Goal: Browse casually: Explore the website without a specific task or goal

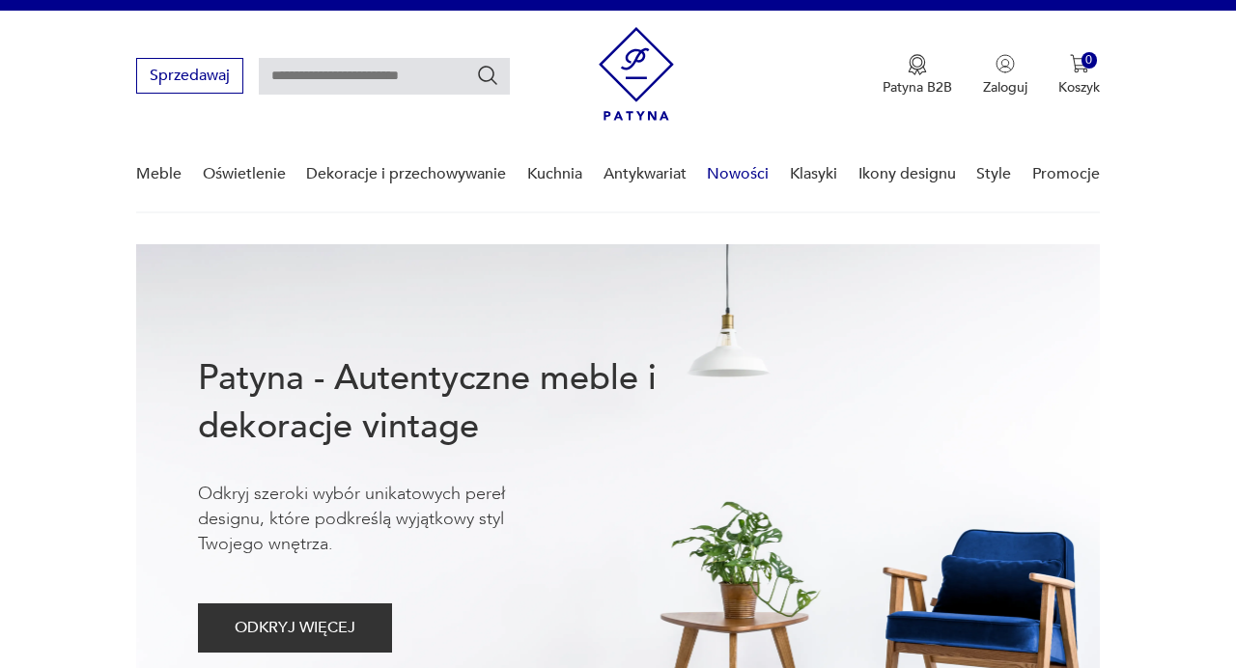
click at [745, 175] on link "Nowości" at bounding box center [738, 174] width 62 height 74
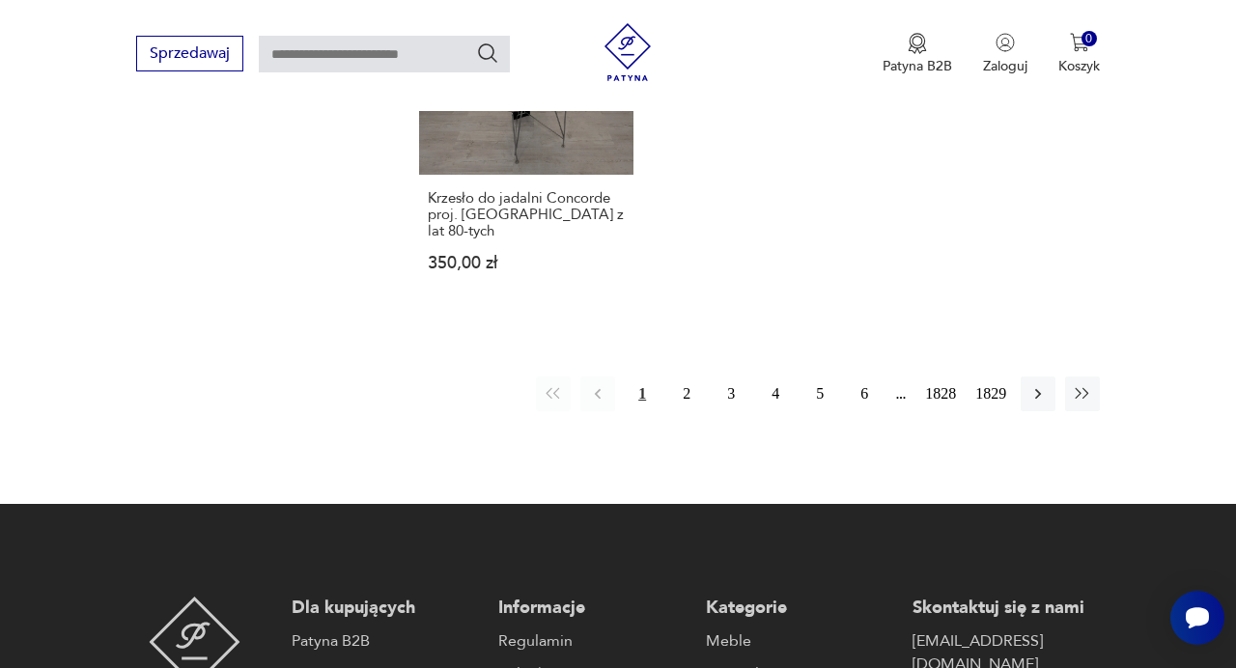
scroll to position [2586, 0]
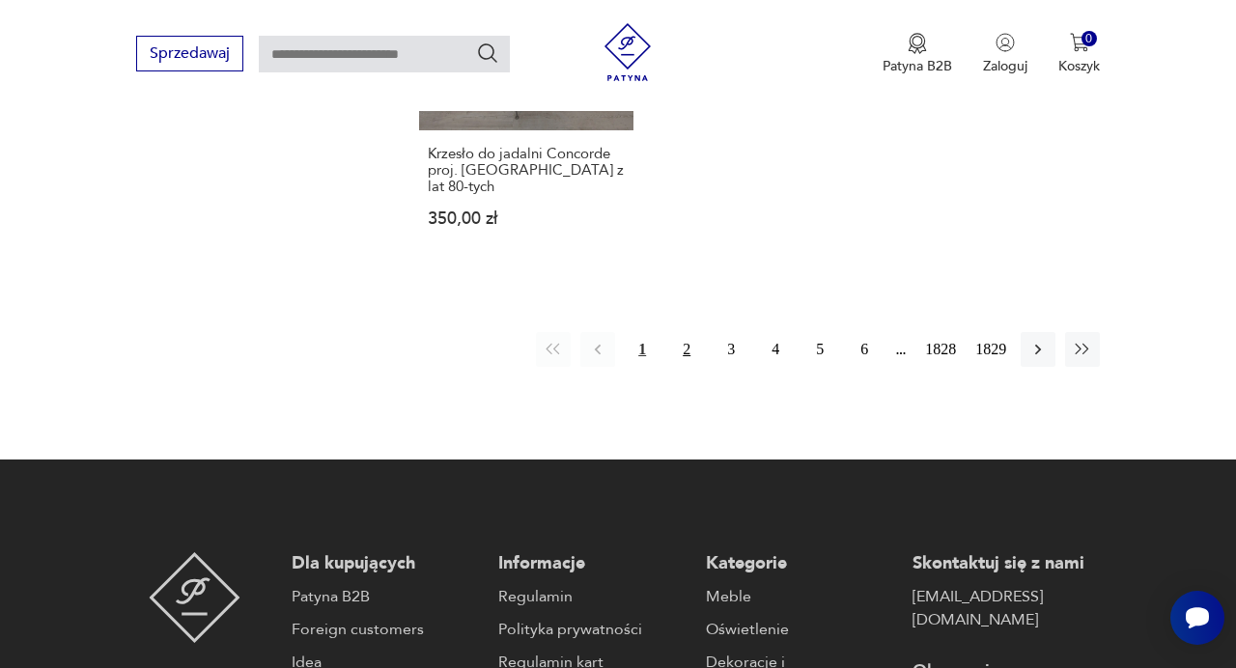
click at [690, 332] on button "2" at bounding box center [686, 349] width 35 height 35
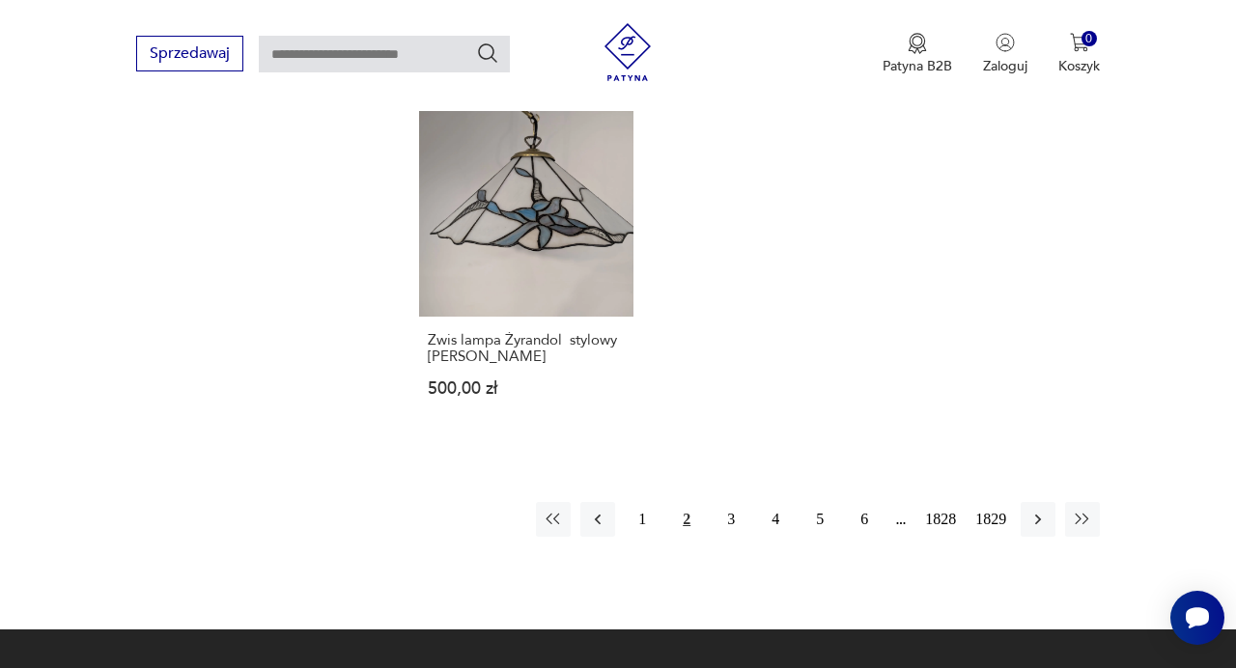
scroll to position [2390, 0]
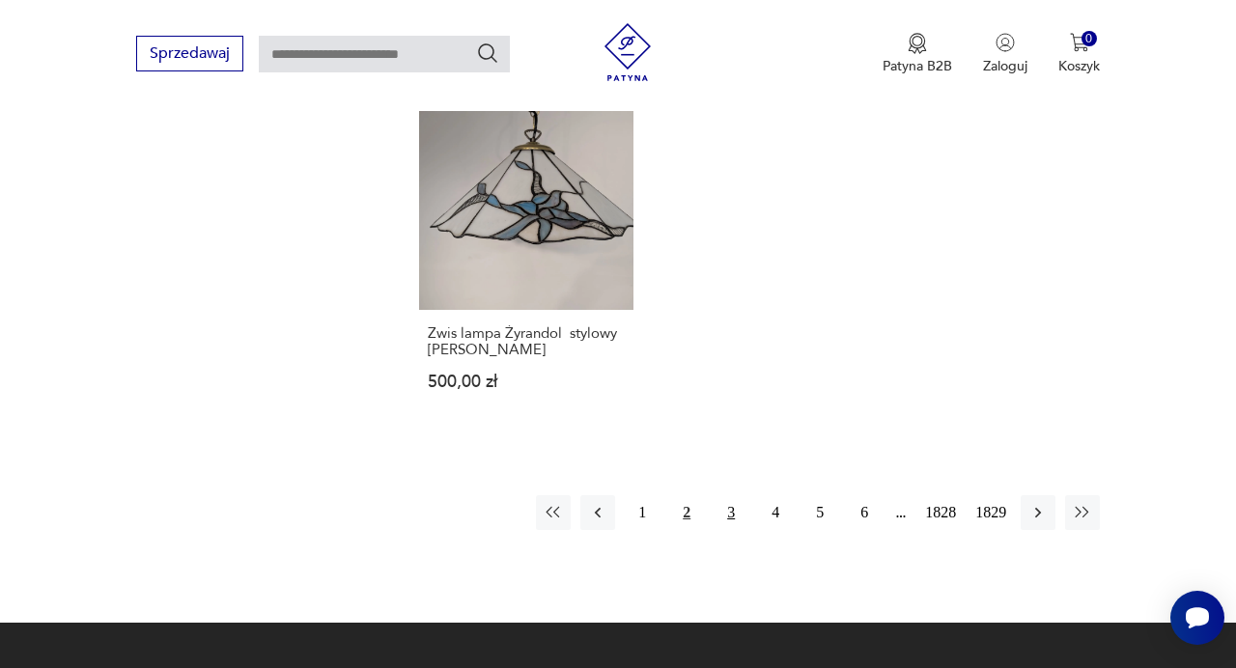
click at [731, 501] on button "3" at bounding box center [730, 512] width 35 height 35
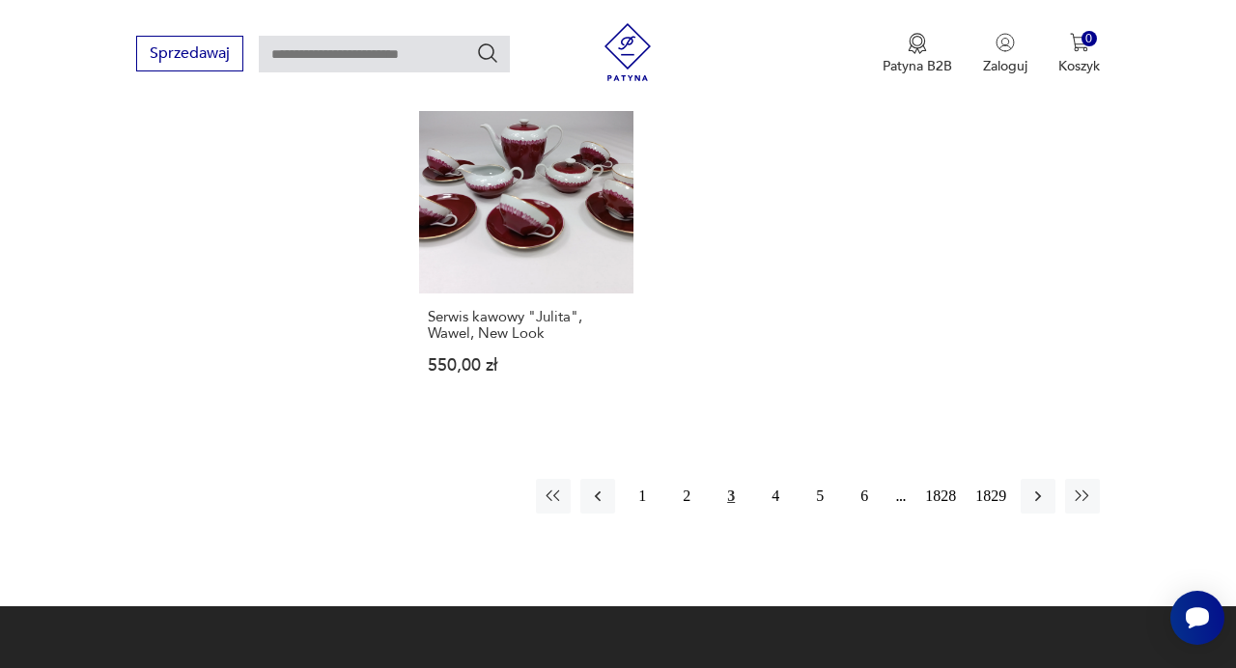
scroll to position [2491, 0]
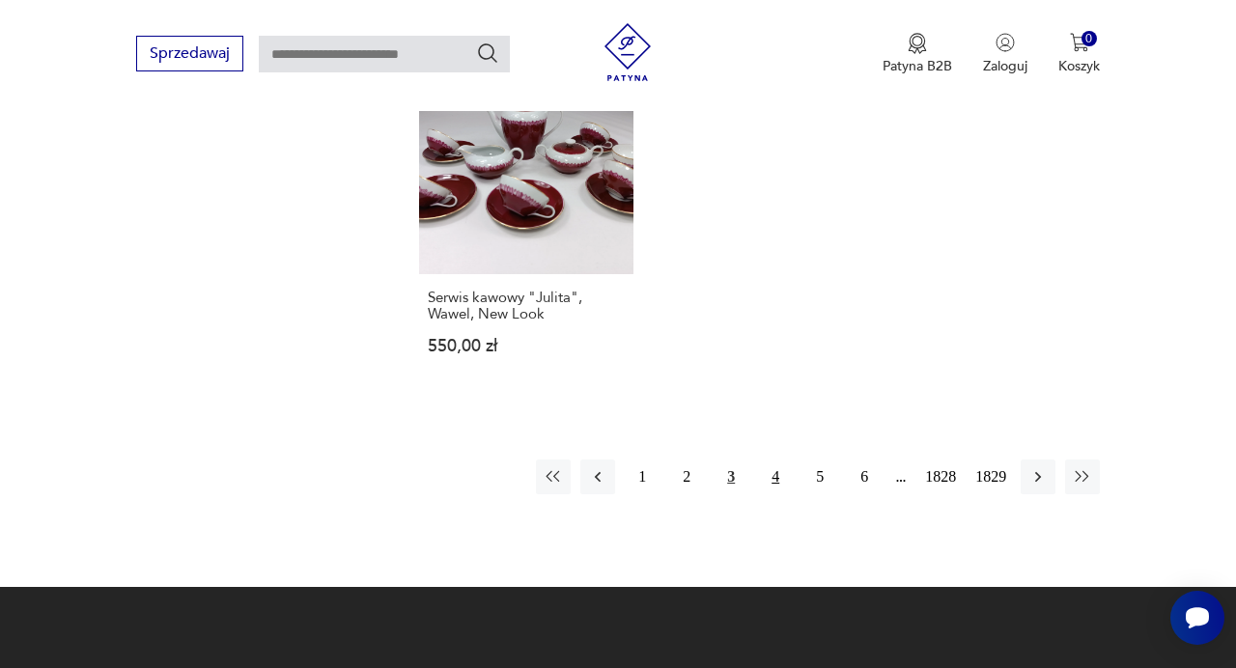
click at [777, 478] on button "4" at bounding box center [775, 476] width 35 height 35
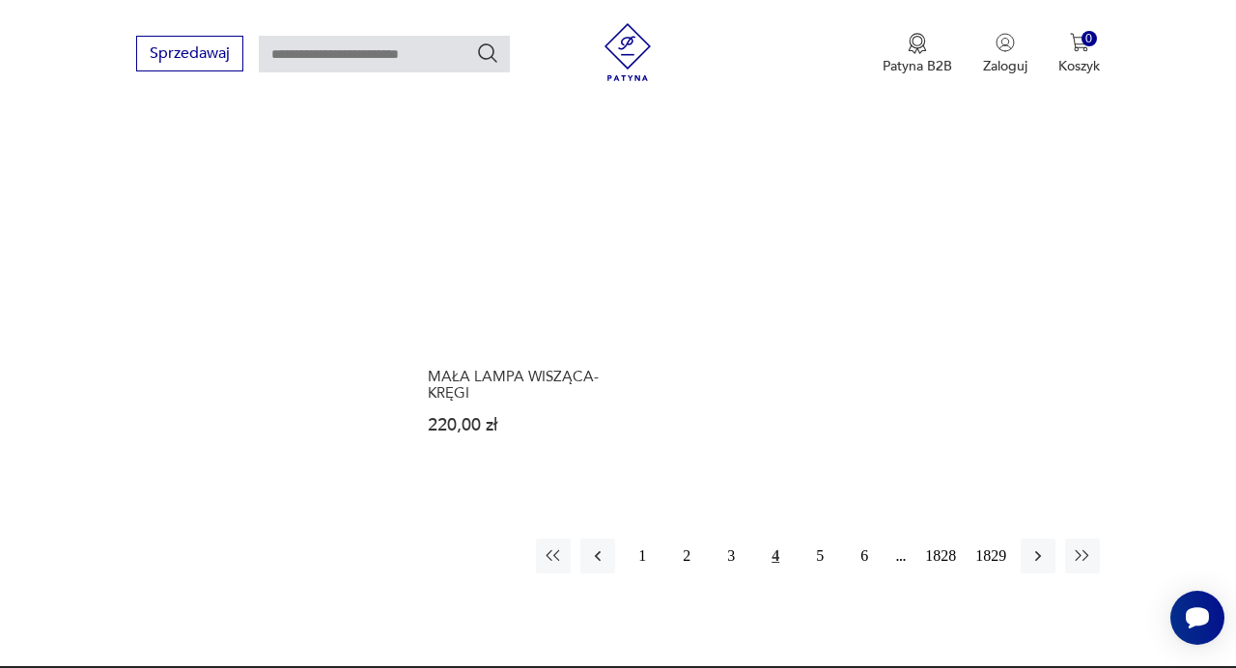
scroll to position [2420, 0]
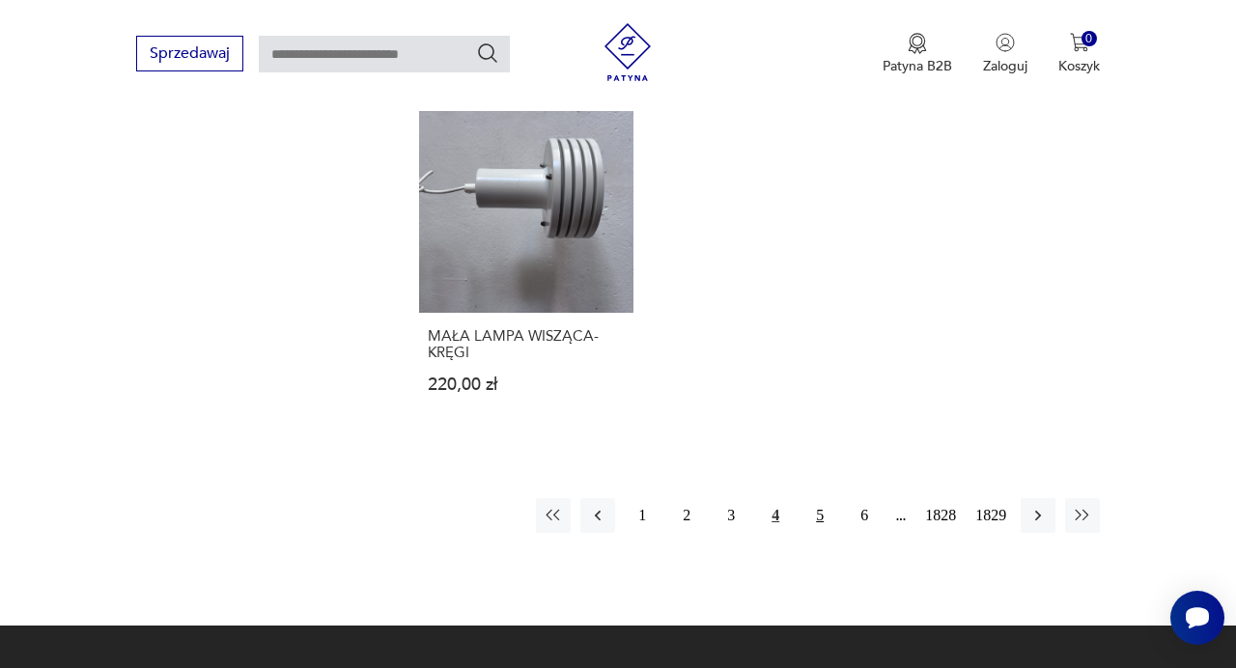
click at [824, 498] on button "5" at bounding box center [819, 515] width 35 height 35
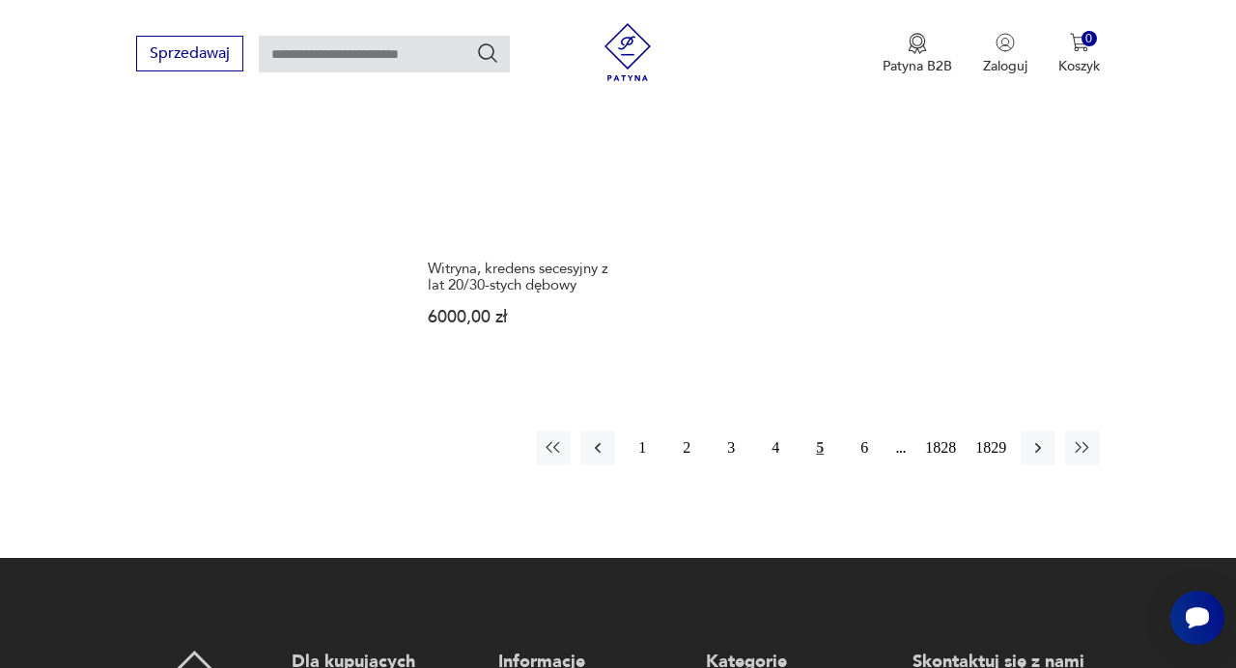
scroll to position [2523, 0]
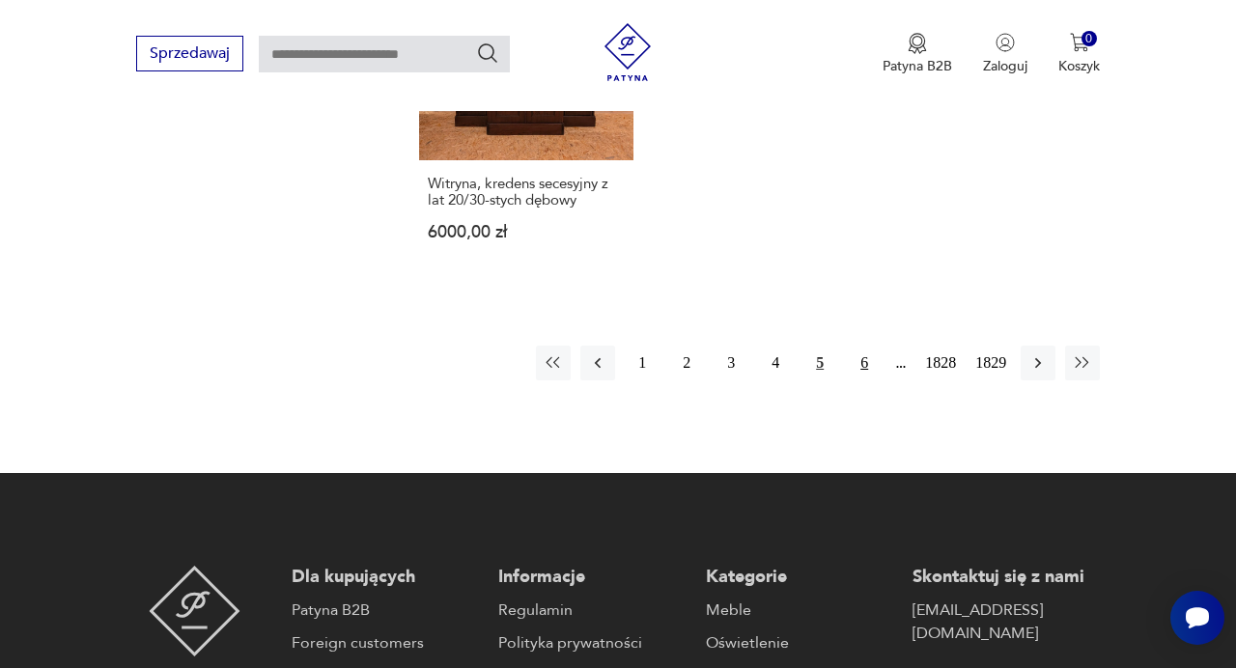
click at [866, 357] on button "6" at bounding box center [864, 363] width 35 height 35
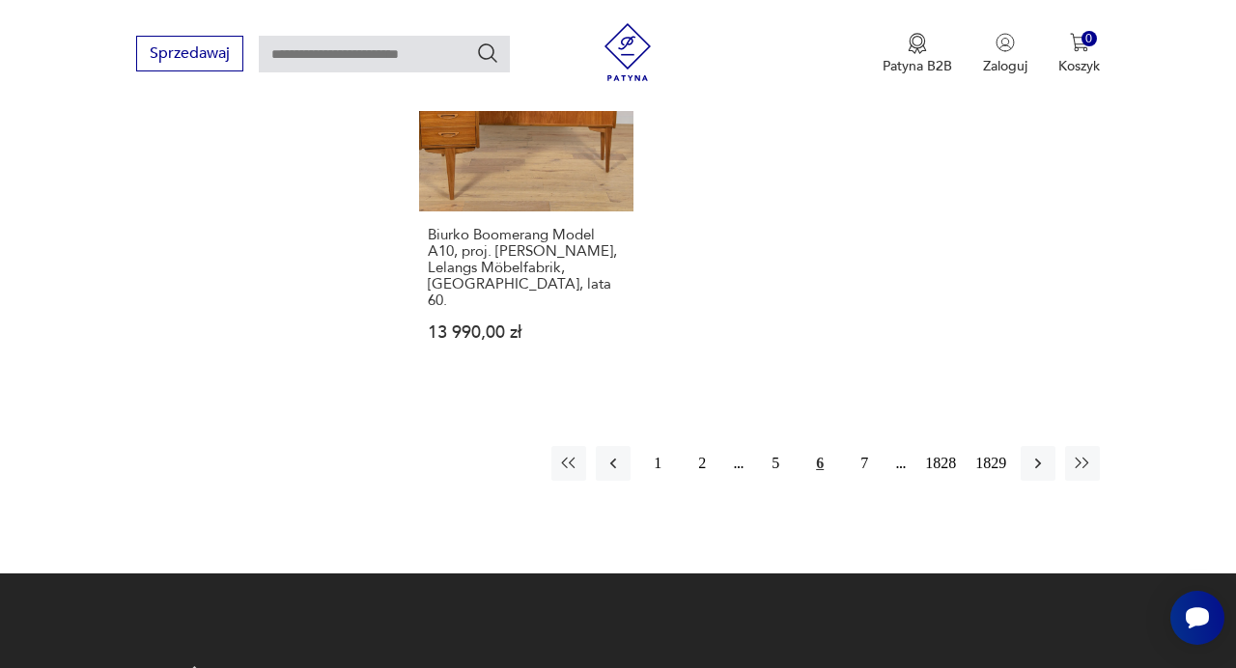
scroll to position [2496, 0]
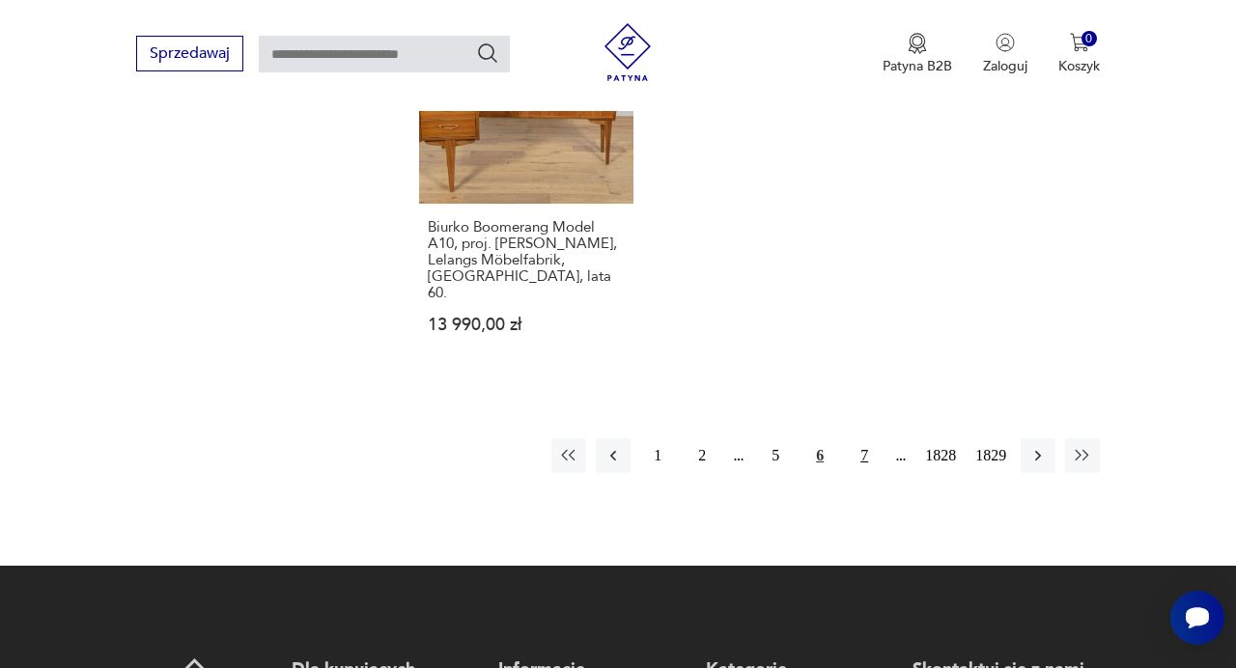
click at [866, 445] on button "7" at bounding box center [864, 455] width 35 height 35
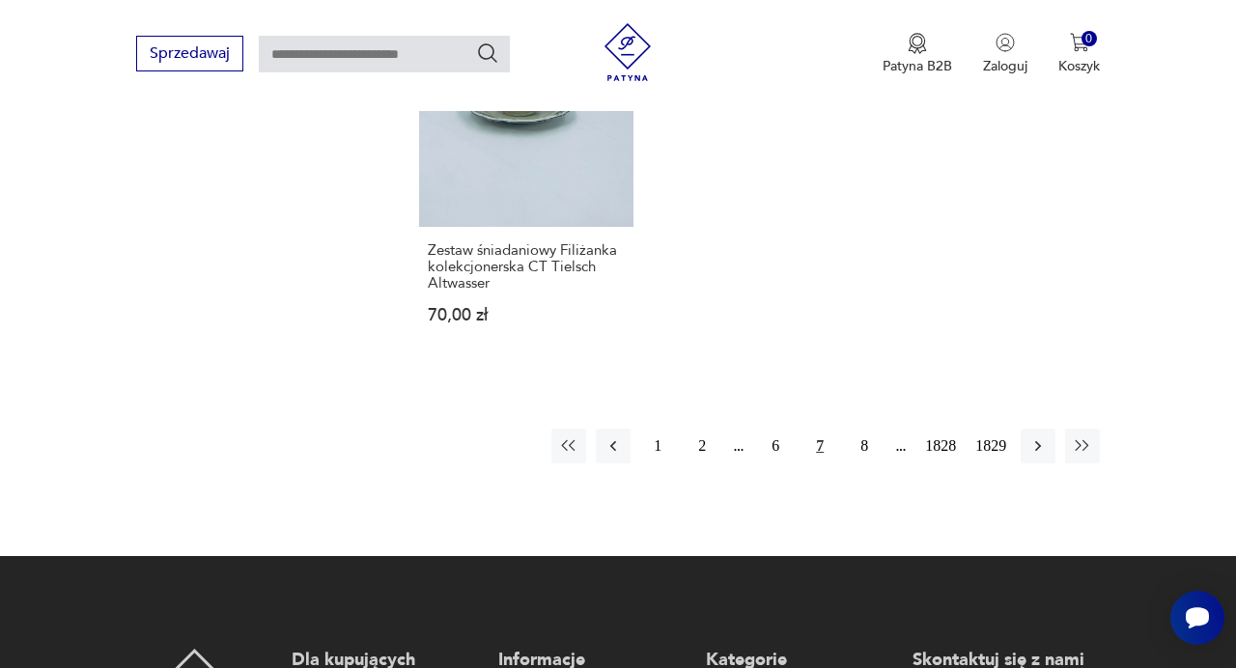
scroll to position [2438, 0]
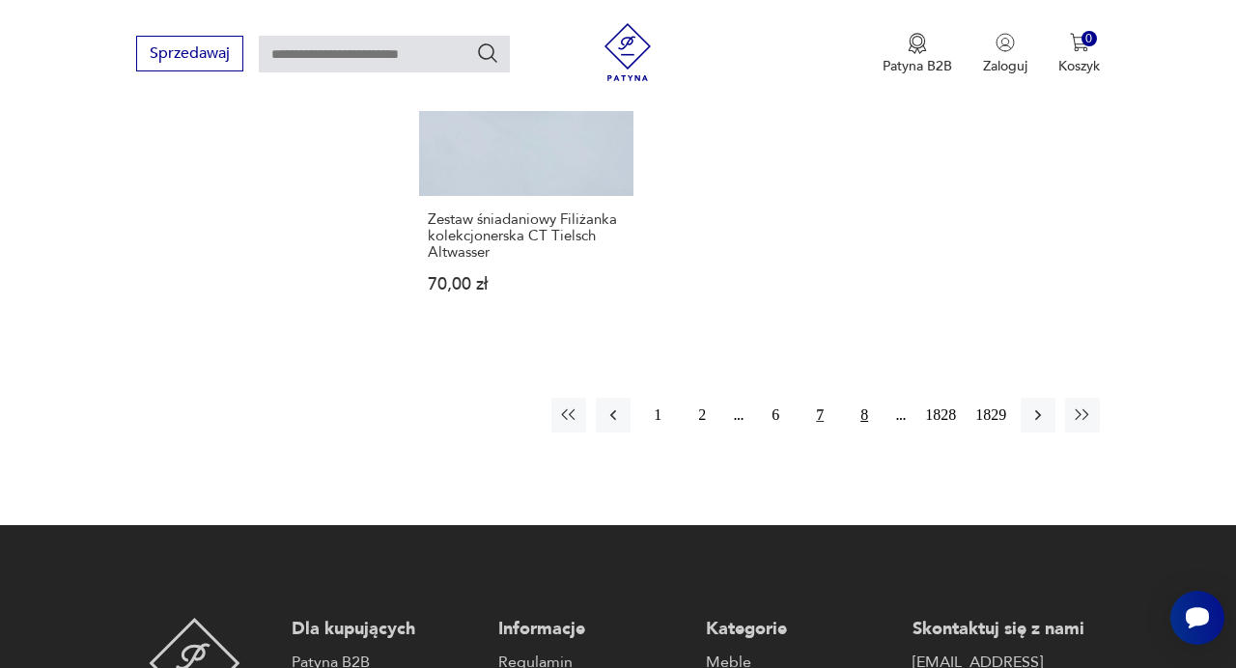
click at [861, 416] on button "8" at bounding box center [864, 415] width 35 height 35
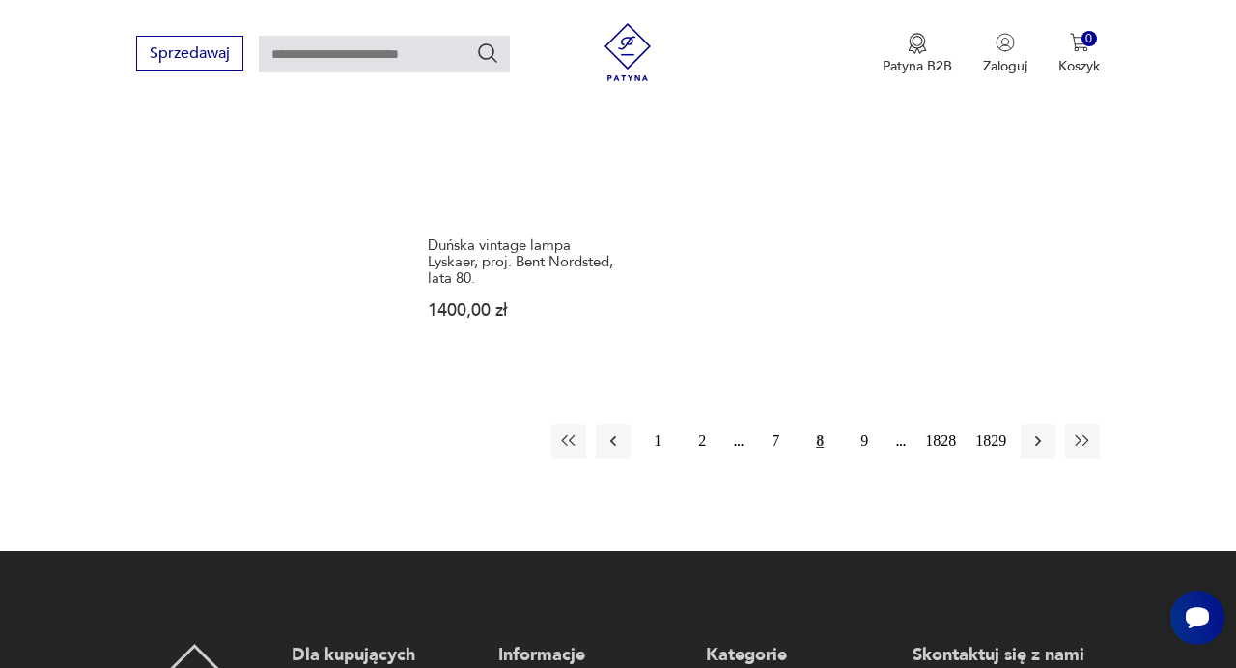
scroll to position [2530, 0]
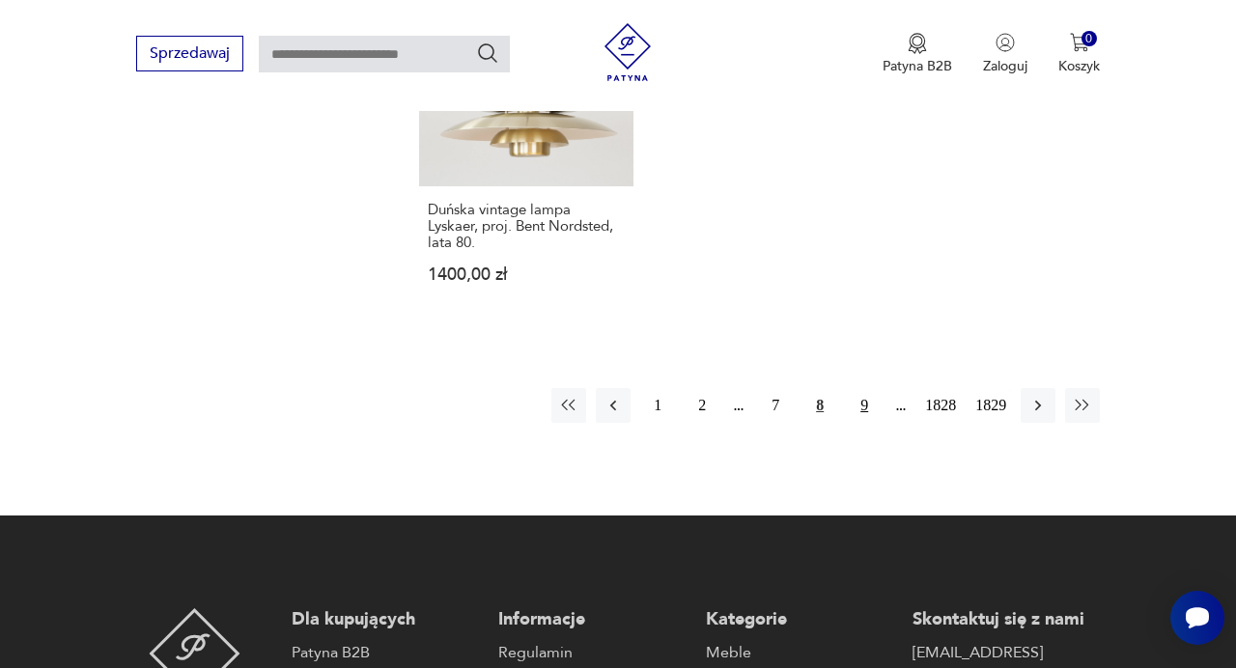
click at [863, 388] on button "9" at bounding box center [864, 405] width 35 height 35
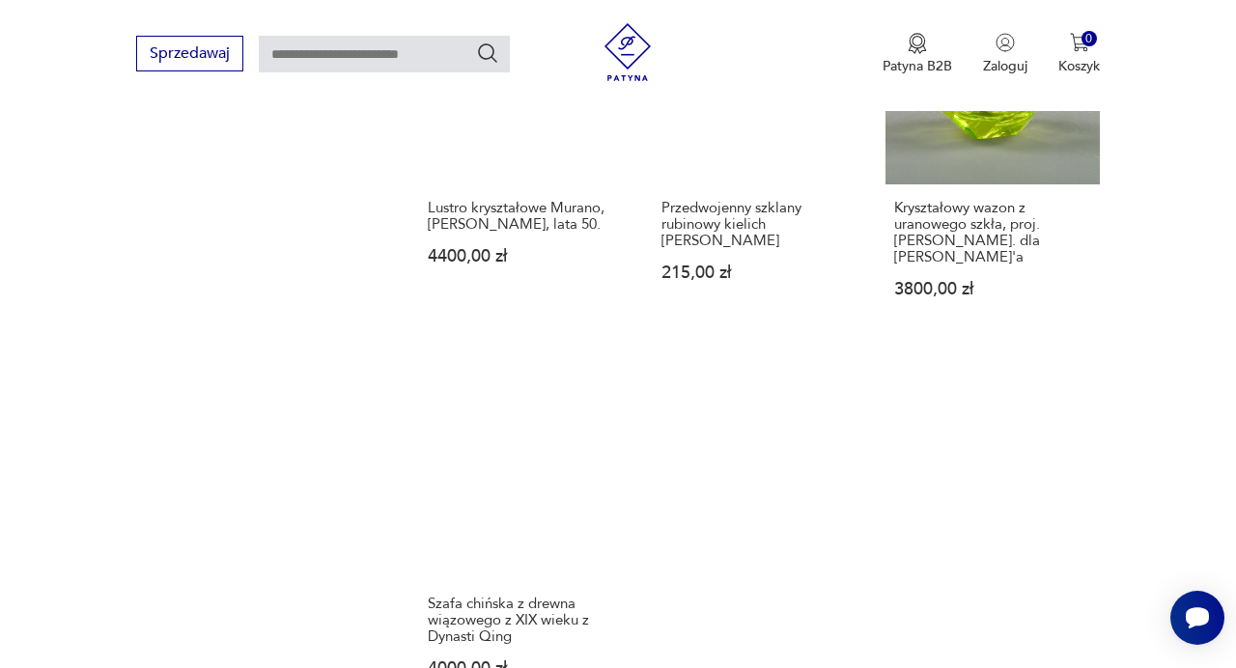
scroll to position [2414, 0]
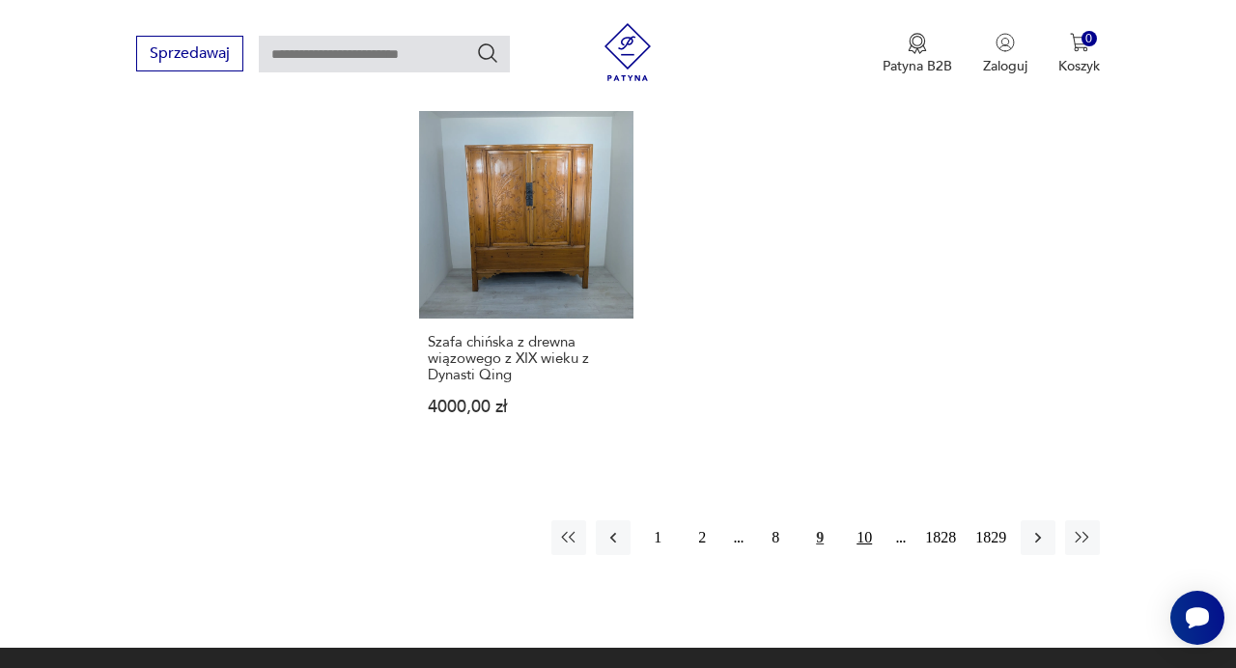
click at [868, 520] on button "10" at bounding box center [864, 537] width 35 height 35
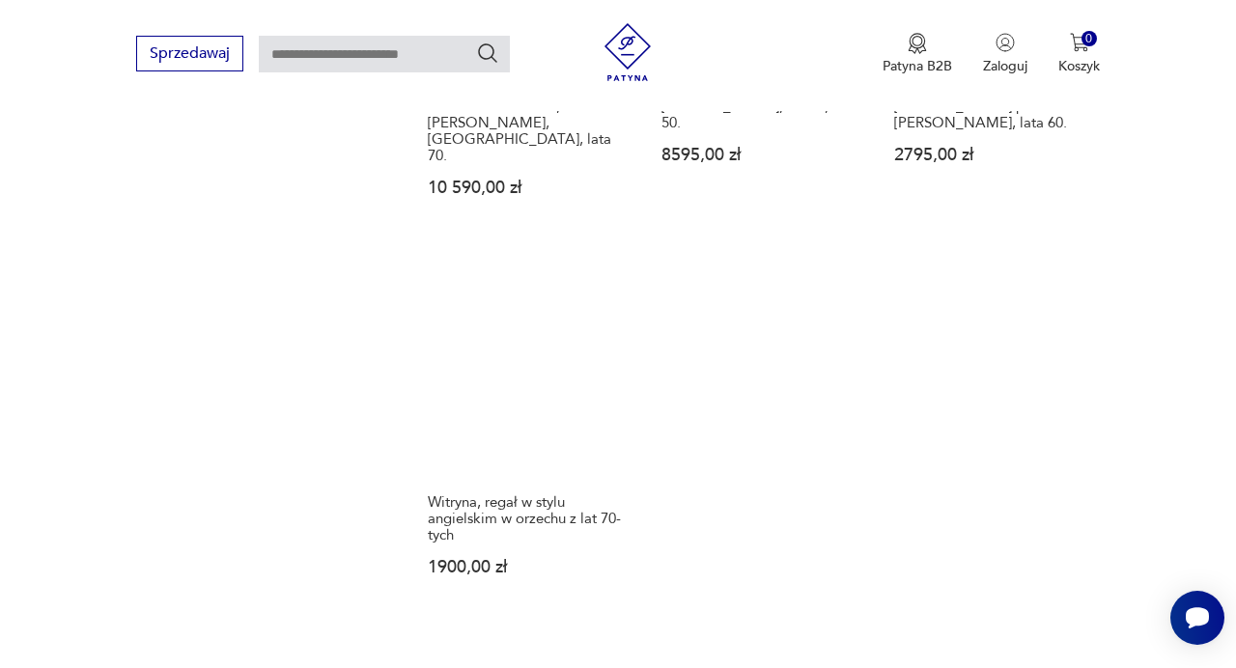
scroll to position [2339, 0]
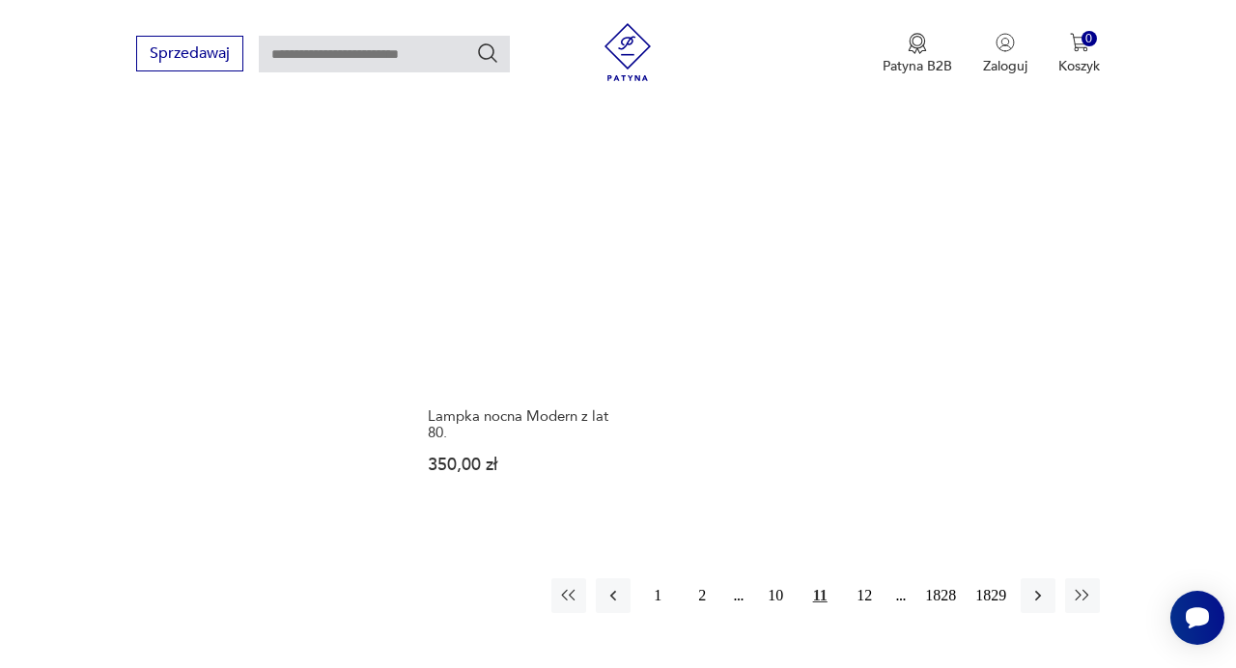
scroll to position [2397, 0]
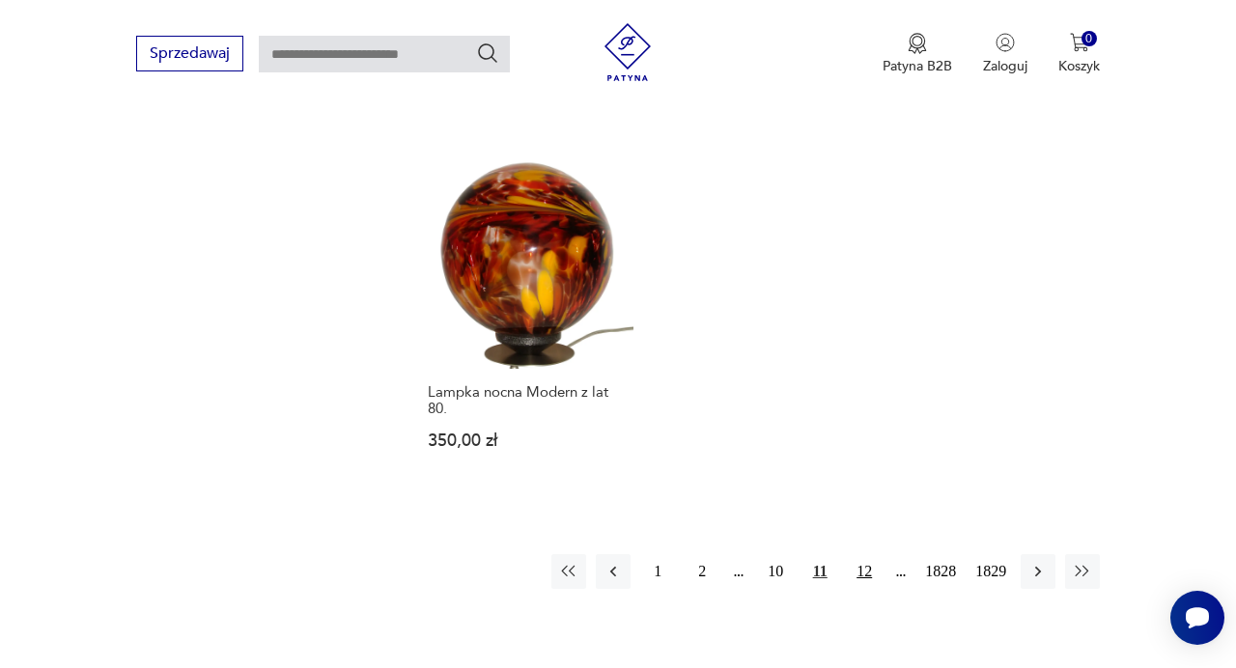
click at [865, 554] on button "12" at bounding box center [864, 571] width 35 height 35
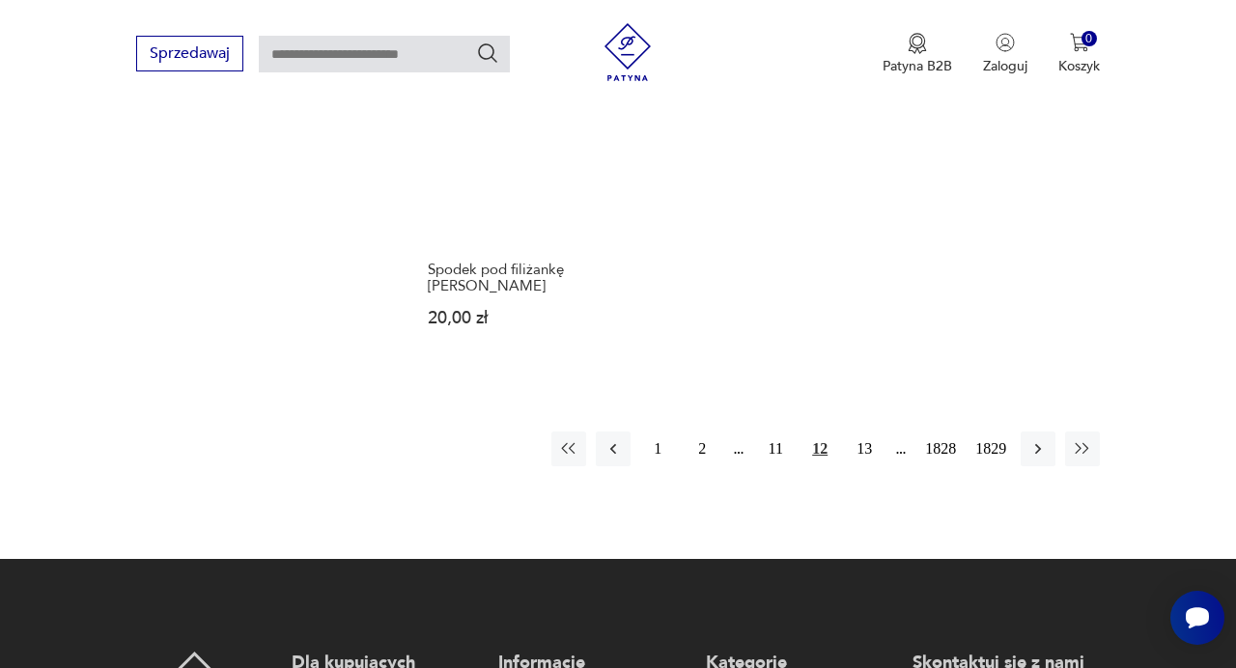
scroll to position [2476, 0]
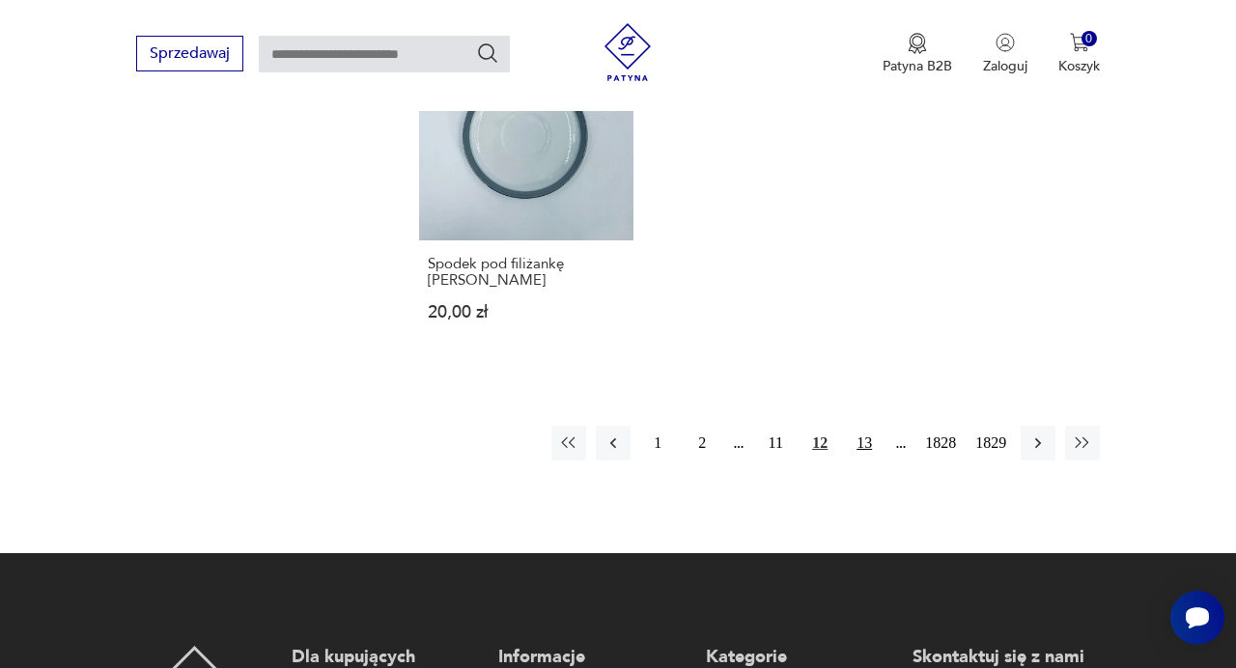
click at [870, 426] on button "13" at bounding box center [864, 443] width 35 height 35
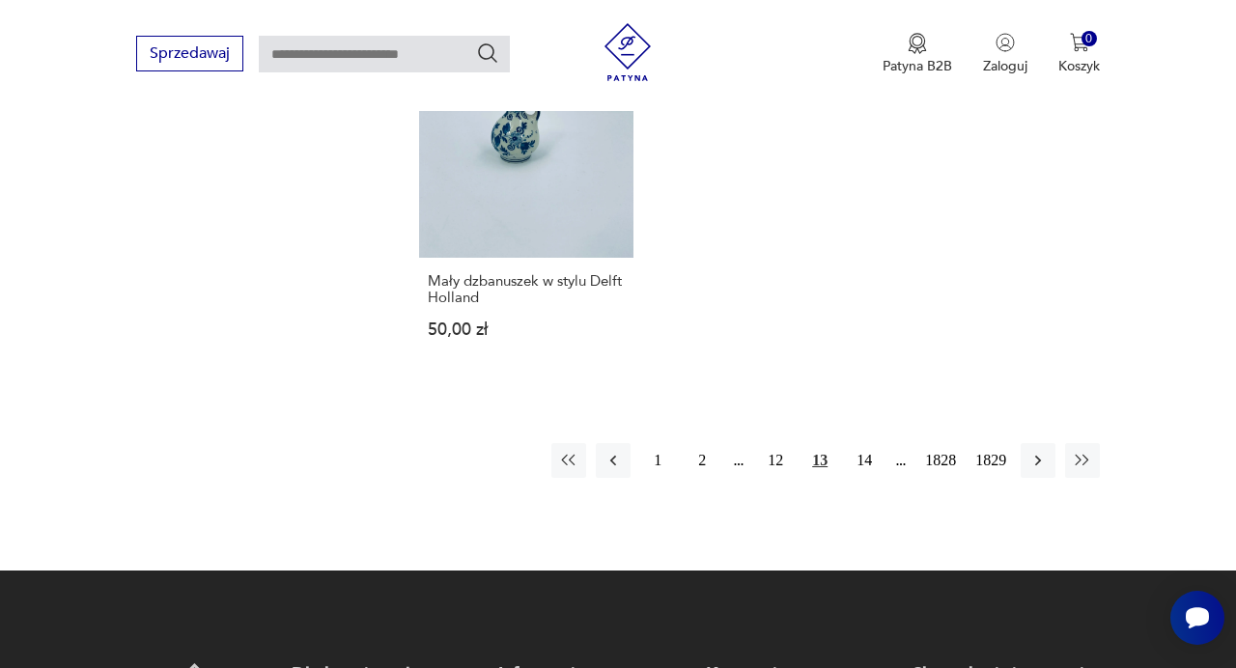
scroll to position [2454, 0]
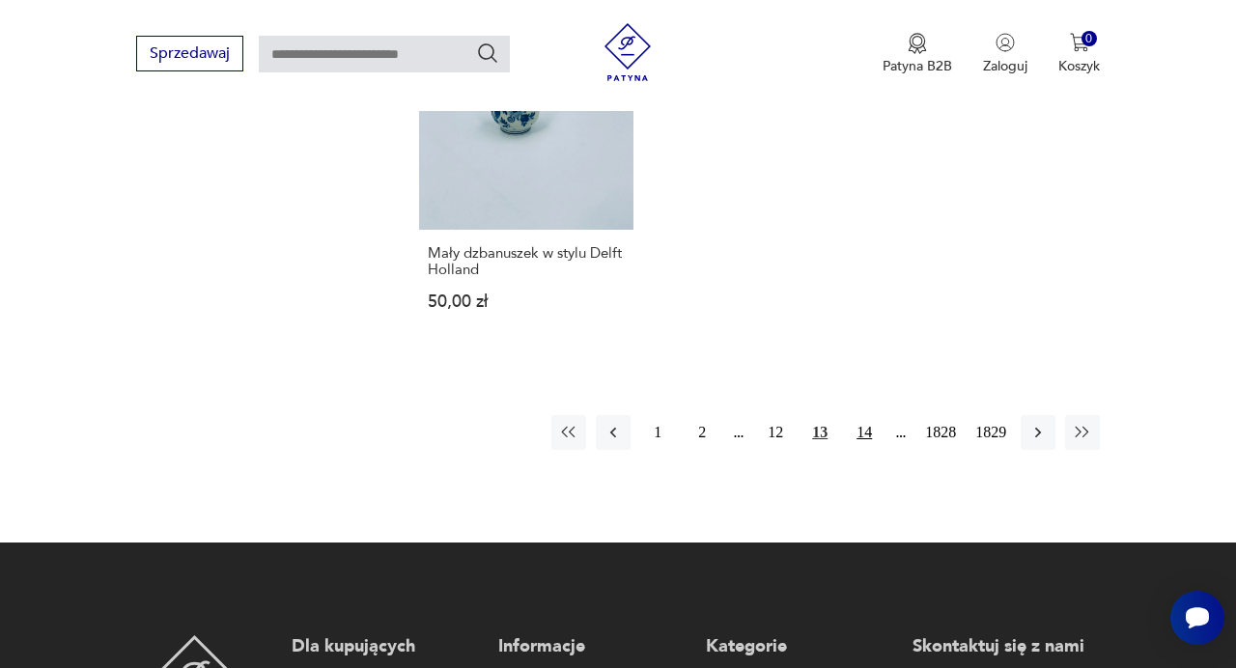
click at [862, 428] on button "14" at bounding box center [864, 432] width 35 height 35
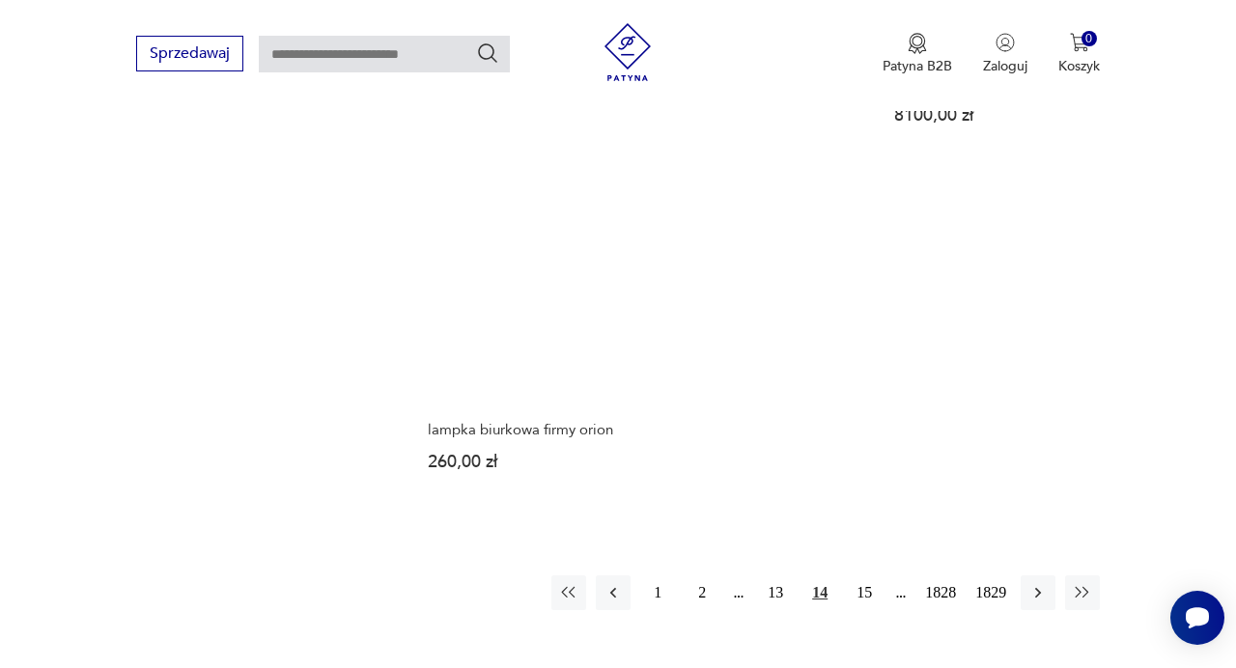
scroll to position [2368, 0]
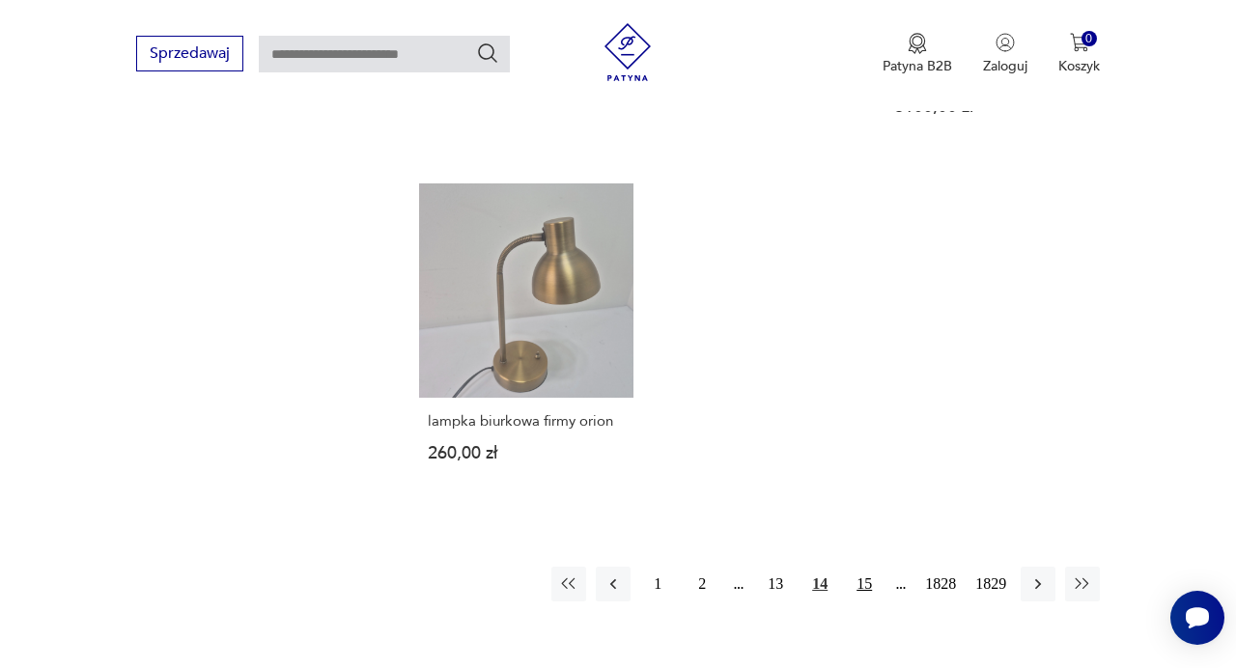
click at [873, 567] on button "15" at bounding box center [864, 584] width 35 height 35
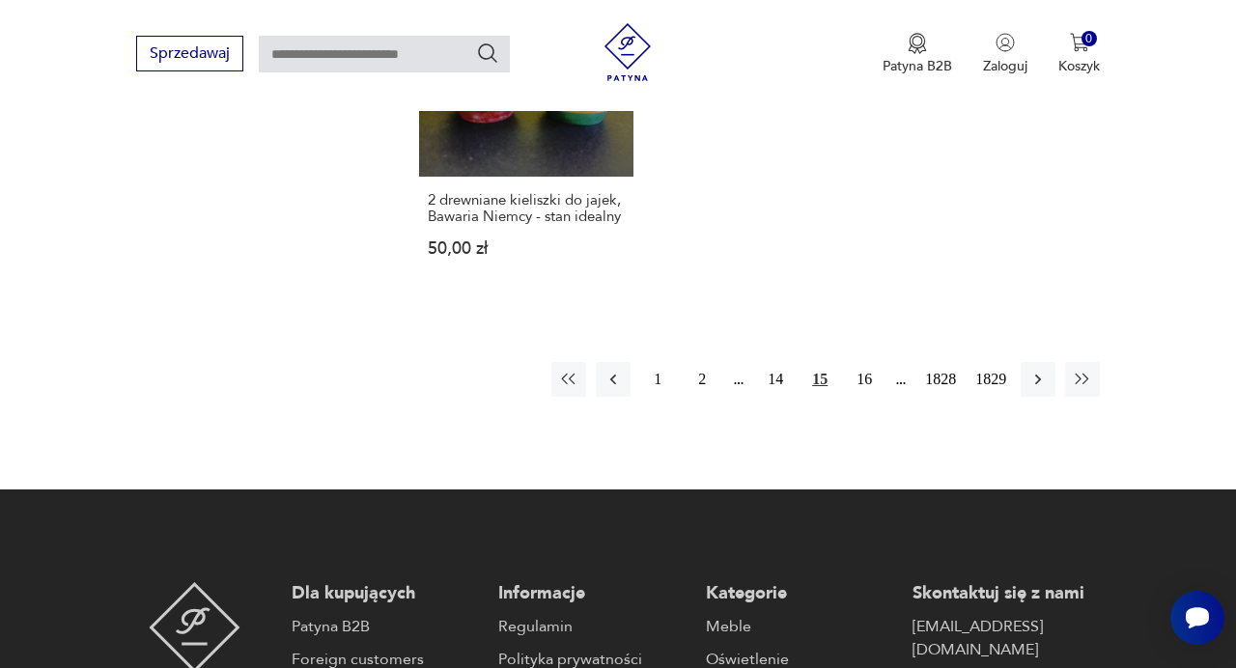
scroll to position [2697, 0]
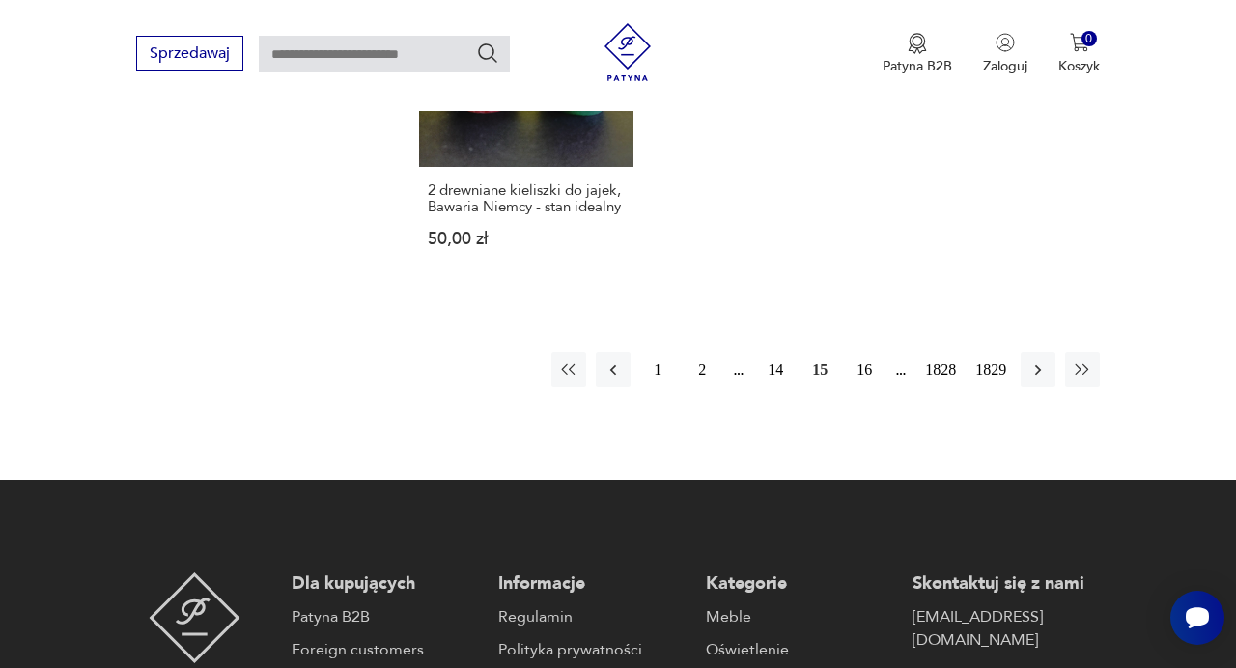
click at [863, 356] on button "16" at bounding box center [864, 369] width 35 height 35
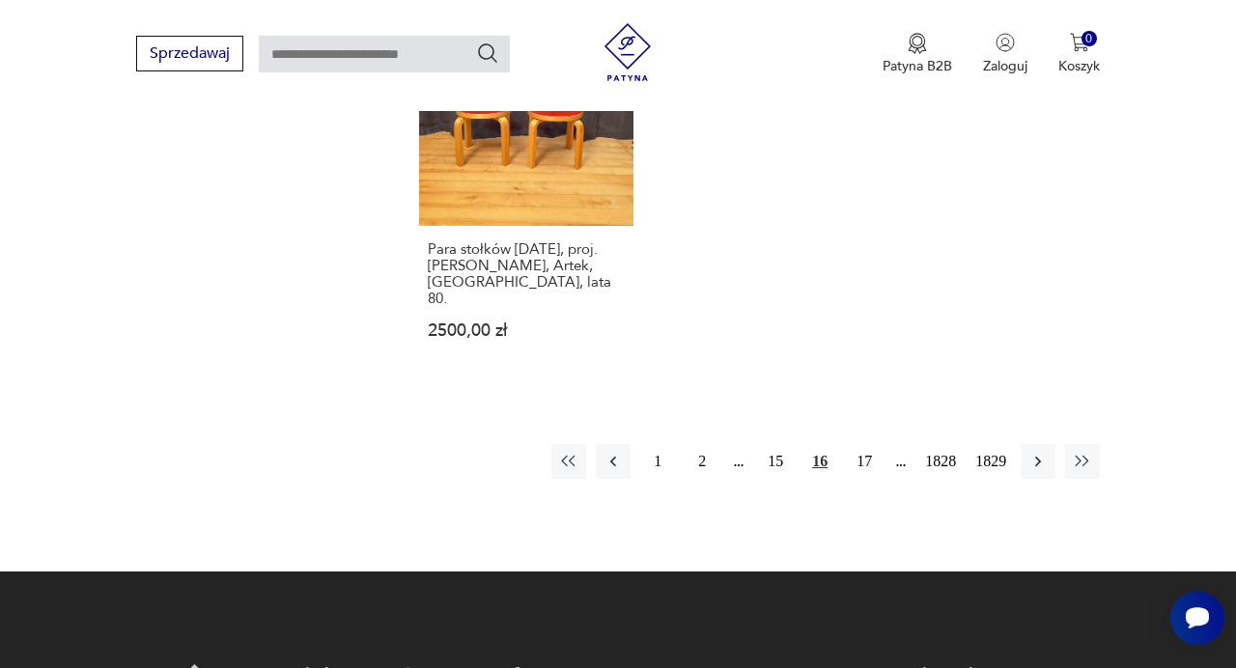
scroll to position [2561, 0]
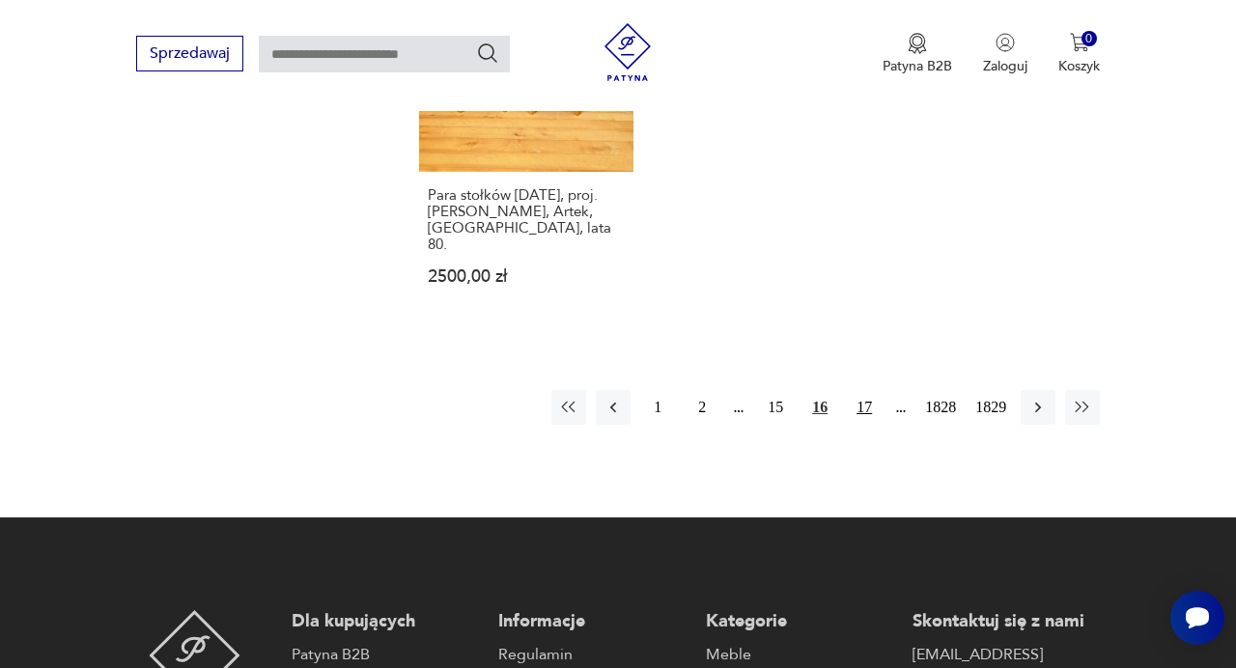
click at [870, 390] on button "17" at bounding box center [864, 407] width 35 height 35
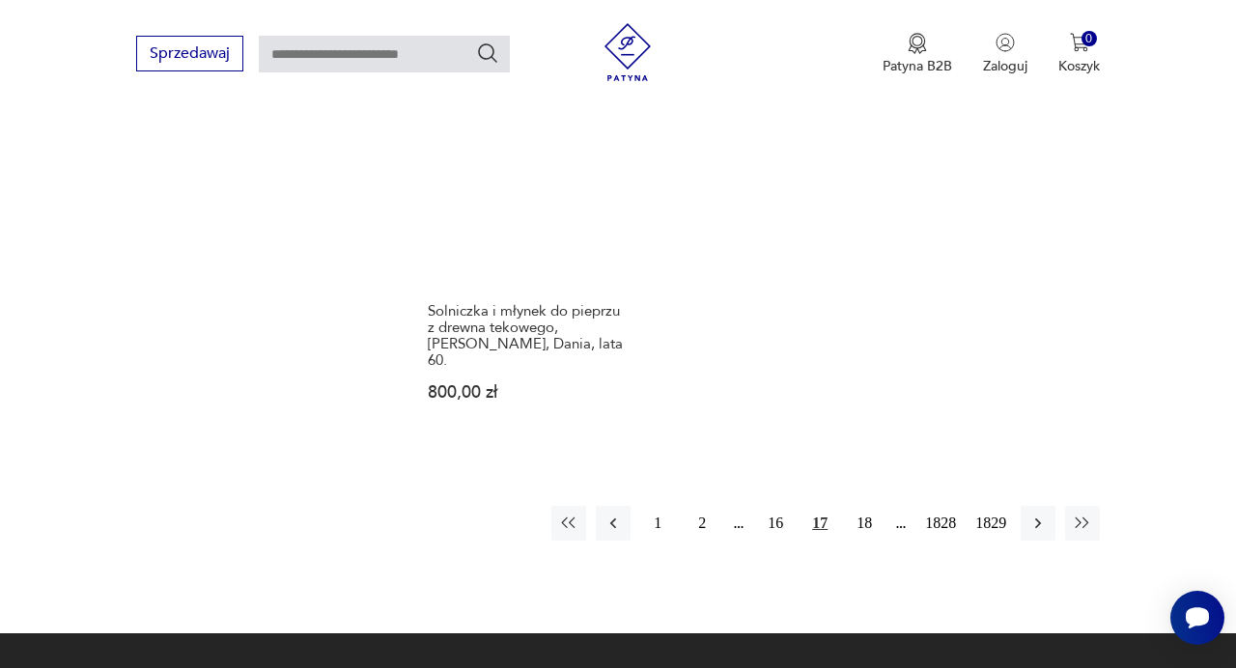
scroll to position [2658, 0]
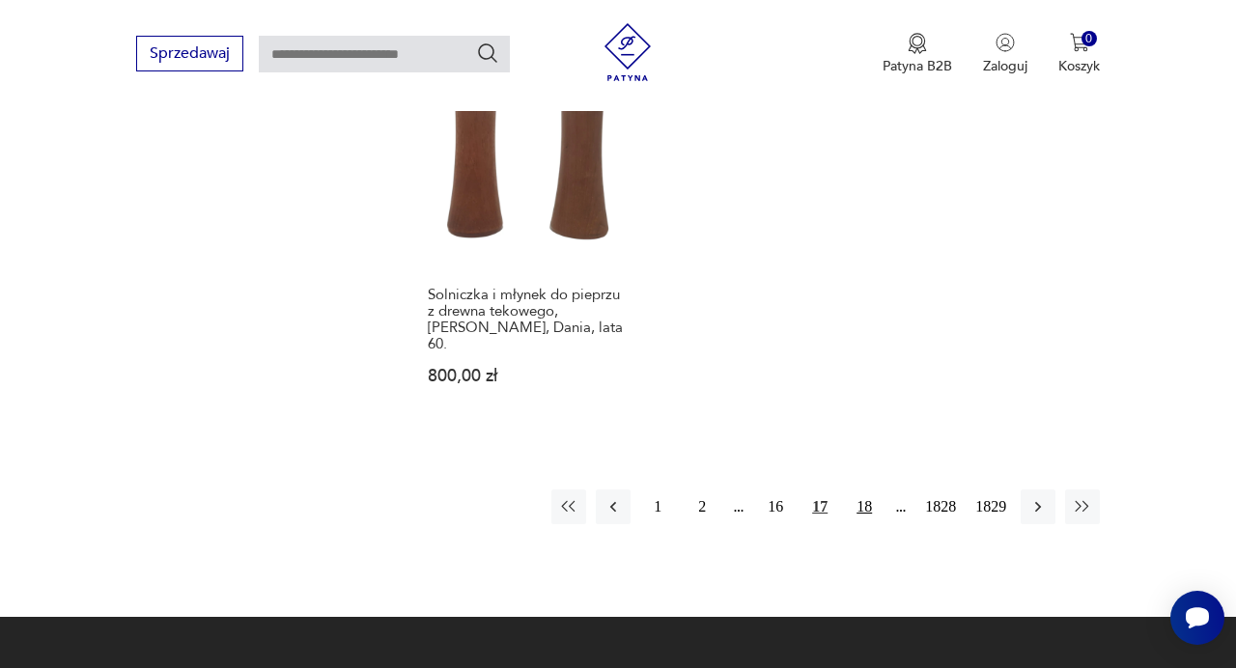
click at [861, 489] on button "18" at bounding box center [864, 506] width 35 height 35
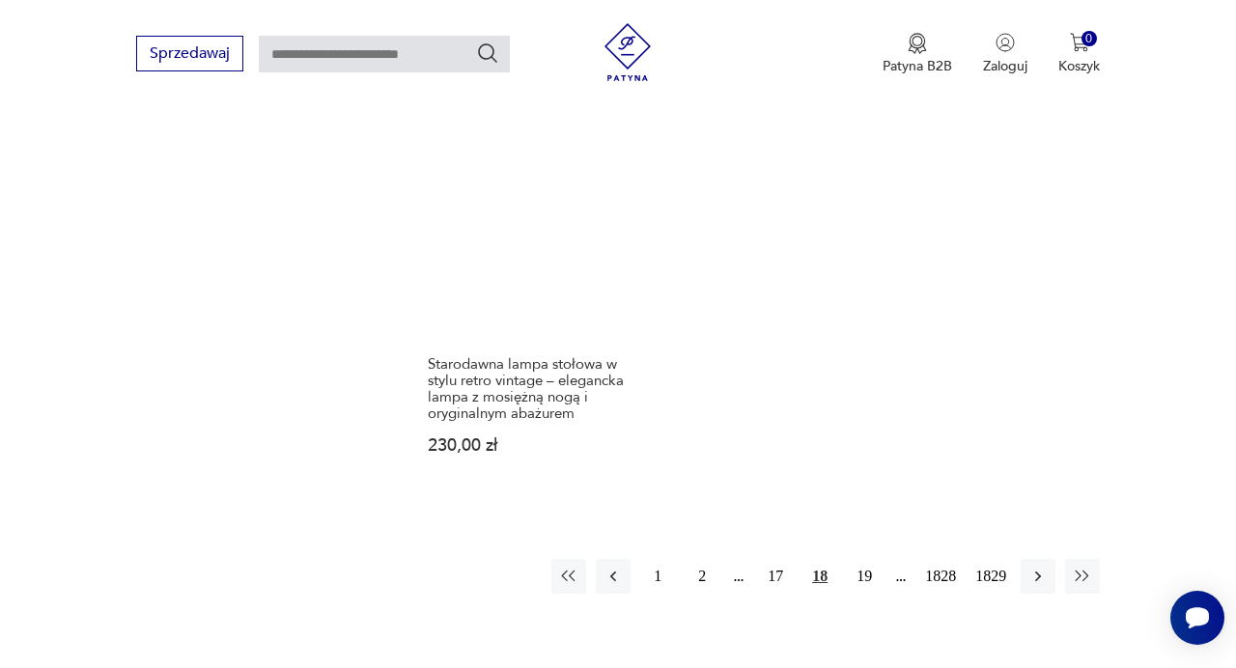
scroll to position [2393, 0]
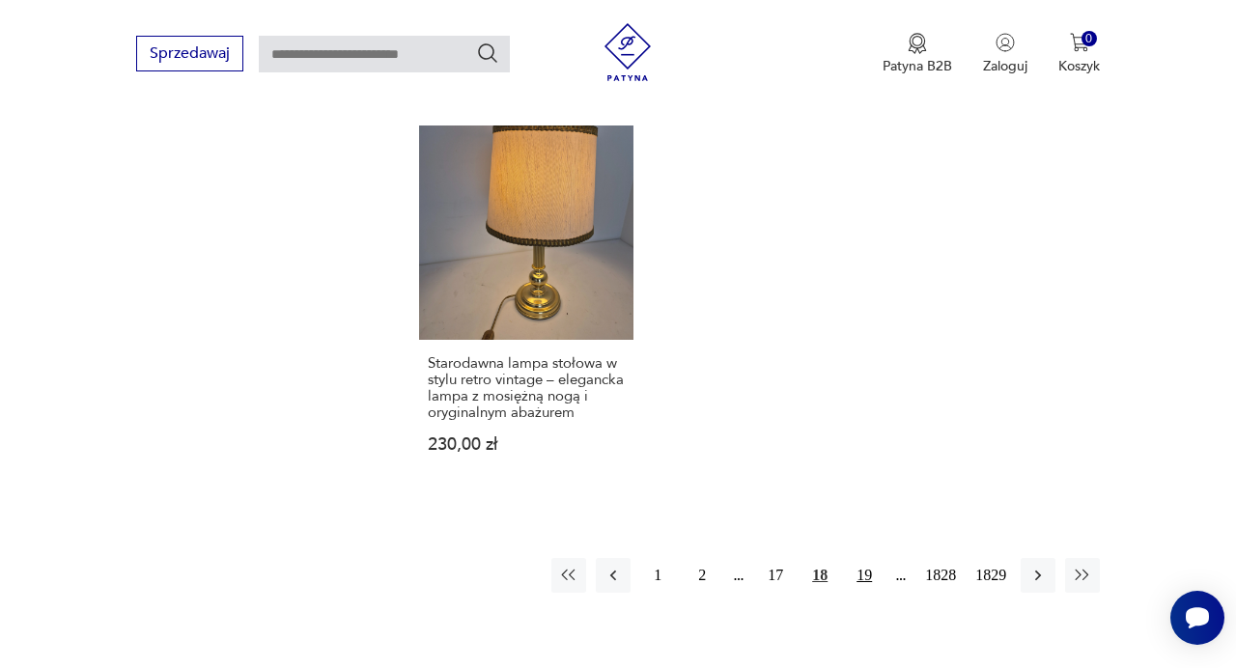
click at [867, 558] on button "19" at bounding box center [864, 575] width 35 height 35
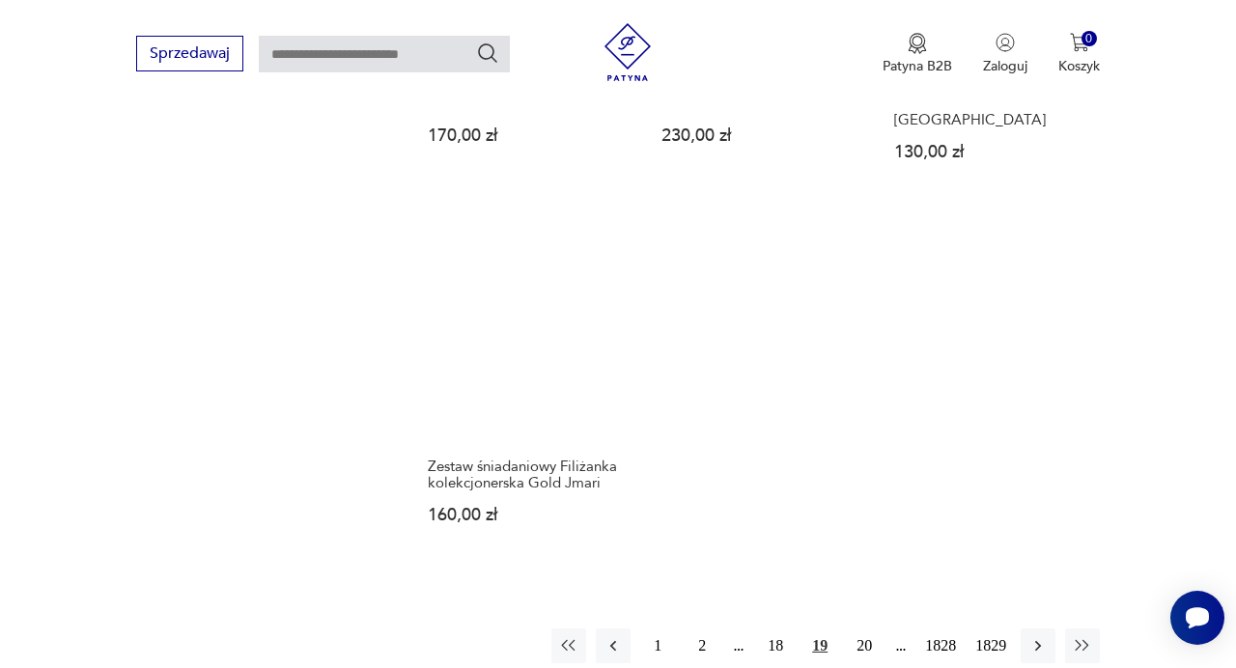
scroll to position [2258, 0]
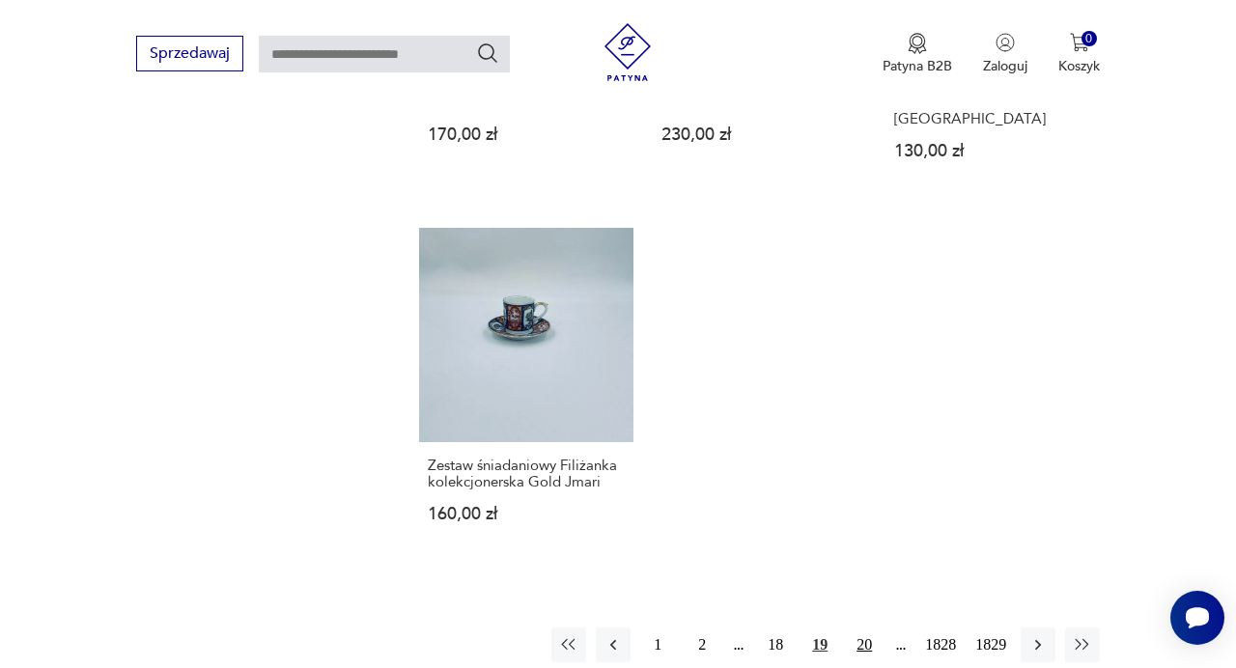
click at [874, 627] on button "20" at bounding box center [864, 644] width 35 height 35
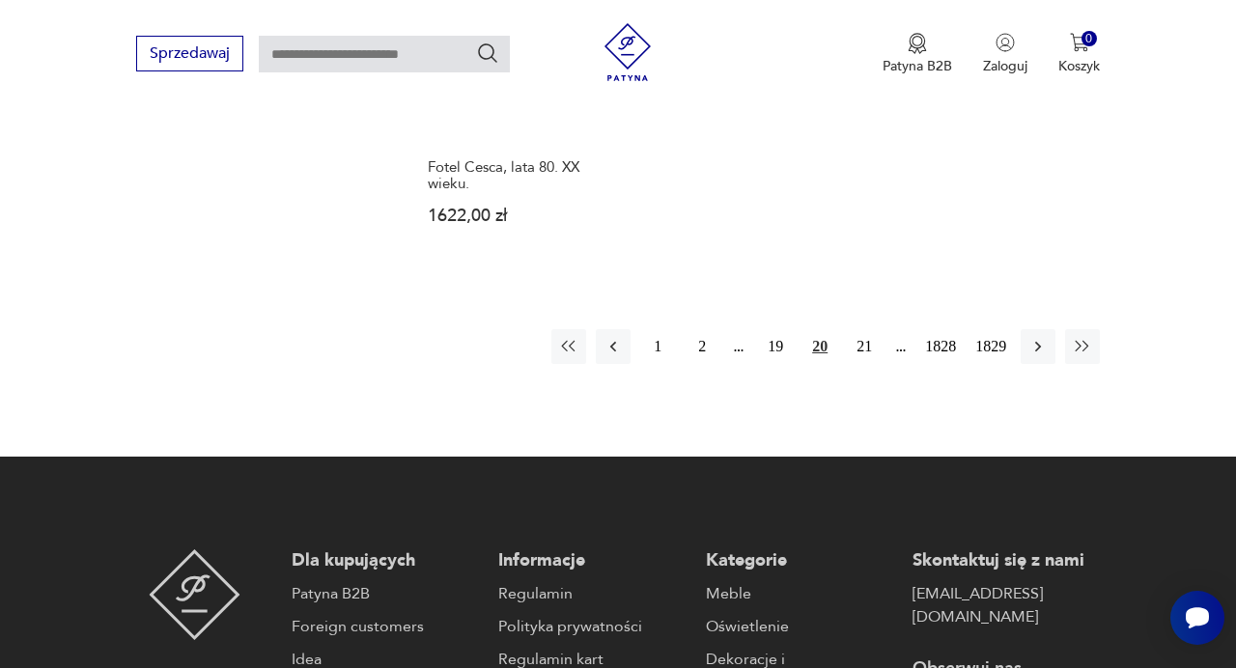
scroll to position [2699, 0]
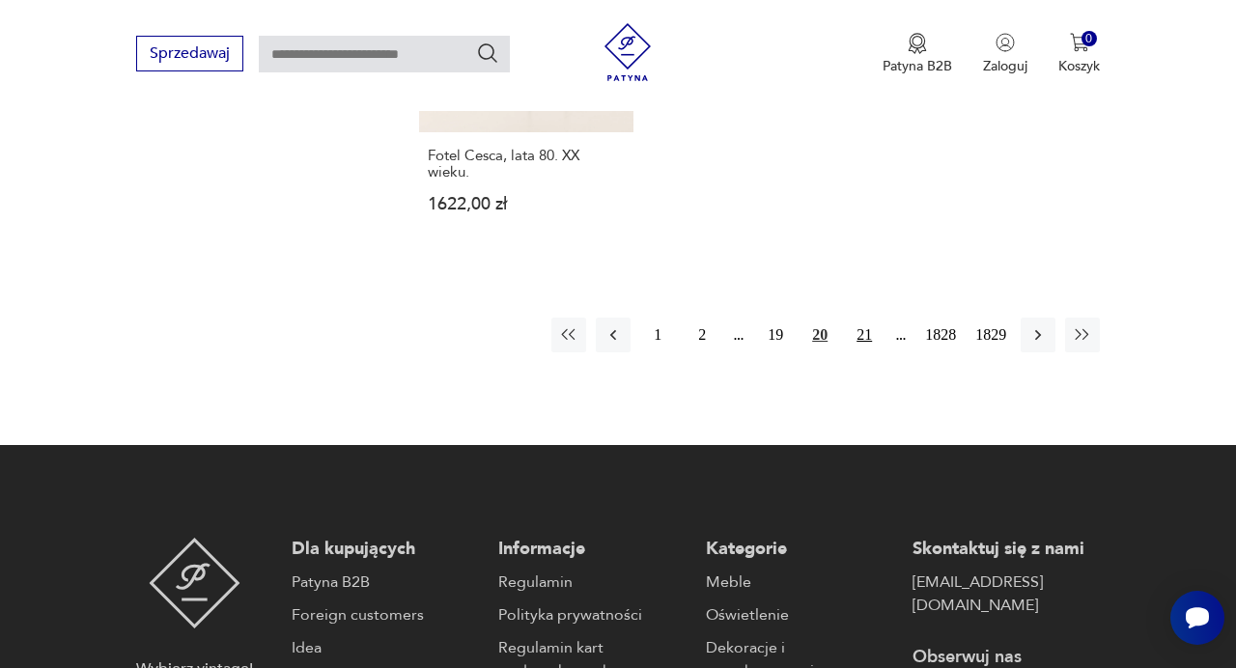
click at [869, 318] on button "21" at bounding box center [864, 335] width 35 height 35
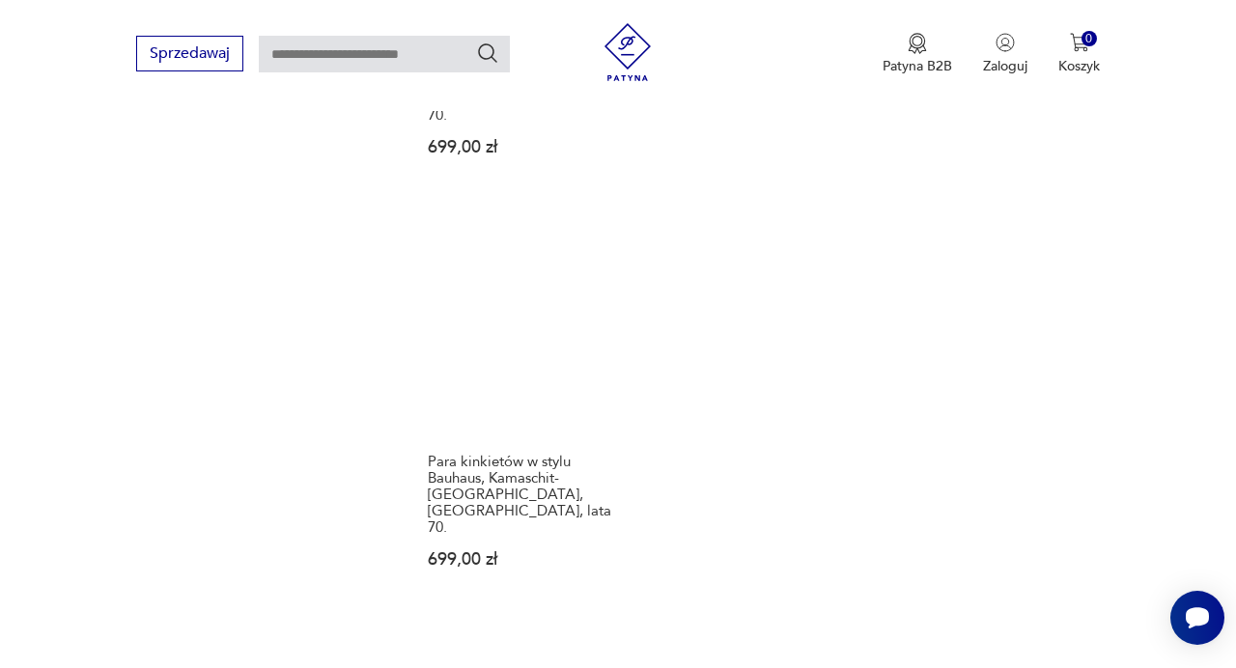
scroll to position [2329, 0]
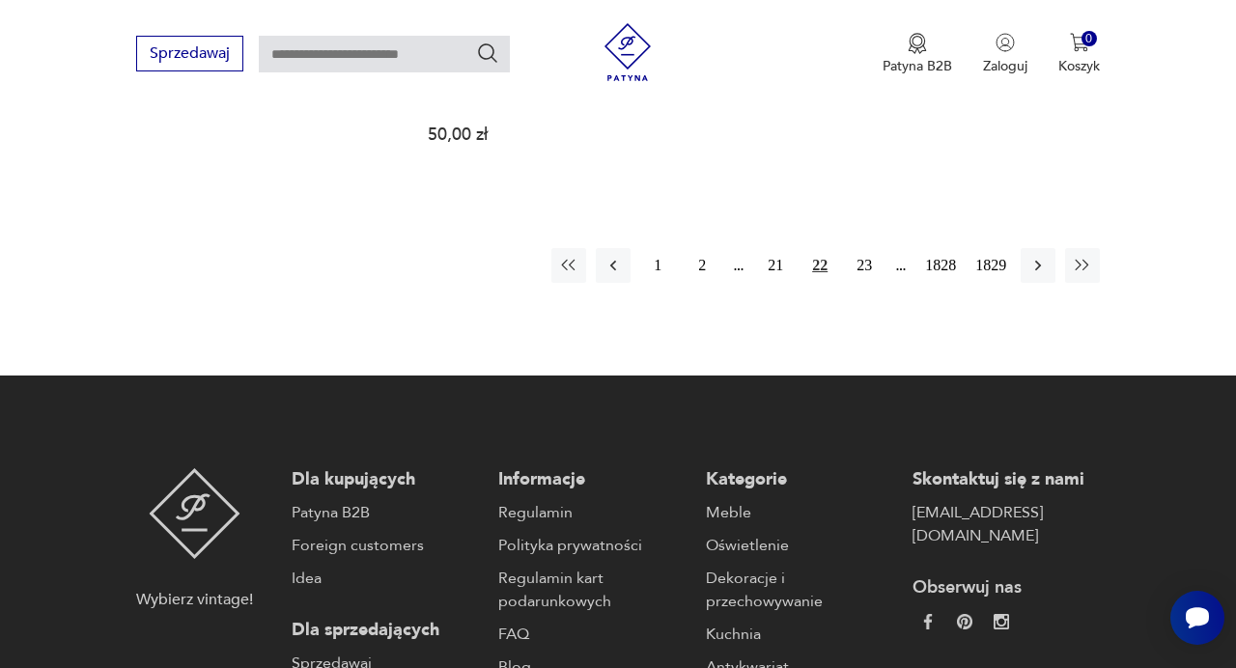
scroll to position [2708, 0]
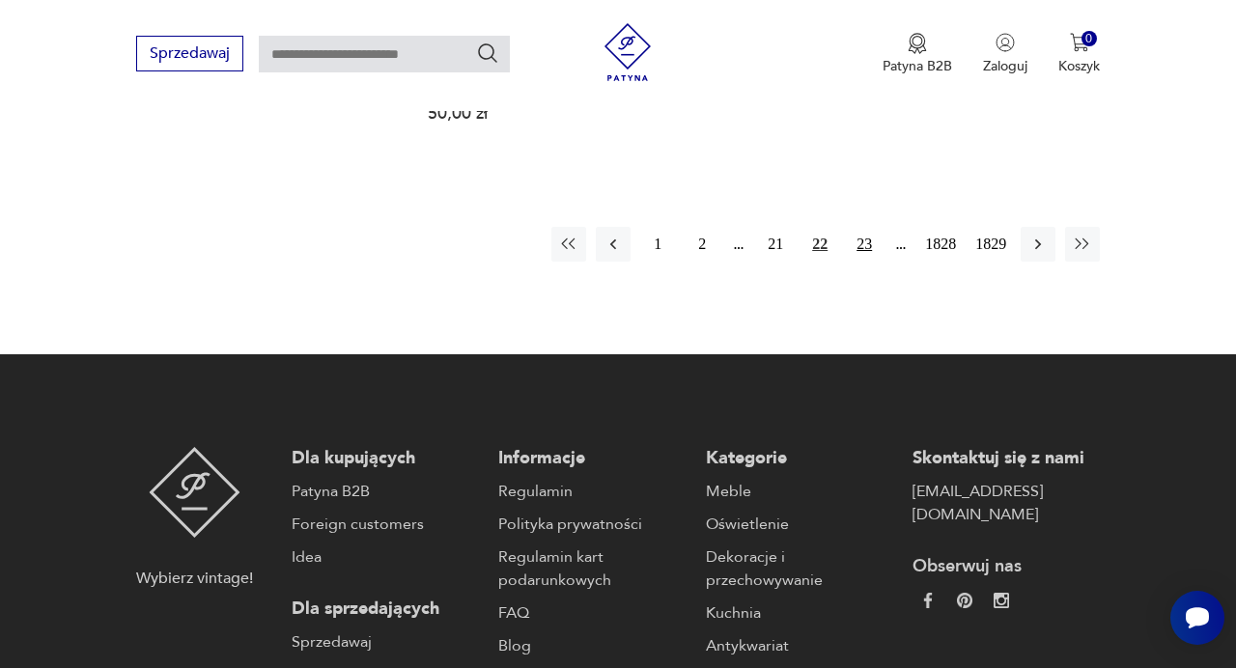
click at [868, 248] on button "23" at bounding box center [864, 244] width 35 height 35
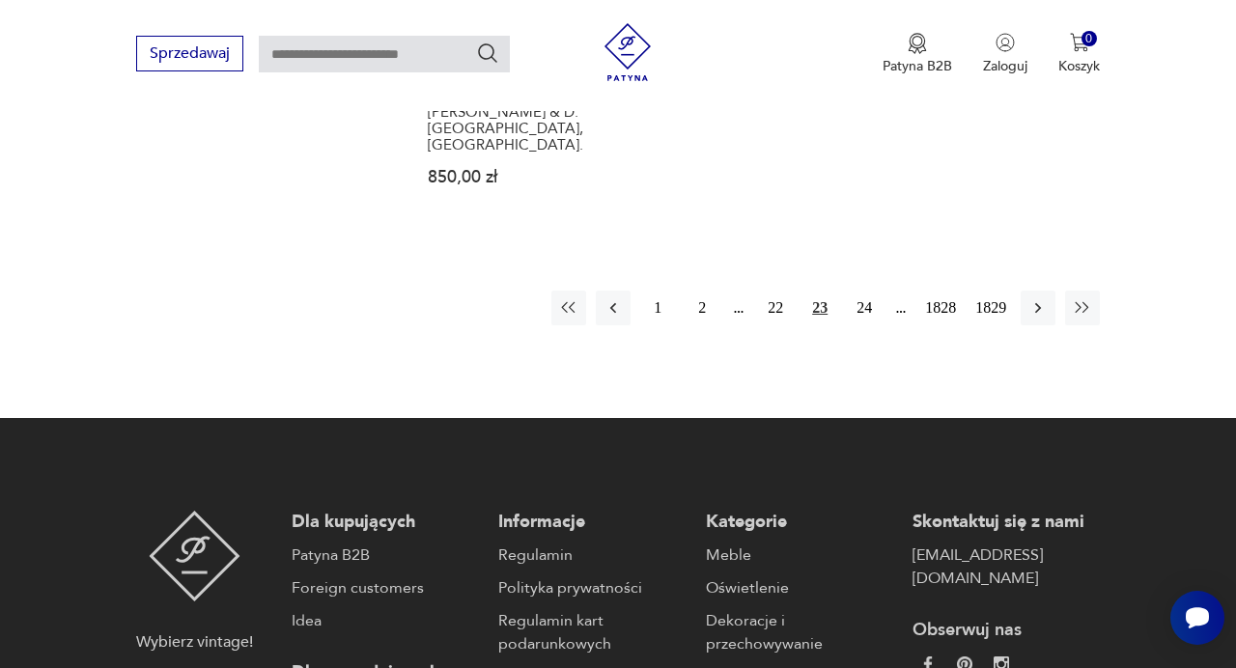
scroll to position [2695, 0]
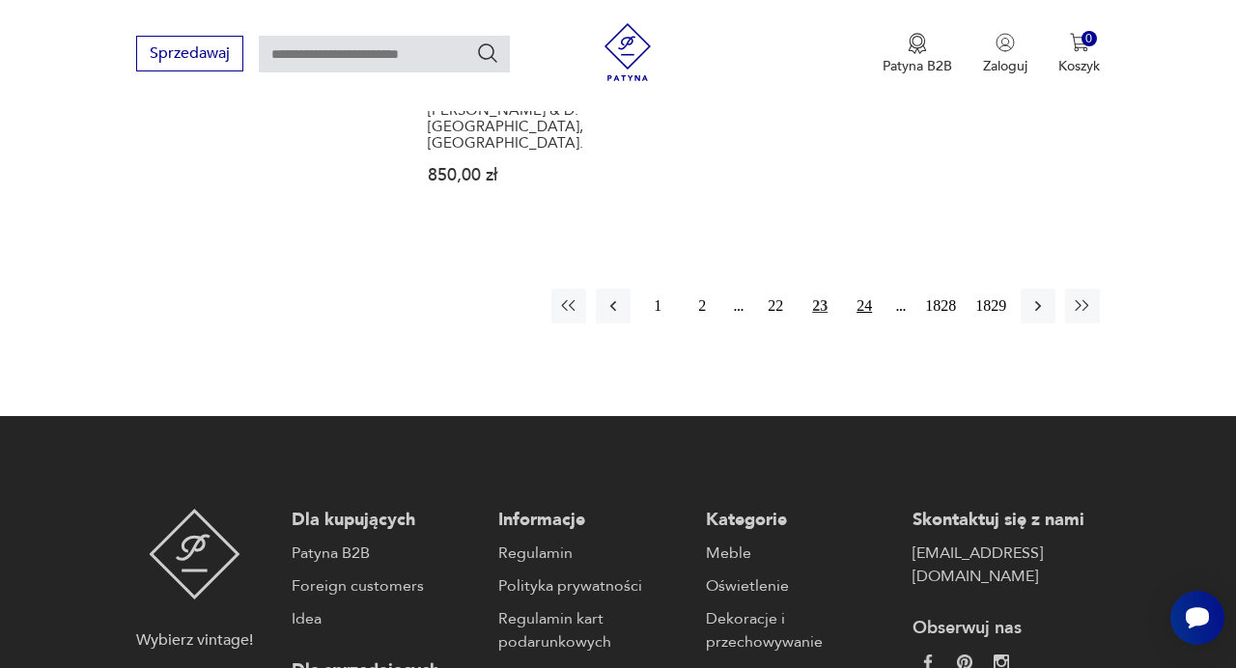
click at [866, 289] on button "24" at bounding box center [864, 306] width 35 height 35
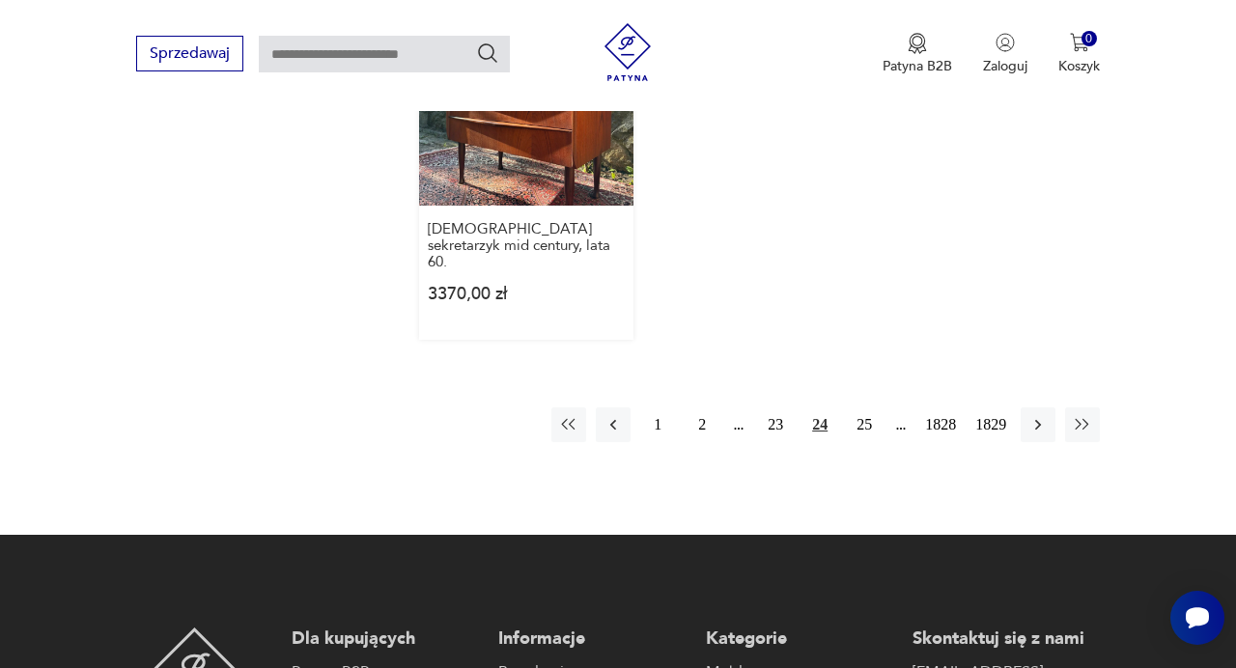
scroll to position [2562, 0]
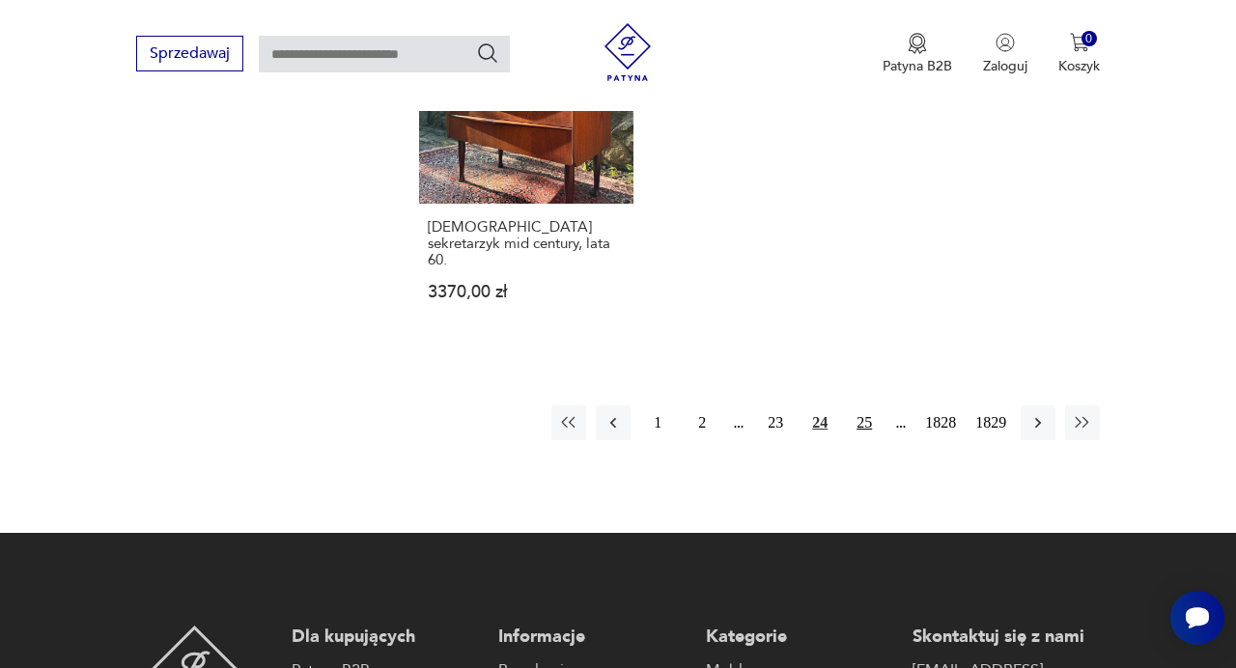
click at [866, 405] on button "25" at bounding box center [864, 422] width 35 height 35
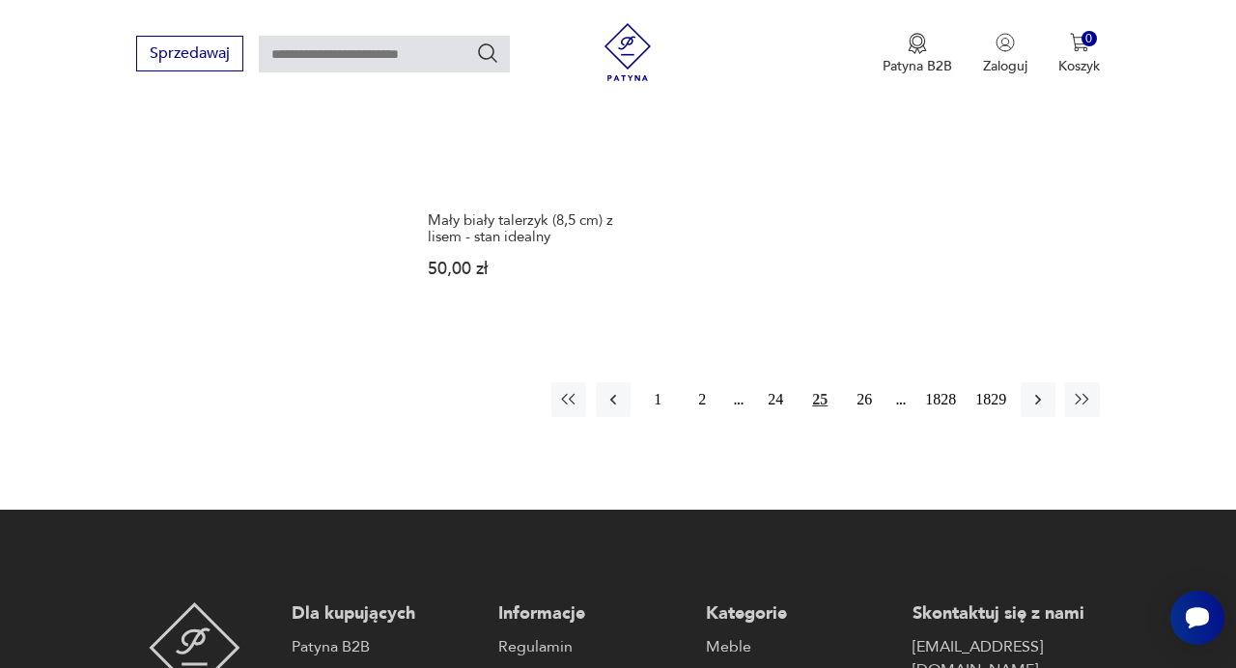
scroll to position [2580, 0]
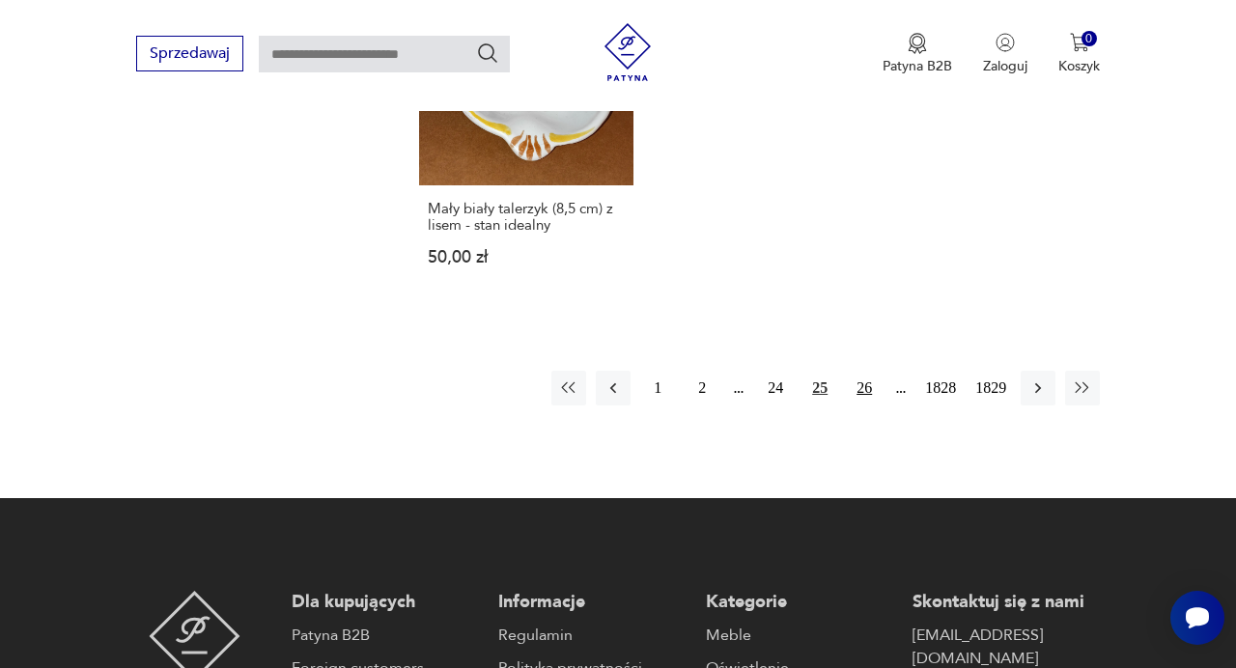
click at [861, 371] on button "26" at bounding box center [864, 388] width 35 height 35
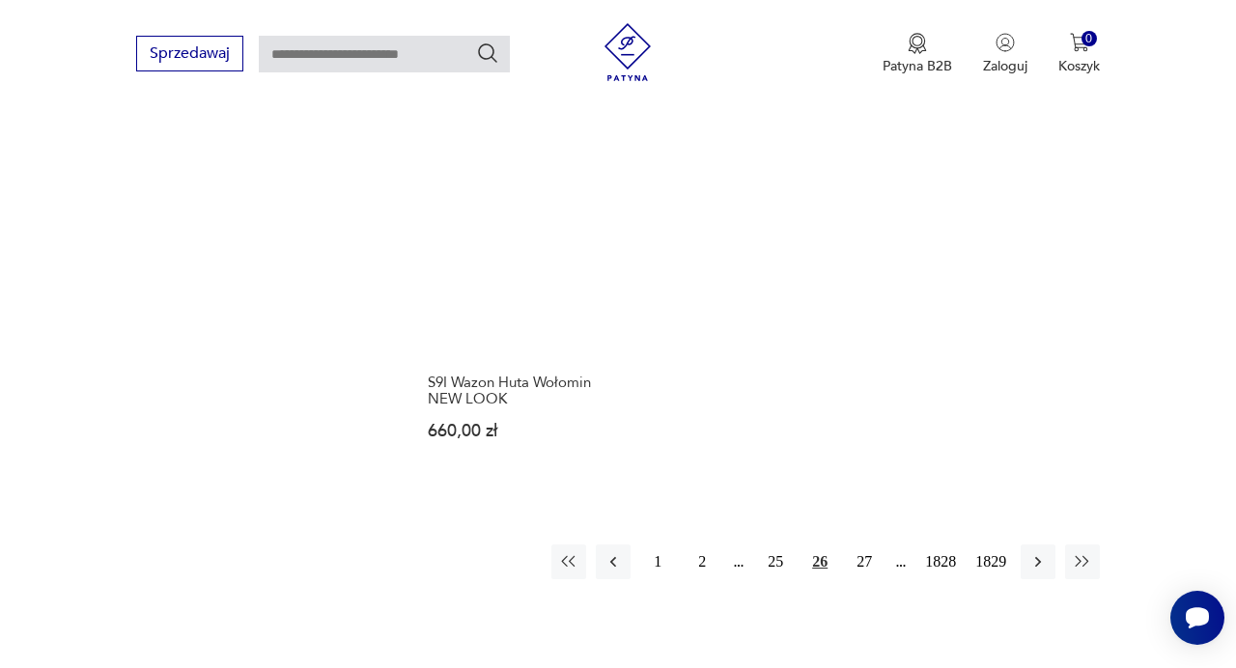
scroll to position [2447, 0]
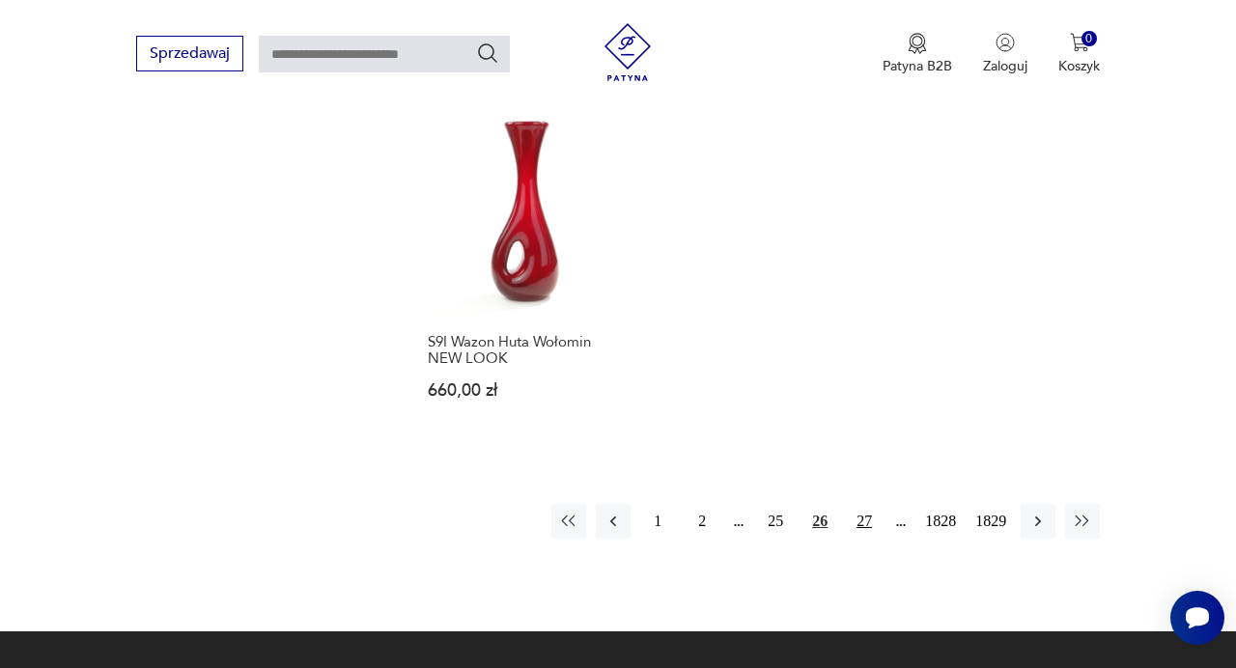
click at [865, 504] on button "27" at bounding box center [864, 521] width 35 height 35
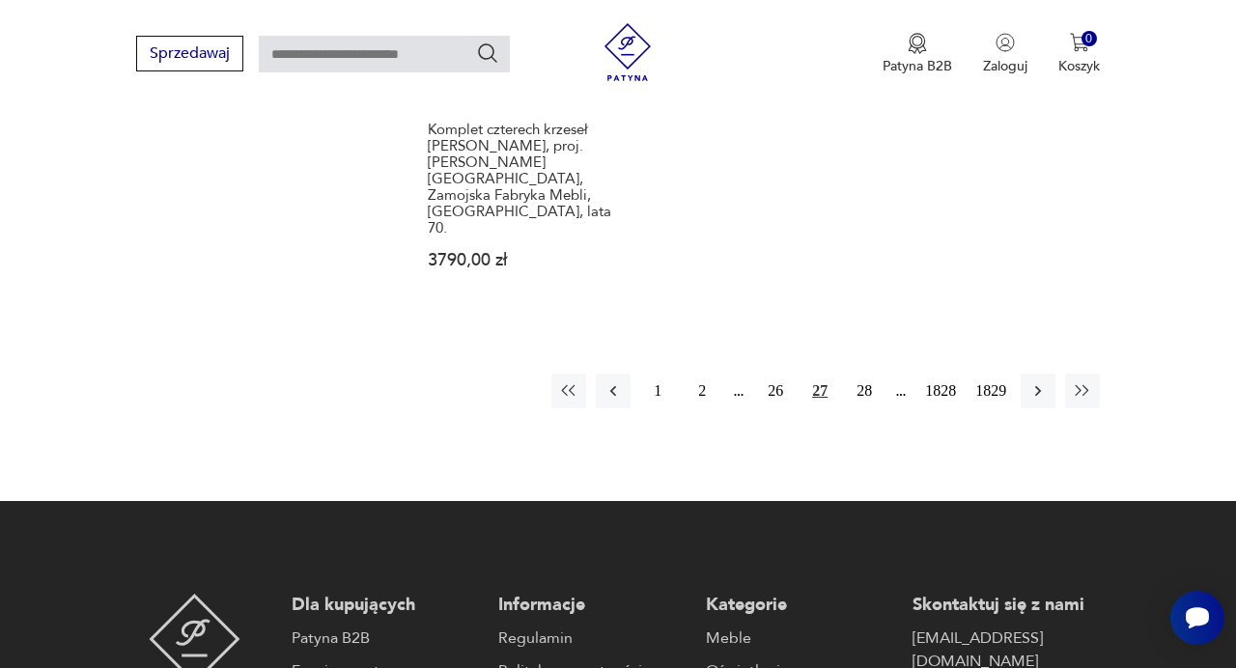
scroll to position [2644, 0]
click at [867, 373] on button "28" at bounding box center [864, 390] width 35 height 35
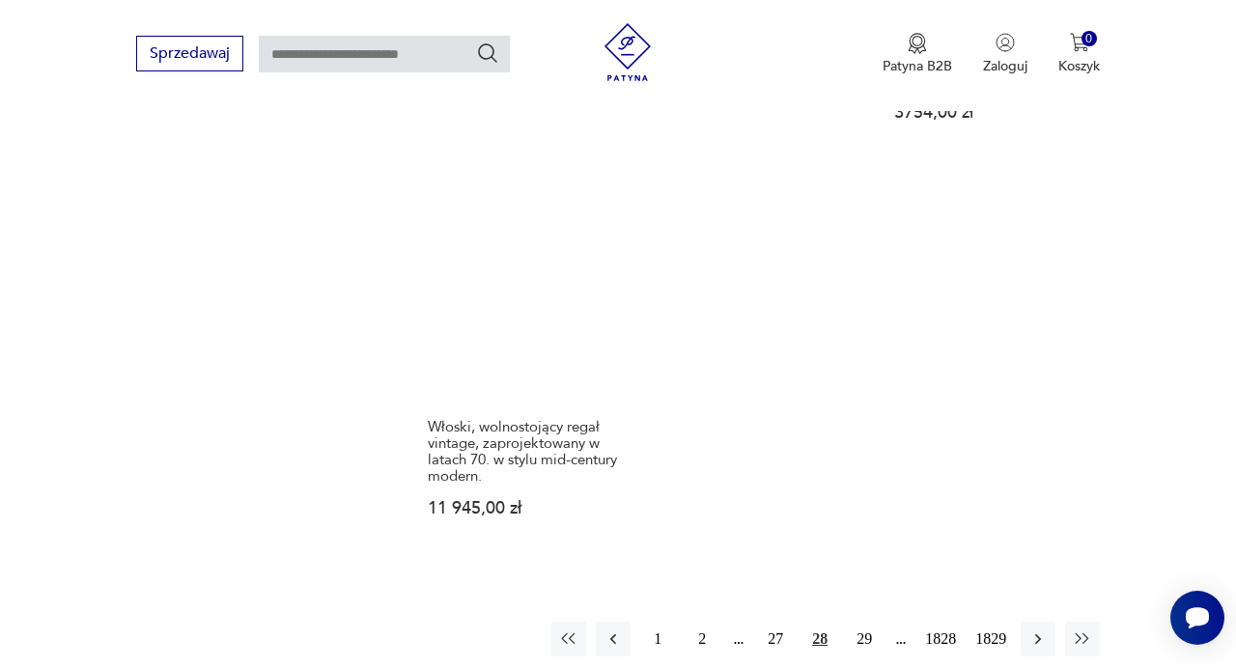
scroll to position [2514, 0]
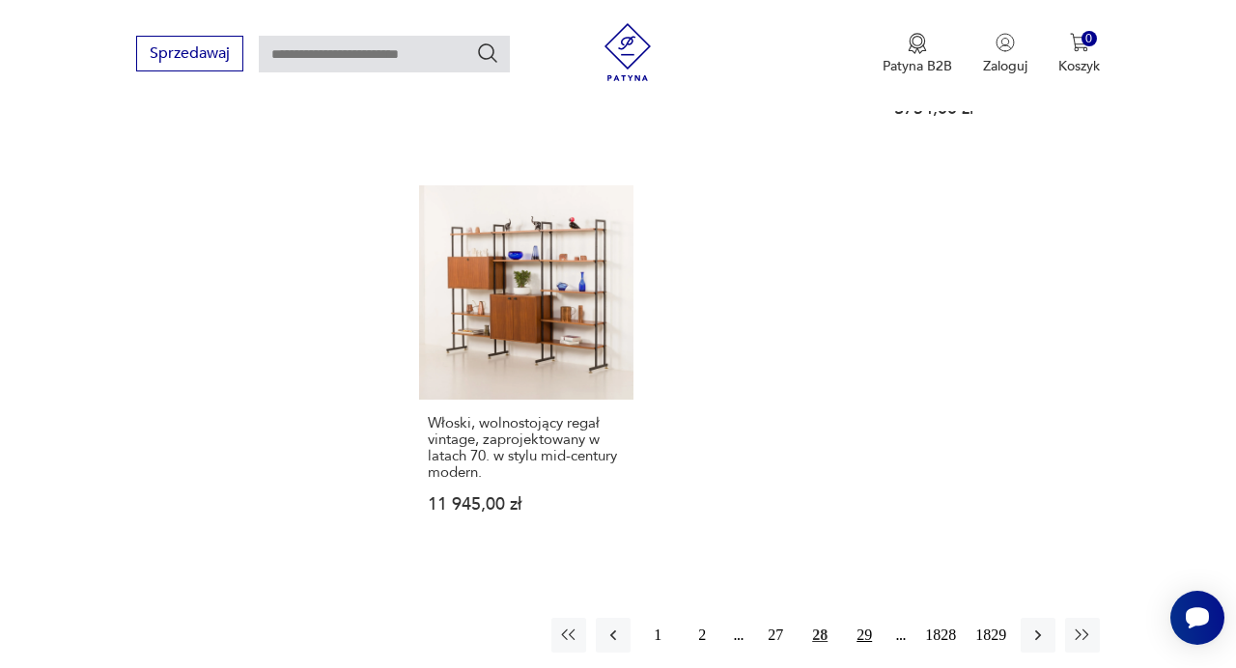
click at [854, 618] on button "29" at bounding box center [864, 635] width 35 height 35
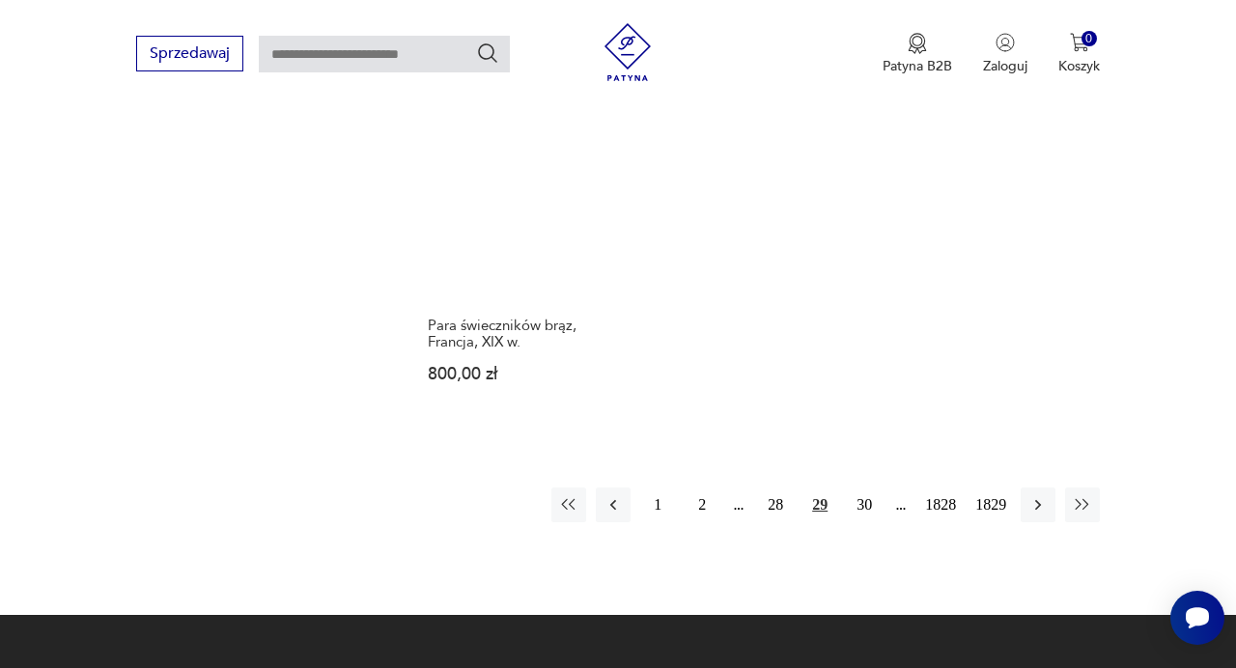
scroll to position [2508, 0]
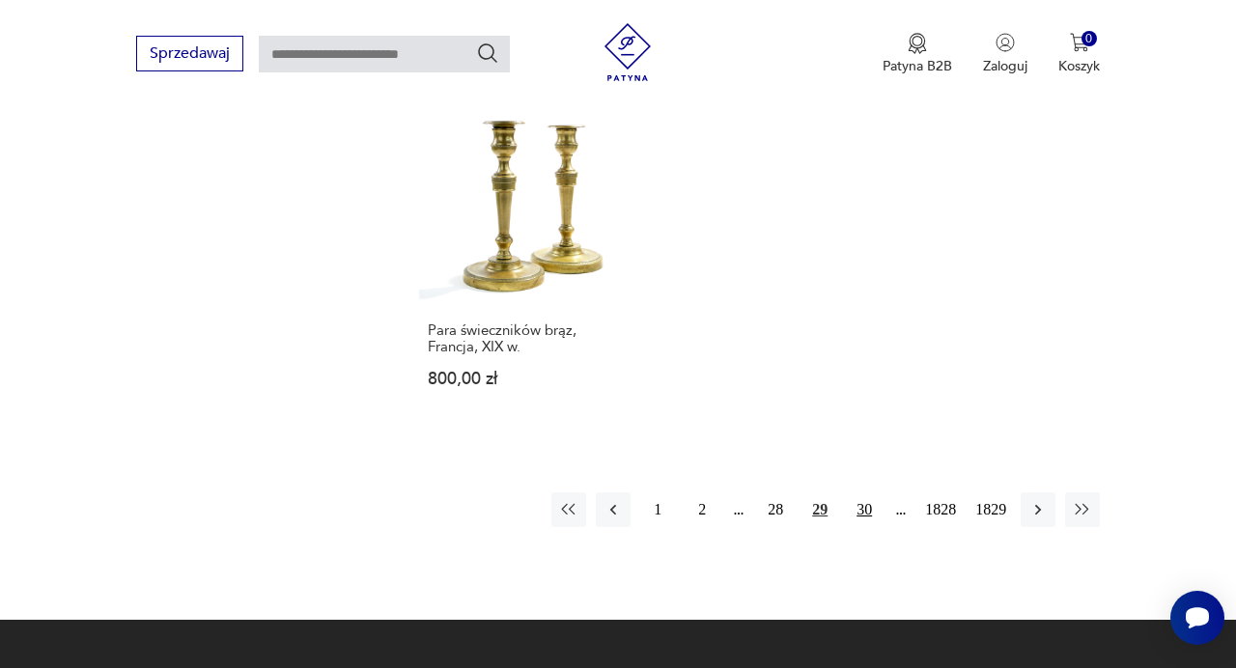
click at [872, 492] on button "30" at bounding box center [864, 509] width 35 height 35
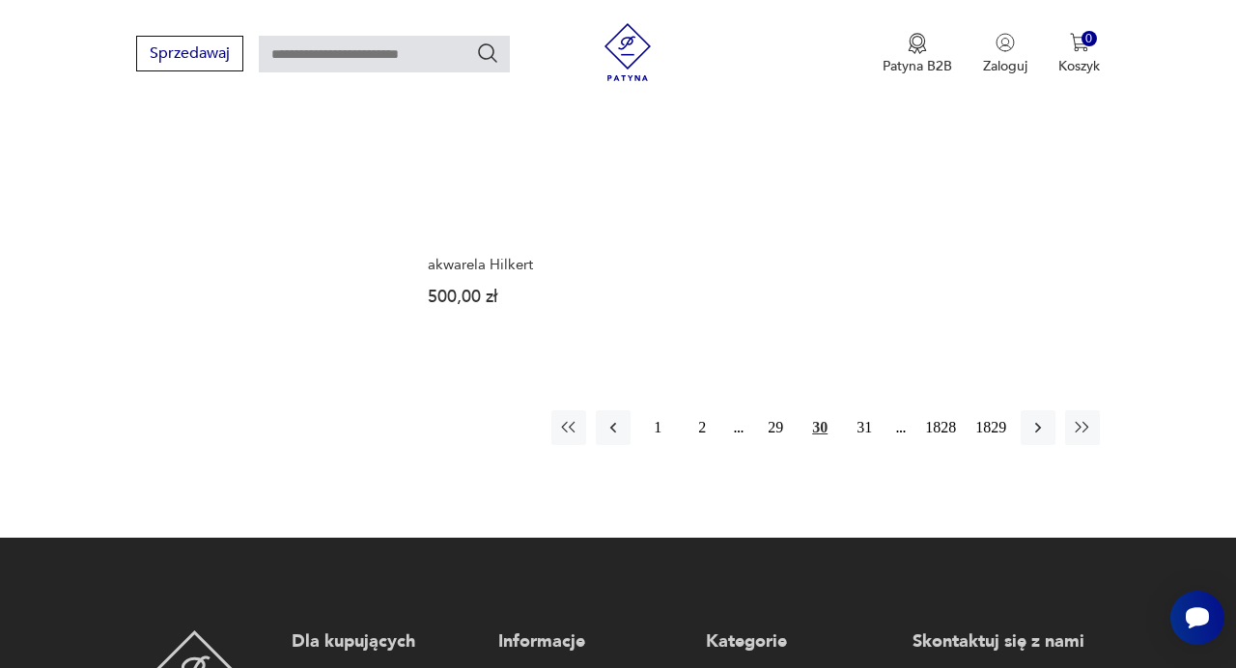
scroll to position [2504, 0]
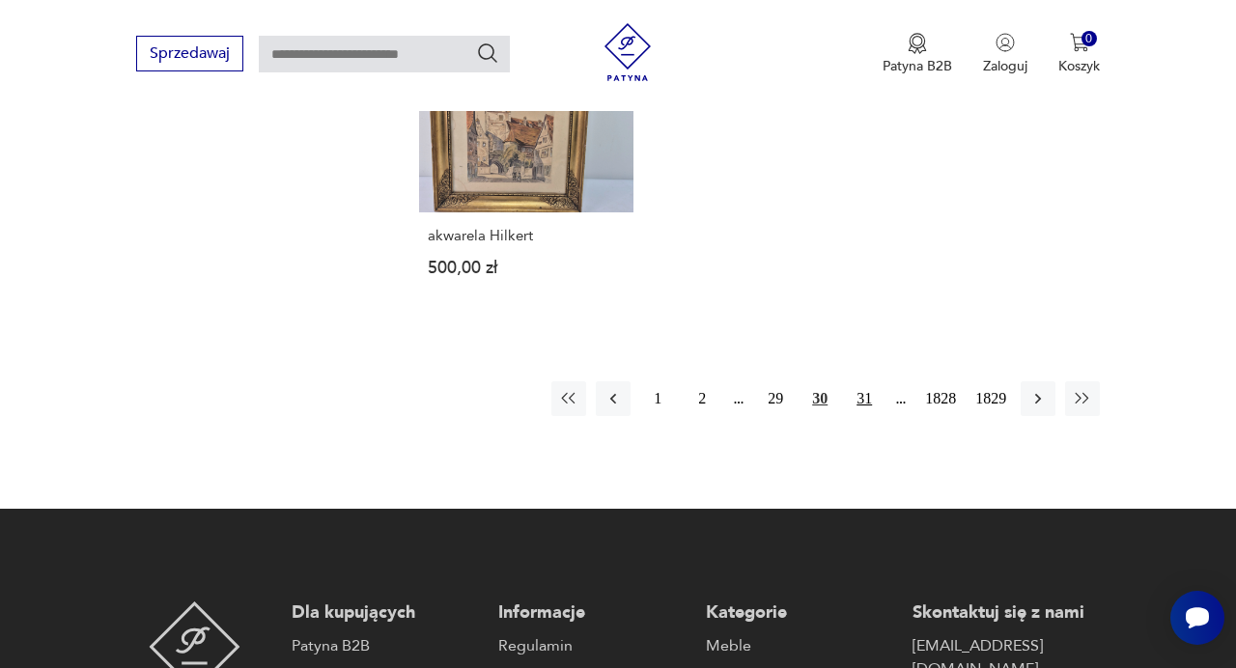
click at [866, 394] on button "31" at bounding box center [864, 398] width 35 height 35
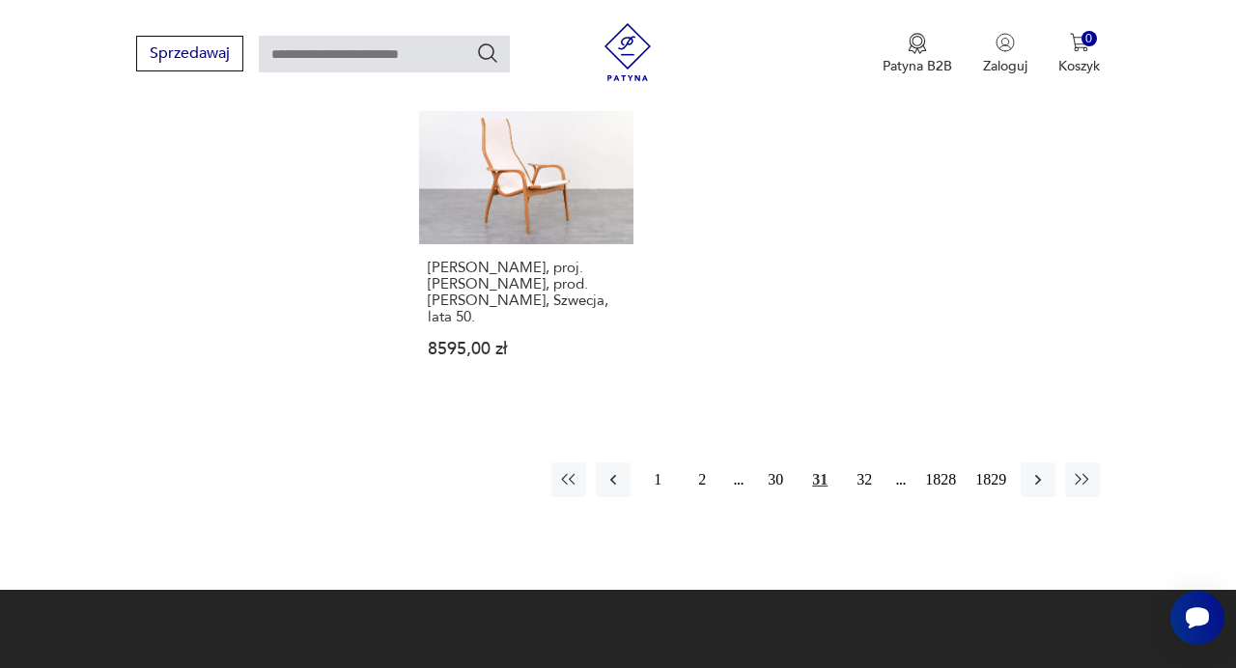
scroll to position [2571, 0]
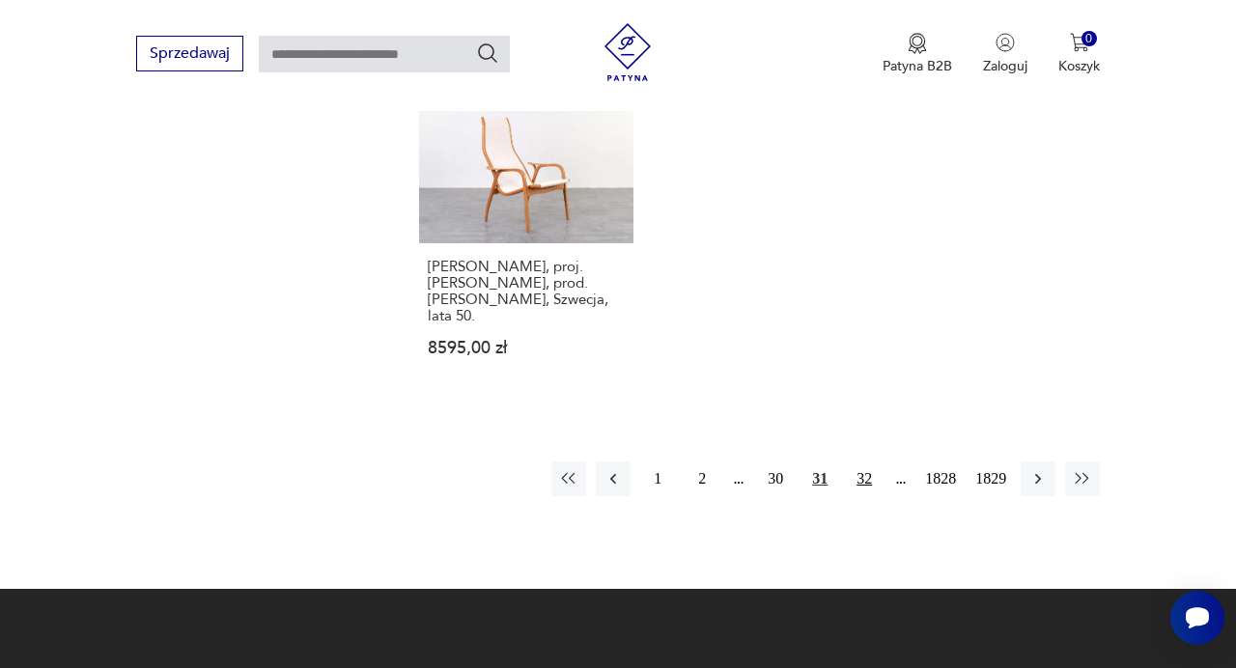
click at [866, 461] on button "32" at bounding box center [864, 478] width 35 height 35
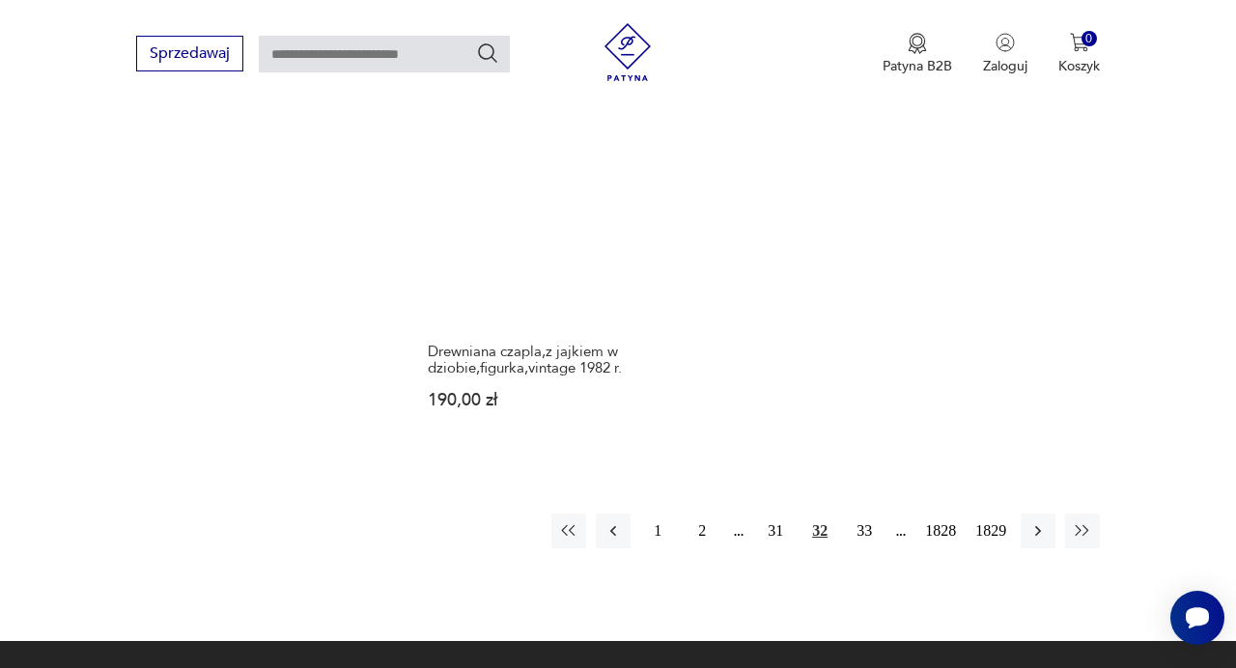
scroll to position [2403, 0]
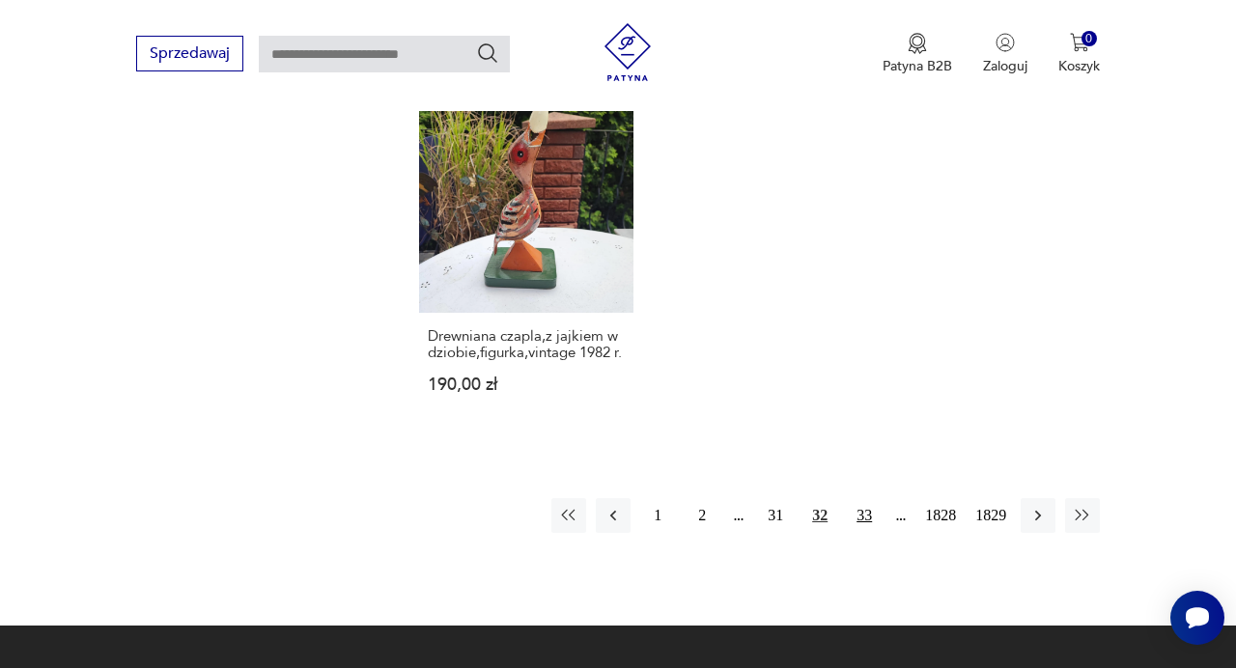
click at [864, 501] on button "33" at bounding box center [864, 515] width 35 height 35
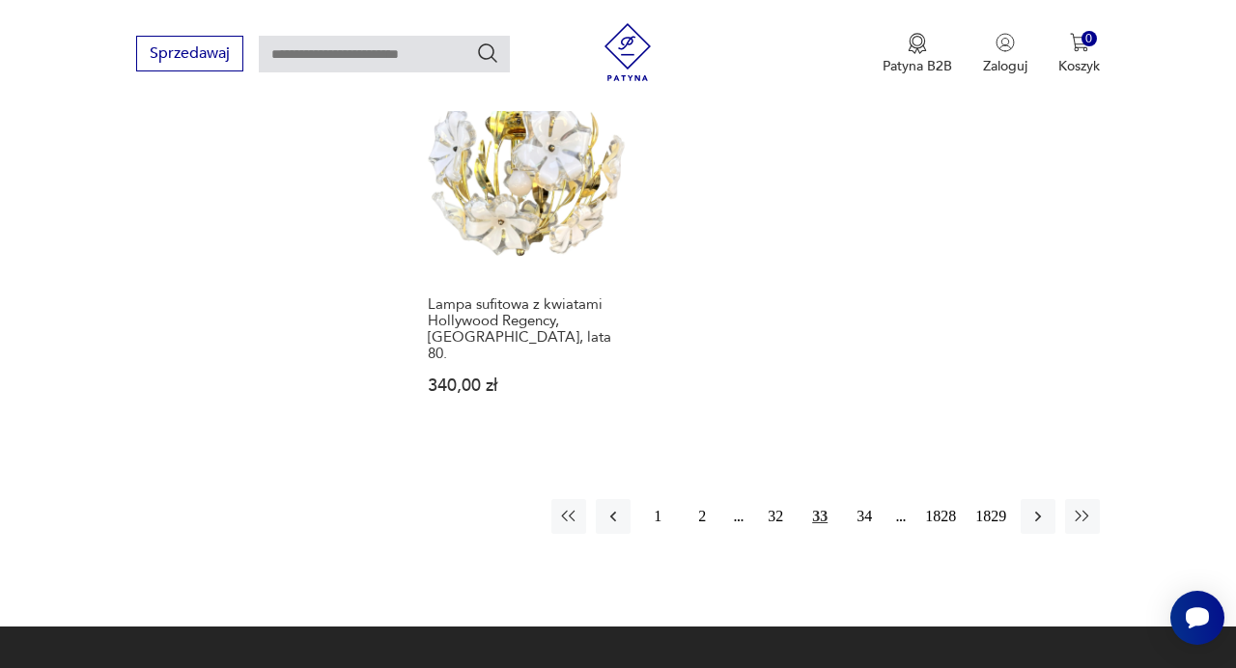
scroll to position [2405, 0]
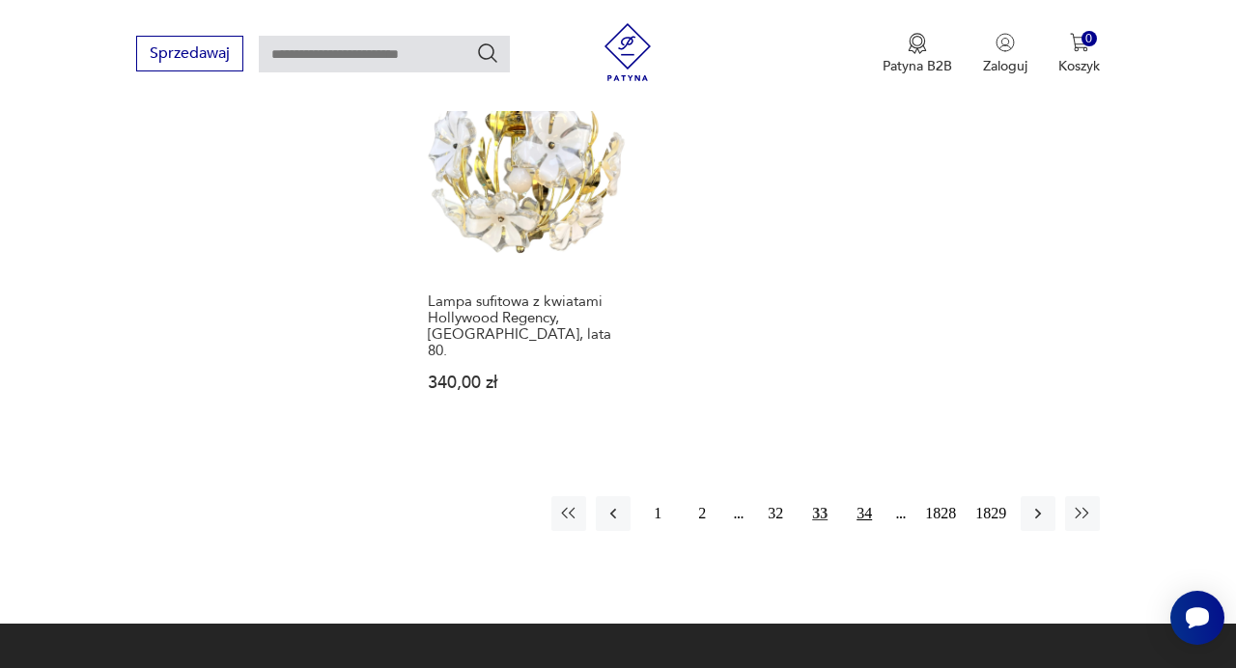
click at [866, 496] on button "34" at bounding box center [864, 513] width 35 height 35
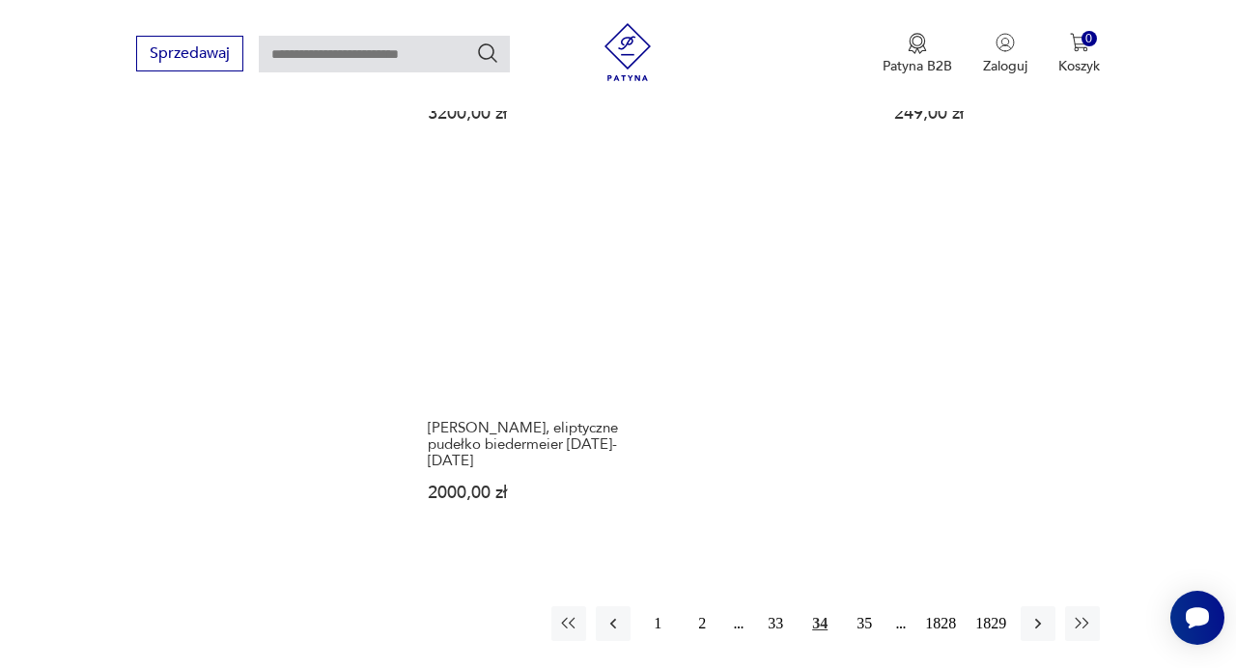
scroll to position [2364, 0]
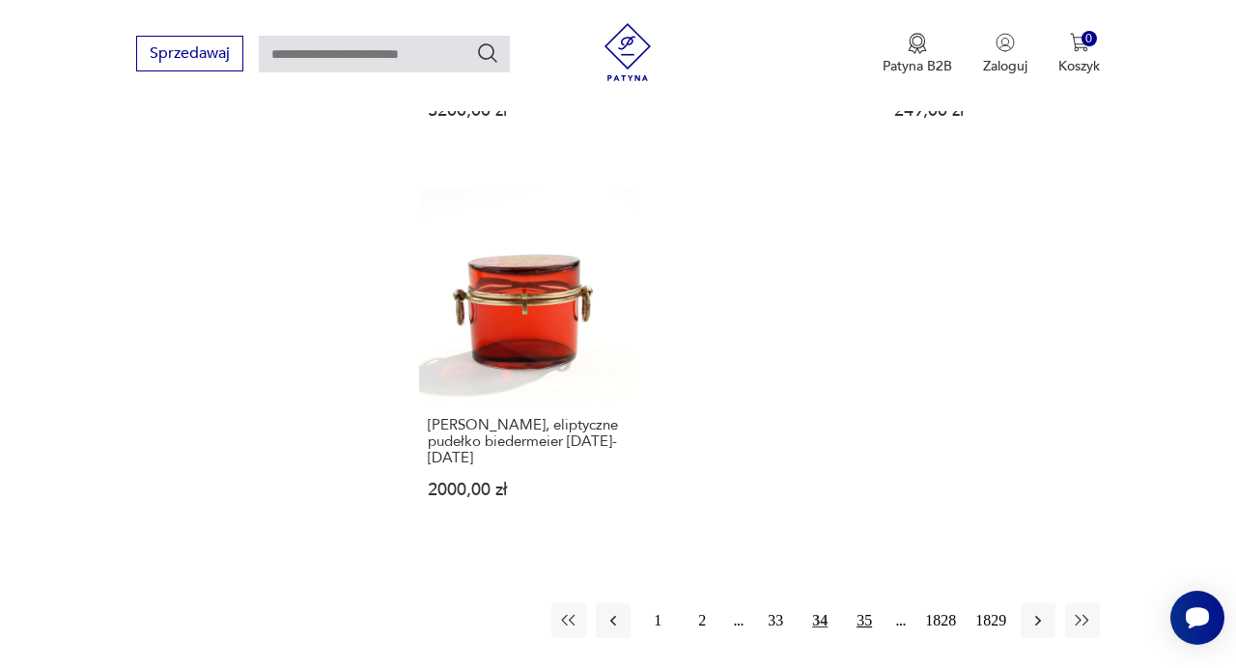
click at [866, 603] on button "35" at bounding box center [864, 620] width 35 height 35
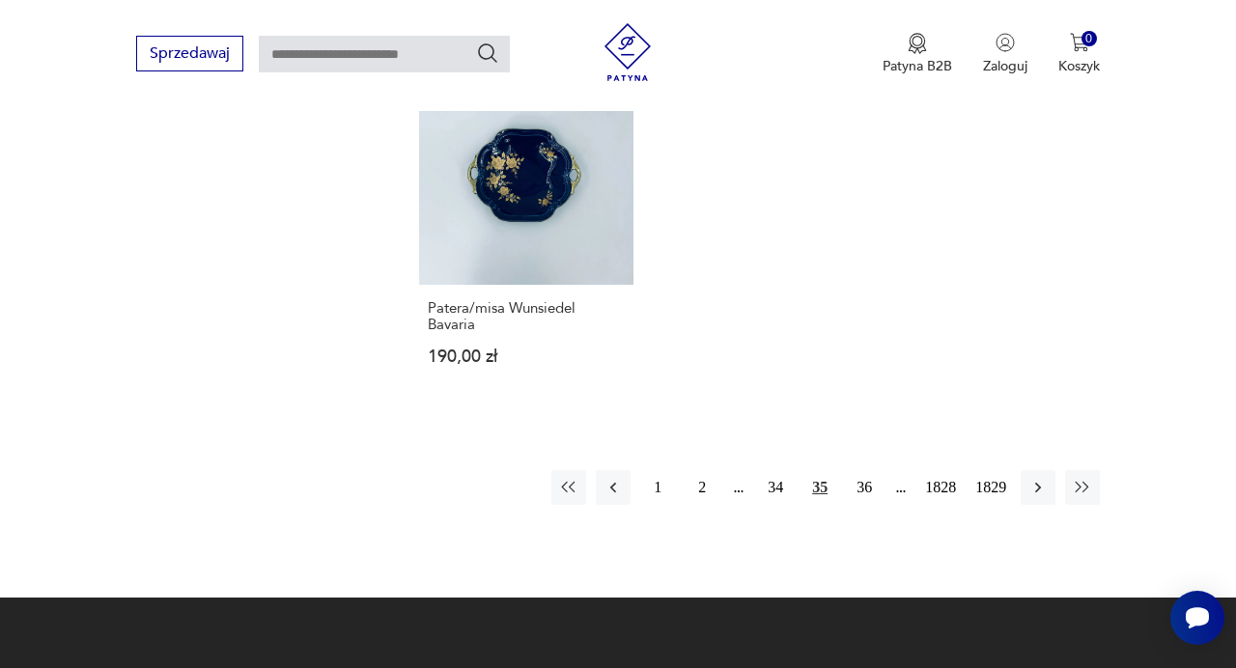
scroll to position [2432, 0]
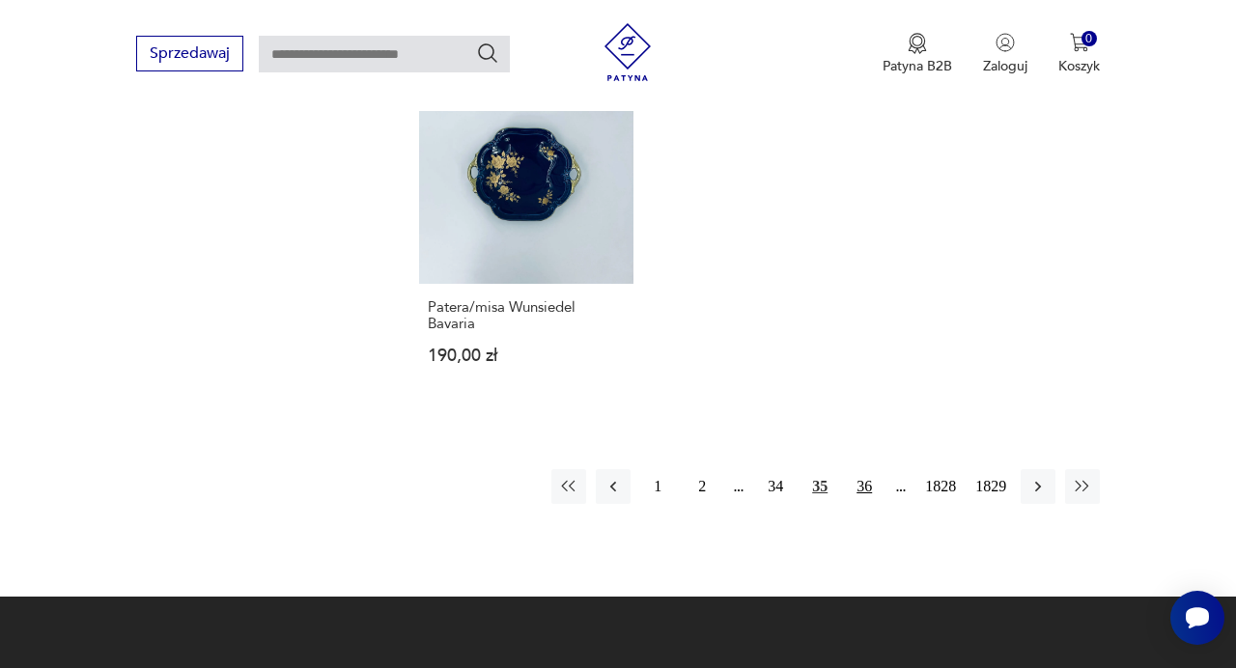
click at [863, 471] on button "36" at bounding box center [864, 486] width 35 height 35
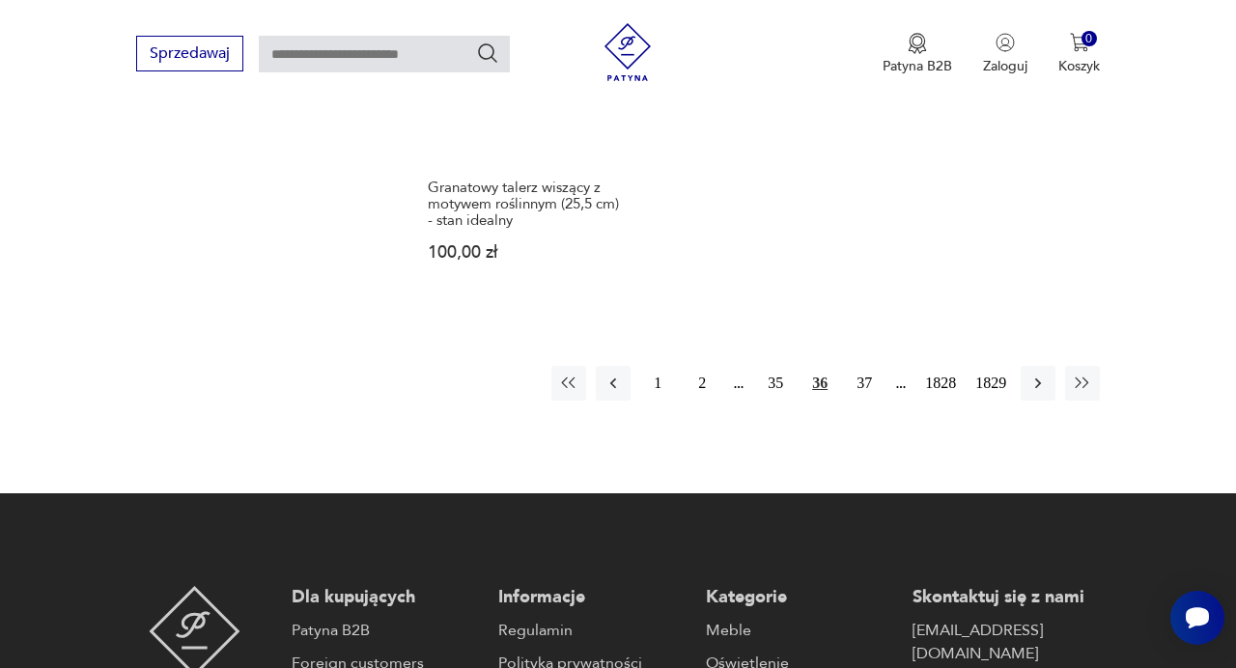
scroll to position [2488, 0]
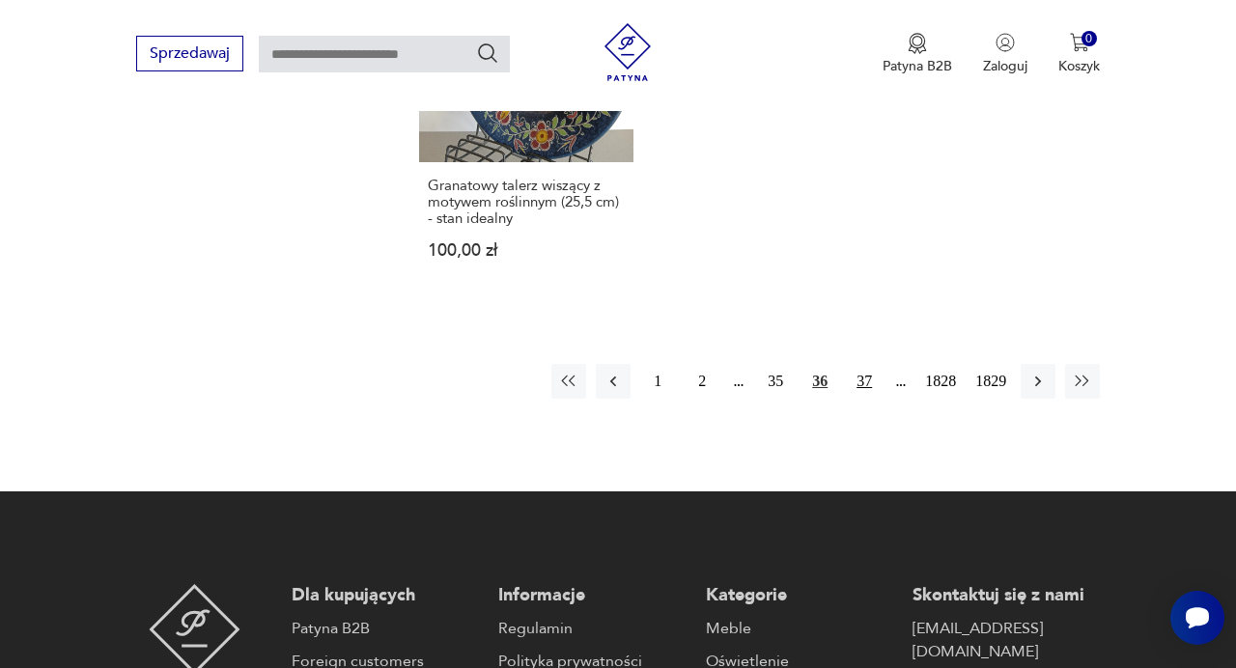
click at [868, 397] on button "37" at bounding box center [864, 381] width 35 height 35
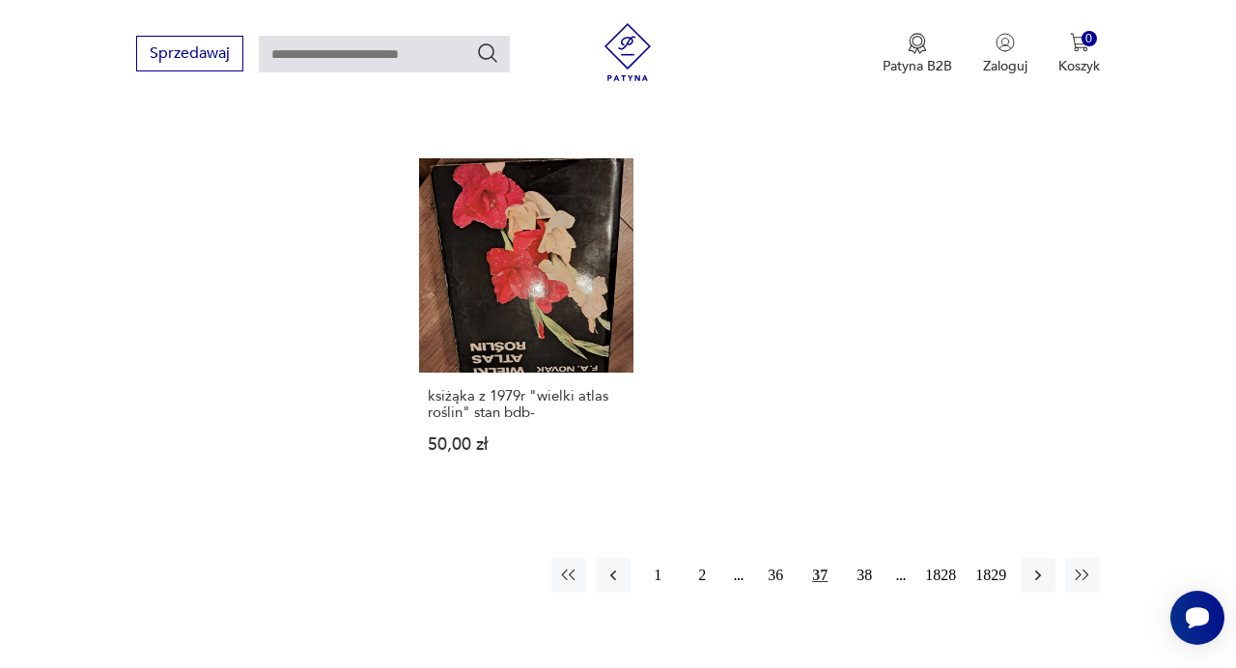
scroll to position [2343, 0]
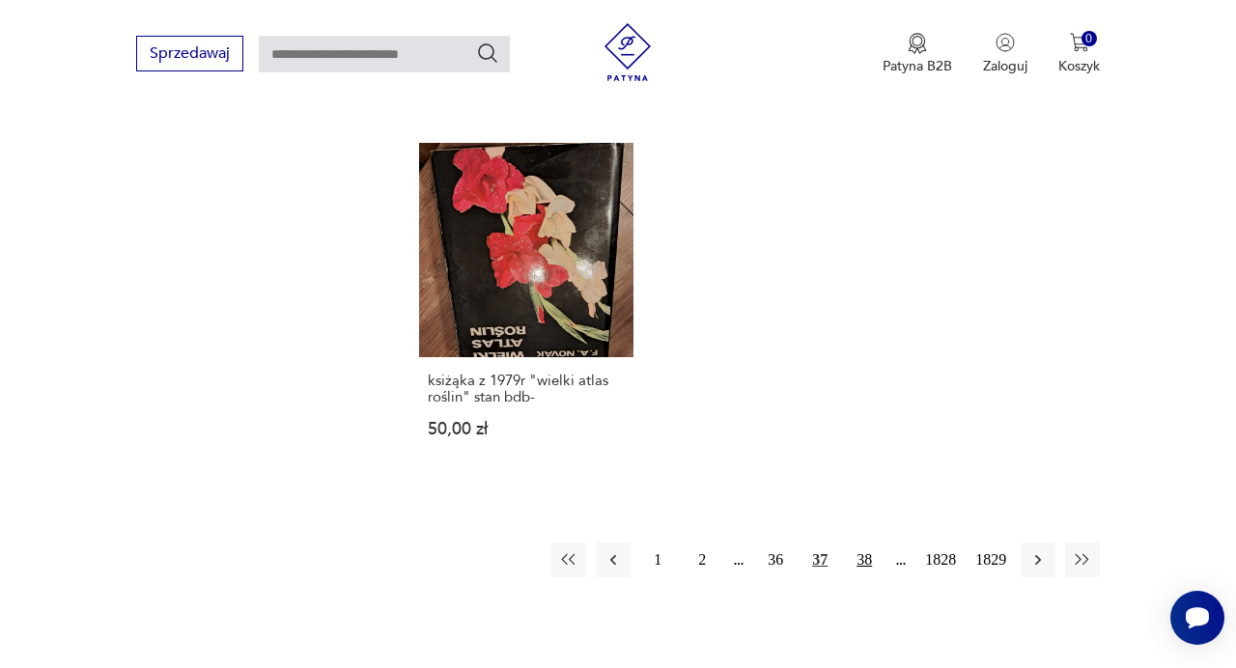
click at [861, 544] on button "38" at bounding box center [864, 559] width 35 height 35
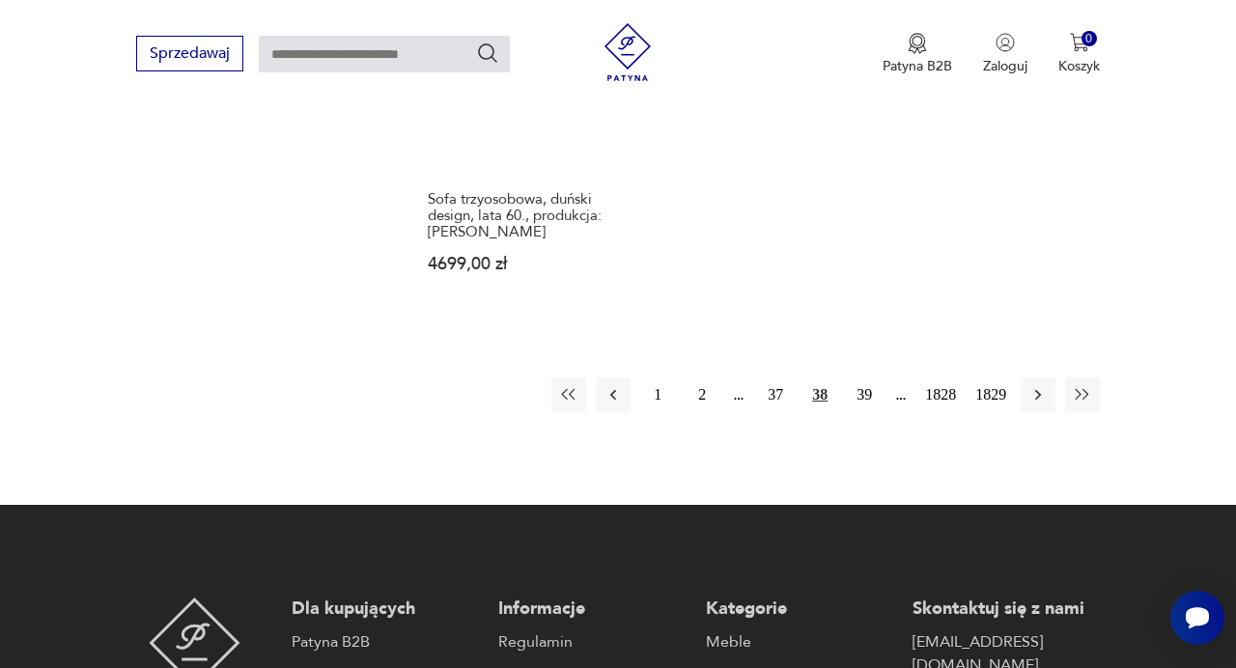
scroll to position [2546, 0]
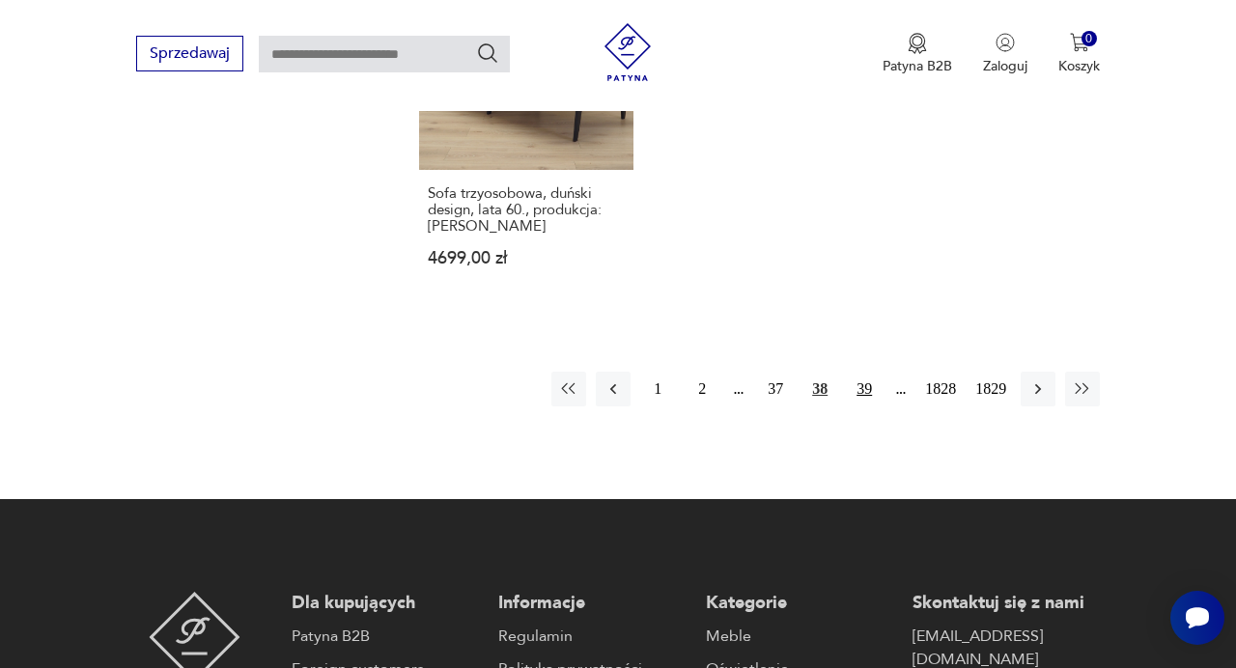
click at [865, 380] on button "39" at bounding box center [864, 389] width 35 height 35
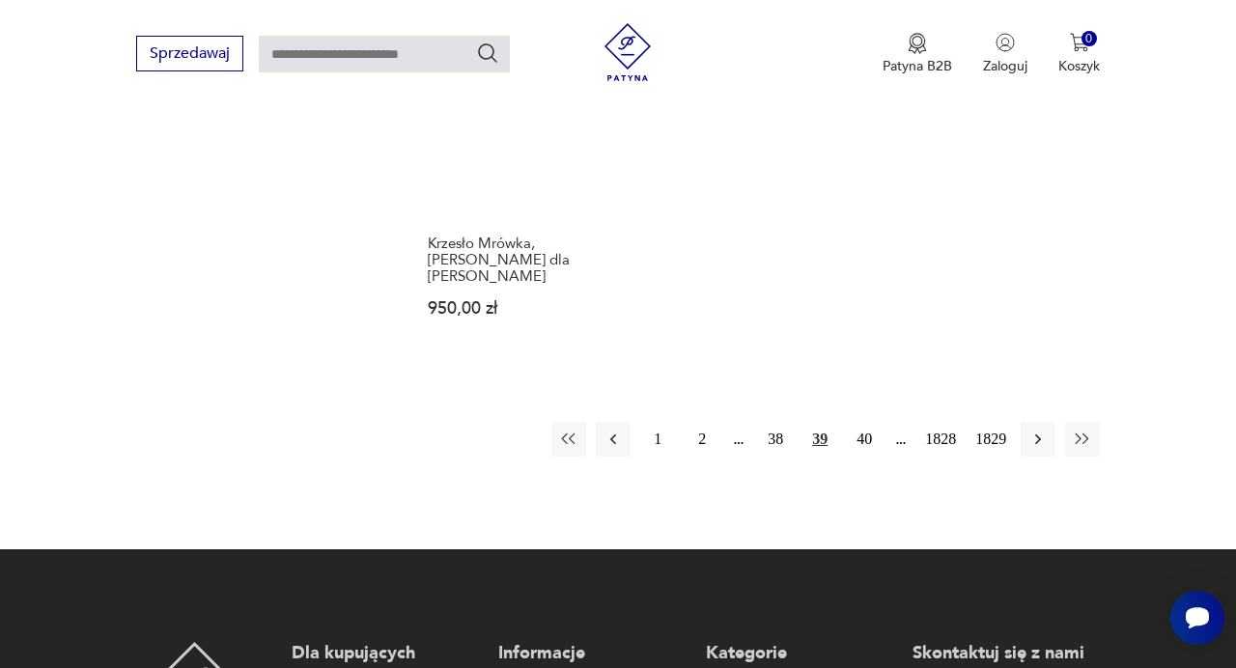
scroll to position [2566, 0]
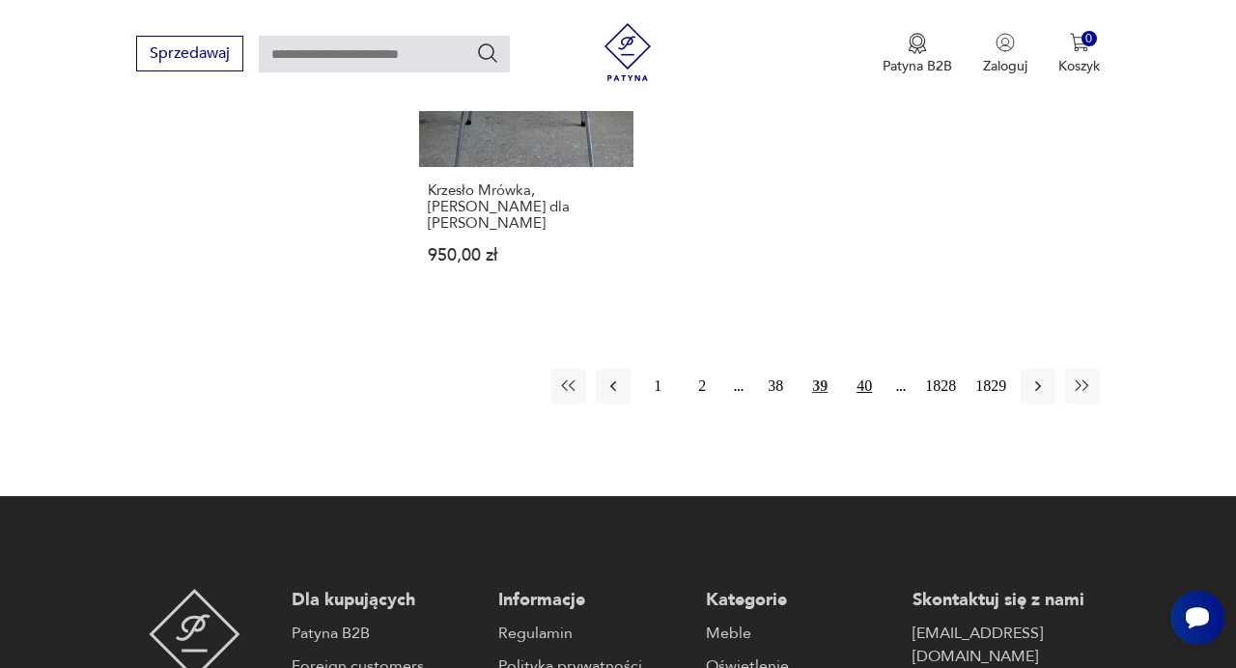
click at [867, 369] on button "40" at bounding box center [864, 386] width 35 height 35
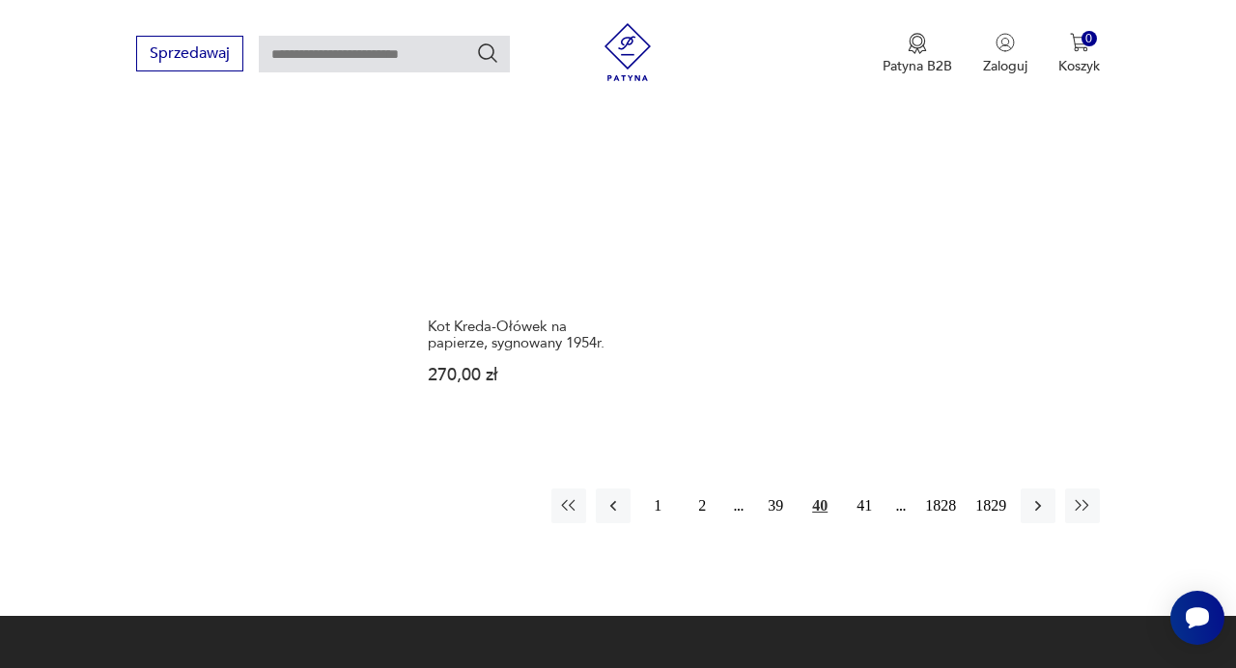
scroll to position [2452, 0]
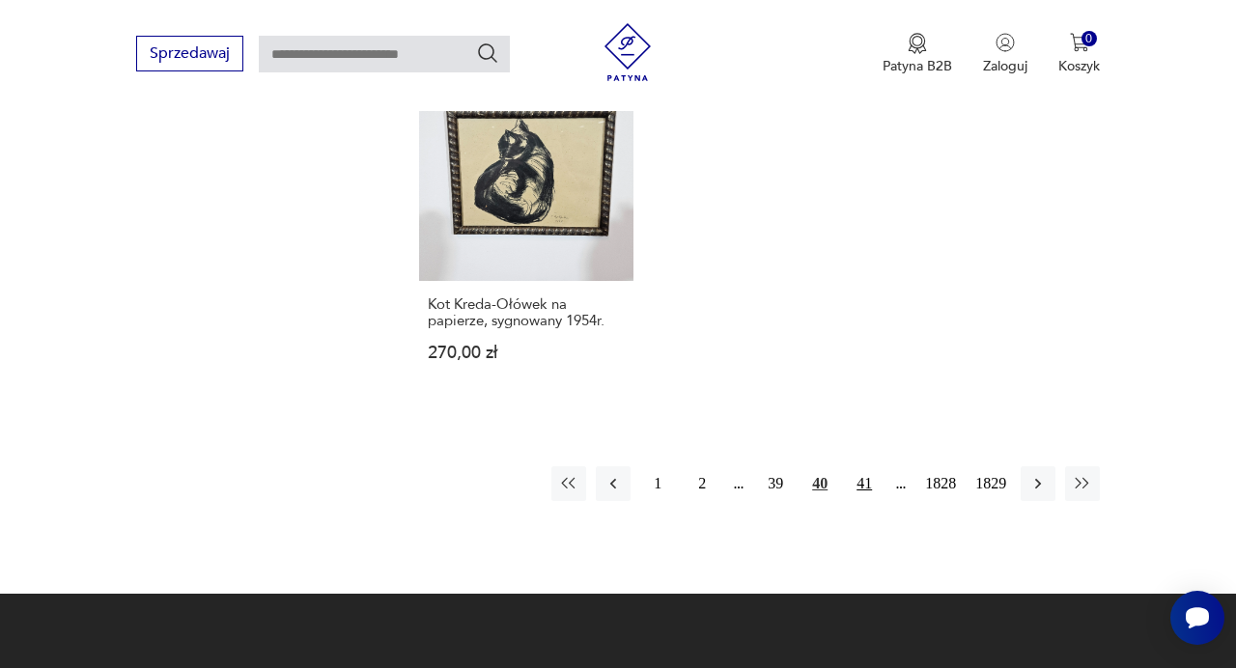
click at [862, 473] on button "41" at bounding box center [864, 483] width 35 height 35
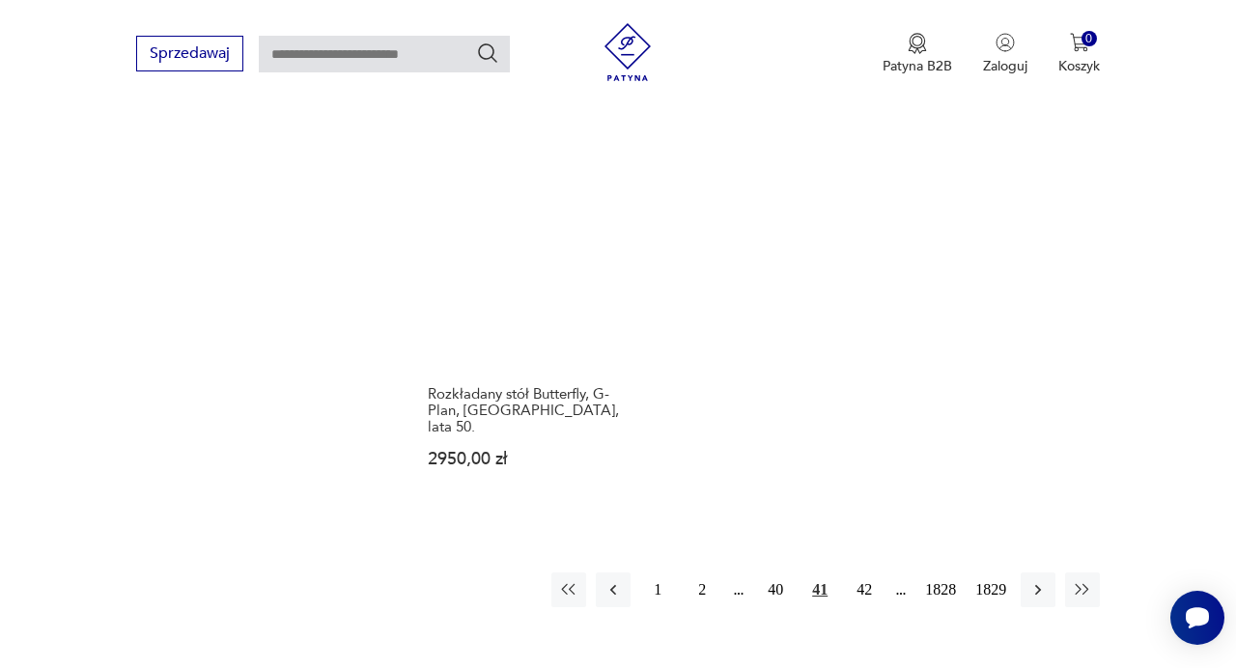
scroll to position [2407, 0]
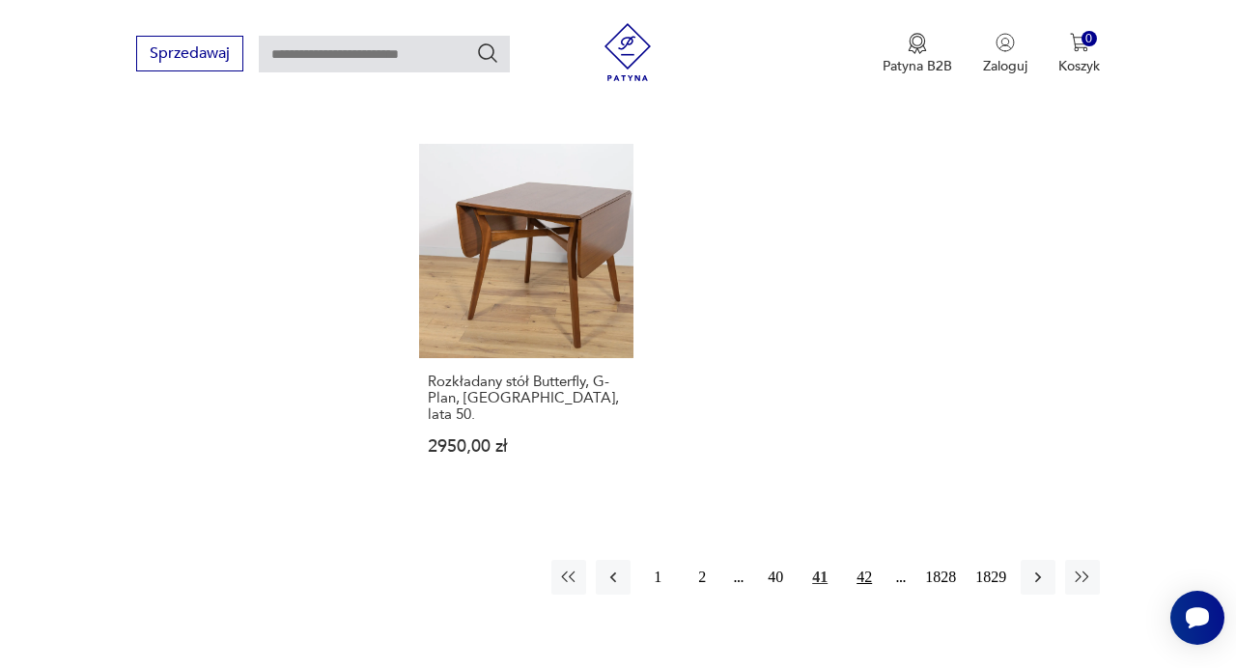
click at [866, 560] on button "42" at bounding box center [864, 577] width 35 height 35
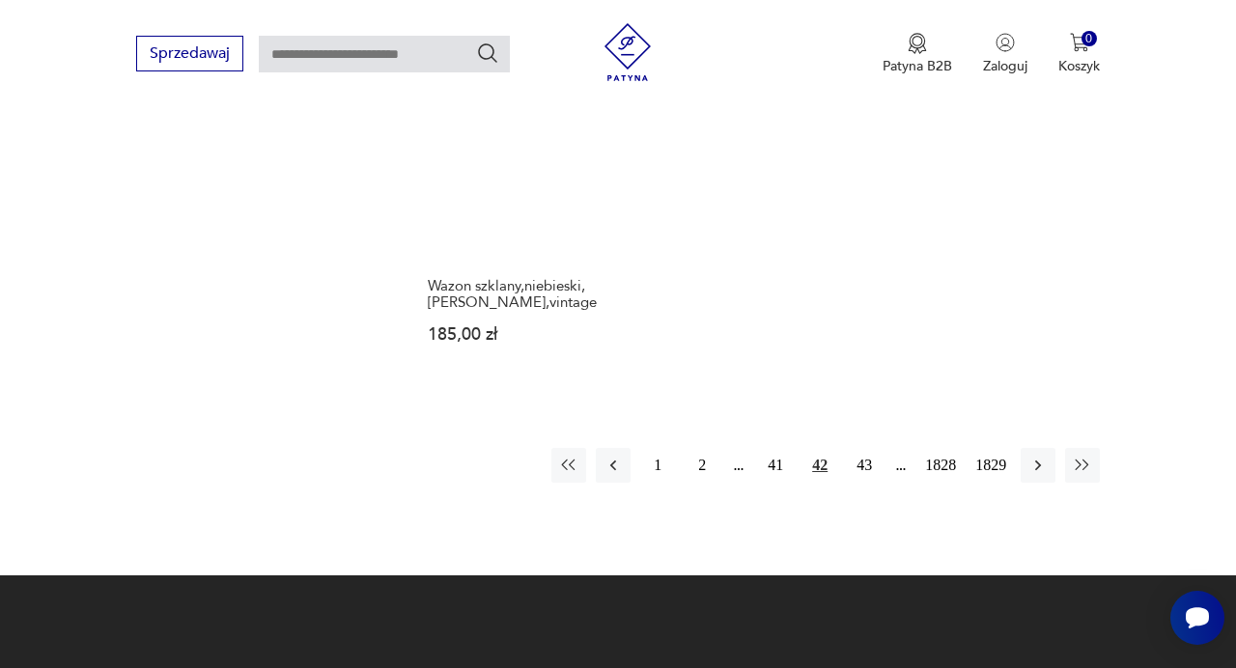
scroll to position [2468, 0]
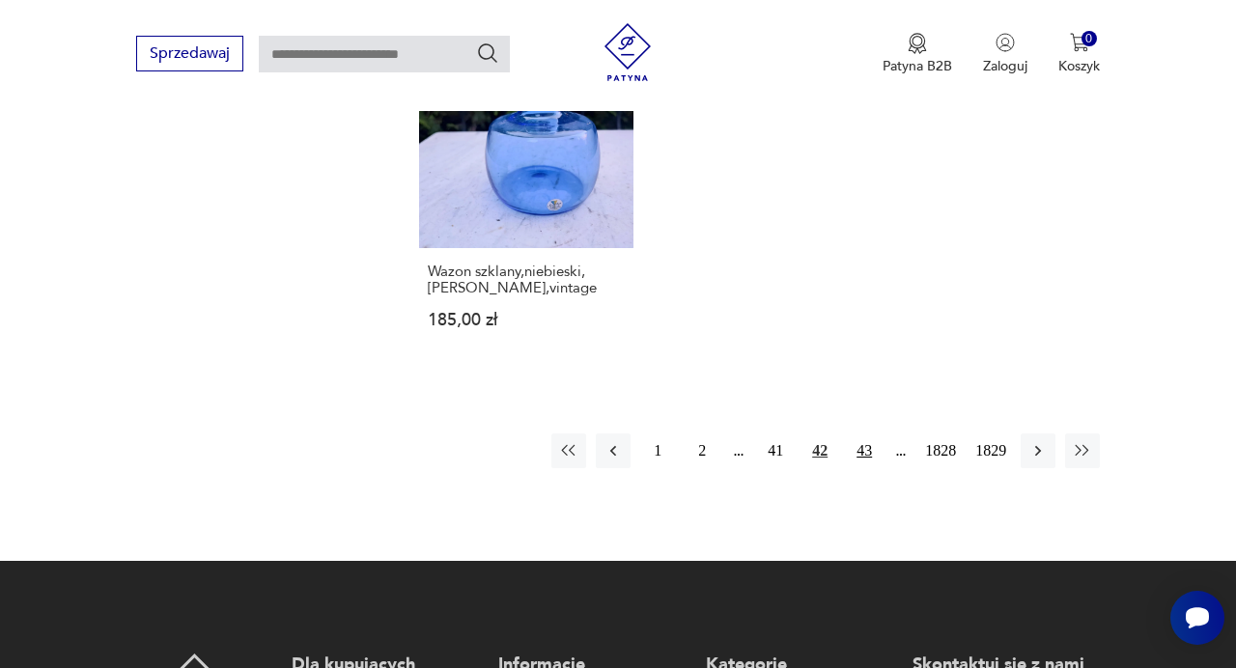
click at [868, 433] on button "43" at bounding box center [864, 450] width 35 height 35
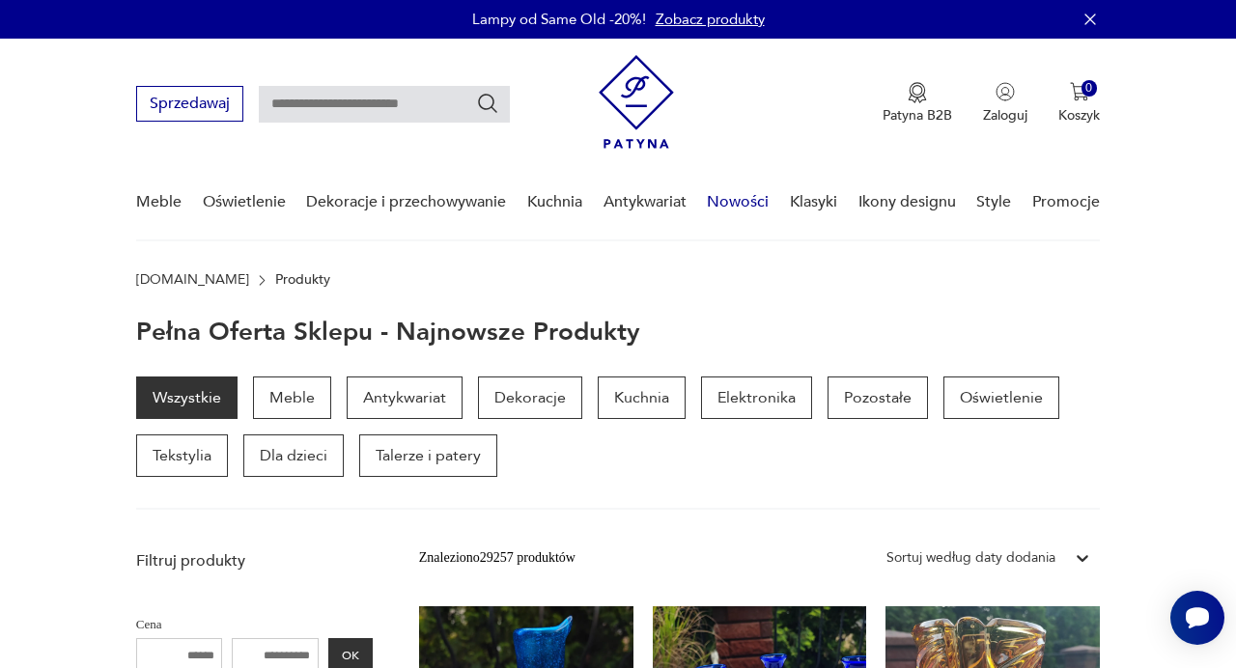
click at [736, 206] on link "Nowości" at bounding box center [738, 202] width 62 height 74
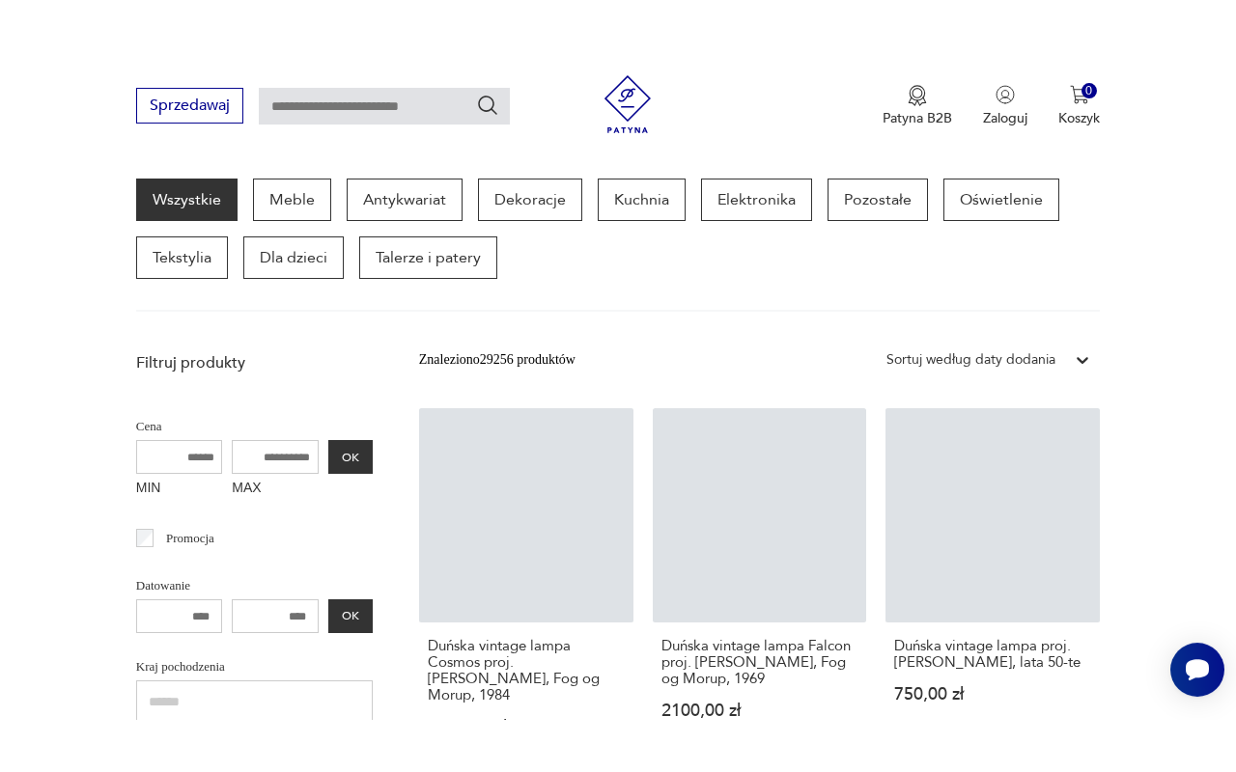
scroll to position [251, 0]
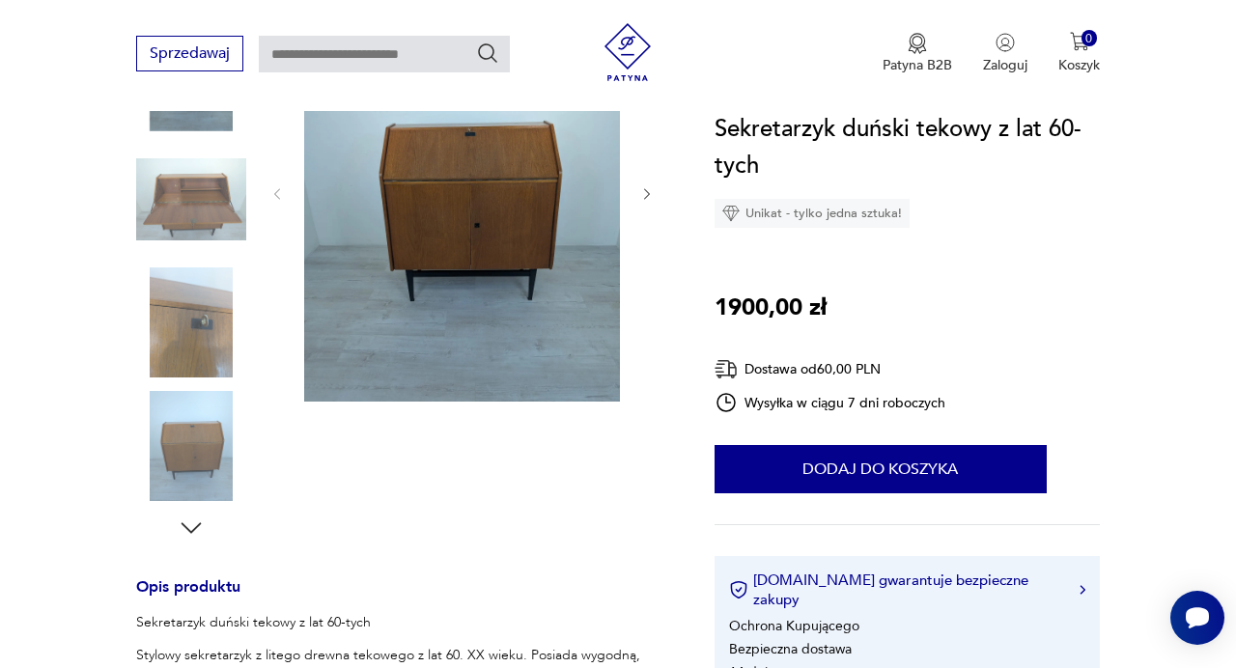
scroll to position [324, 0]
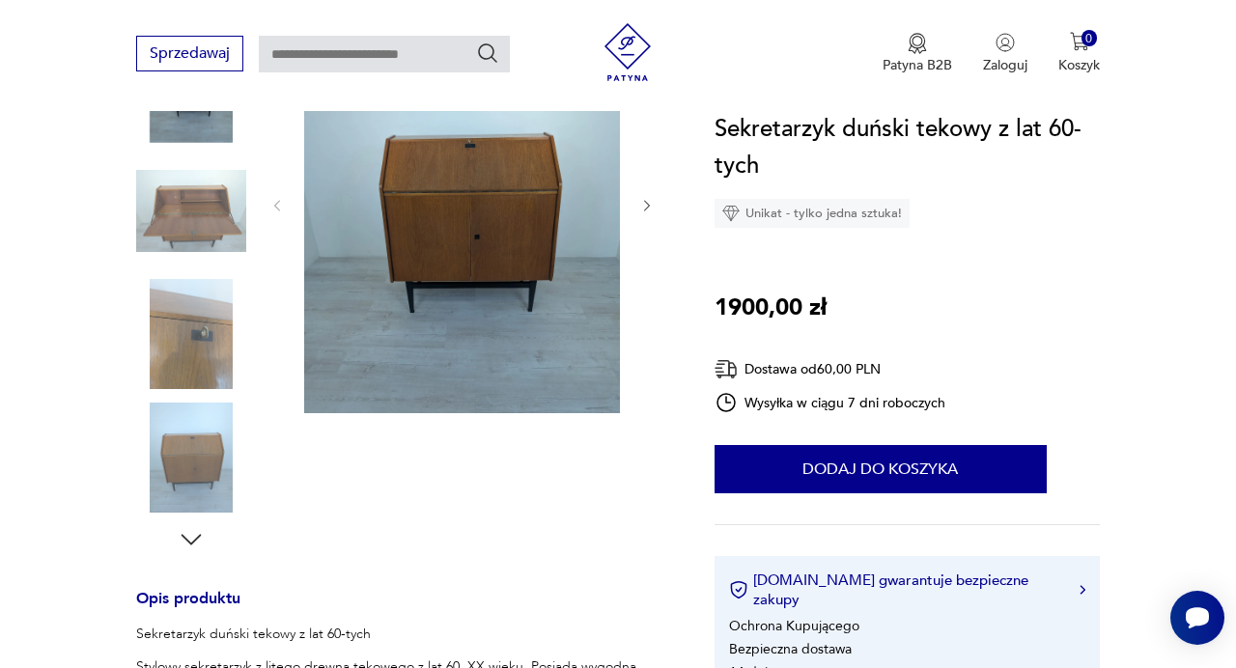
click at [483, 344] on img at bounding box center [462, 203] width 316 height 419
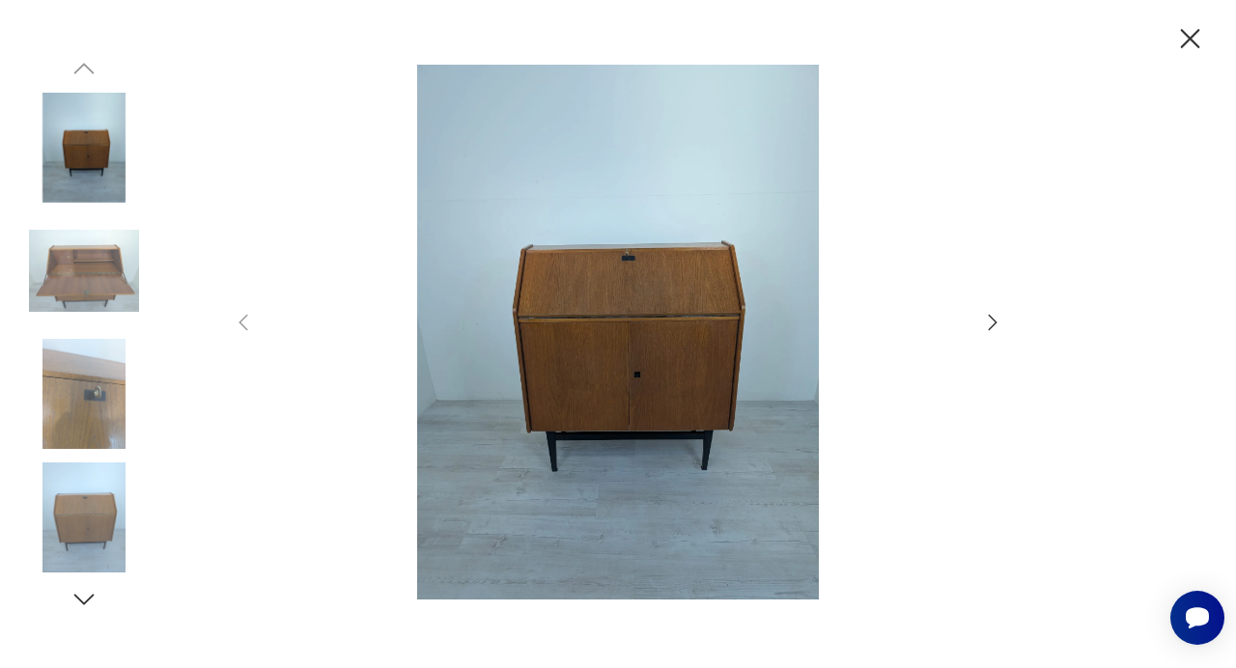
click at [994, 330] on icon "button" at bounding box center [992, 322] width 23 height 23
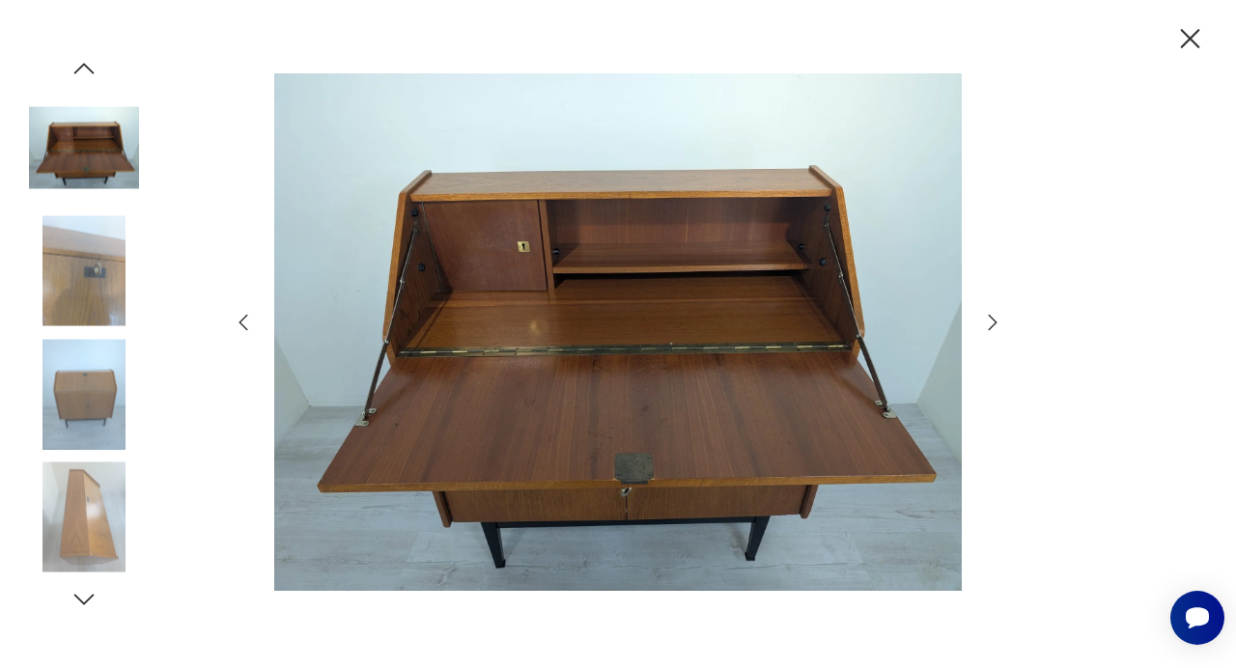
click at [994, 330] on icon "button" at bounding box center [992, 322] width 23 height 23
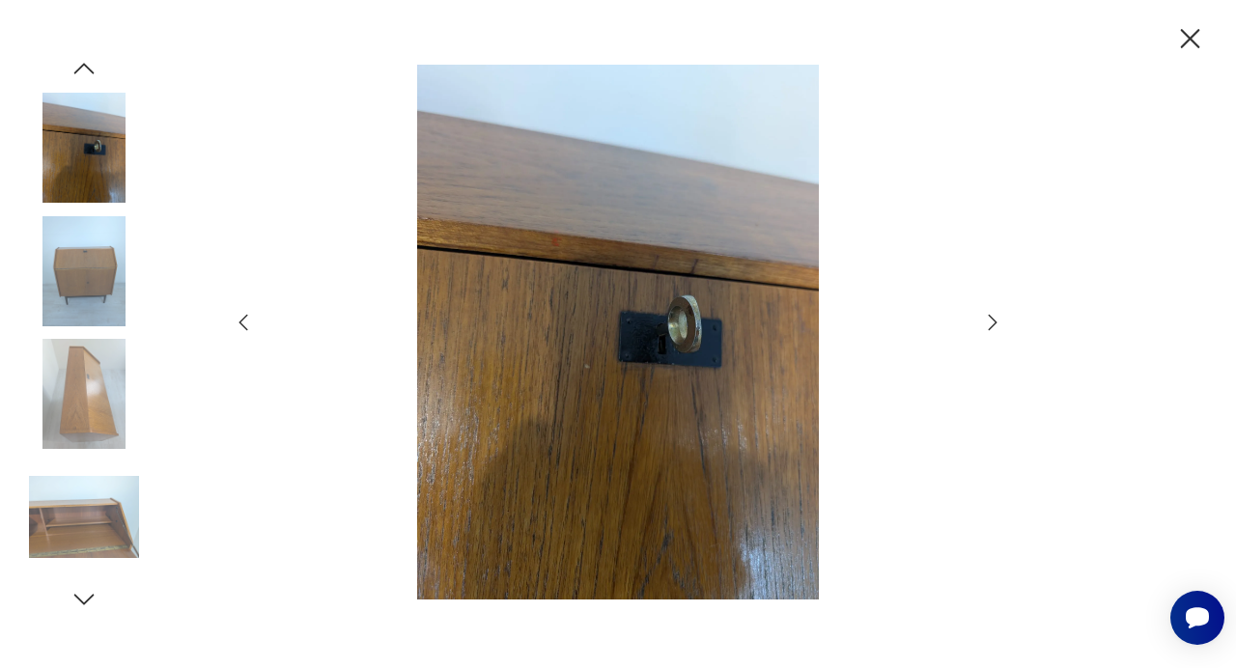
click at [994, 330] on icon "button" at bounding box center [992, 322] width 23 height 23
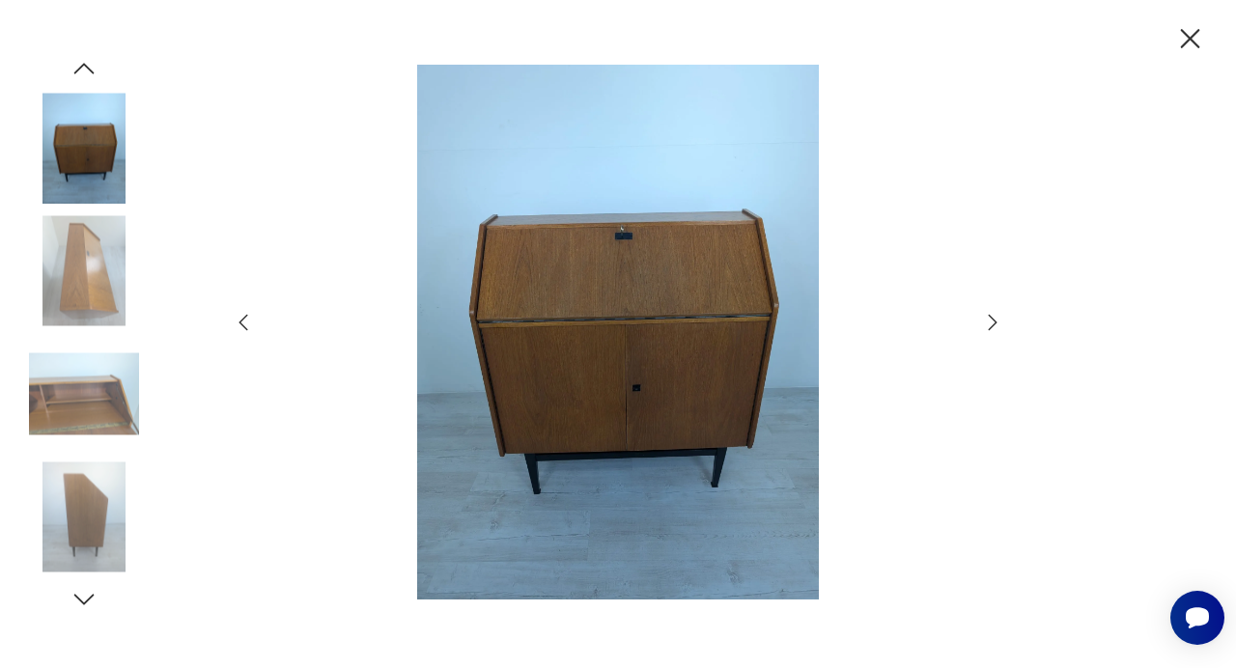
click at [1192, 42] on icon "button" at bounding box center [1190, 38] width 19 height 19
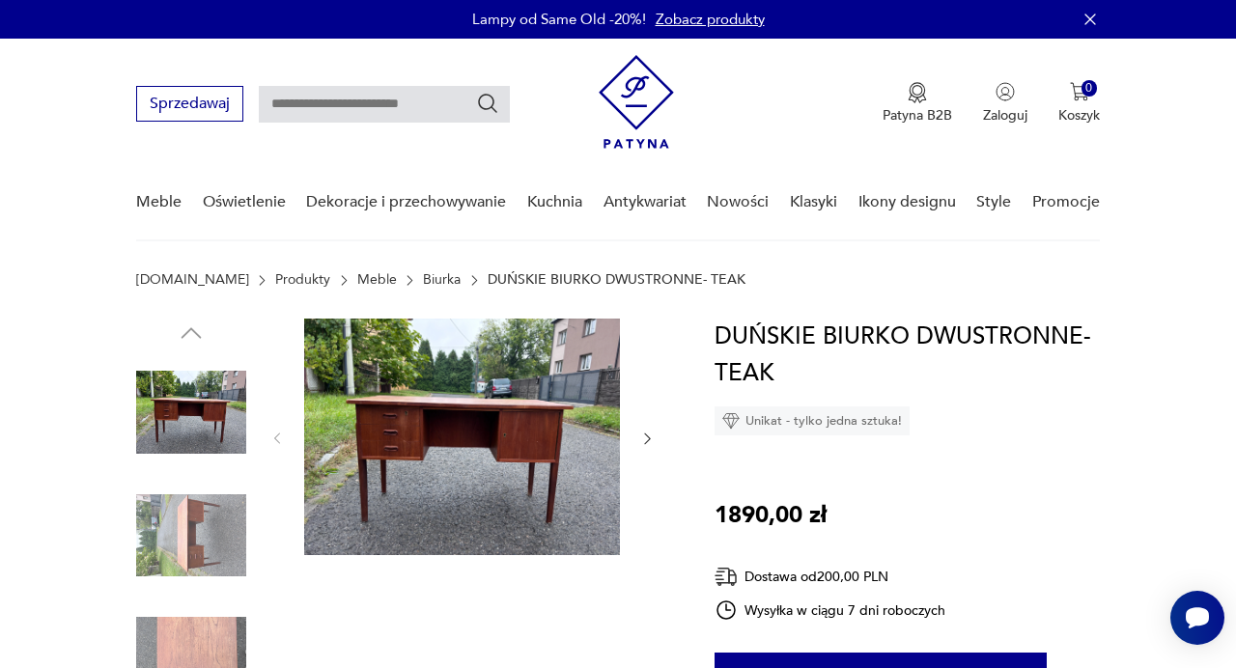
click at [549, 407] on img at bounding box center [462, 437] width 316 height 236
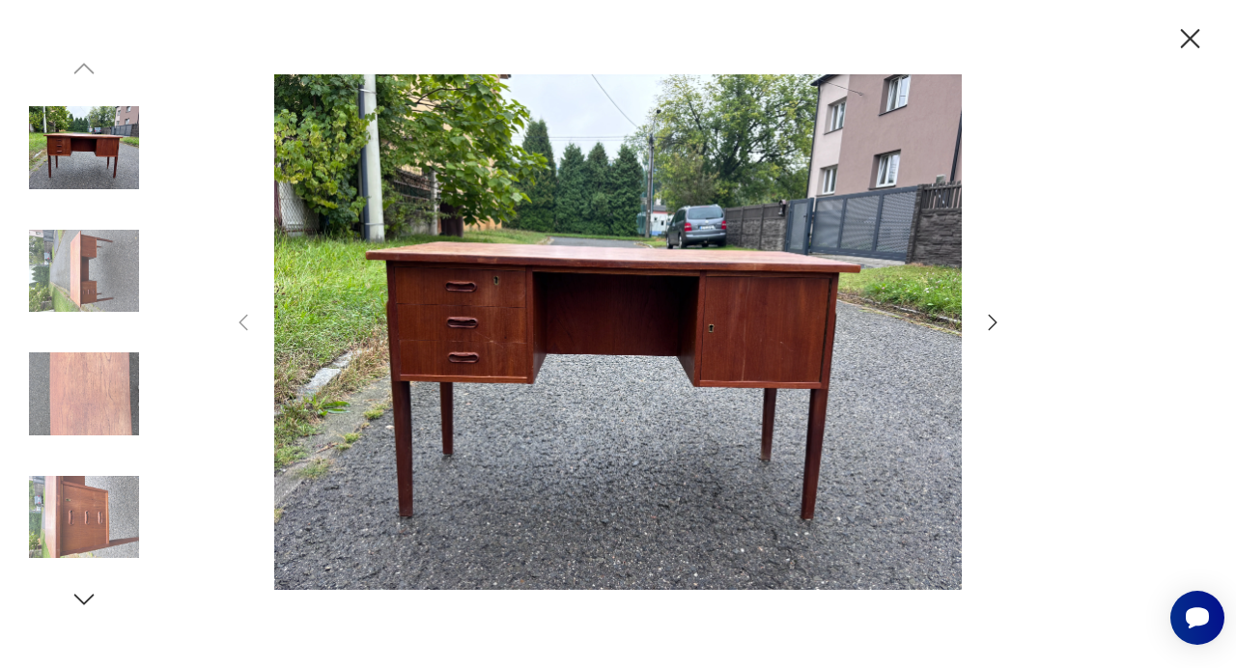
click at [984, 329] on icon "button" at bounding box center [992, 322] width 23 height 23
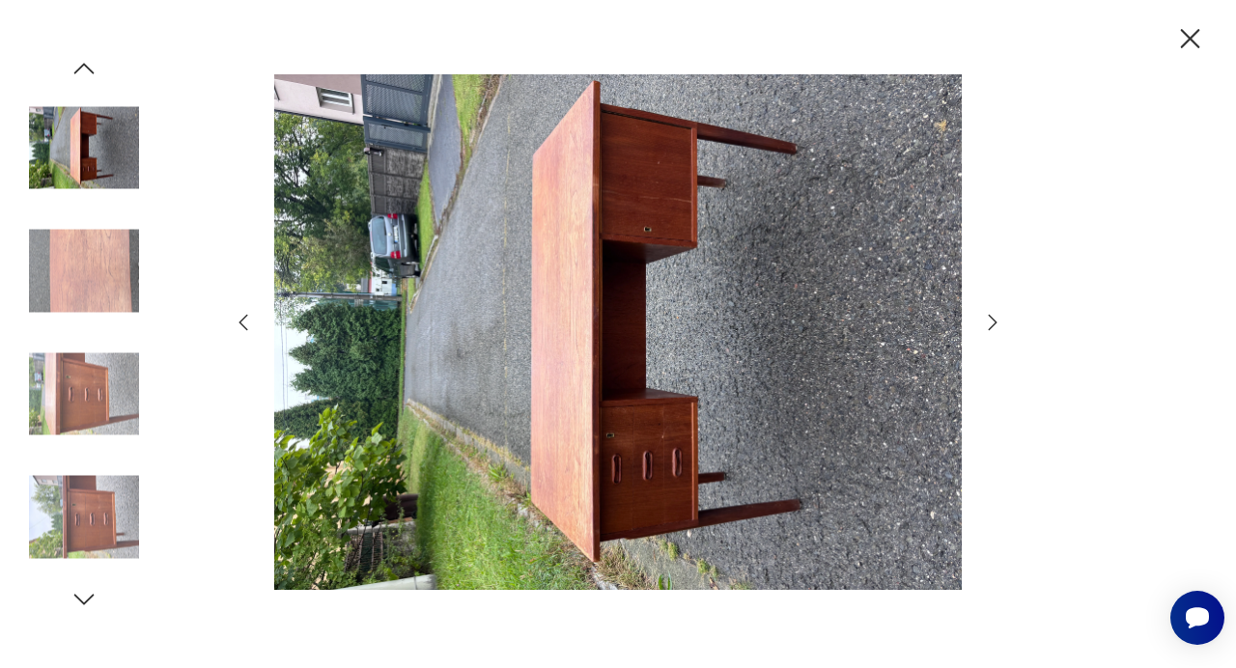
click at [984, 329] on icon "button" at bounding box center [992, 322] width 23 height 23
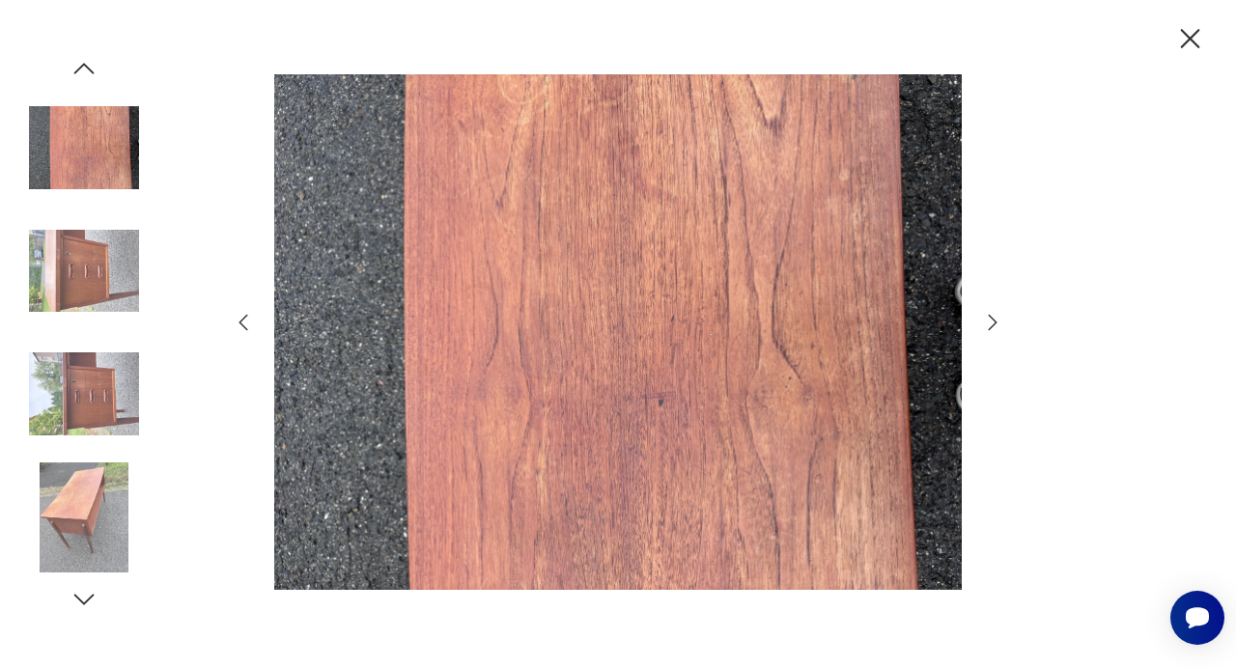
click at [984, 329] on icon "button" at bounding box center [992, 322] width 23 height 23
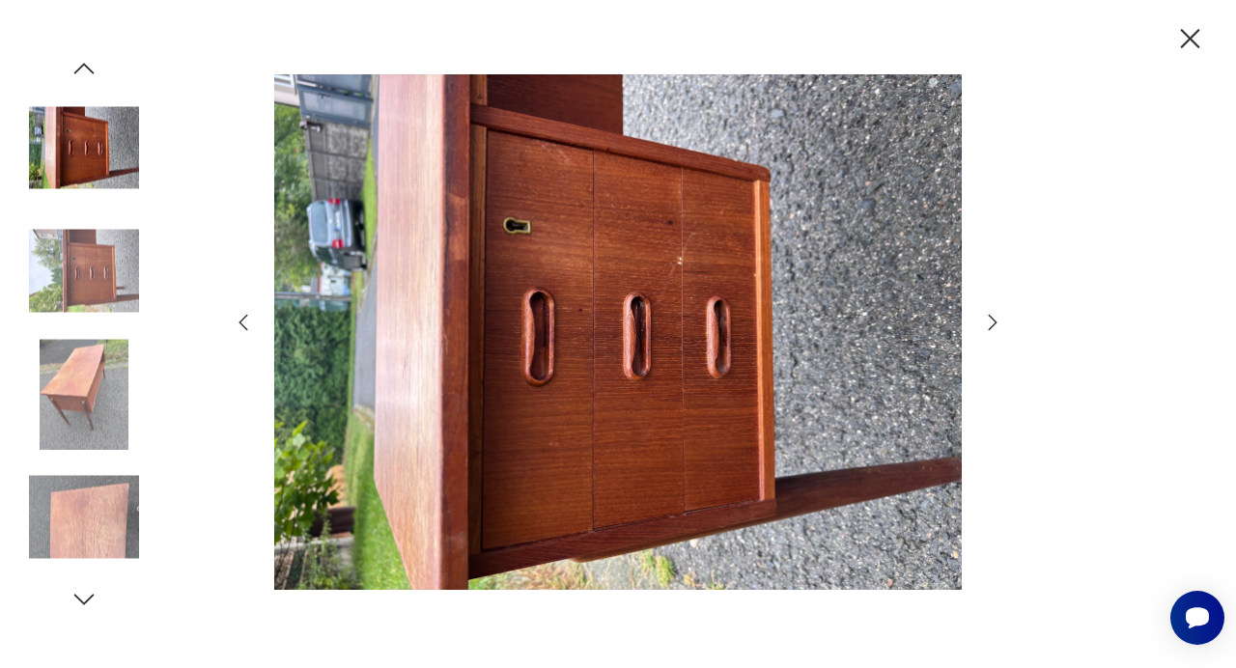
click at [1182, 37] on icon "button" at bounding box center [1190, 39] width 34 height 34
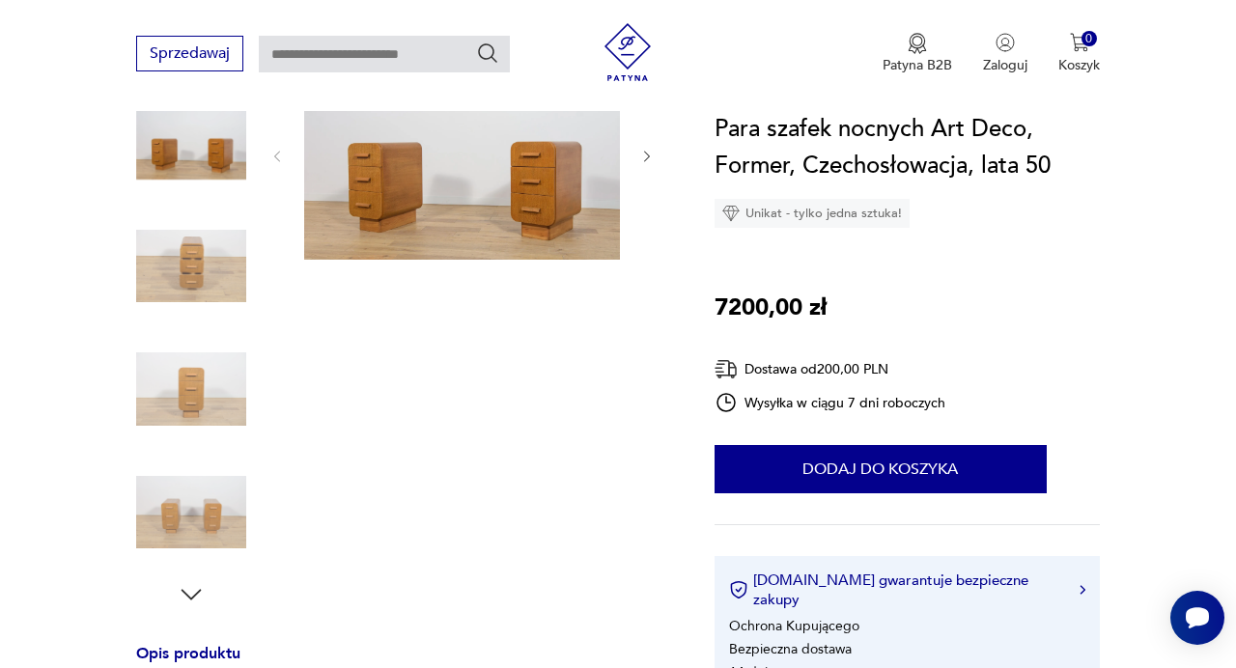
scroll to position [268, 0]
click at [359, 193] on img at bounding box center [462, 155] width 316 height 210
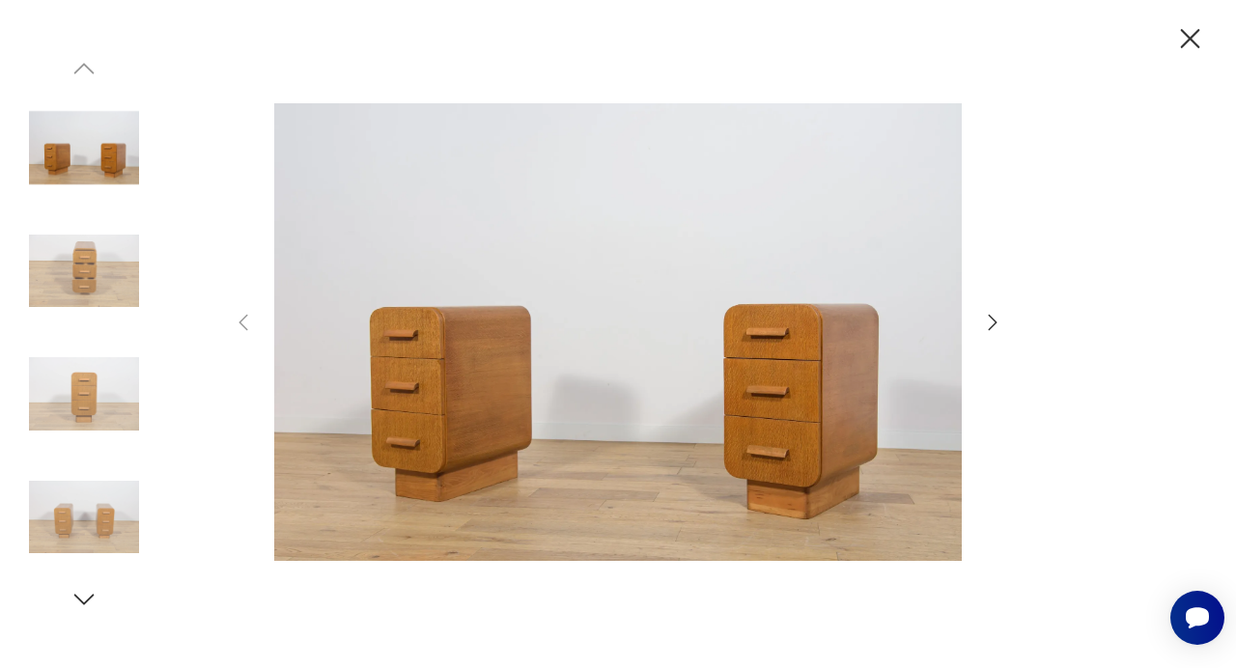
click at [994, 320] on icon "button" at bounding box center [992, 322] width 23 height 23
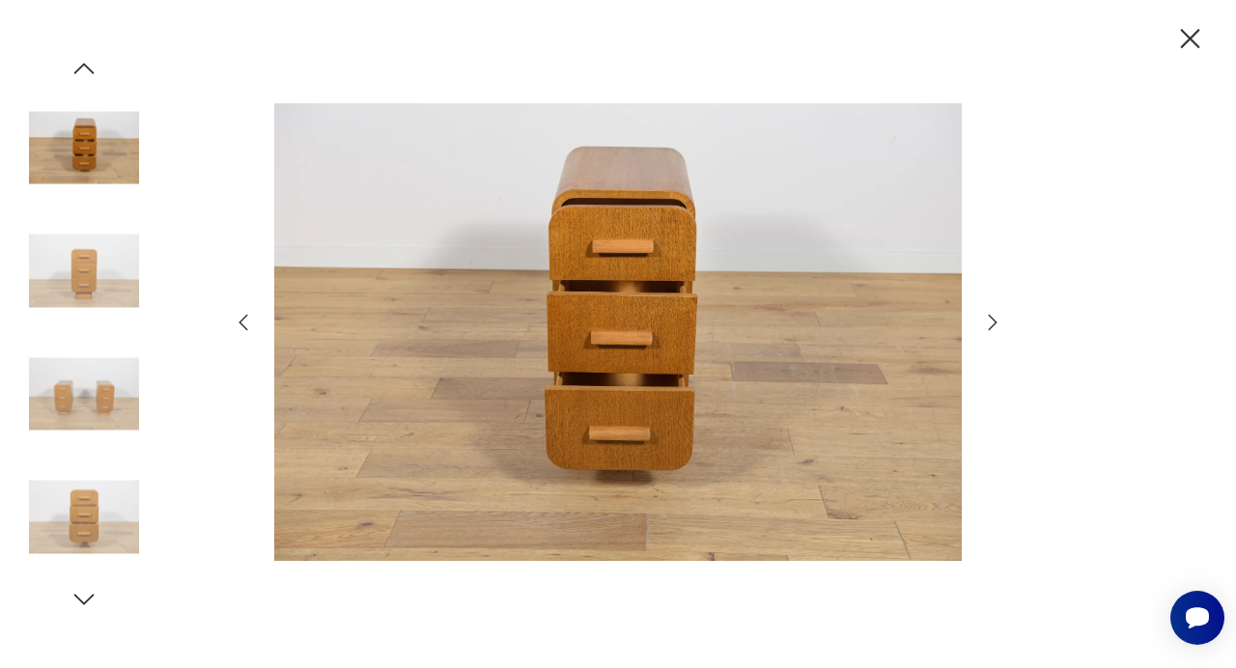
click at [994, 320] on icon "button" at bounding box center [992, 322] width 23 height 23
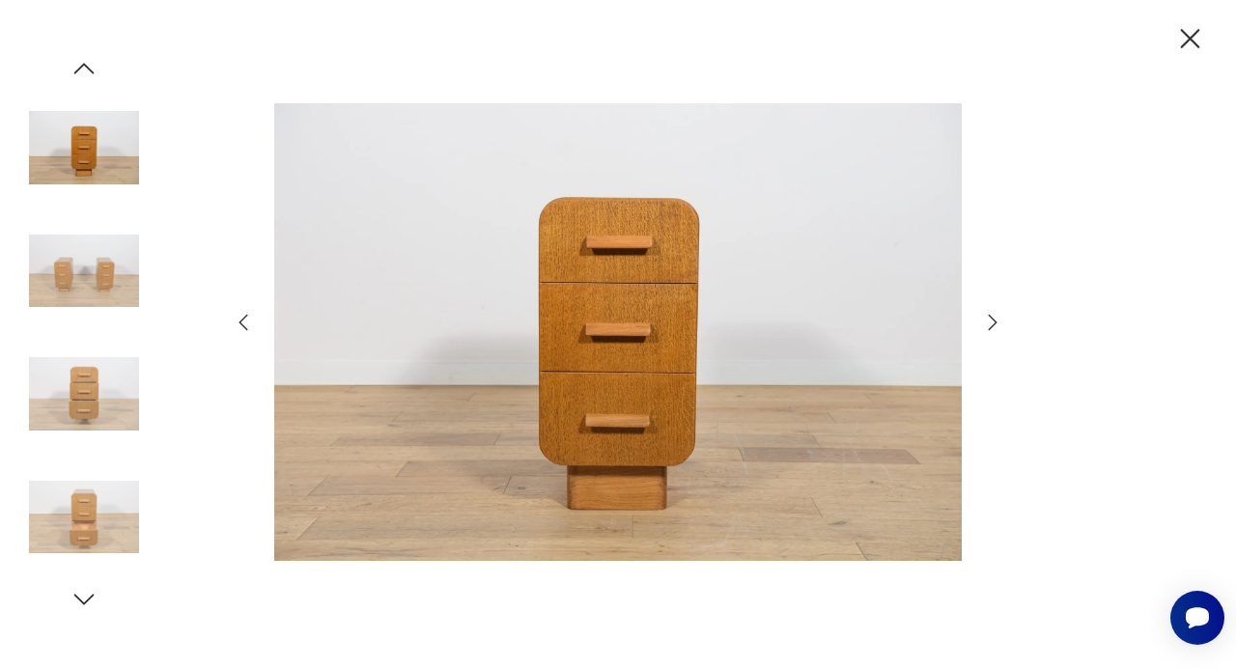
click at [994, 320] on icon "button" at bounding box center [992, 322] width 23 height 23
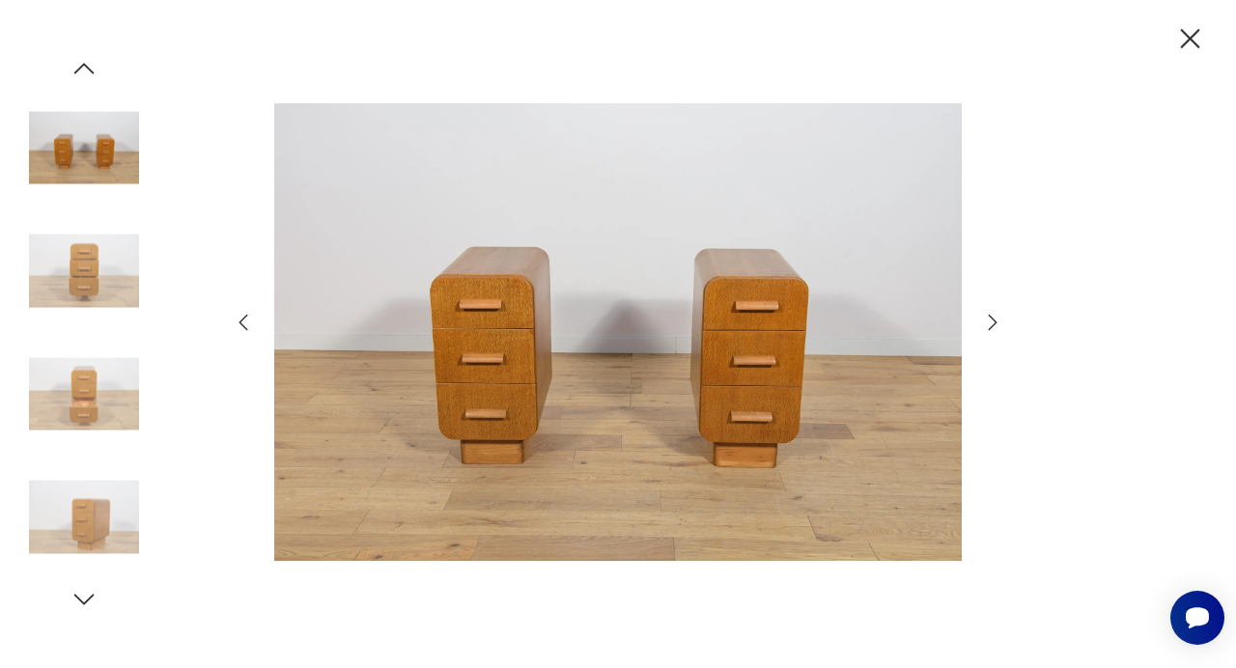
click at [994, 320] on icon "button" at bounding box center [992, 322] width 23 height 23
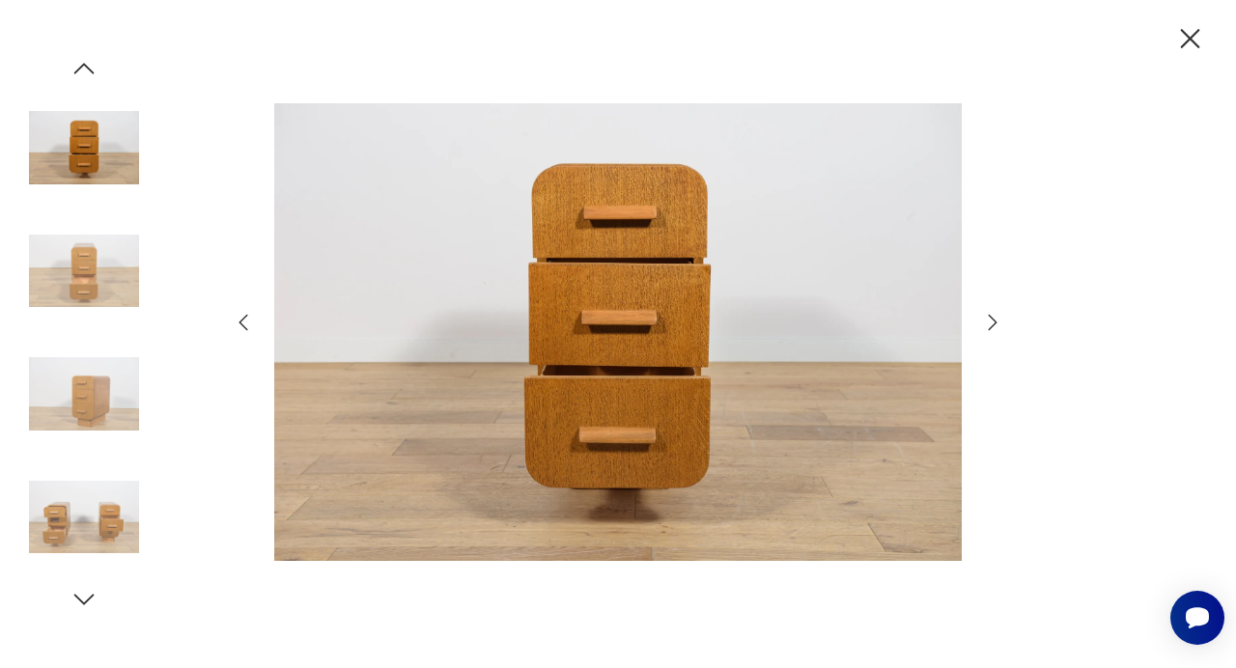
click at [994, 320] on icon "button" at bounding box center [992, 322] width 23 height 23
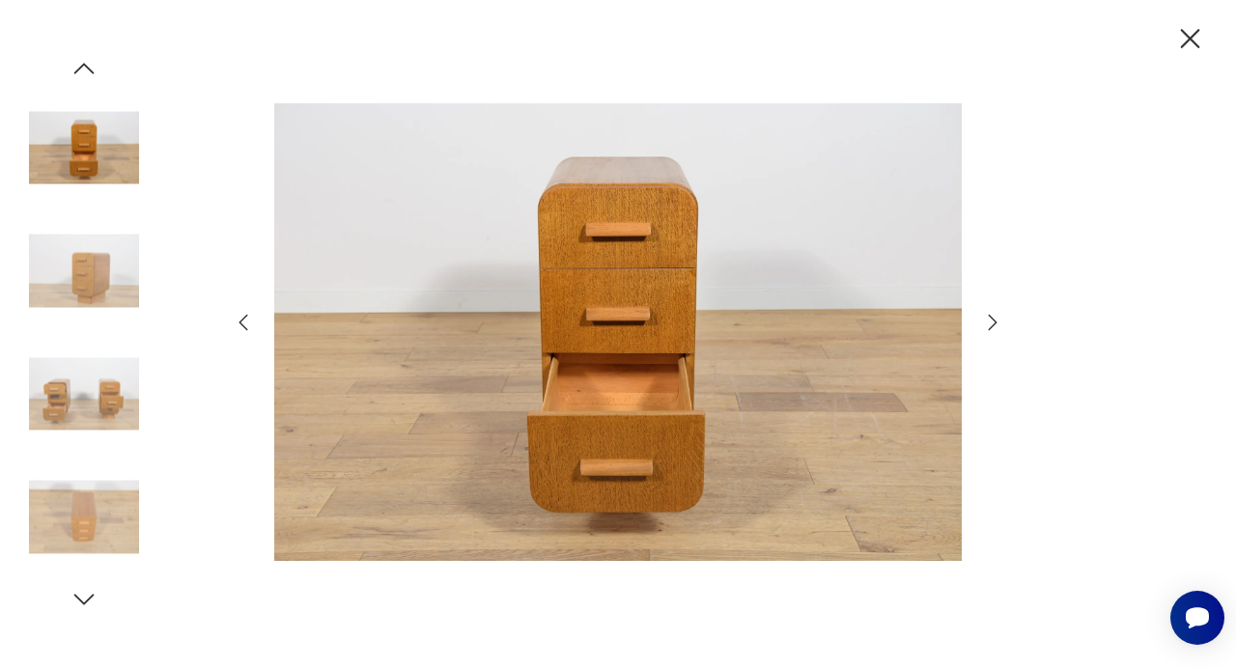
click at [994, 320] on icon "button" at bounding box center [992, 322] width 23 height 23
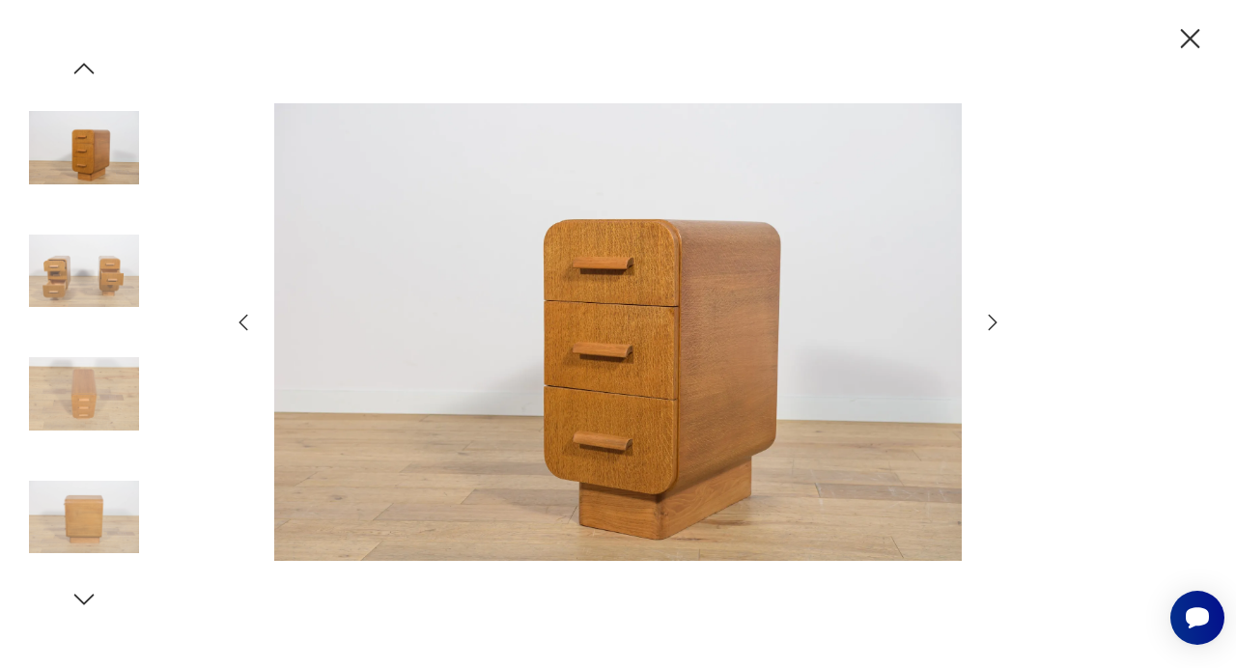
click at [994, 320] on icon "button" at bounding box center [992, 322] width 23 height 23
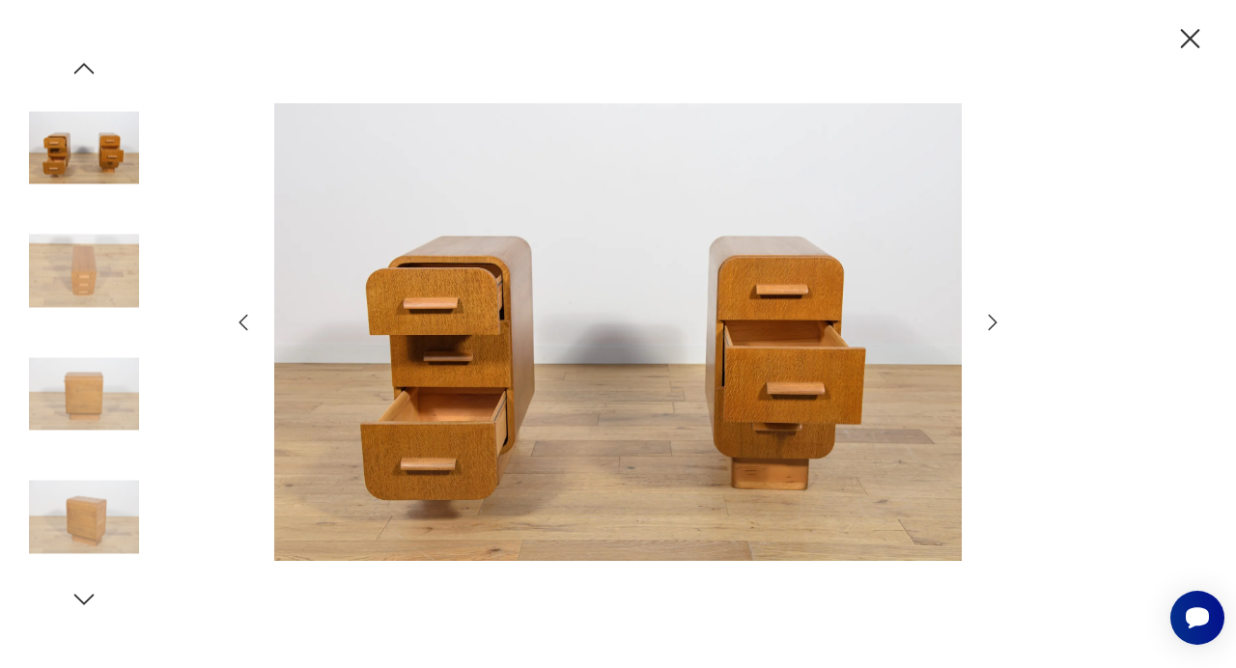
click at [994, 320] on icon "button" at bounding box center [992, 322] width 23 height 23
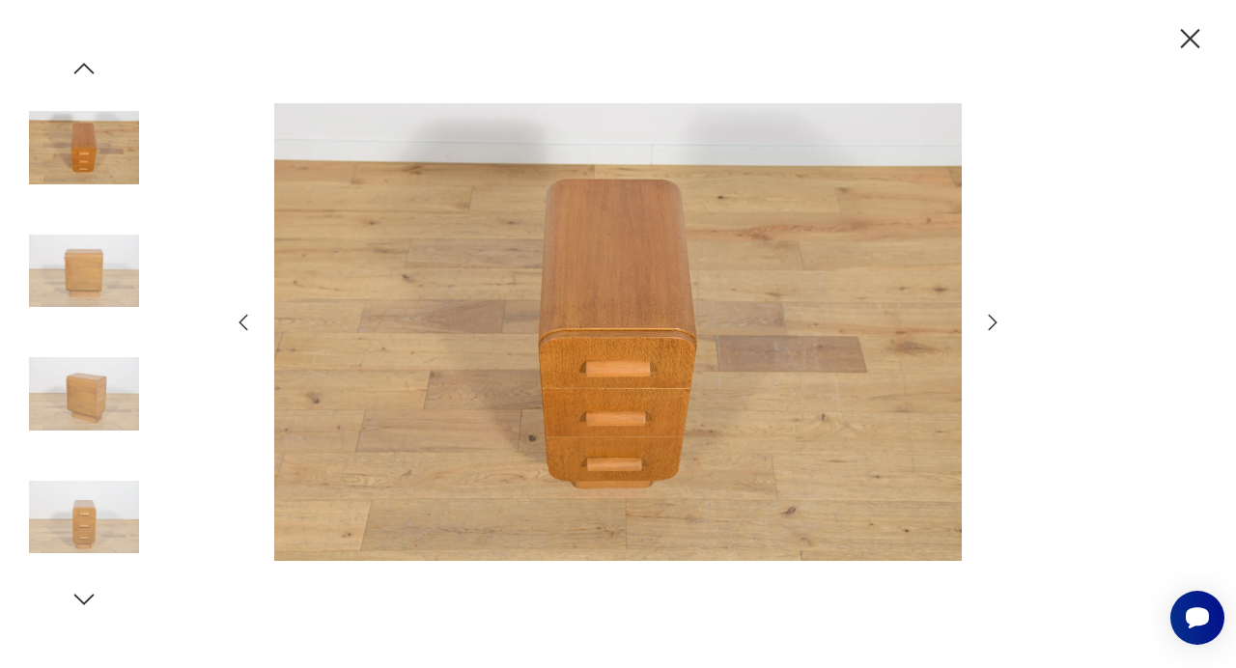
click at [994, 320] on icon "button" at bounding box center [992, 322] width 23 height 23
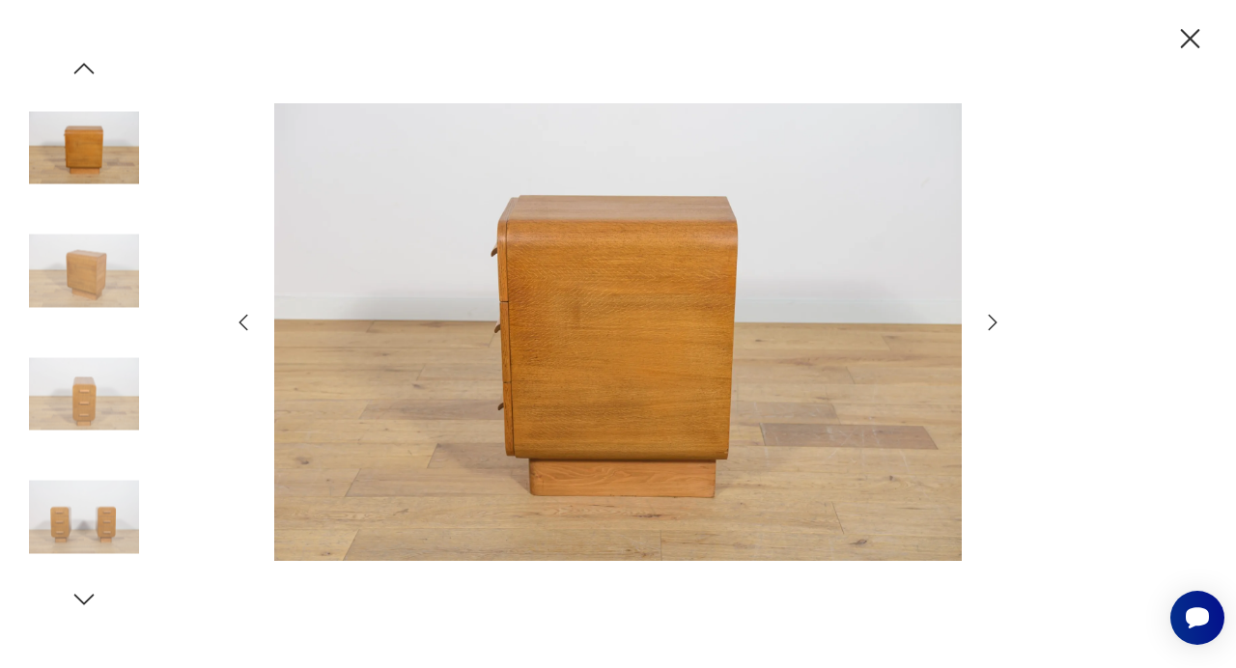
click at [994, 320] on icon "button" at bounding box center [992, 322] width 23 height 23
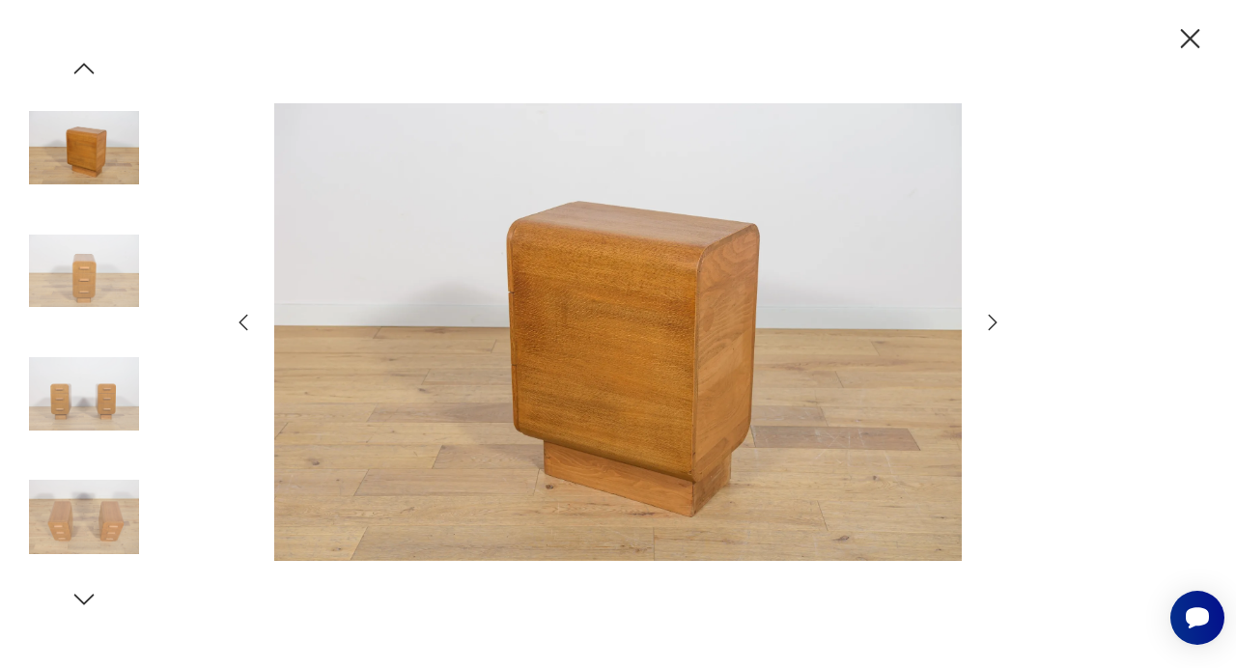
click at [994, 320] on icon "button" at bounding box center [992, 322] width 23 height 23
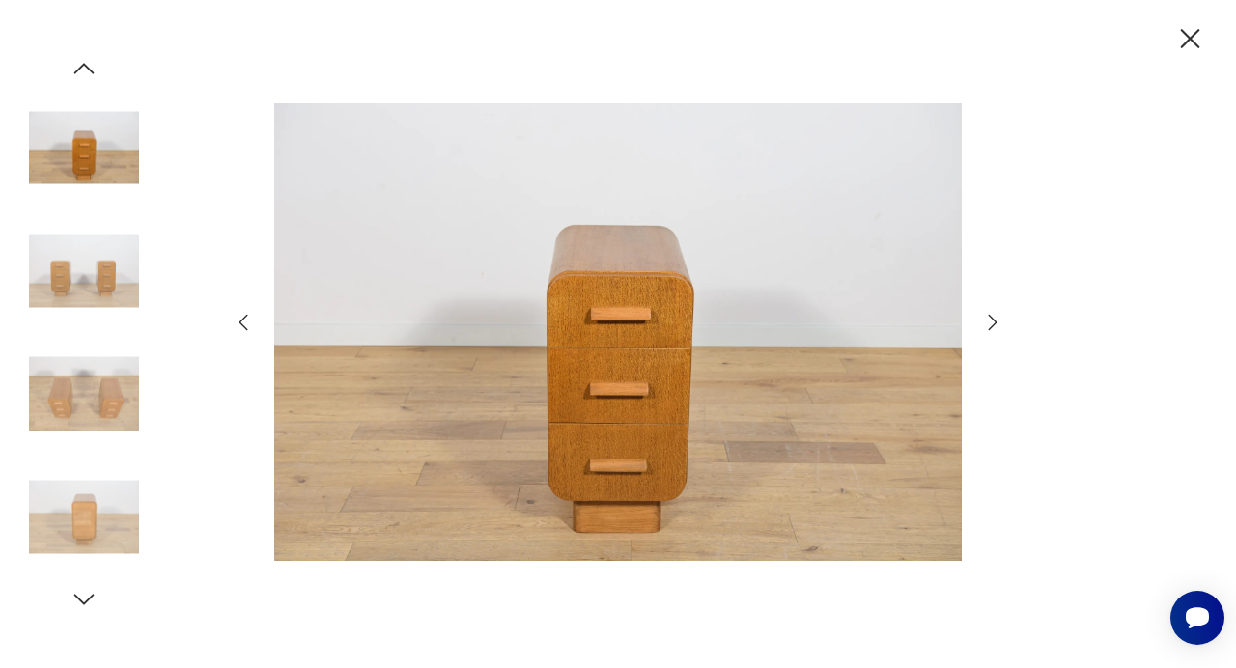
click at [994, 320] on icon "button" at bounding box center [992, 322] width 23 height 23
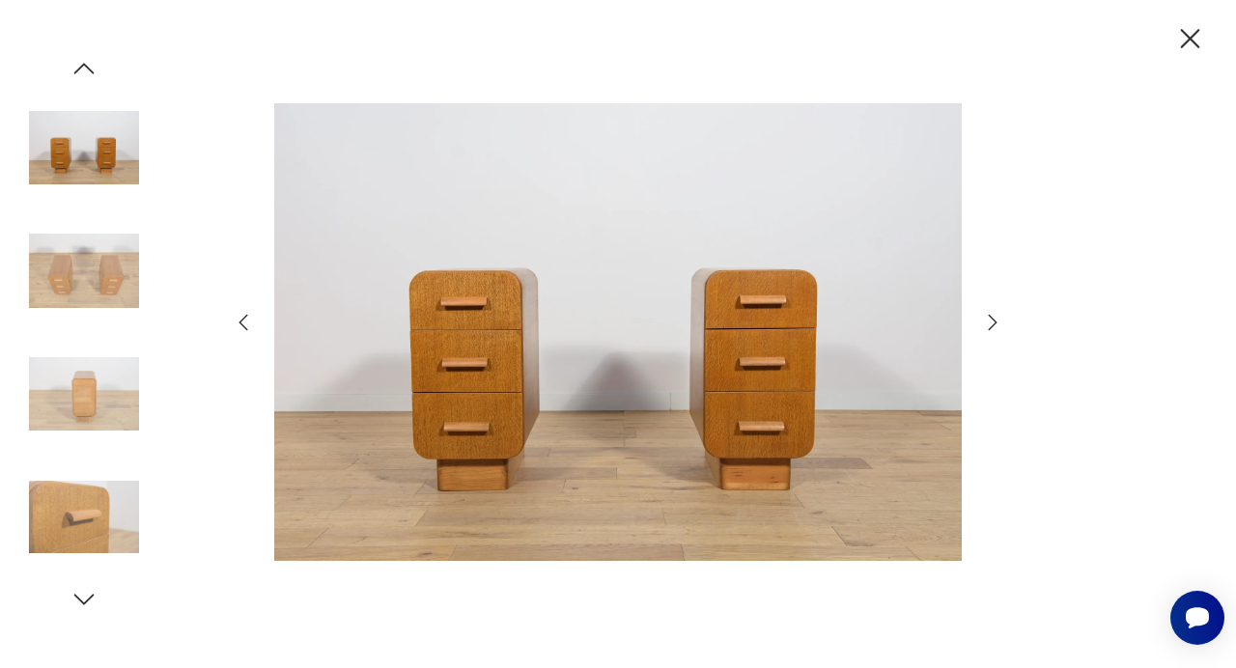
click at [994, 320] on icon "button" at bounding box center [992, 322] width 23 height 23
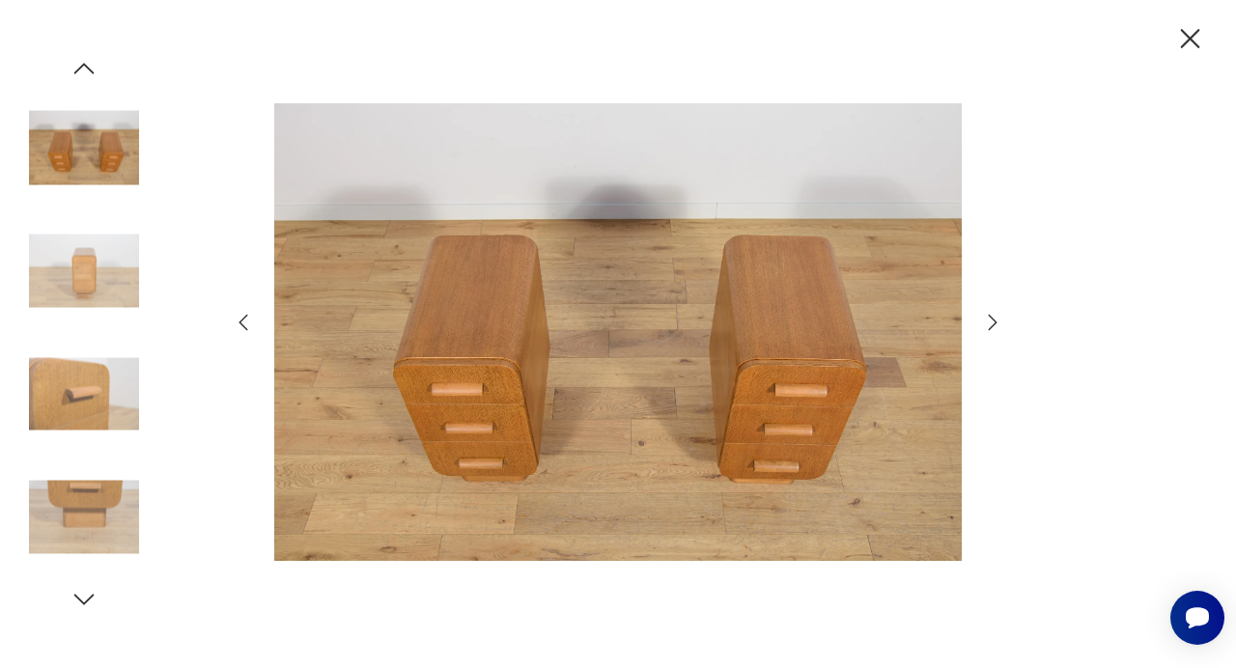
click at [1186, 36] on icon "button" at bounding box center [1190, 38] width 19 height 19
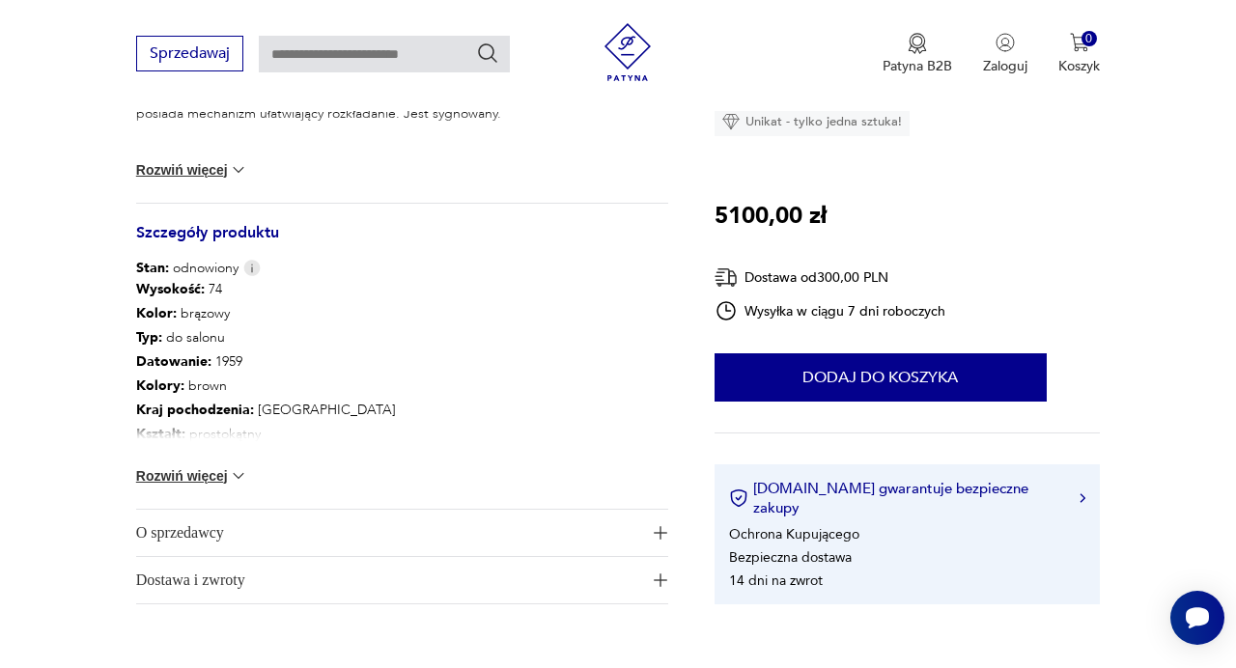
scroll to position [920, 0]
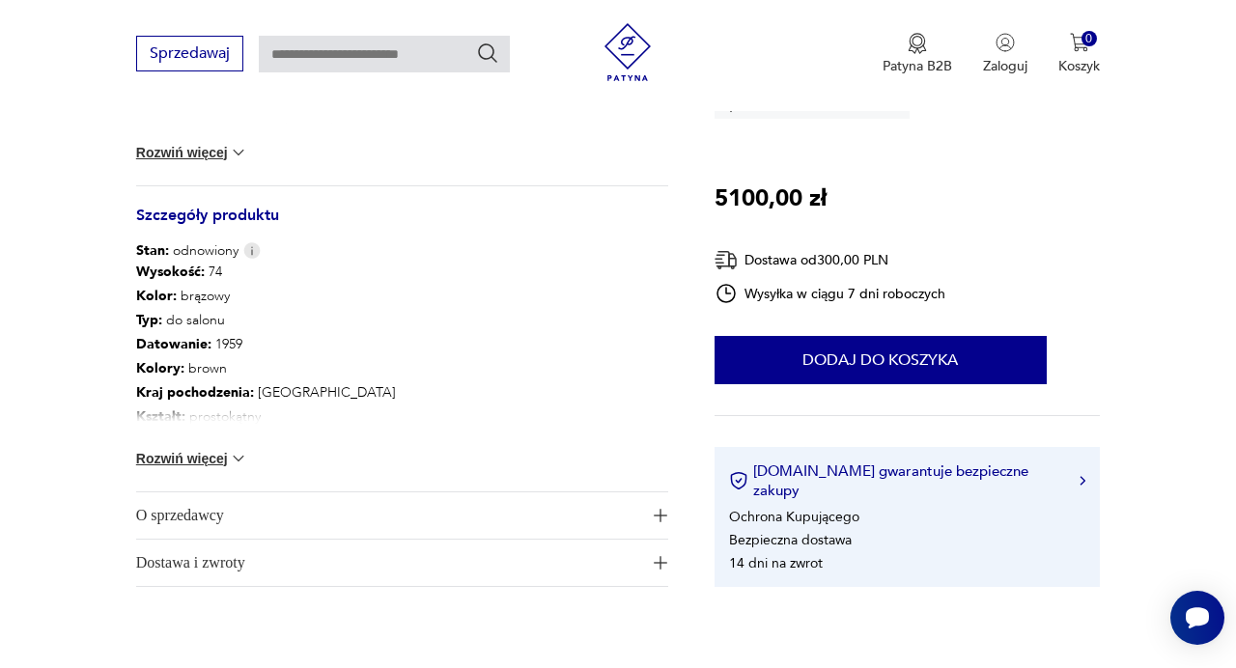
click at [548, 514] on span "O sprzedawcy" at bounding box center [389, 515] width 506 height 46
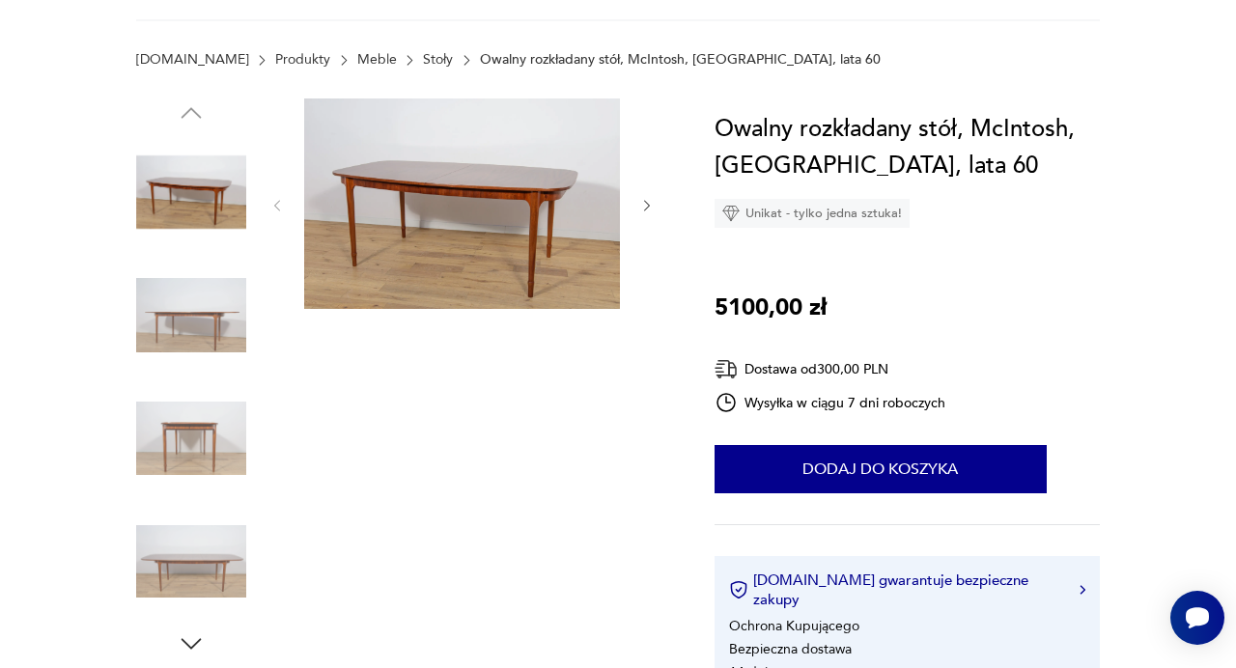
scroll to position [0, 0]
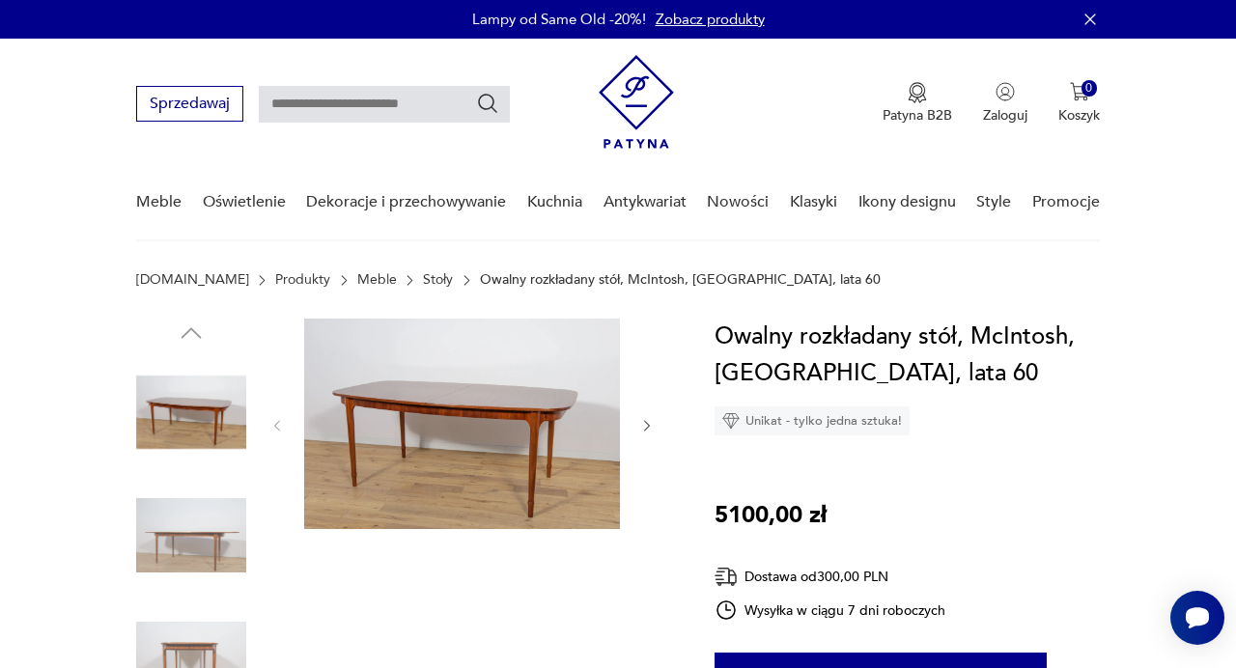
click at [392, 432] on img at bounding box center [462, 424] width 316 height 210
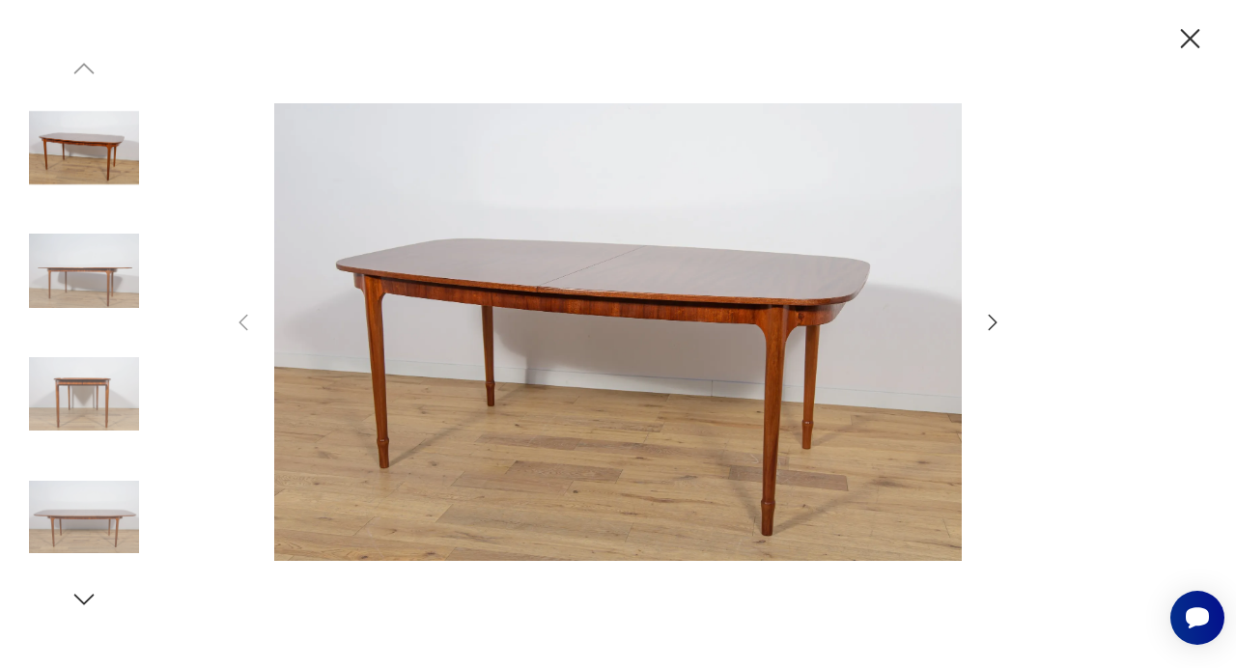
click at [993, 324] on icon "button" at bounding box center [992, 322] width 23 height 23
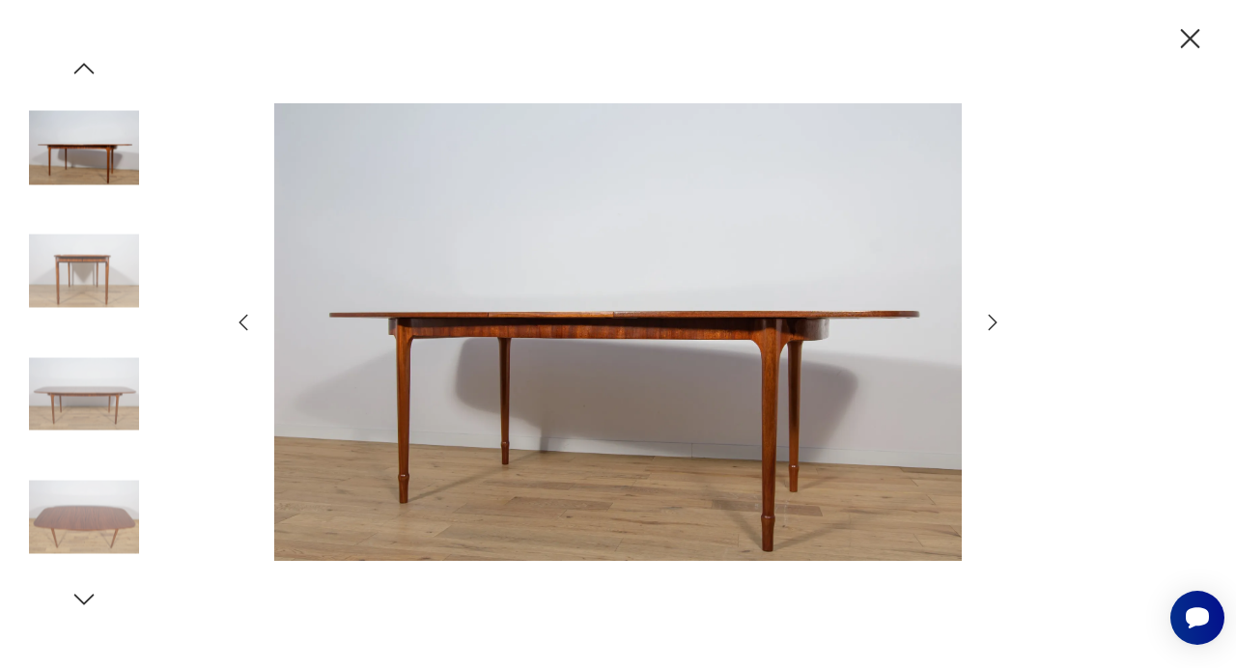
click at [993, 324] on icon "button" at bounding box center [992, 322] width 23 height 23
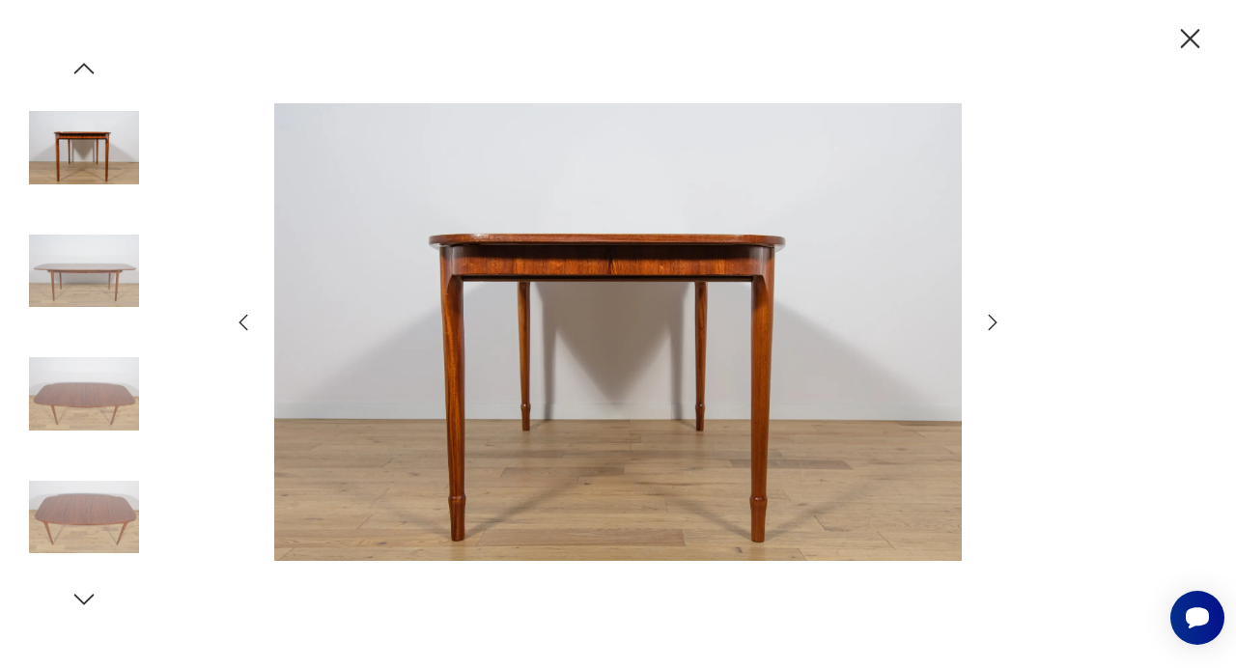
click at [993, 324] on icon "button" at bounding box center [992, 322] width 23 height 23
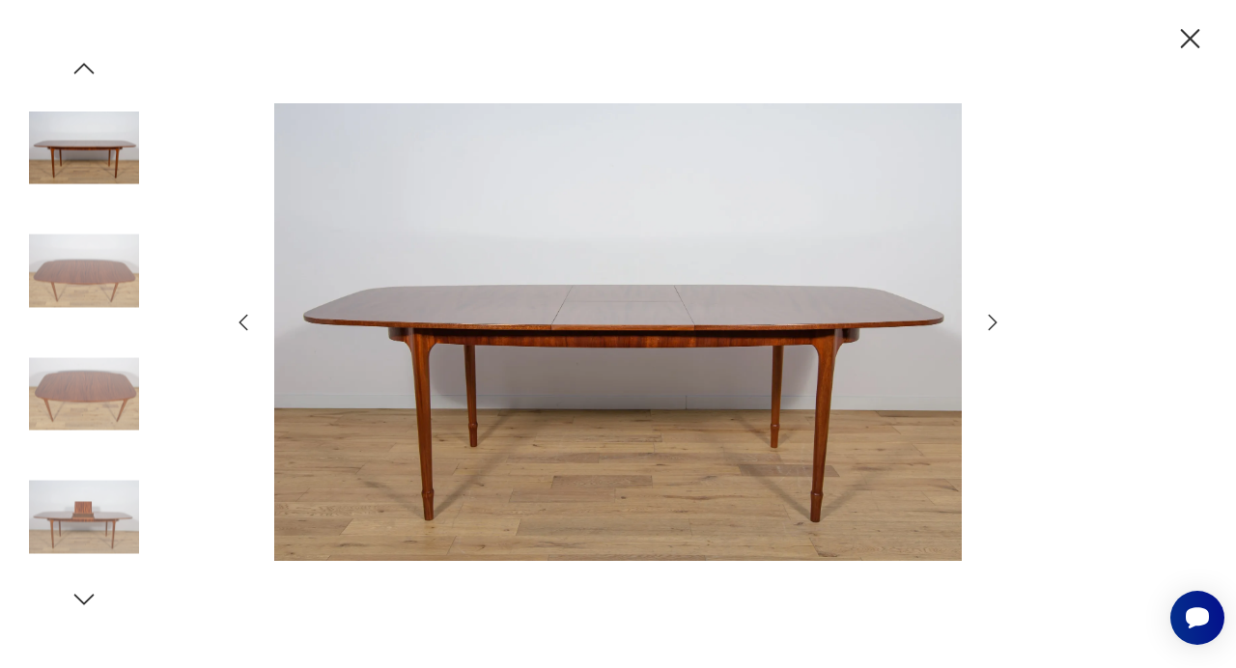
click at [993, 324] on icon "button" at bounding box center [992, 322] width 23 height 23
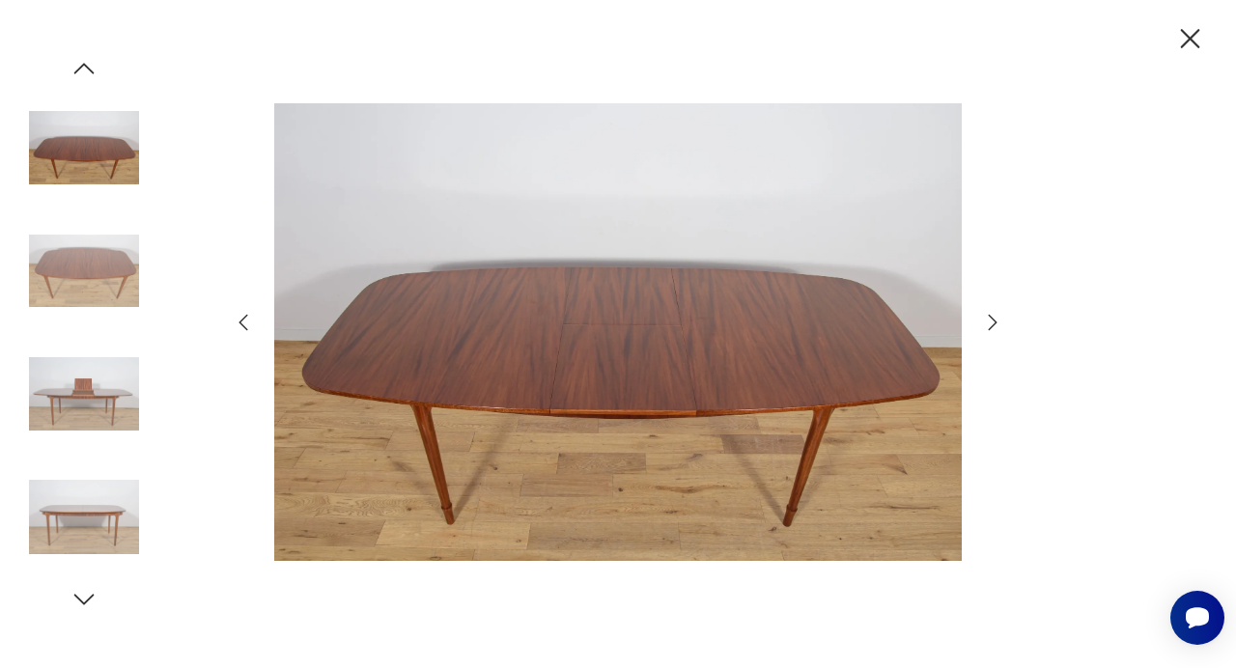
click at [993, 324] on icon "button" at bounding box center [992, 322] width 23 height 23
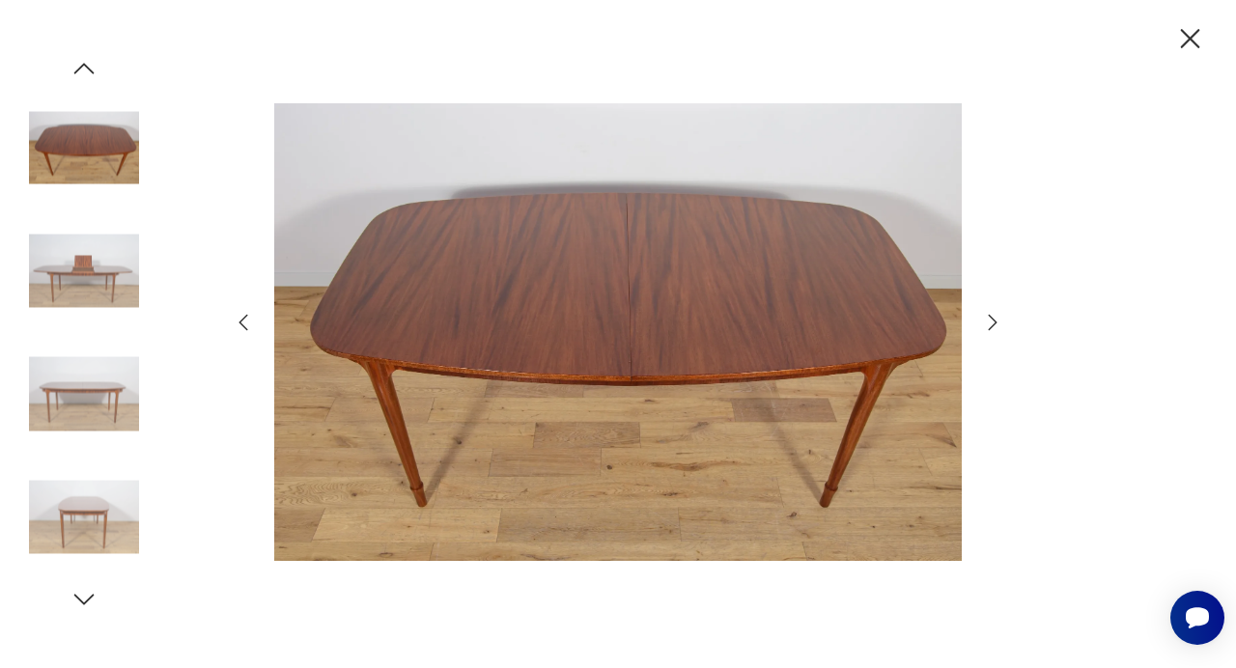
click at [993, 324] on icon "button" at bounding box center [992, 322] width 23 height 23
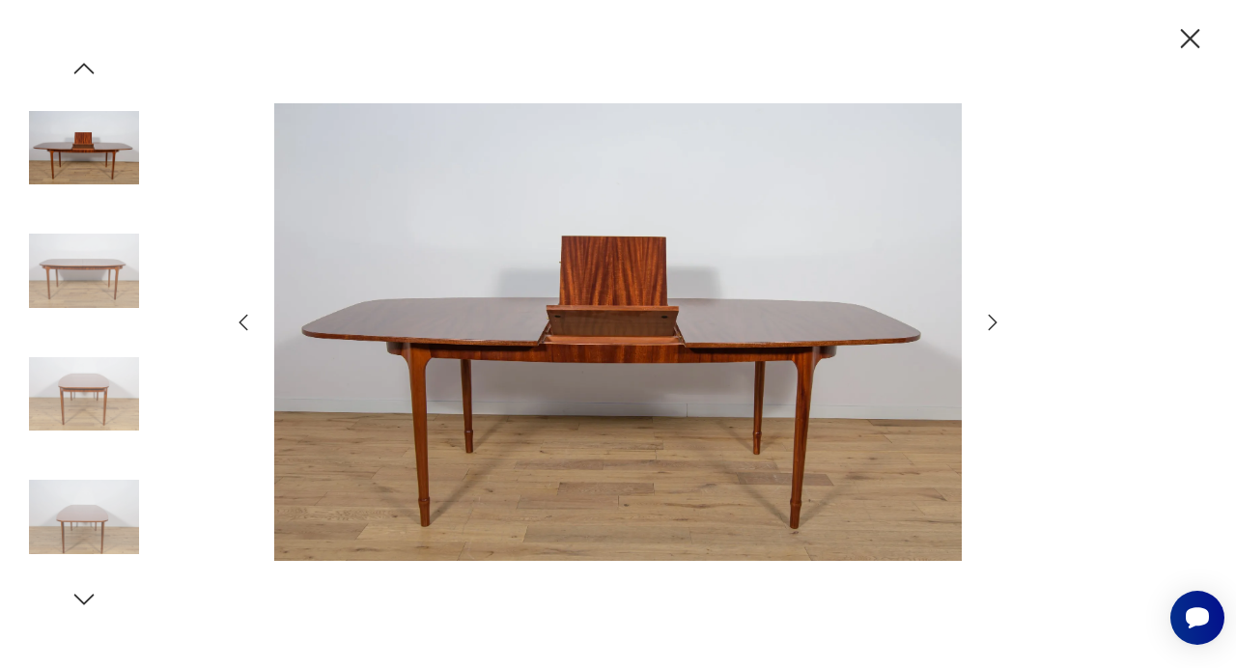
click at [1192, 28] on icon "button" at bounding box center [1190, 39] width 34 height 34
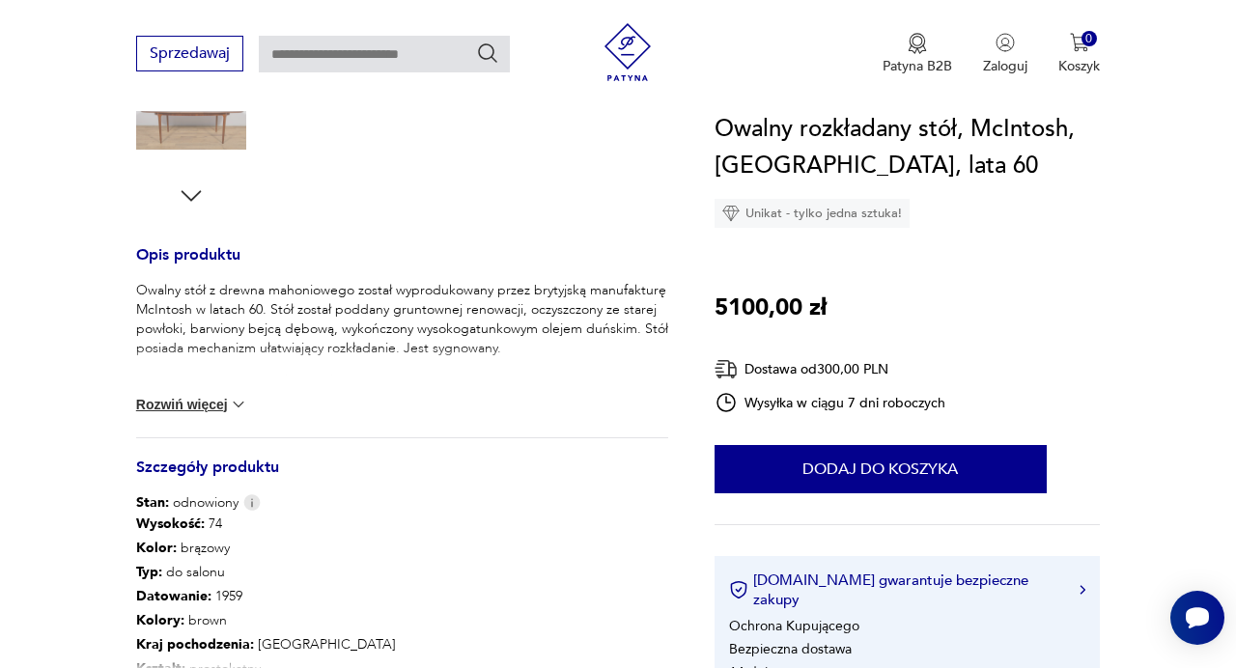
scroll to position [698, 0]
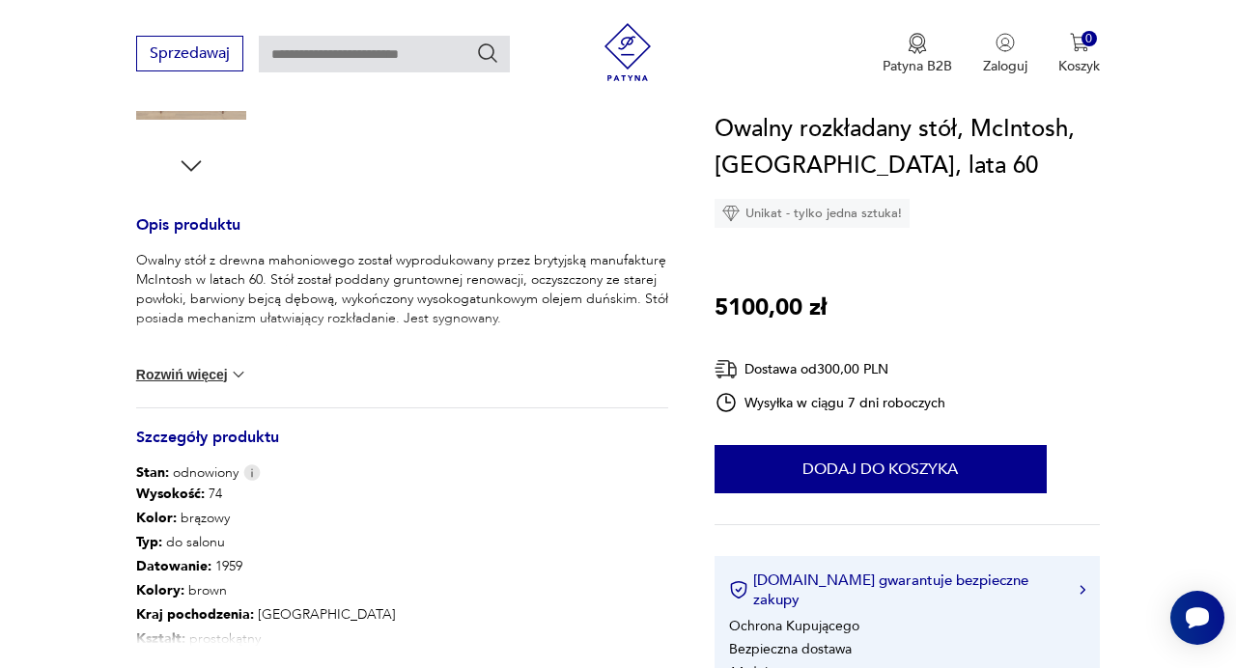
click at [230, 375] on img at bounding box center [238, 374] width 19 height 19
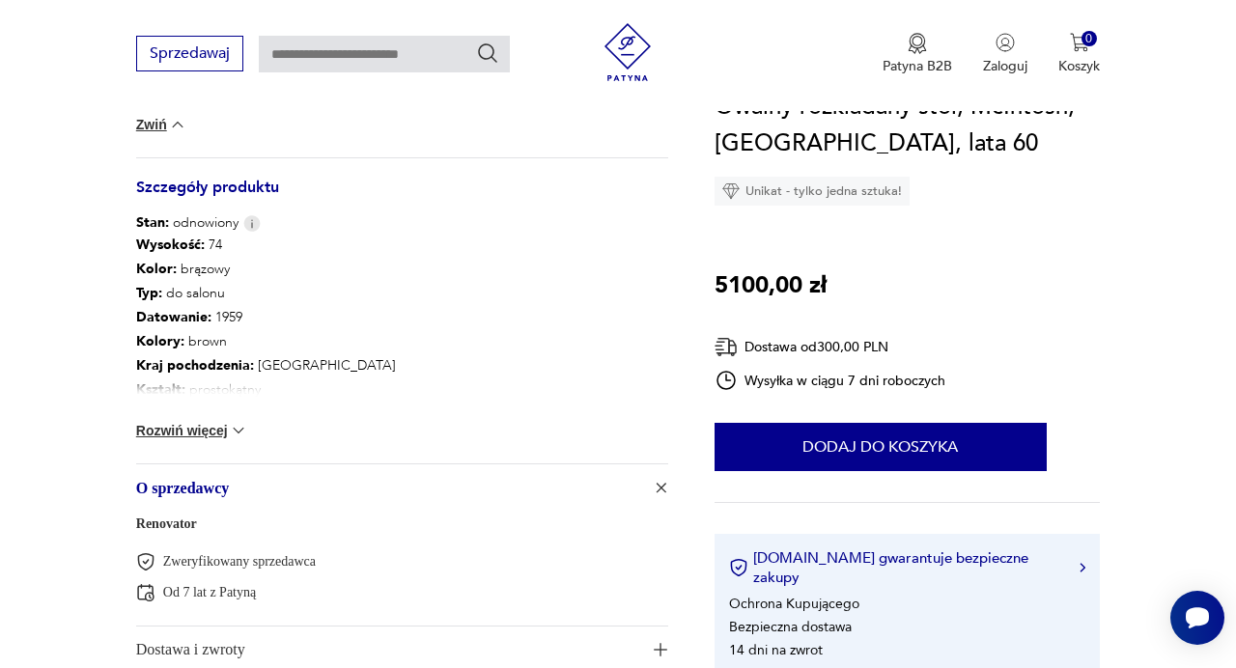
scroll to position [971, 0]
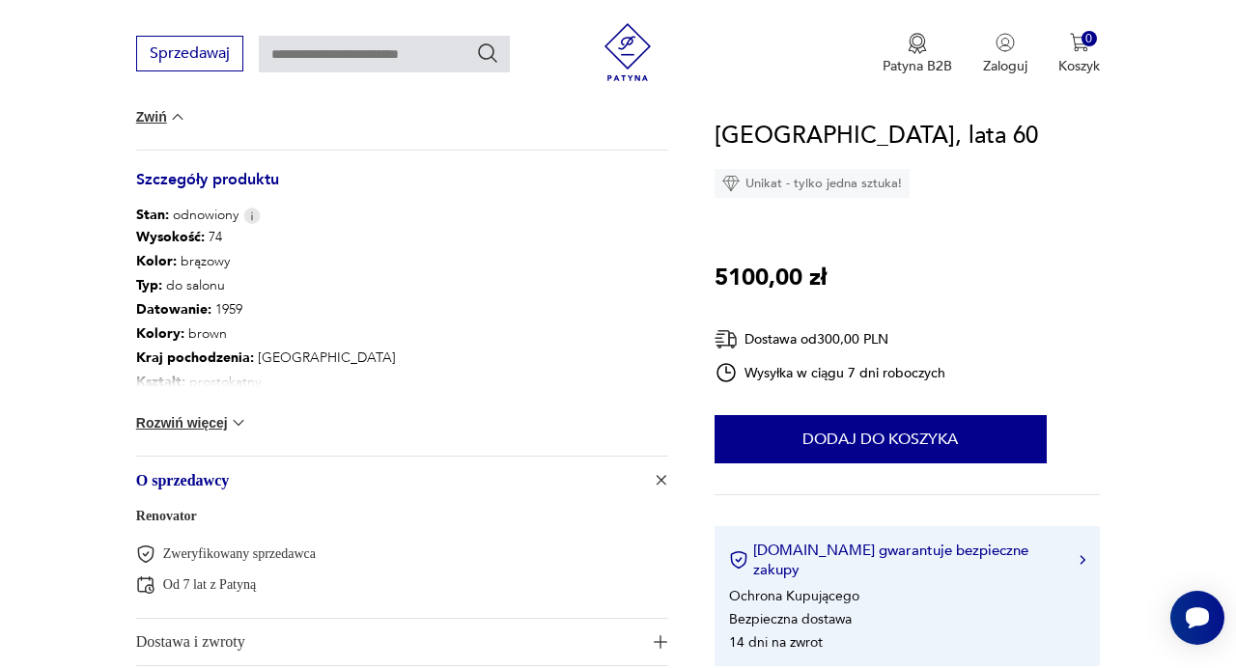
click at [239, 421] on img at bounding box center [238, 422] width 19 height 19
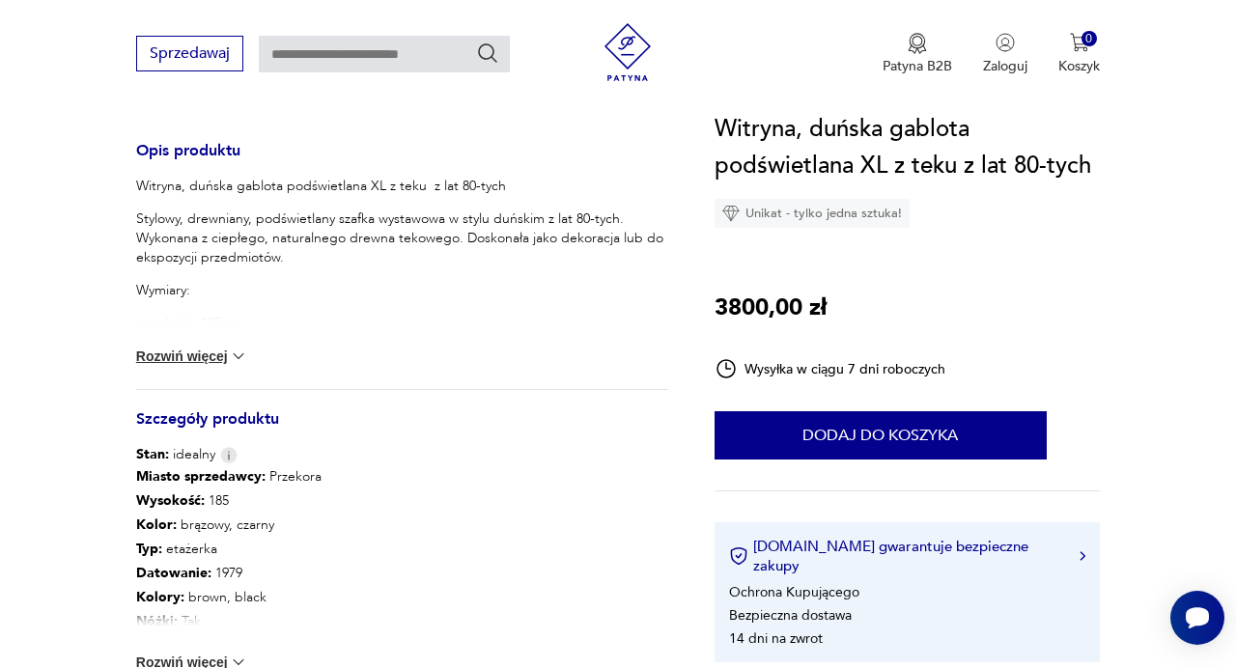
scroll to position [775, 0]
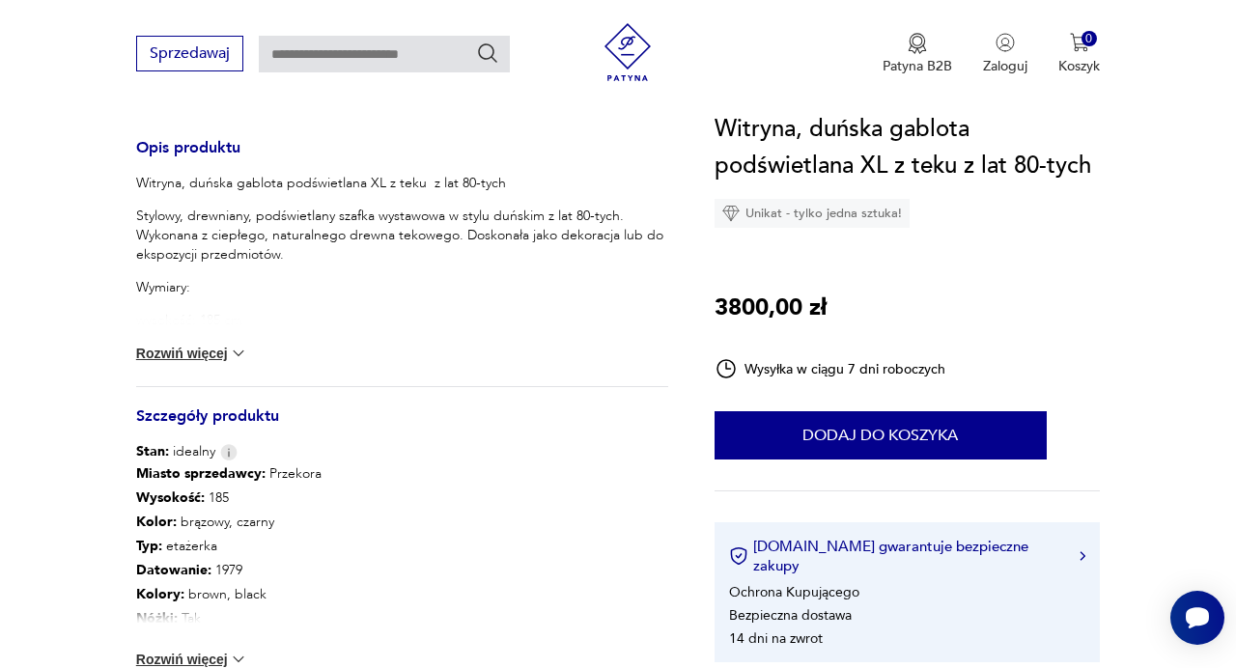
click at [236, 348] on img at bounding box center [238, 353] width 19 height 19
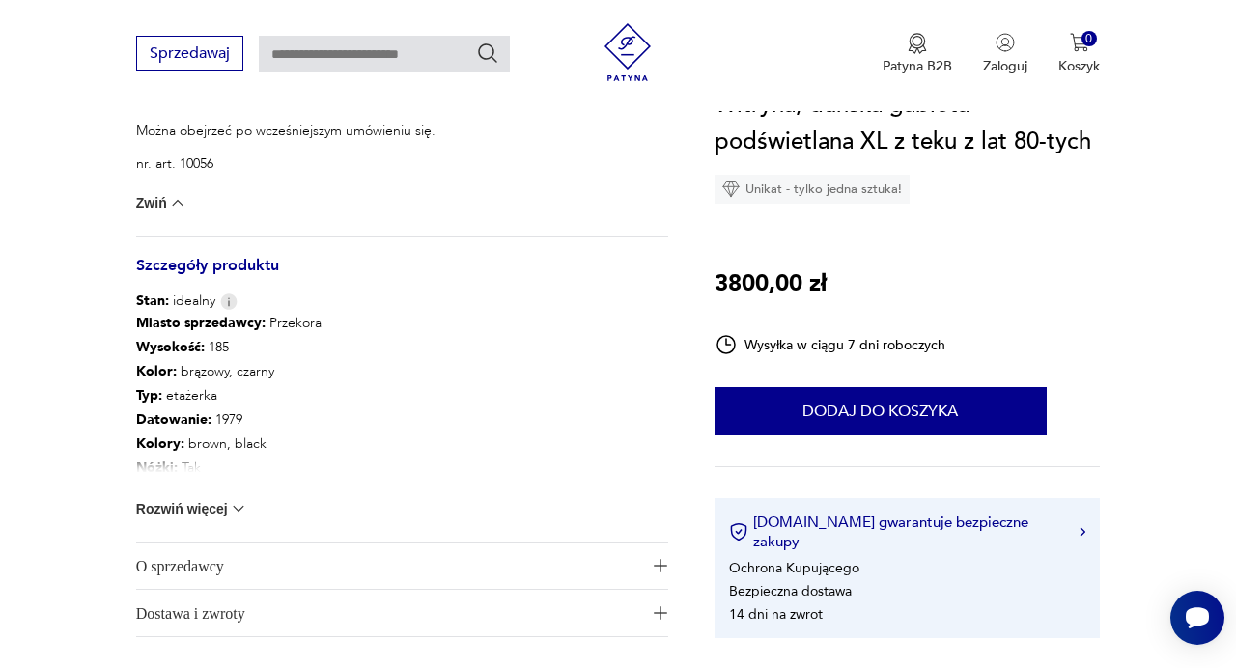
scroll to position [1320, 0]
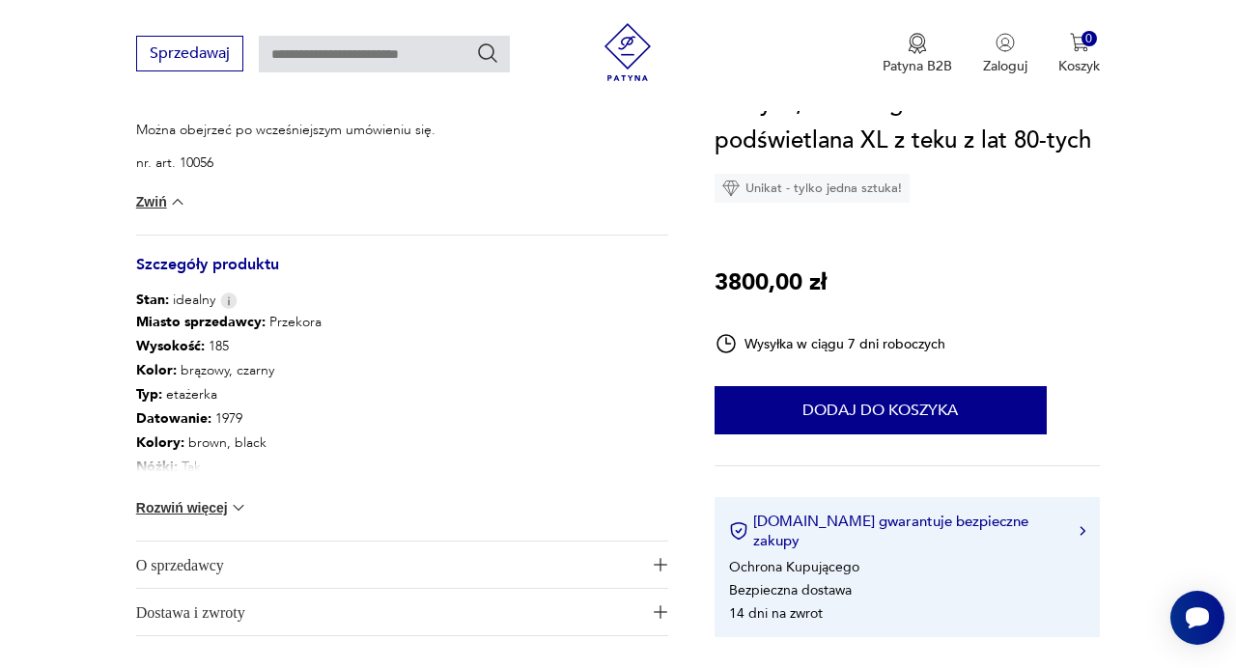
click at [239, 506] on img at bounding box center [238, 507] width 19 height 19
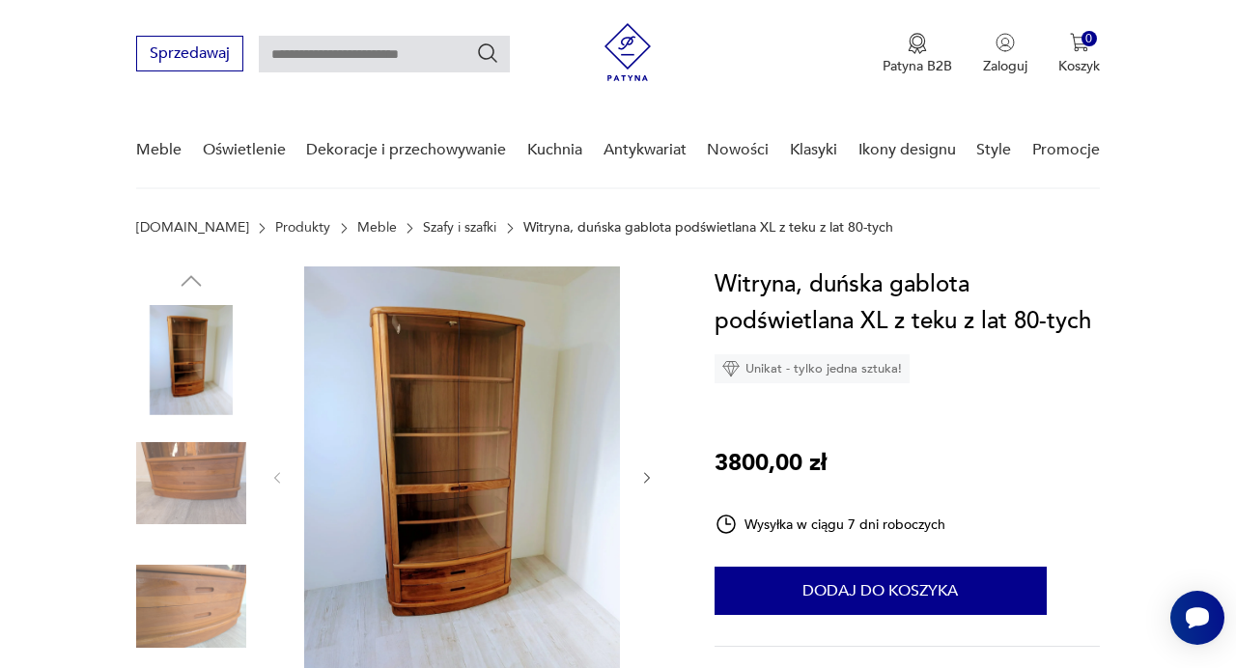
scroll to position [0, 0]
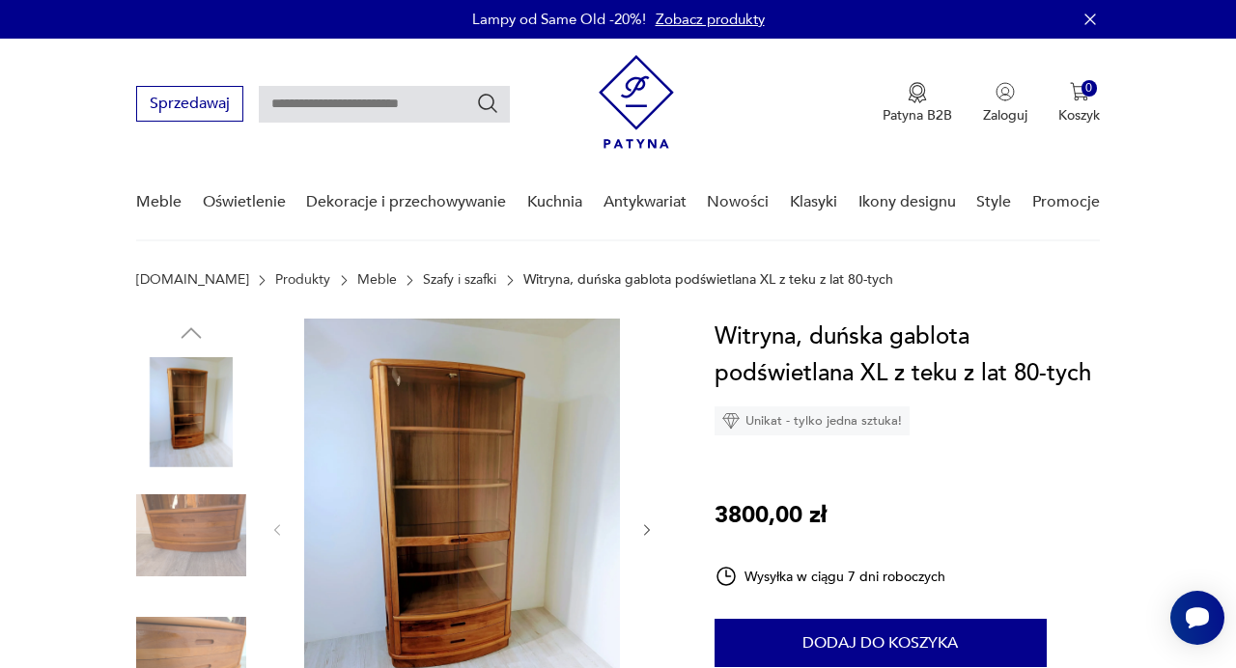
click at [173, 425] on img at bounding box center [191, 412] width 110 height 110
click at [447, 461] on img at bounding box center [462, 528] width 316 height 419
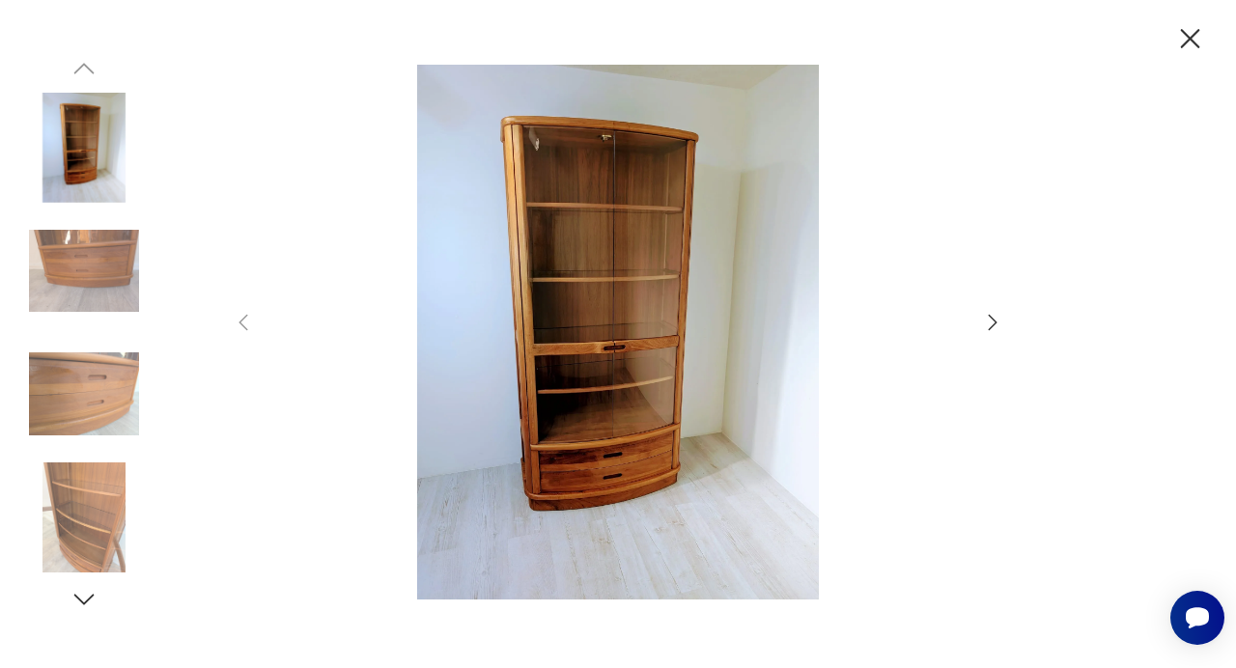
click at [986, 322] on icon "button" at bounding box center [992, 322] width 23 height 23
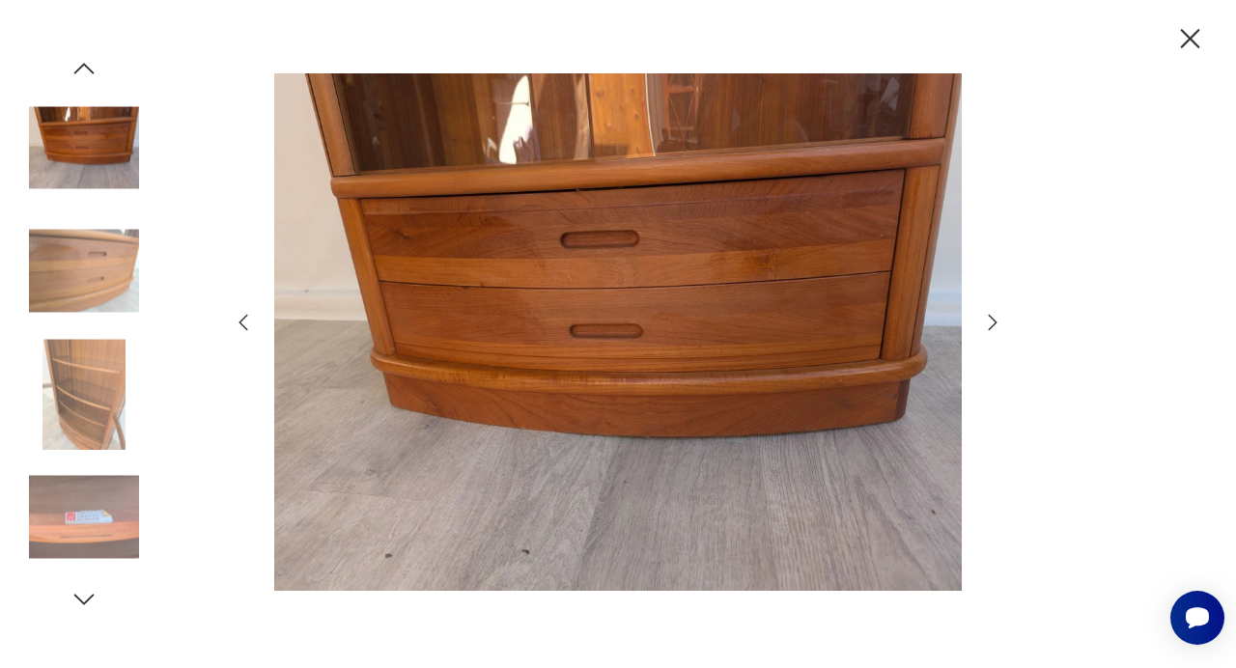
click at [991, 323] on icon "button" at bounding box center [992, 322] width 23 height 23
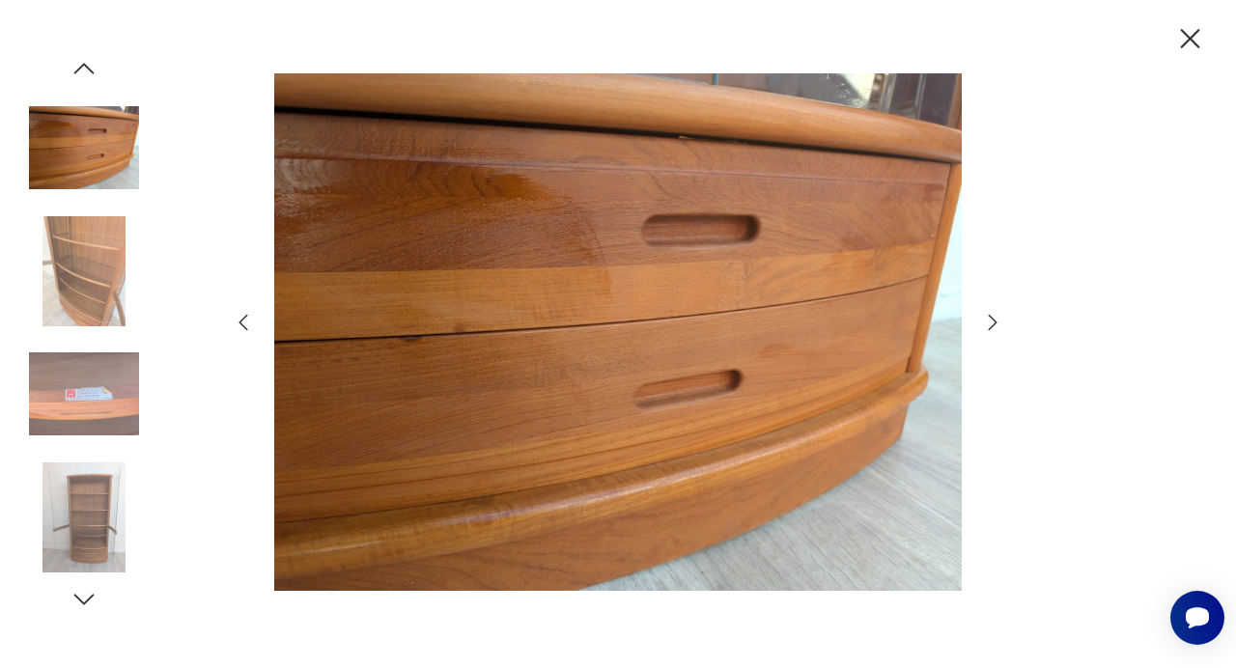
click at [991, 323] on icon "button" at bounding box center [992, 322] width 23 height 23
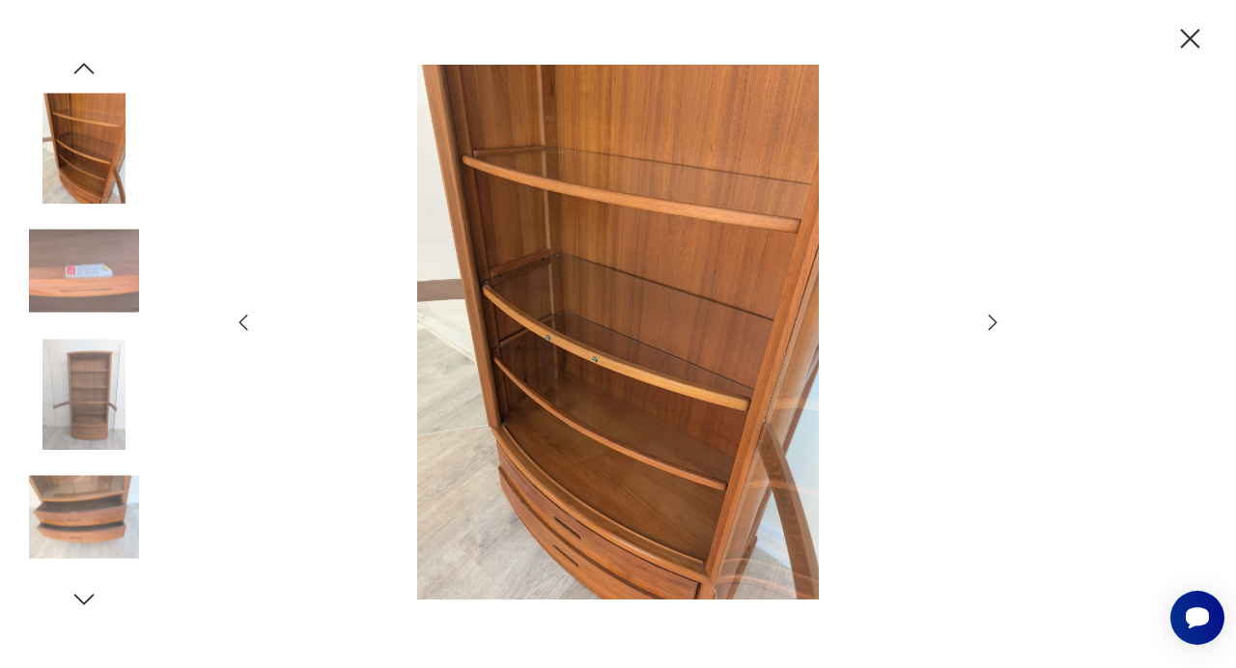
click at [991, 323] on icon "button" at bounding box center [992, 322] width 23 height 23
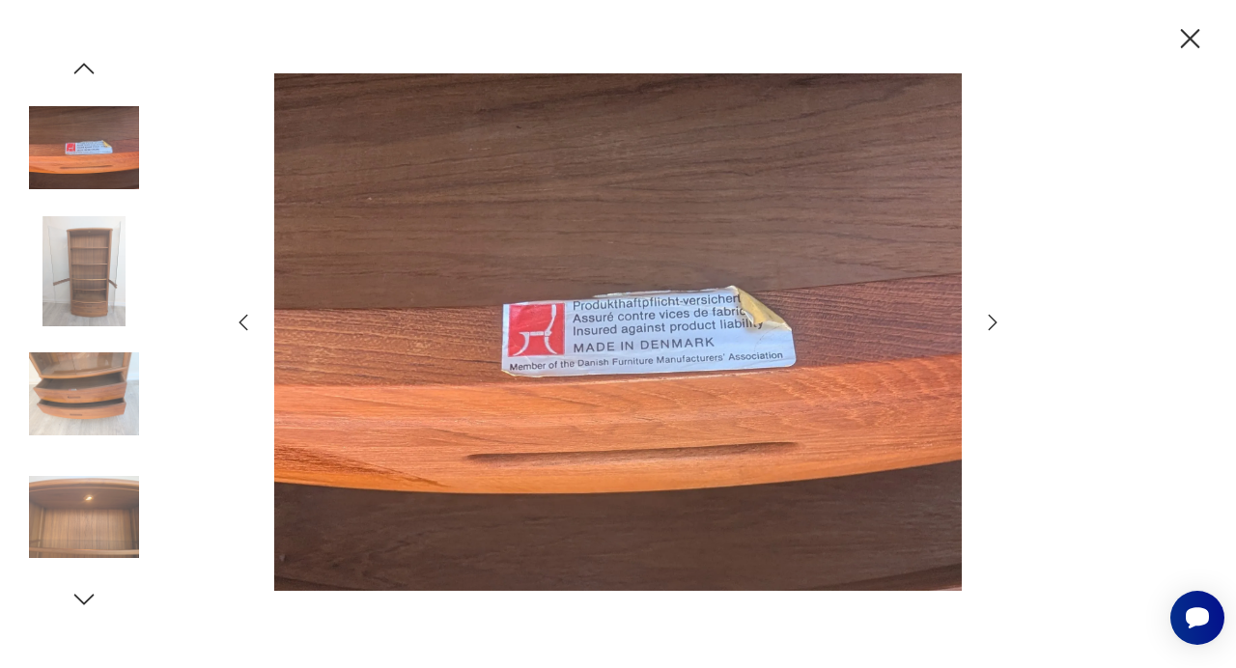
click at [991, 323] on icon "button" at bounding box center [992, 322] width 23 height 23
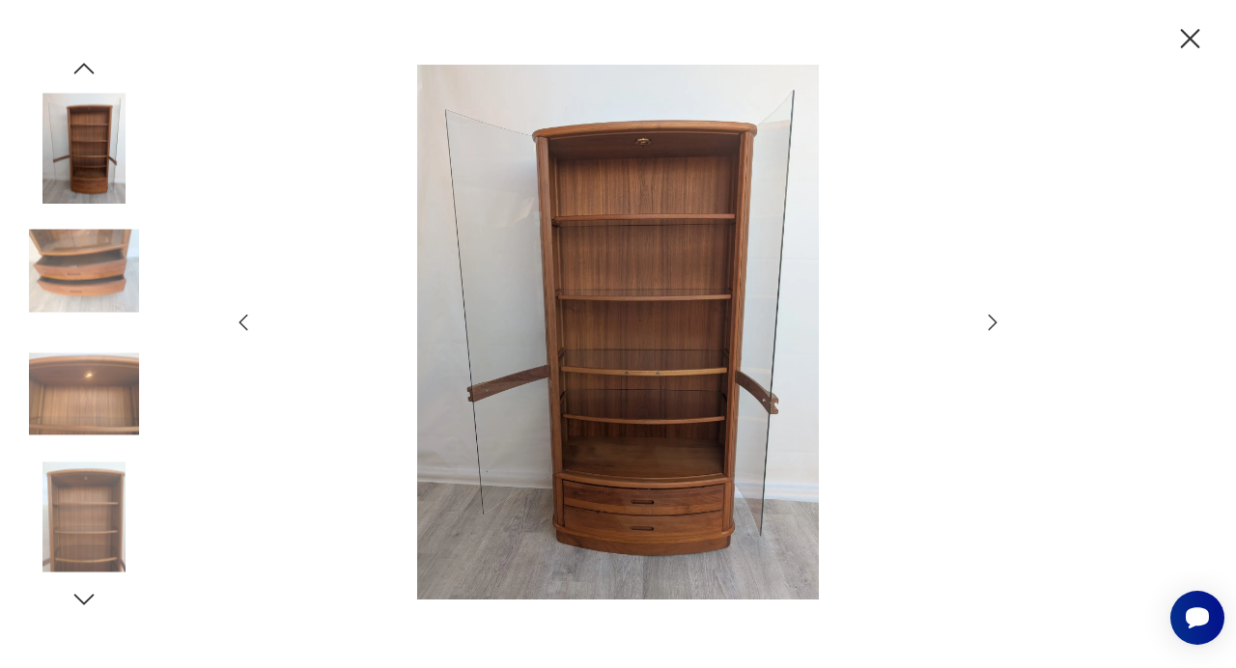
click at [991, 323] on icon "button" at bounding box center [992, 322] width 23 height 23
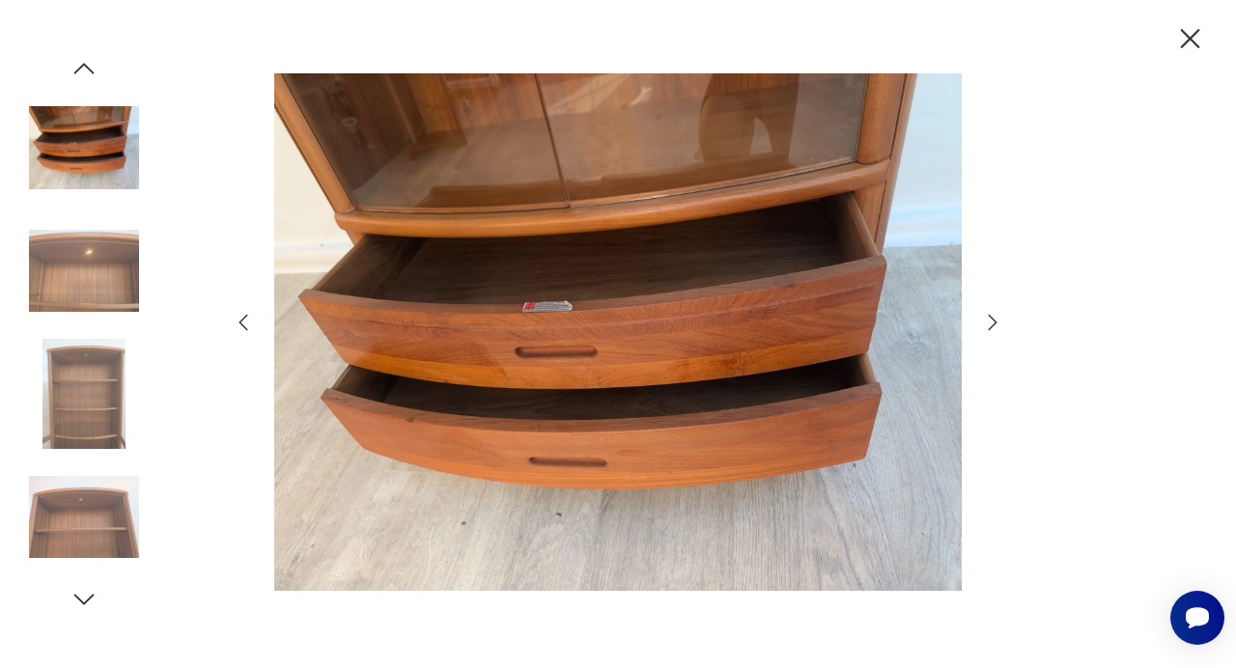
click at [991, 323] on icon "button" at bounding box center [992, 322] width 23 height 23
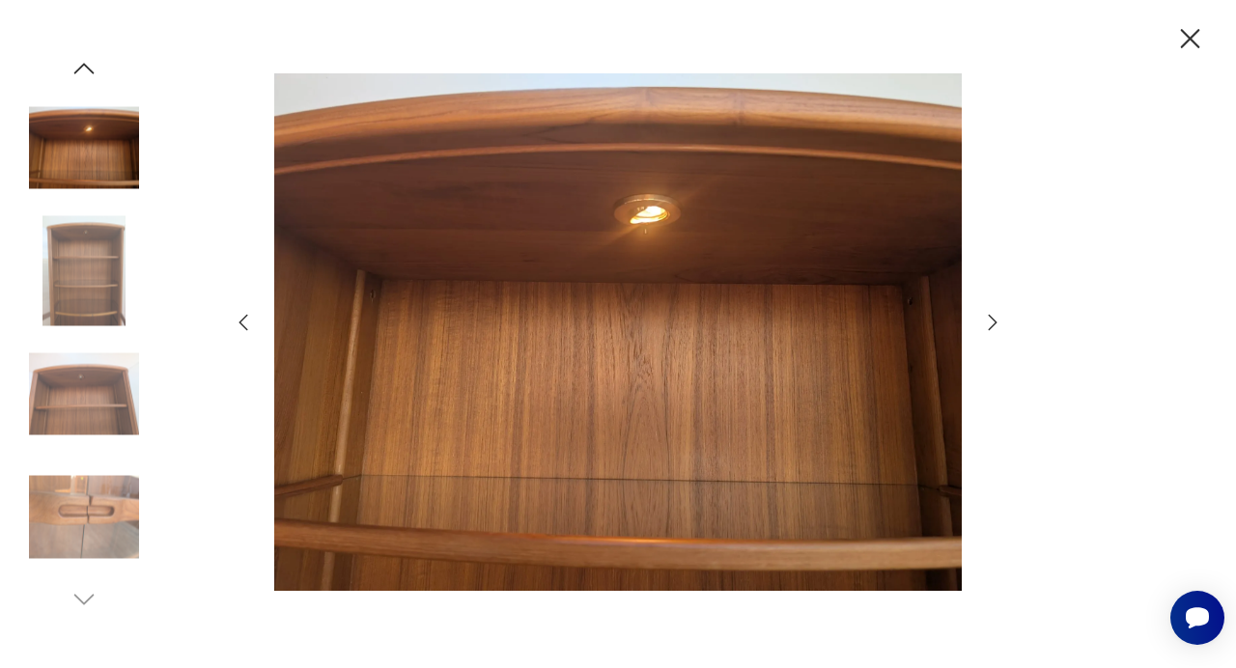
click at [991, 323] on icon "button" at bounding box center [992, 322] width 23 height 23
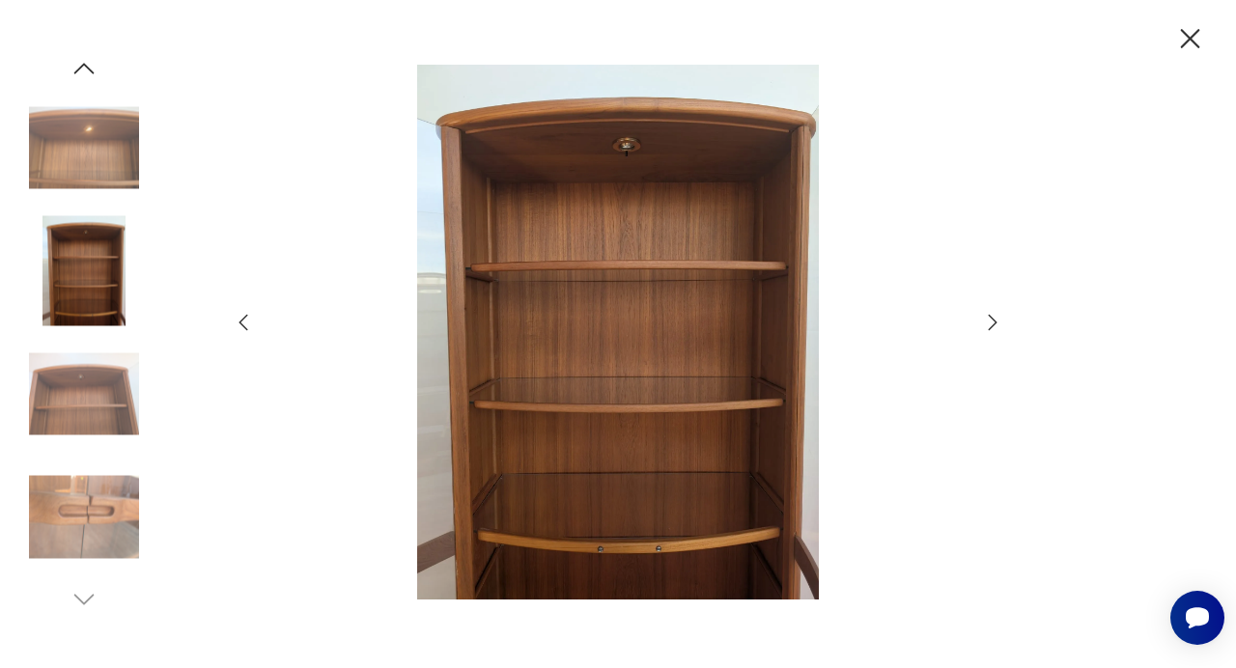
click at [991, 323] on icon "button" at bounding box center [992, 322] width 23 height 23
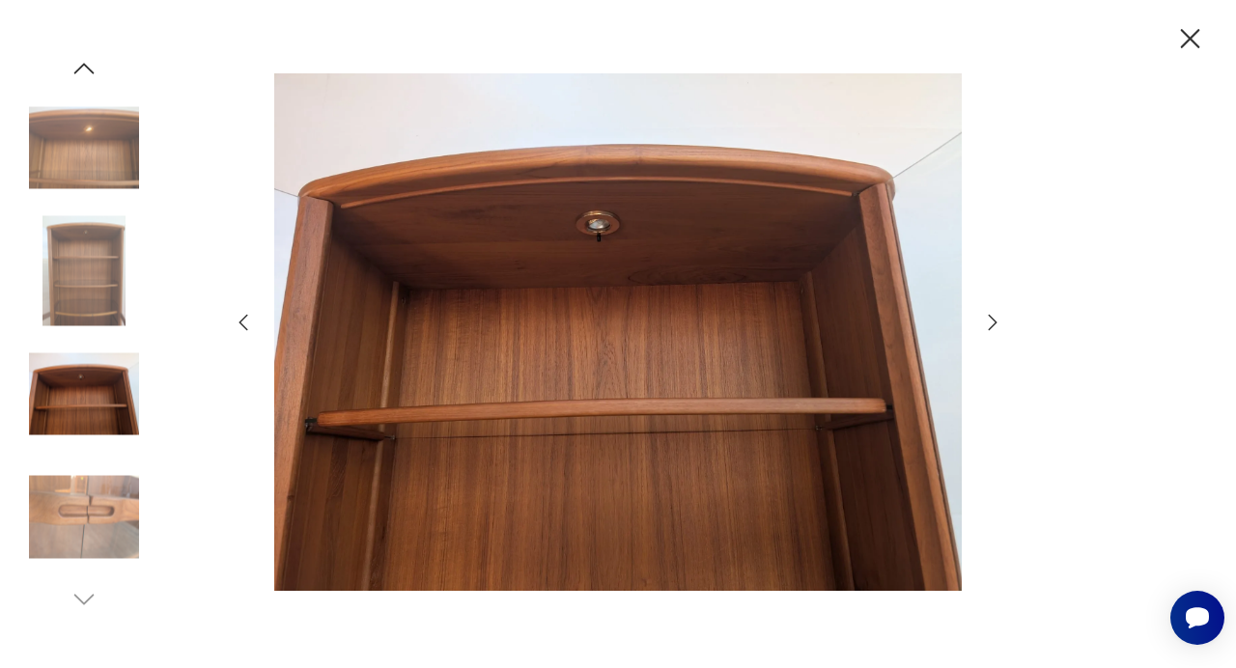
click at [991, 323] on icon "button" at bounding box center [992, 322] width 23 height 23
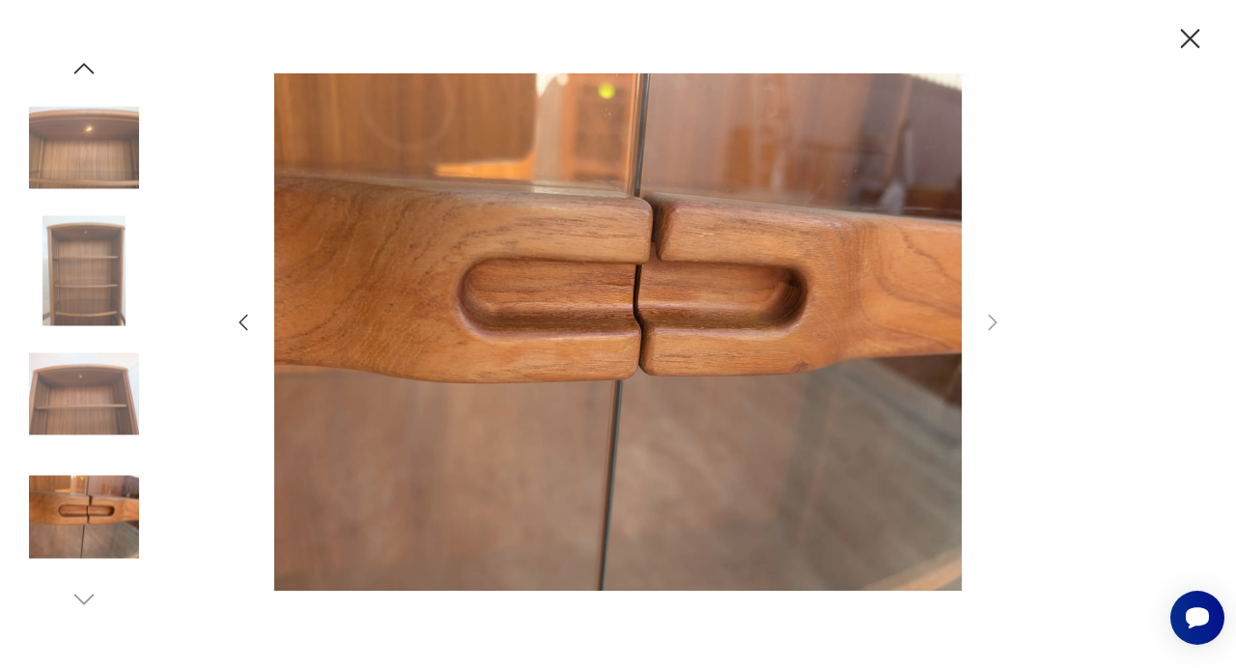
click at [82, 404] on img at bounding box center [84, 394] width 110 height 110
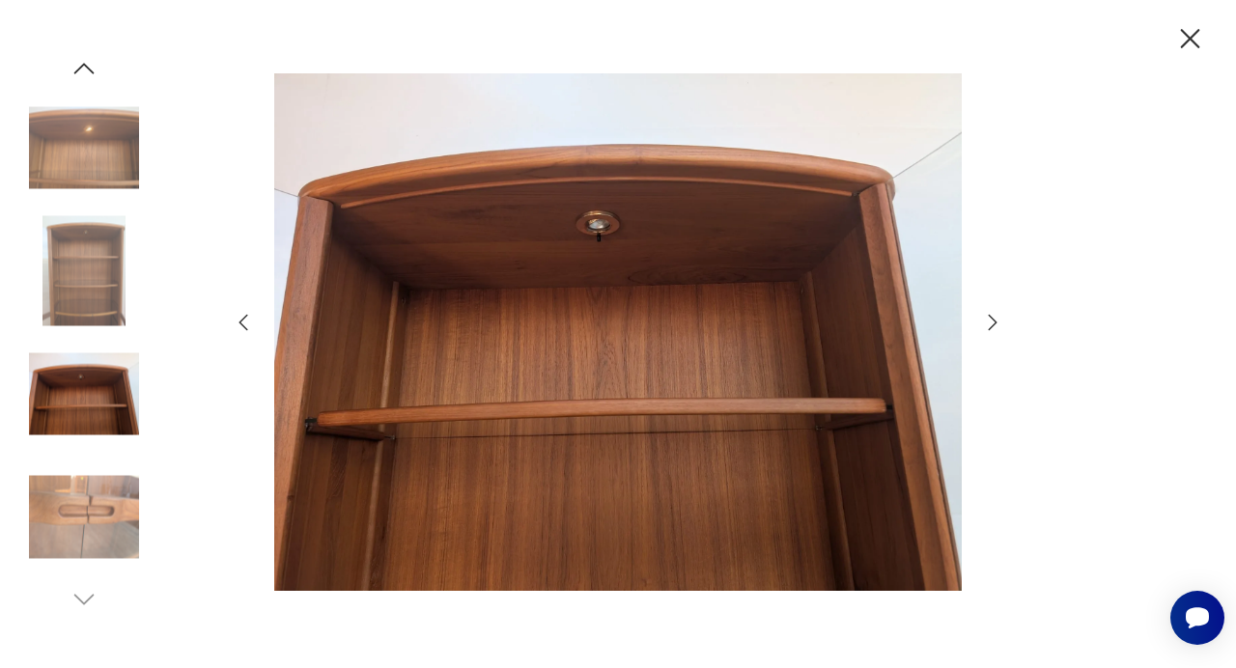
click at [76, 288] on img at bounding box center [84, 271] width 110 height 110
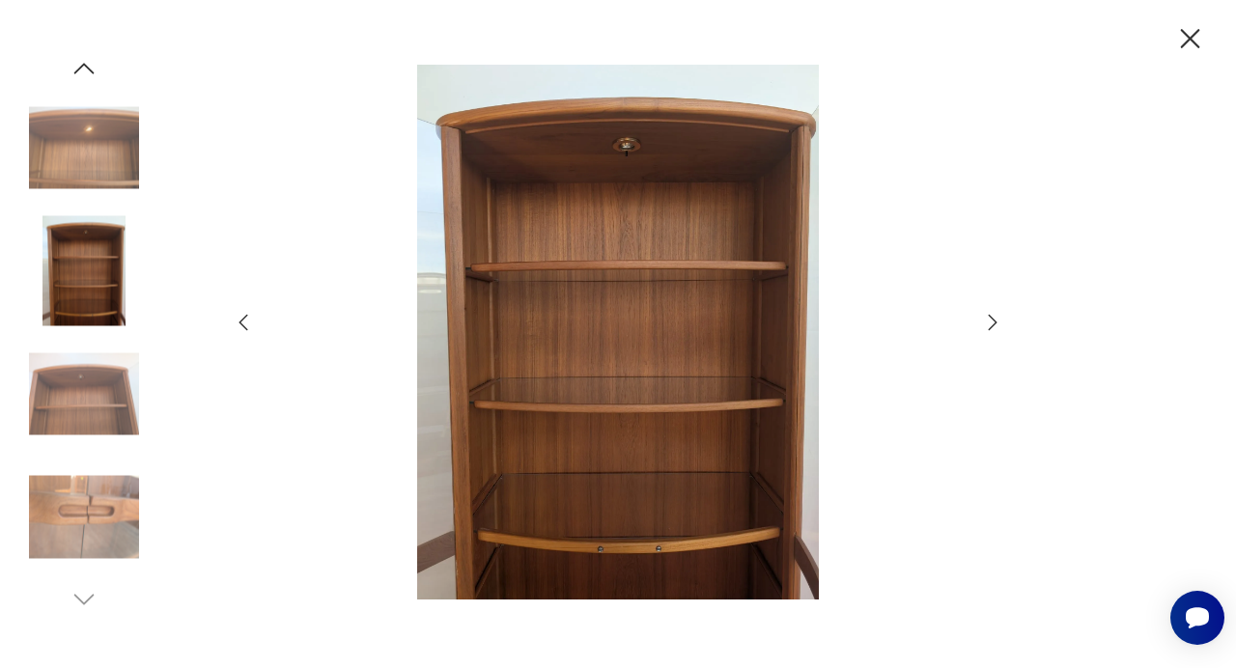
click at [102, 172] on img at bounding box center [84, 148] width 110 height 110
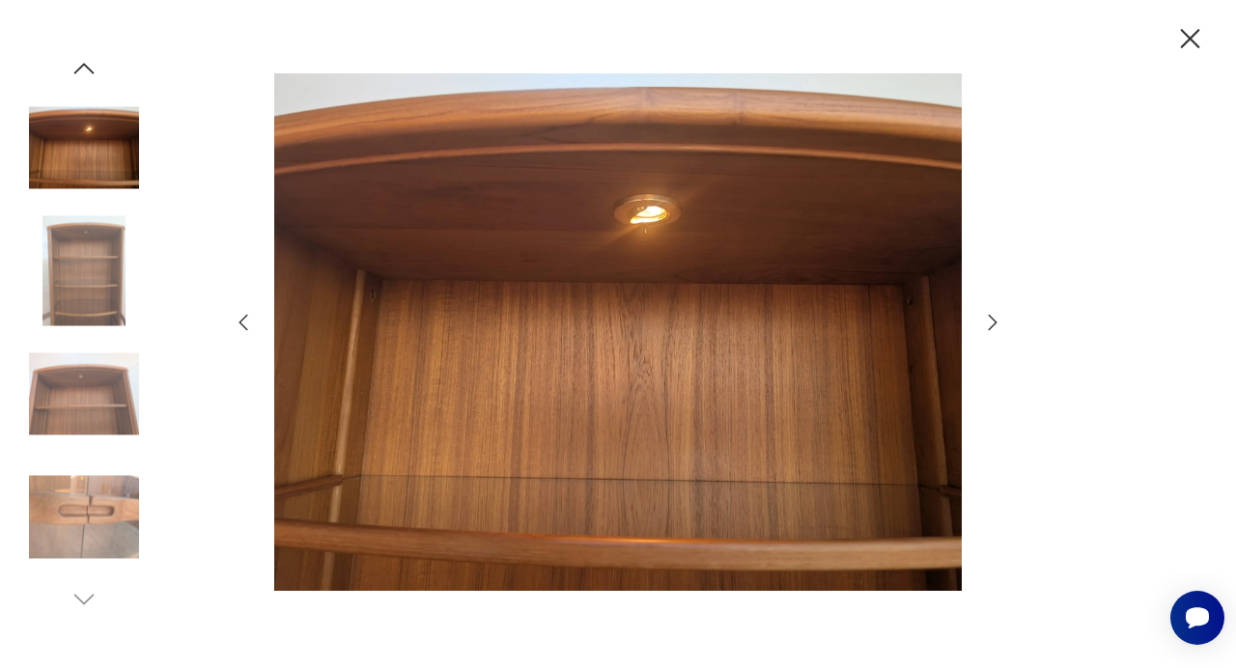
click at [1182, 58] on div at bounding box center [618, 334] width 1236 height 668
click at [1189, 46] on icon "button" at bounding box center [1190, 39] width 34 height 34
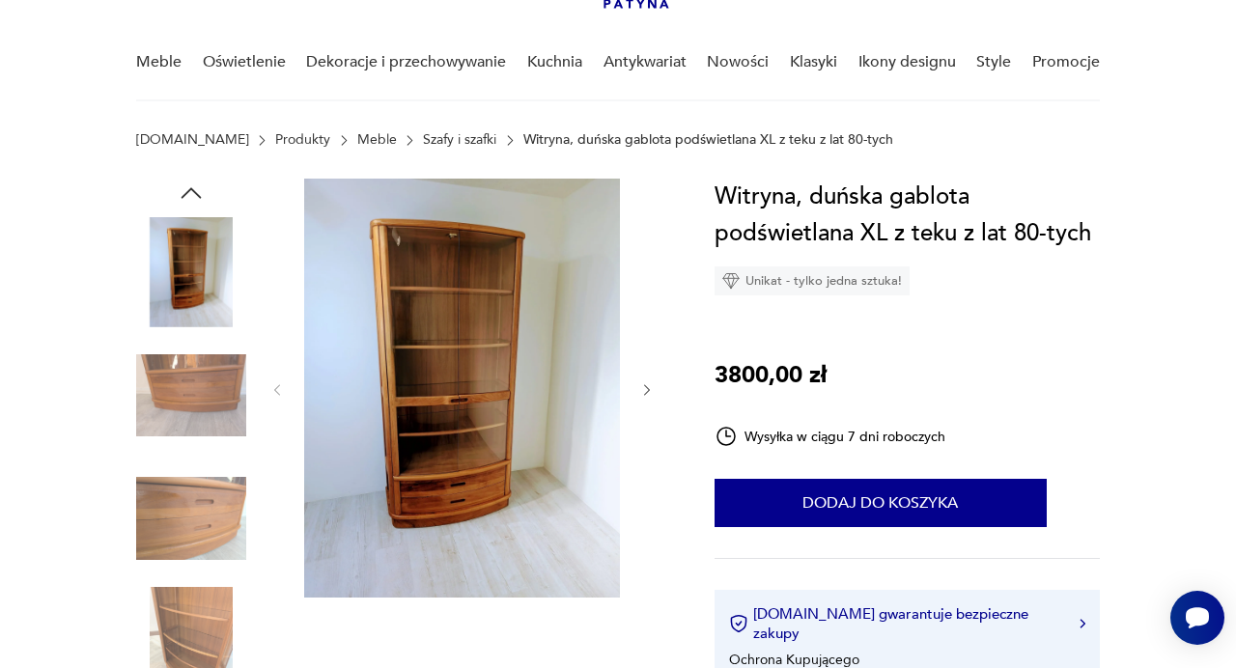
scroll to position [141, 0]
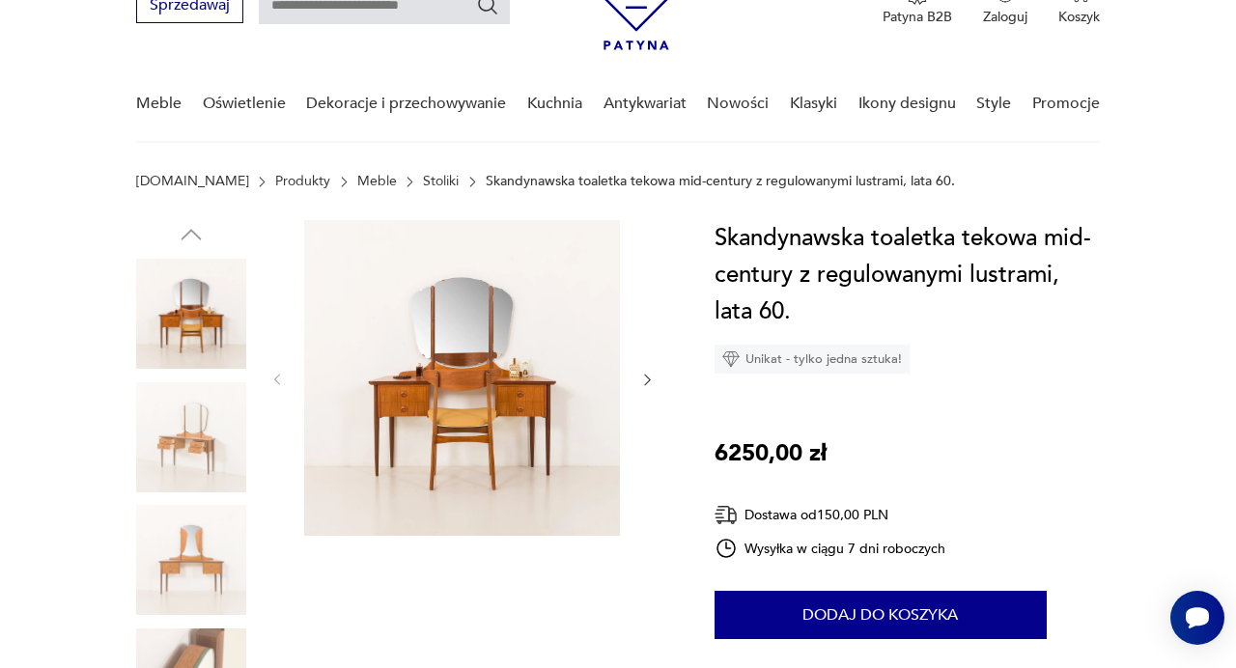
scroll to position [90, 0]
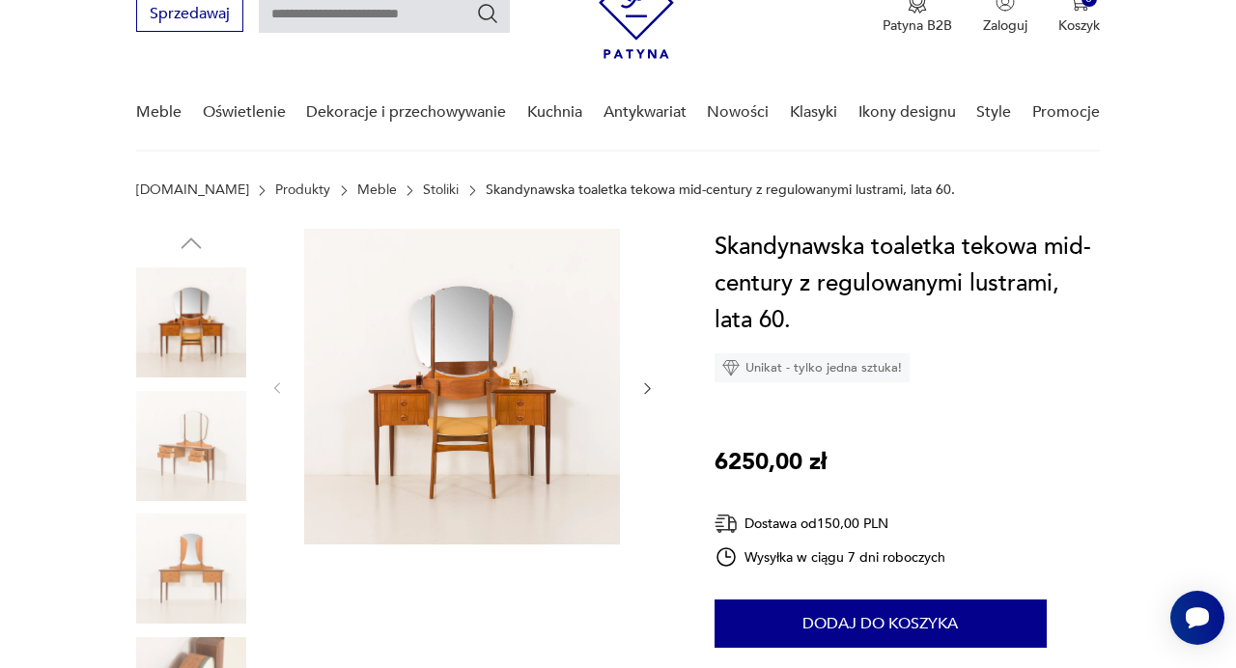
click at [443, 450] on img at bounding box center [462, 387] width 316 height 316
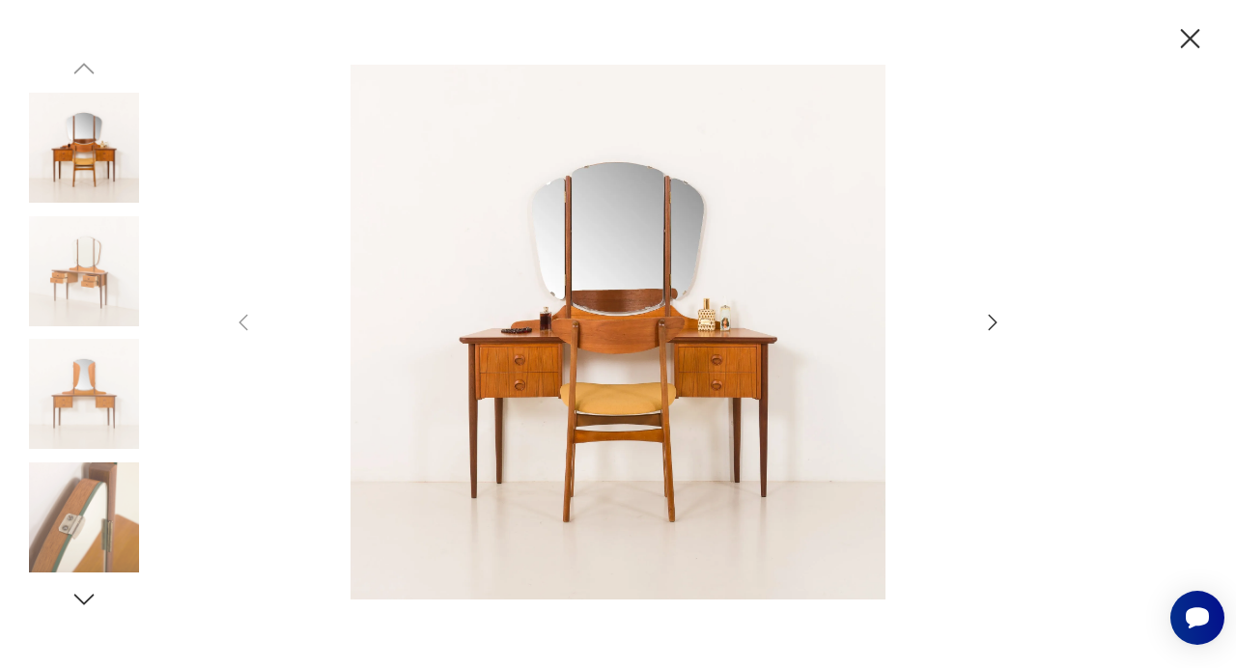
click at [996, 309] on div at bounding box center [618, 334] width 772 height 539
click at [990, 319] on icon "button" at bounding box center [992, 322] width 23 height 23
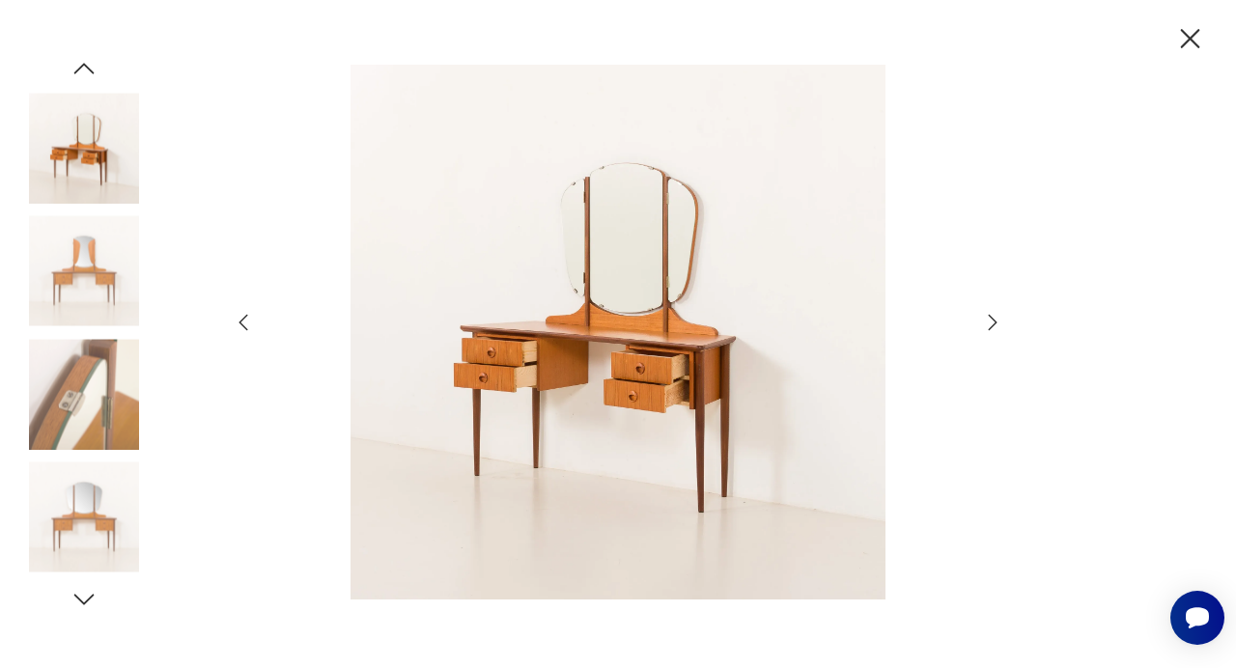
click at [990, 319] on icon "button" at bounding box center [992, 322] width 23 height 23
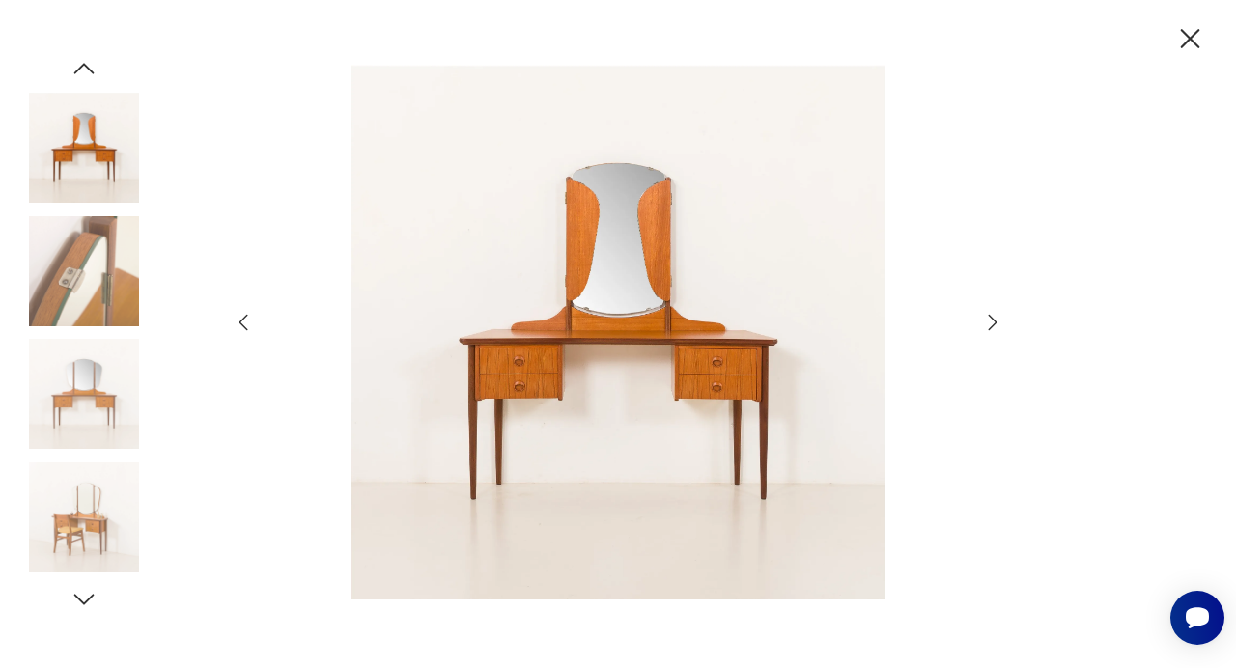
click at [246, 317] on icon "button" at bounding box center [243, 323] width 9 height 16
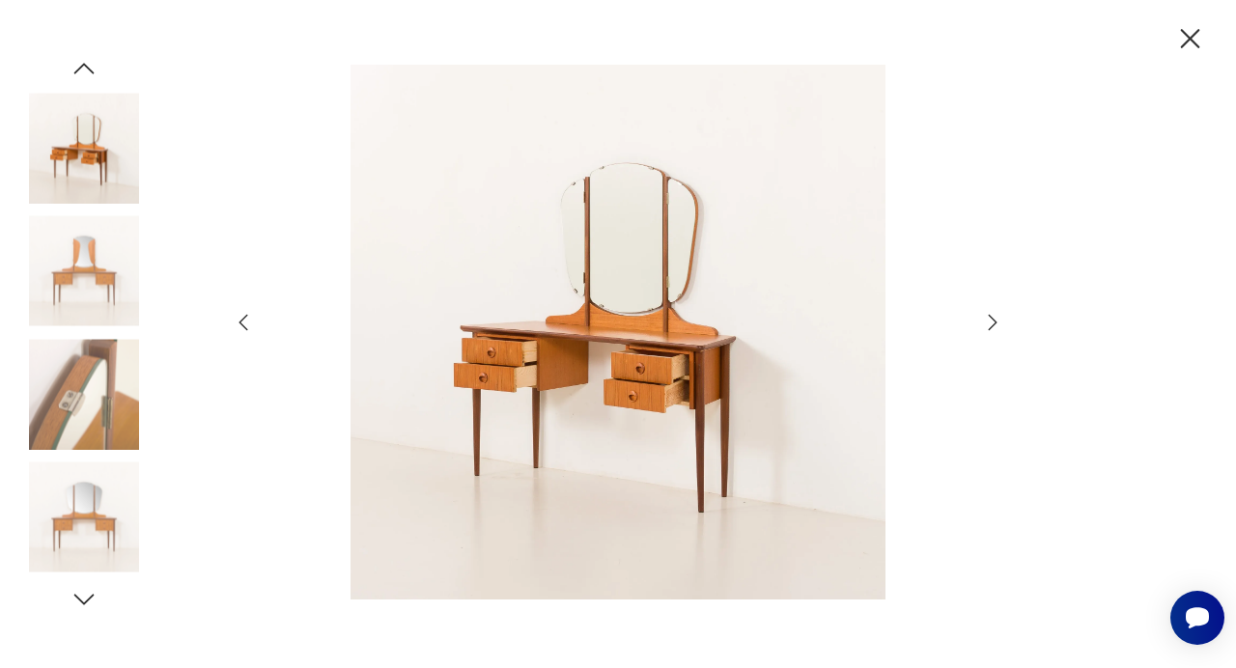
click at [1011, 308] on div at bounding box center [618, 334] width 1236 height 668
click at [1003, 314] on icon "button" at bounding box center [992, 322] width 23 height 23
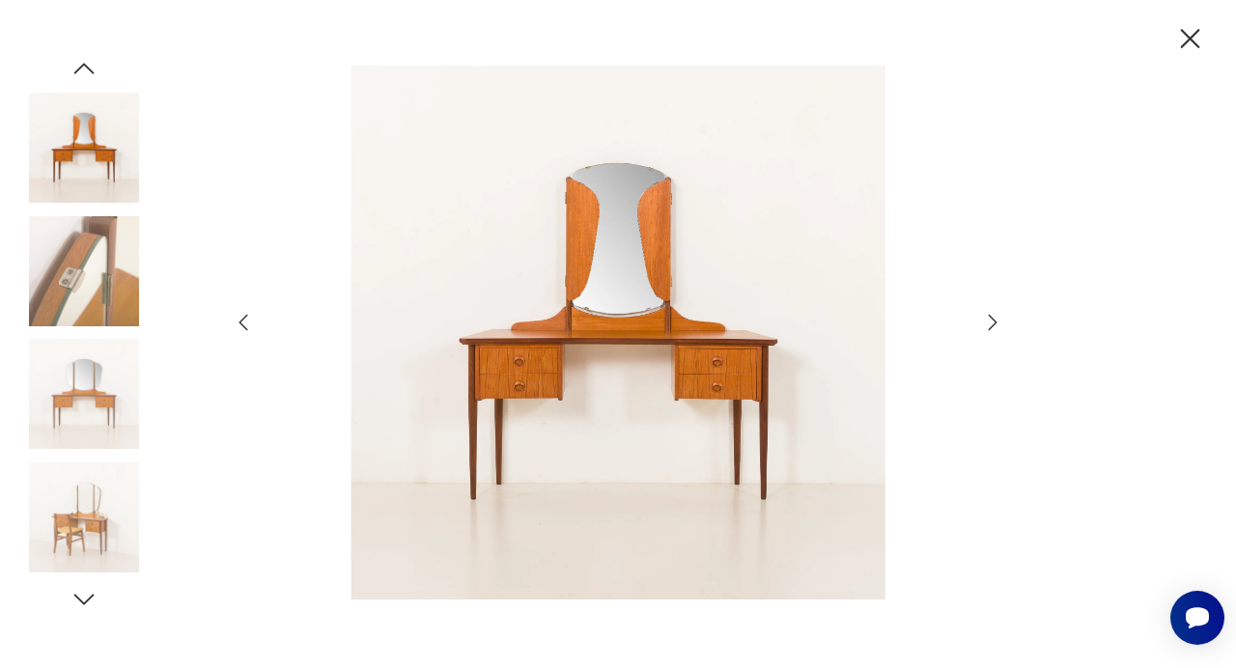
click at [995, 332] on icon "button" at bounding box center [992, 322] width 23 height 23
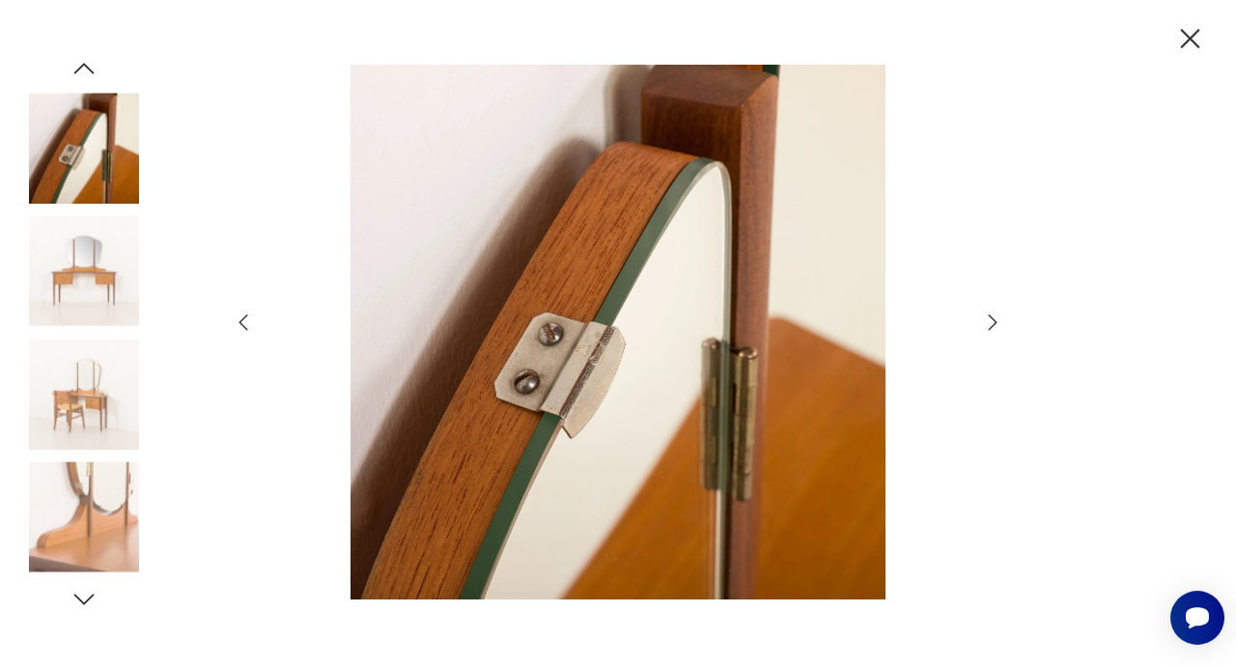
click at [237, 333] on icon "button" at bounding box center [243, 322] width 23 height 23
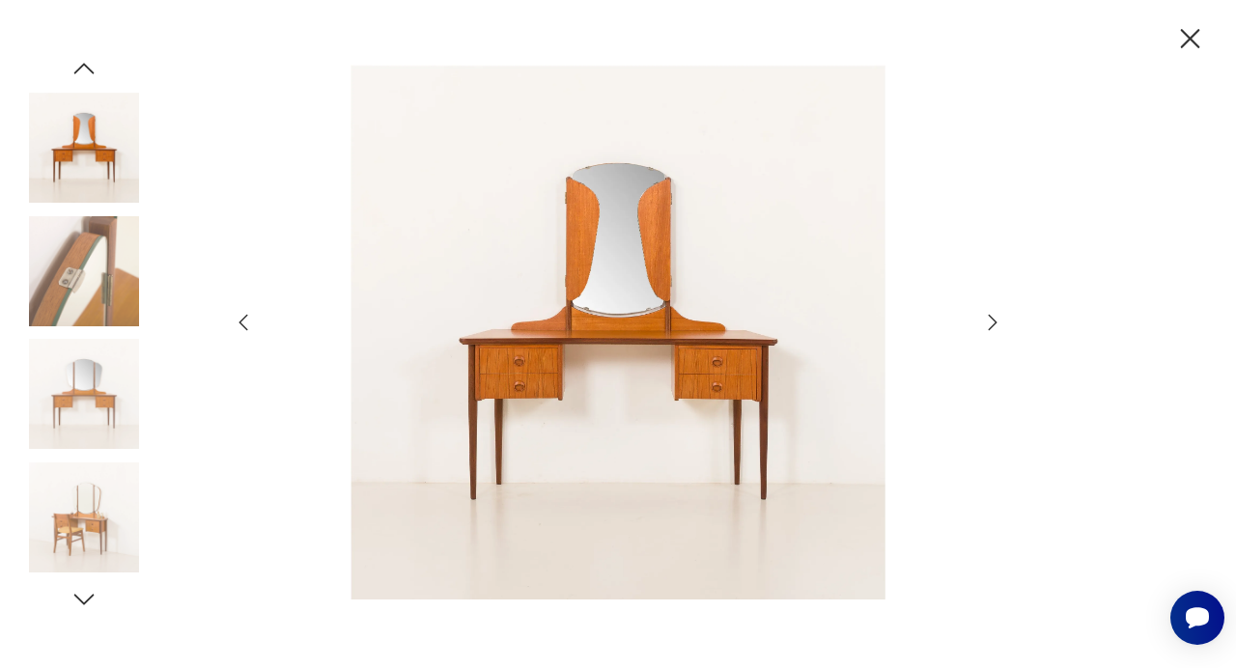
click at [989, 321] on icon "button" at bounding box center [992, 322] width 23 height 23
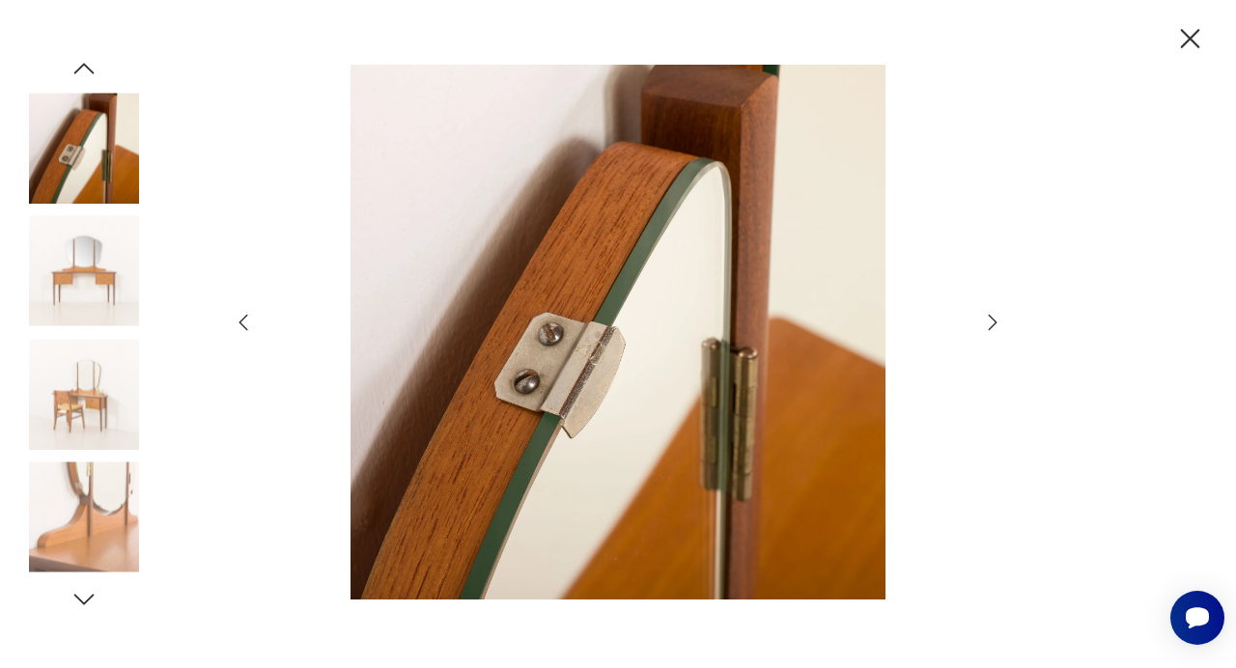
click at [989, 321] on icon "button" at bounding box center [992, 322] width 23 height 23
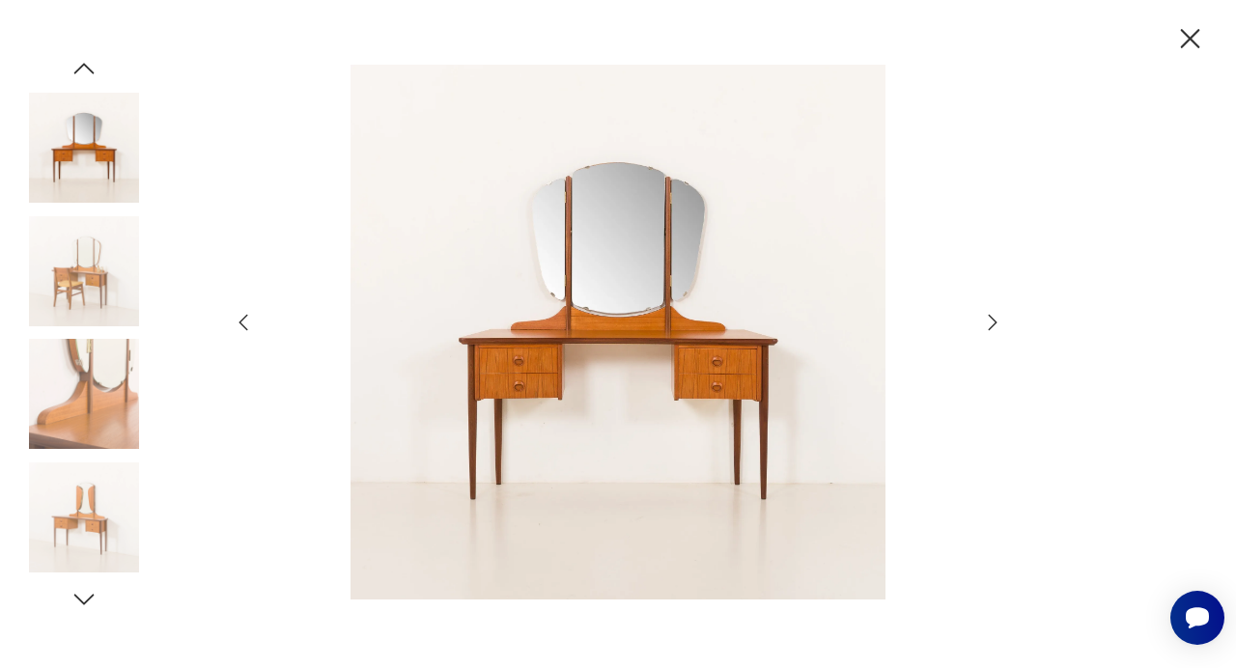
click at [989, 321] on icon "button" at bounding box center [992, 322] width 23 height 23
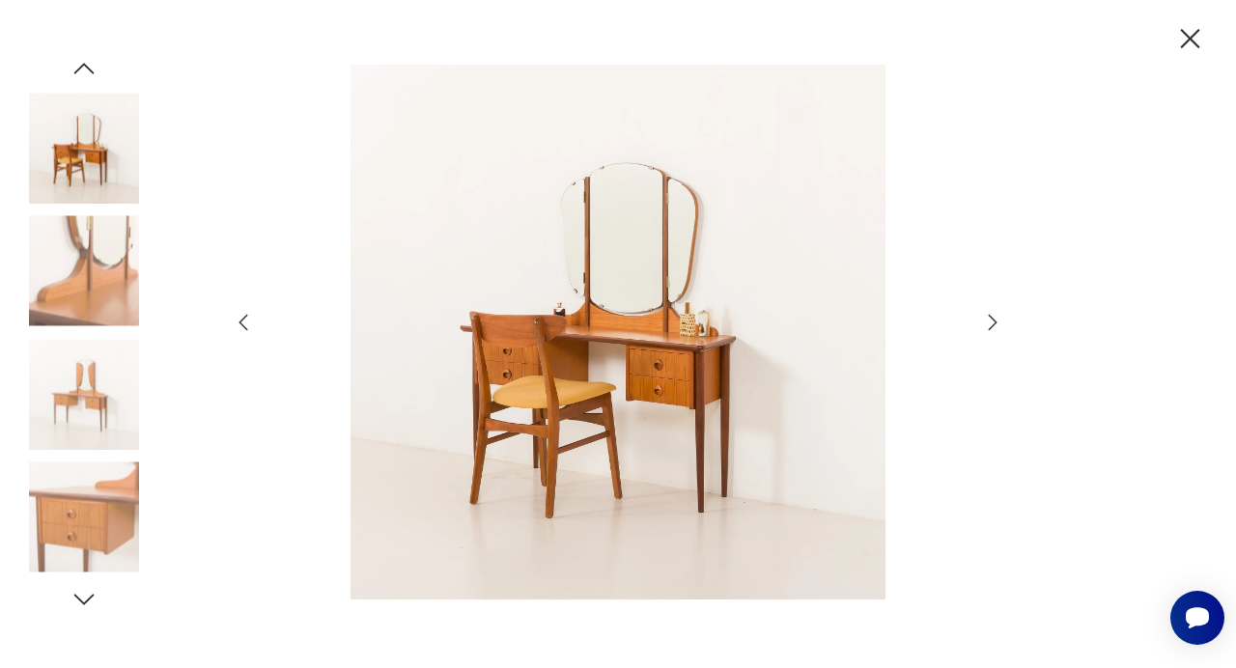
click at [989, 321] on icon "button" at bounding box center [992, 322] width 23 height 23
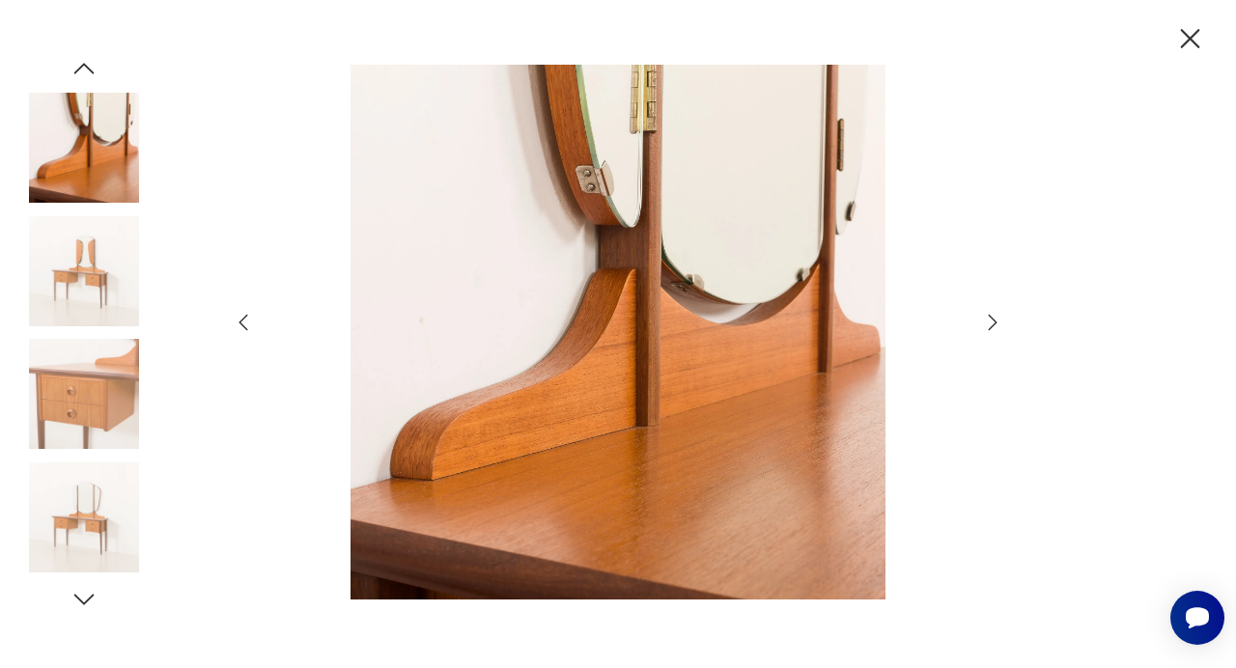
click at [989, 321] on icon "button" at bounding box center [992, 322] width 23 height 23
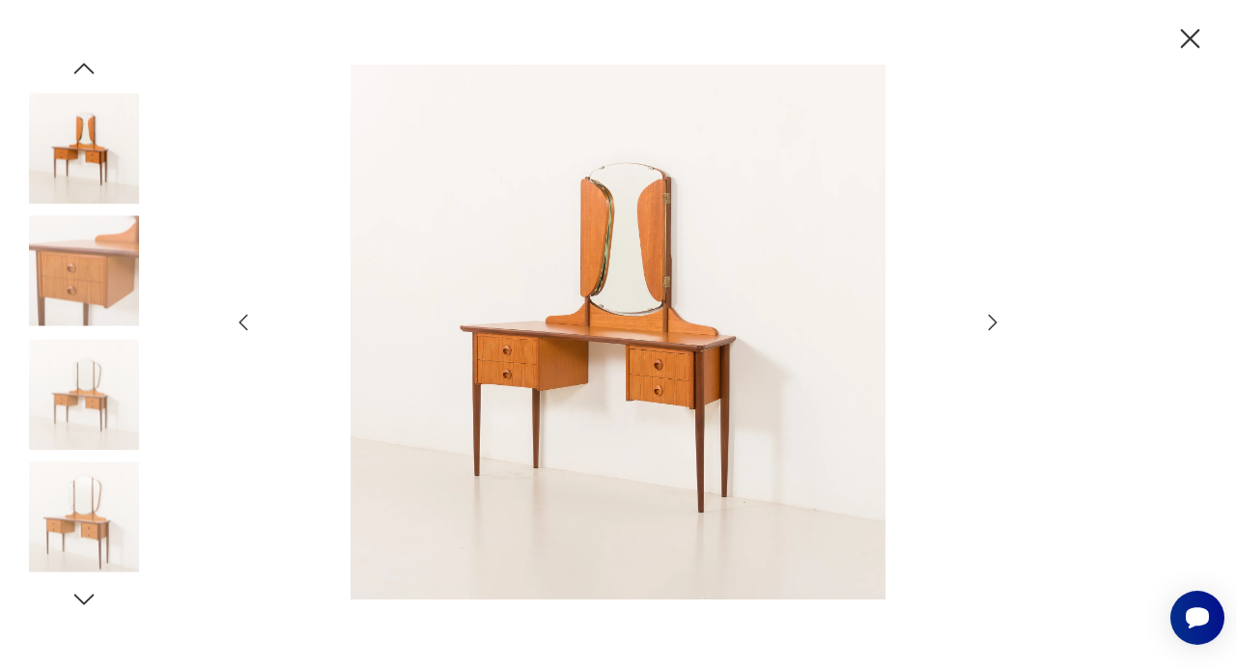
click at [1182, 28] on icon "button" at bounding box center [1190, 39] width 34 height 34
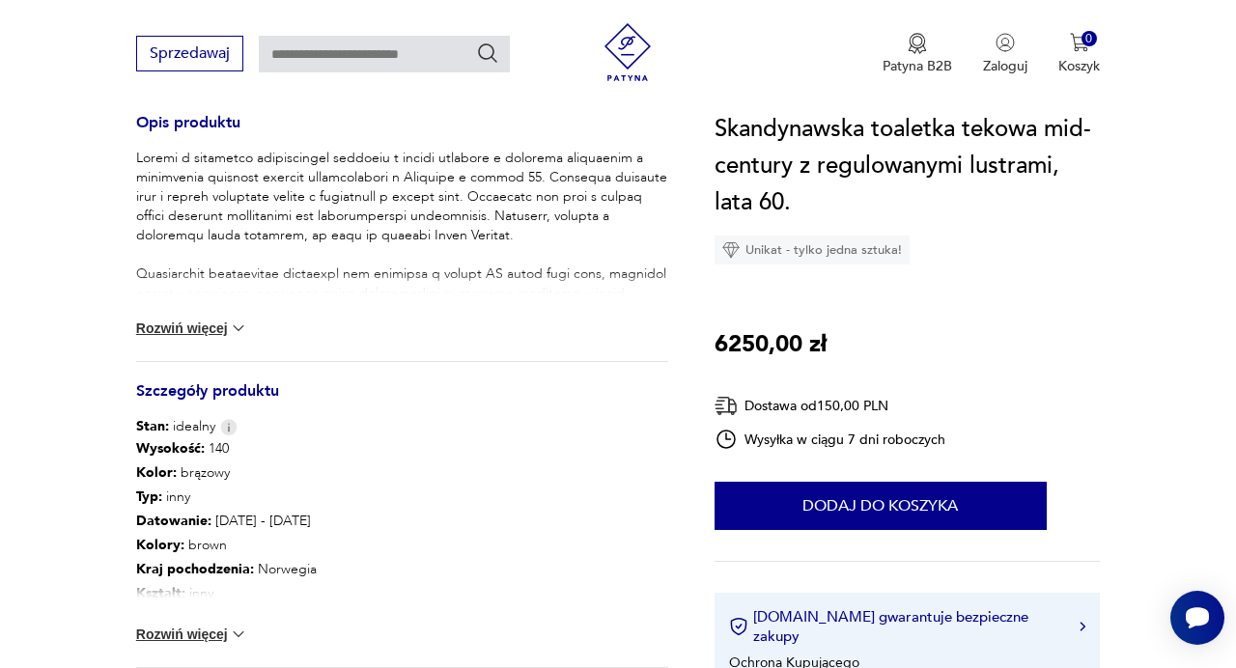
scroll to position [816, 0]
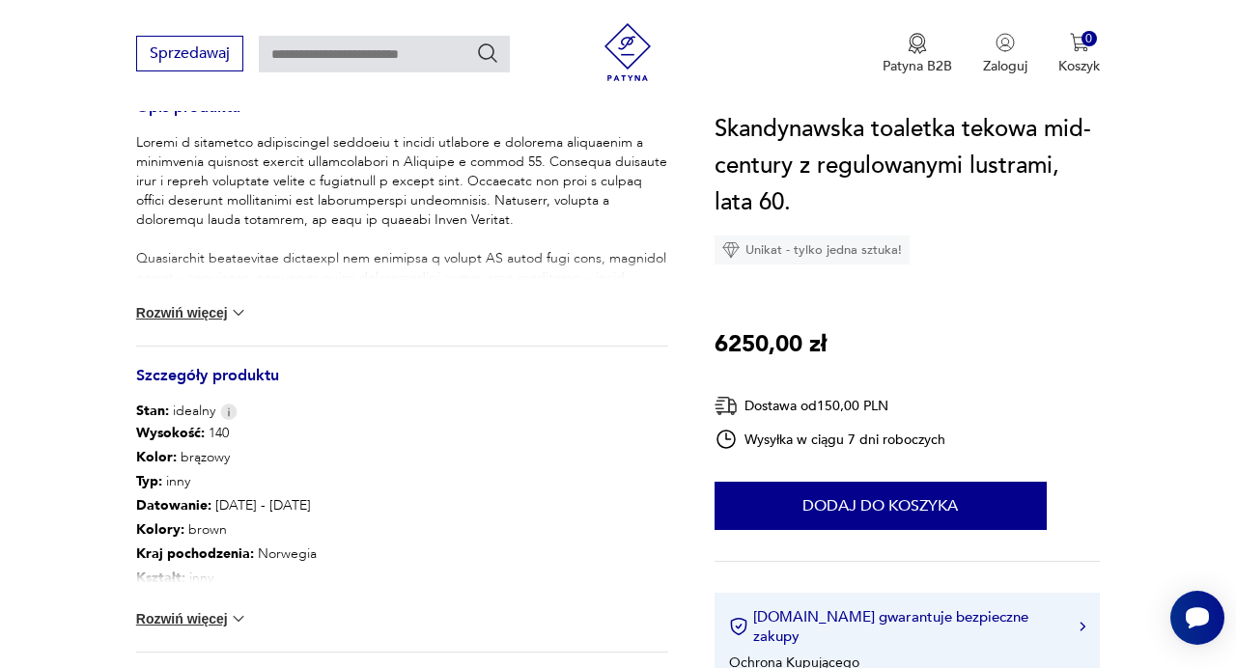
click at [238, 622] on img at bounding box center [238, 618] width 19 height 19
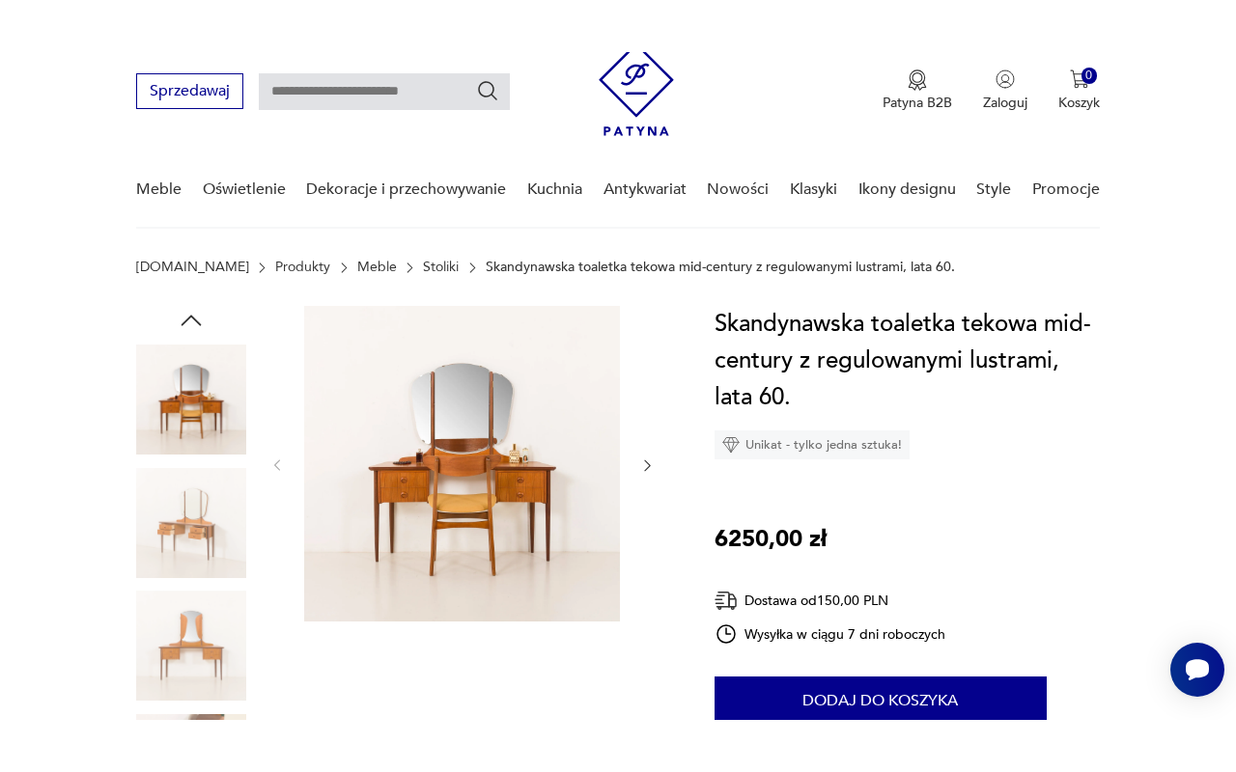
scroll to position [50, 0]
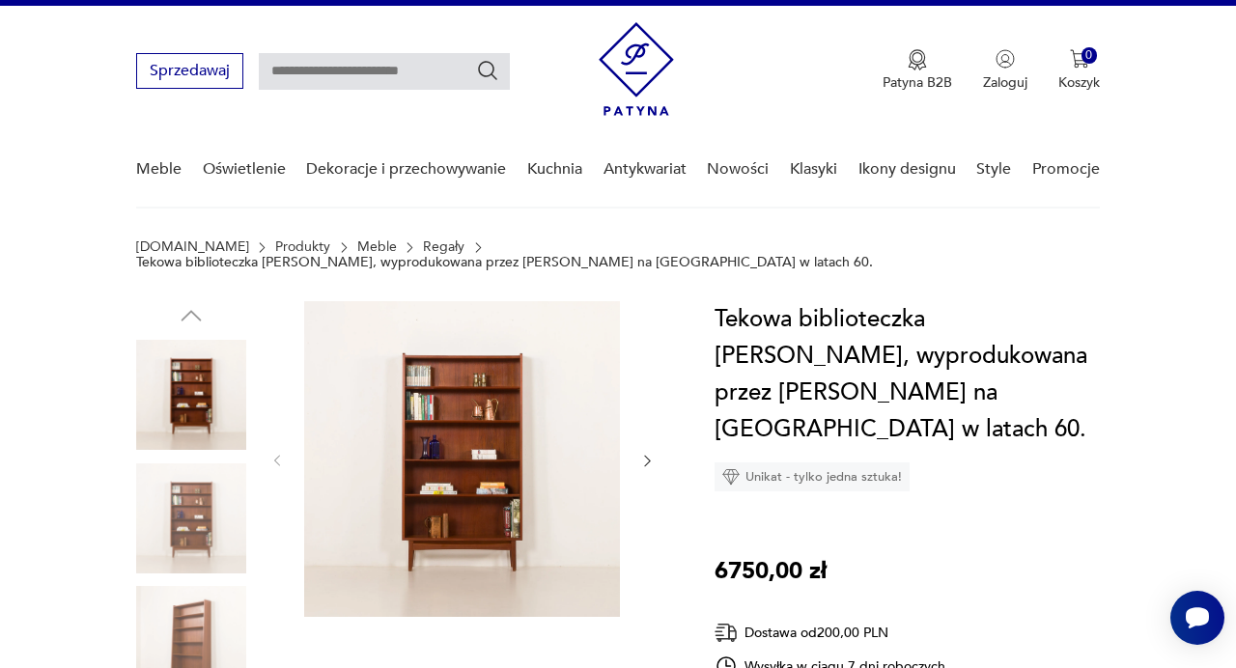
scroll to position [16, 0]
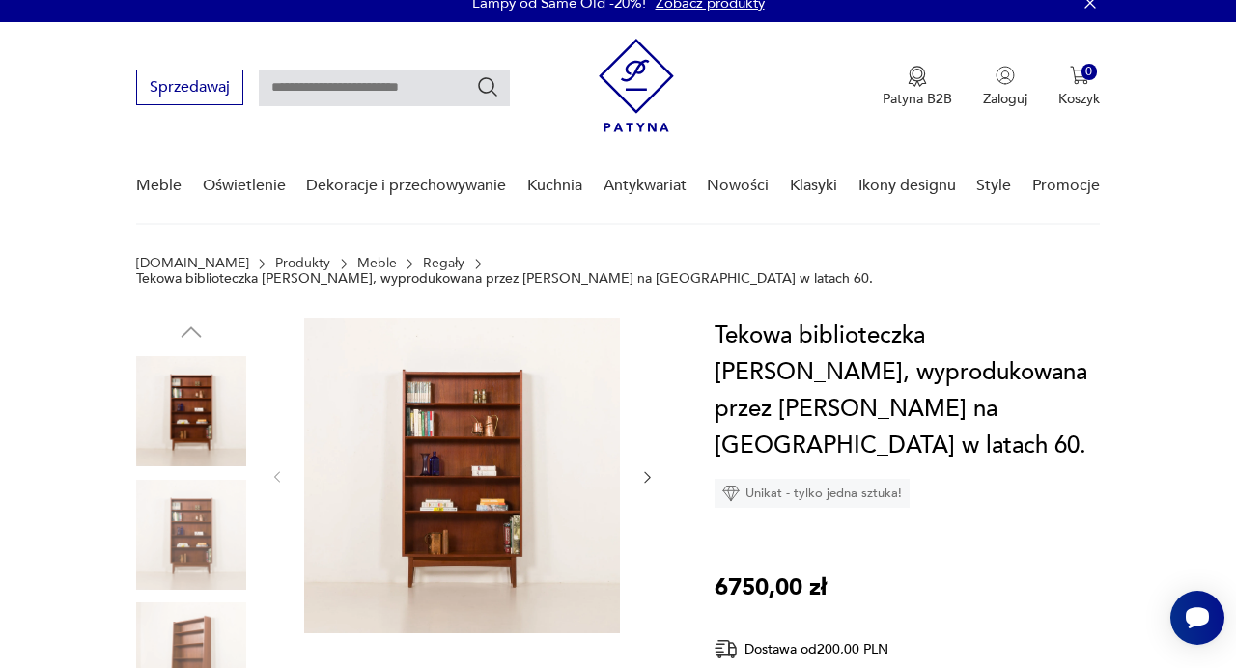
click at [220, 376] on img at bounding box center [191, 411] width 110 height 110
click at [475, 515] on img at bounding box center [462, 476] width 316 height 316
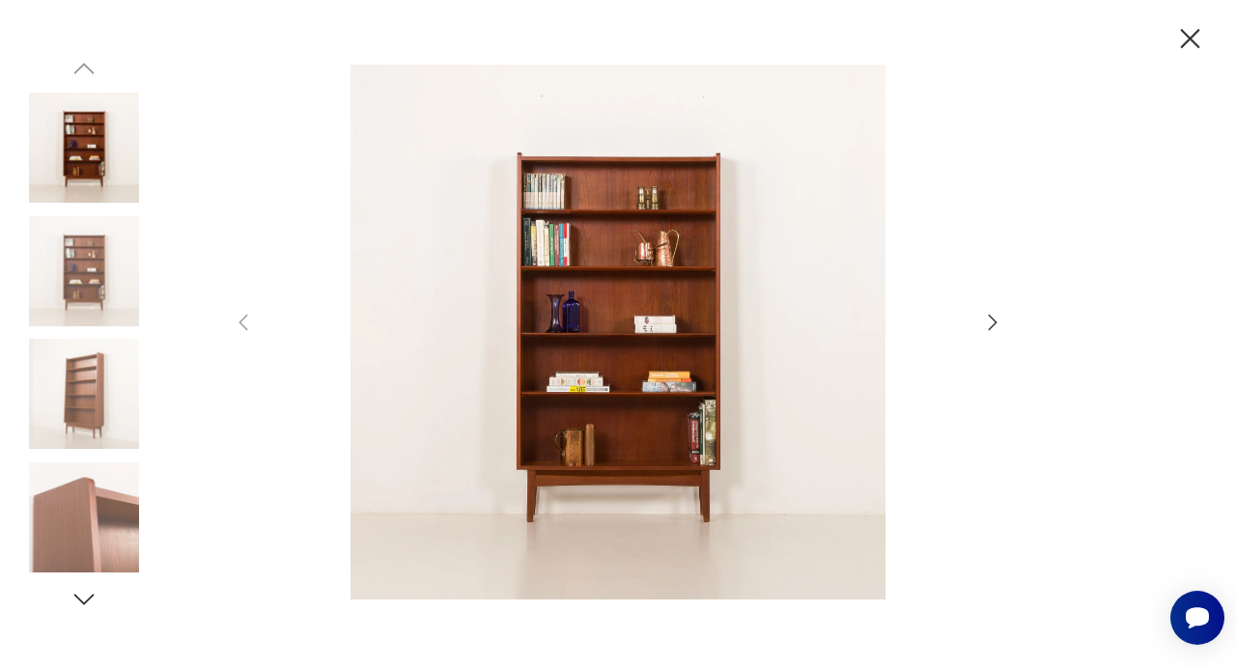
click at [990, 310] on div at bounding box center [618, 334] width 772 height 539
click at [992, 320] on icon "button" at bounding box center [992, 322] width 23 height 23
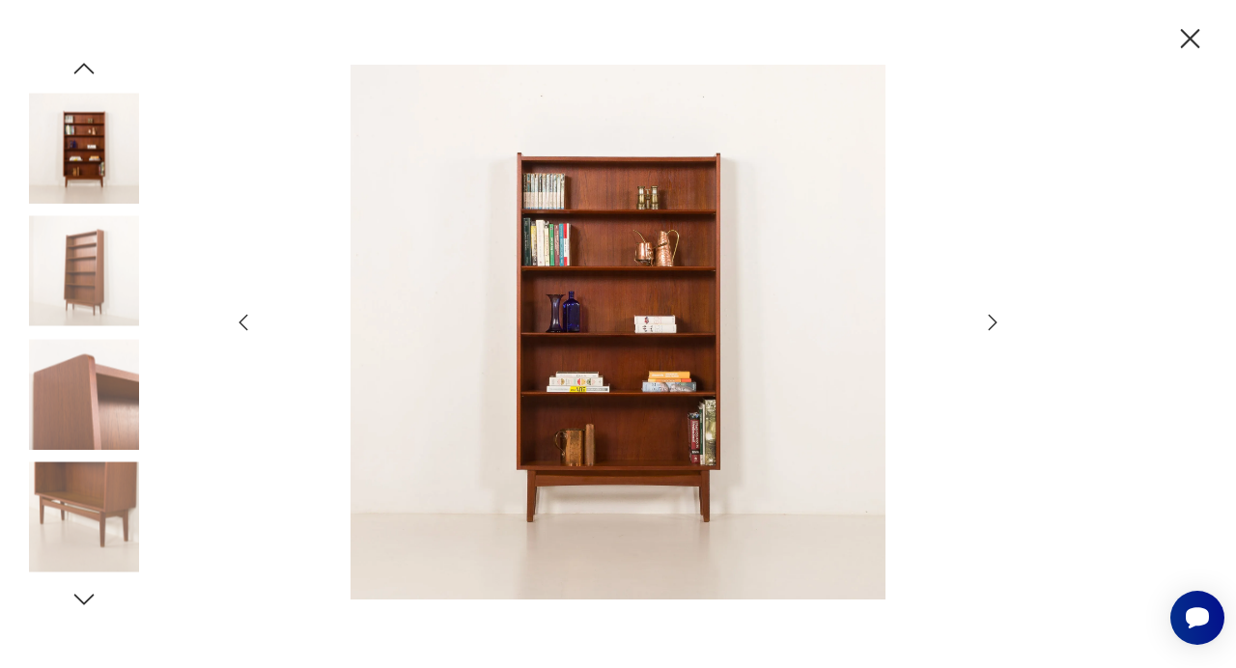
click at [992, 320] on icon "button" at bounding box center [992, 322] width 23 height 23
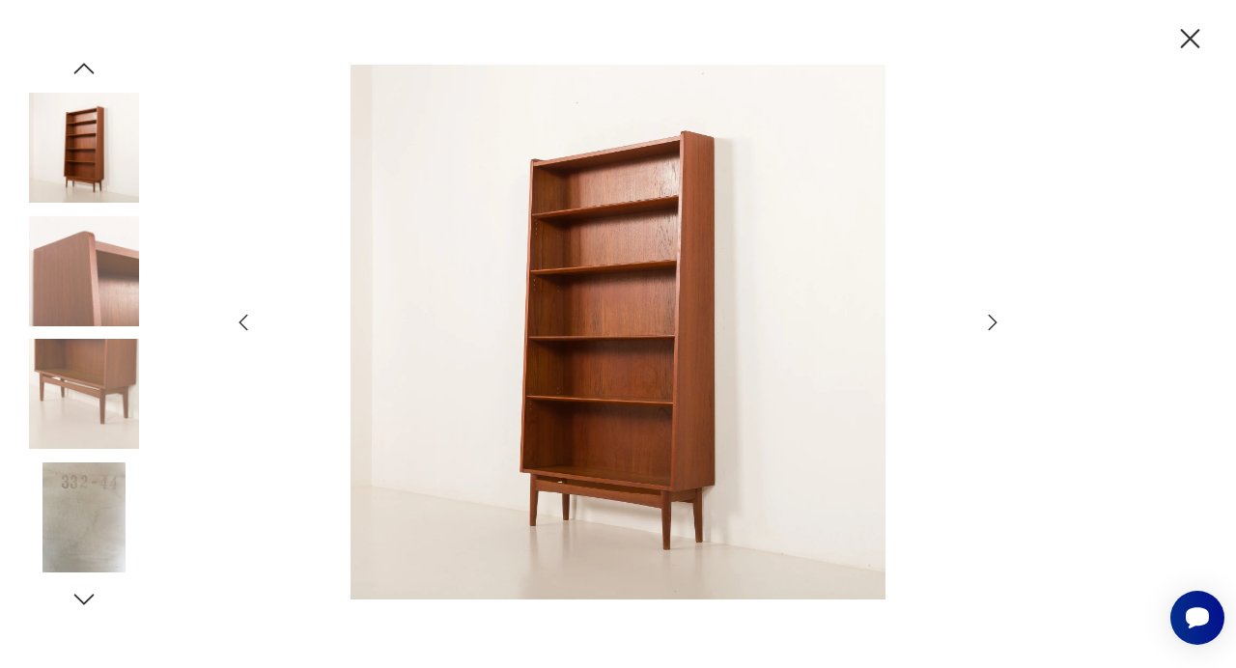
click at [992, 320] on icon "button" at bounding box center [992, 322] width 23 height 23
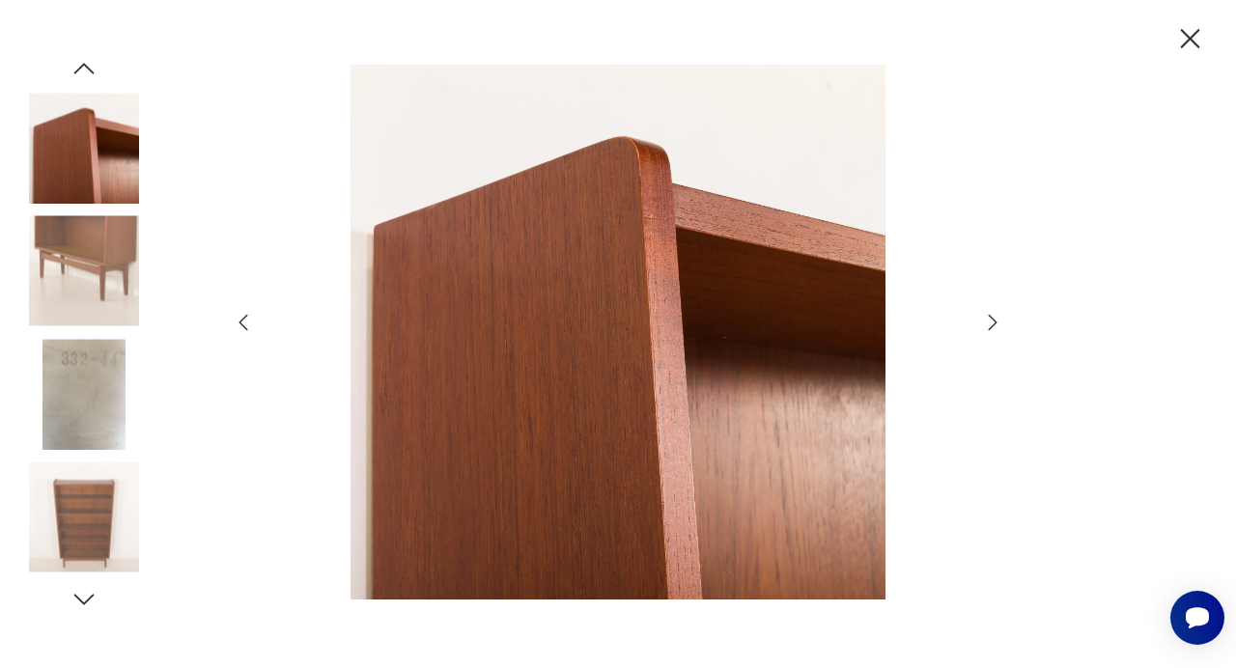
click at [992, 320] on icon "button" at bounding box center [992, 322] width 23 height 23
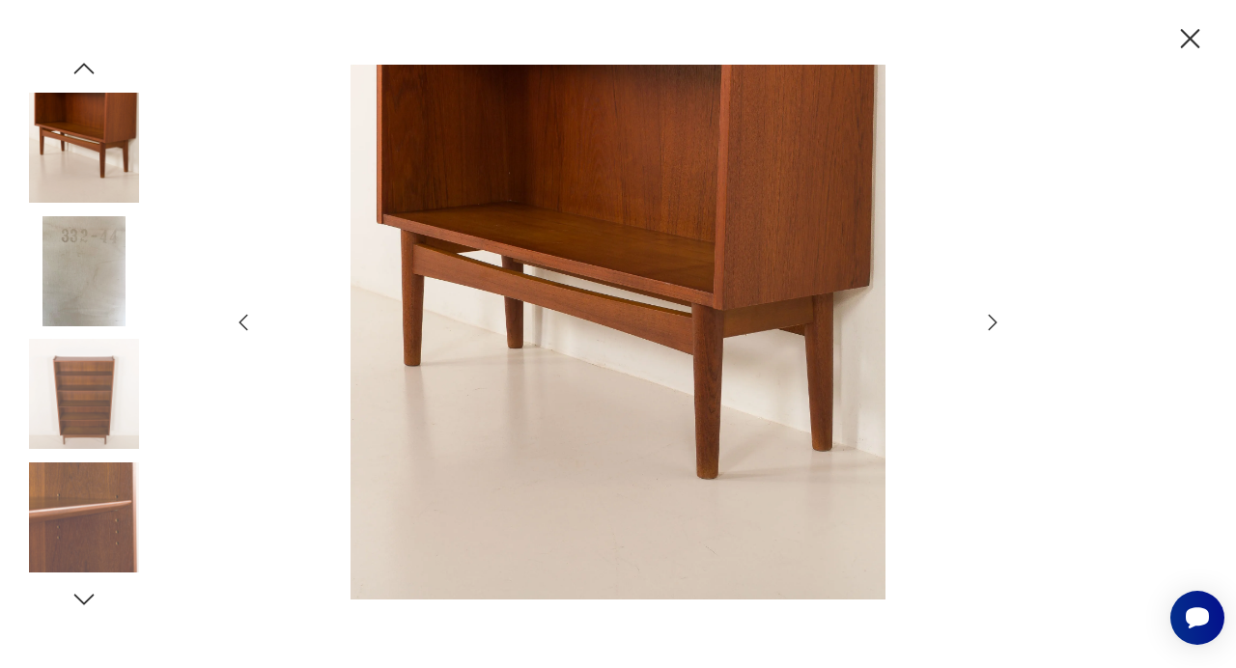
click at [992, 320] on icon "button" at bounding box center [992, 322] width 23 height 23
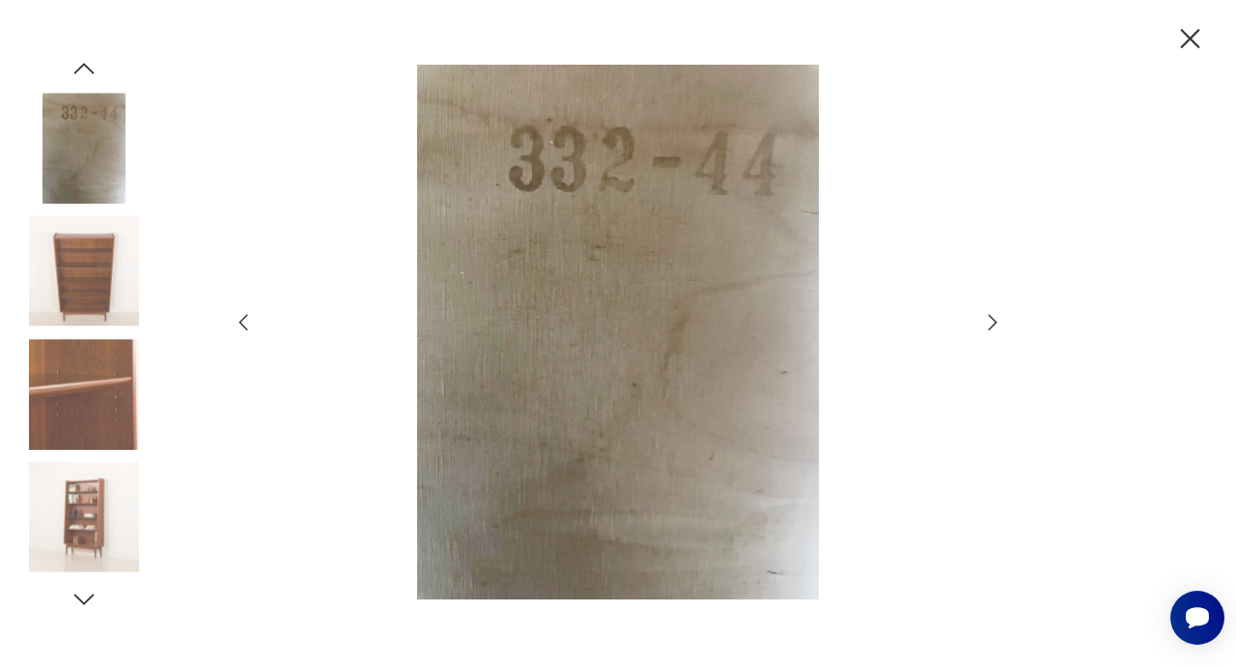
click at [992, 320] on icon "button" at bounding box center [992, 322] width 23 height 23
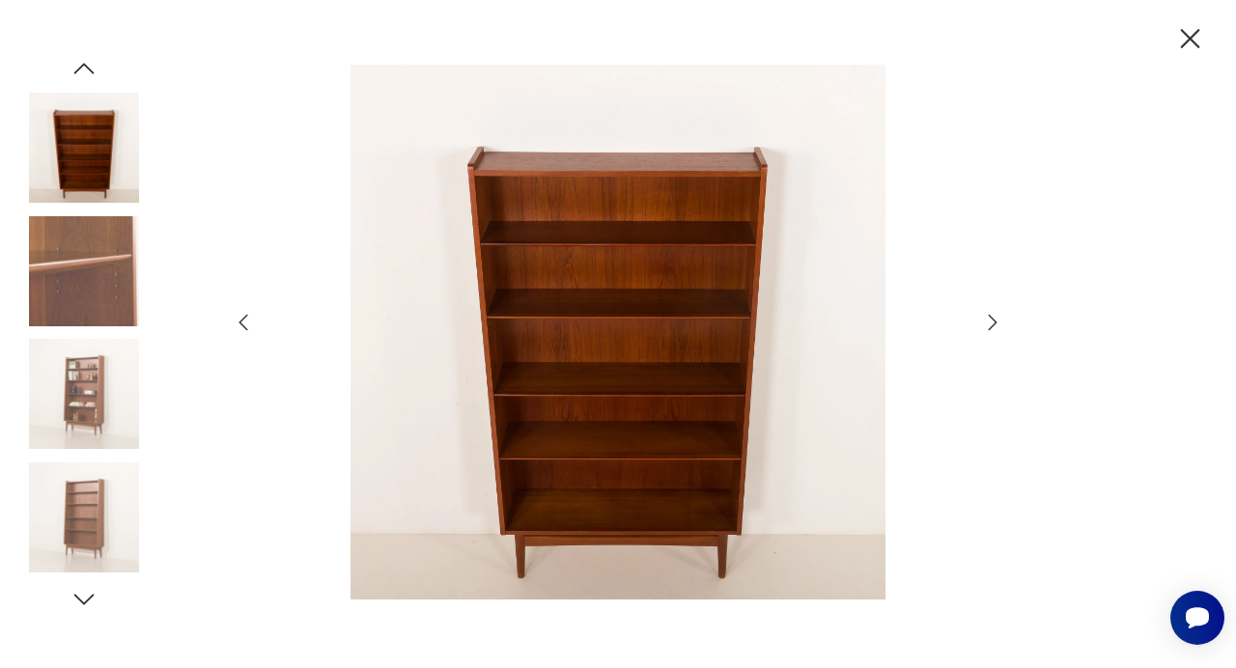
click at [992, 320] on icon "button" at bounding box center [992, 322] width 23 height 23
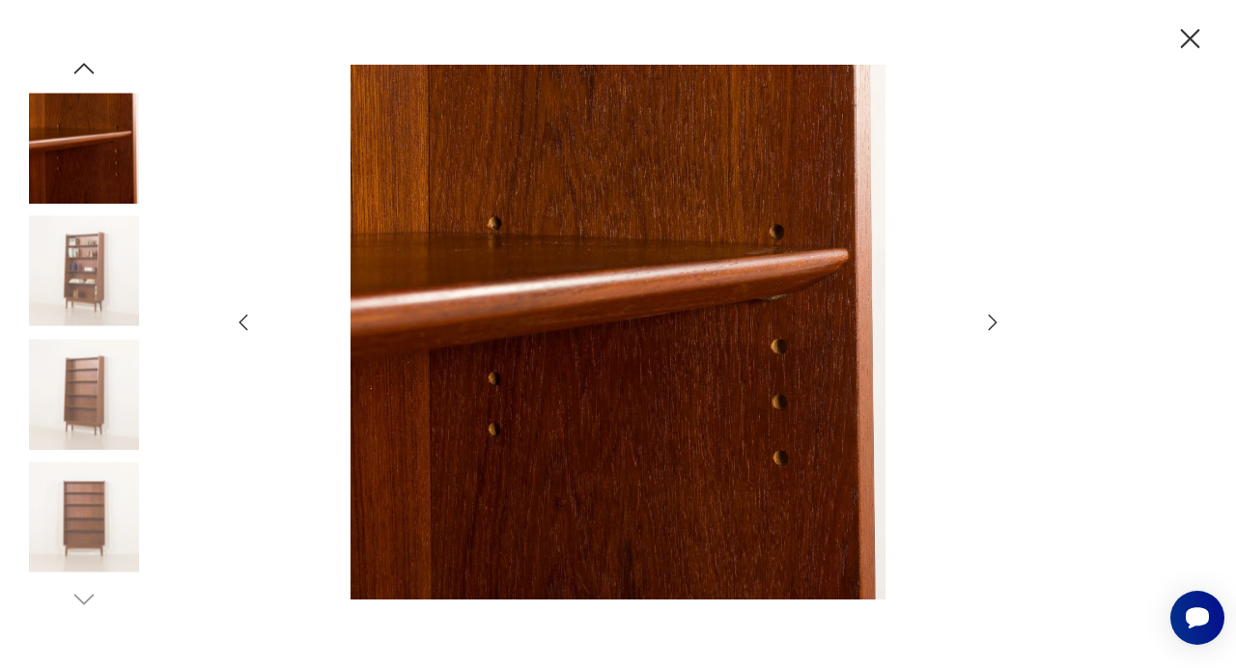
click at [992, 320] on icon "button" at bounding box center [992, 322] width 23 height 23
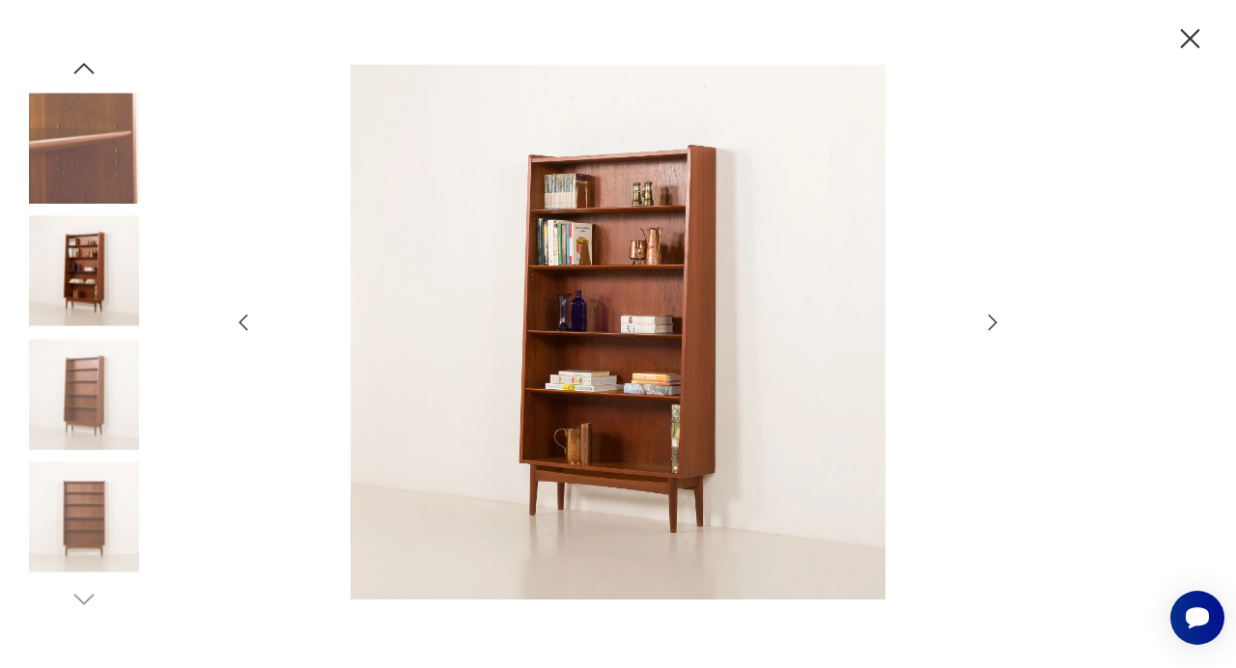
click at [992, 320] on icon "button" at bounding box center [992, 322] width 23 height 23
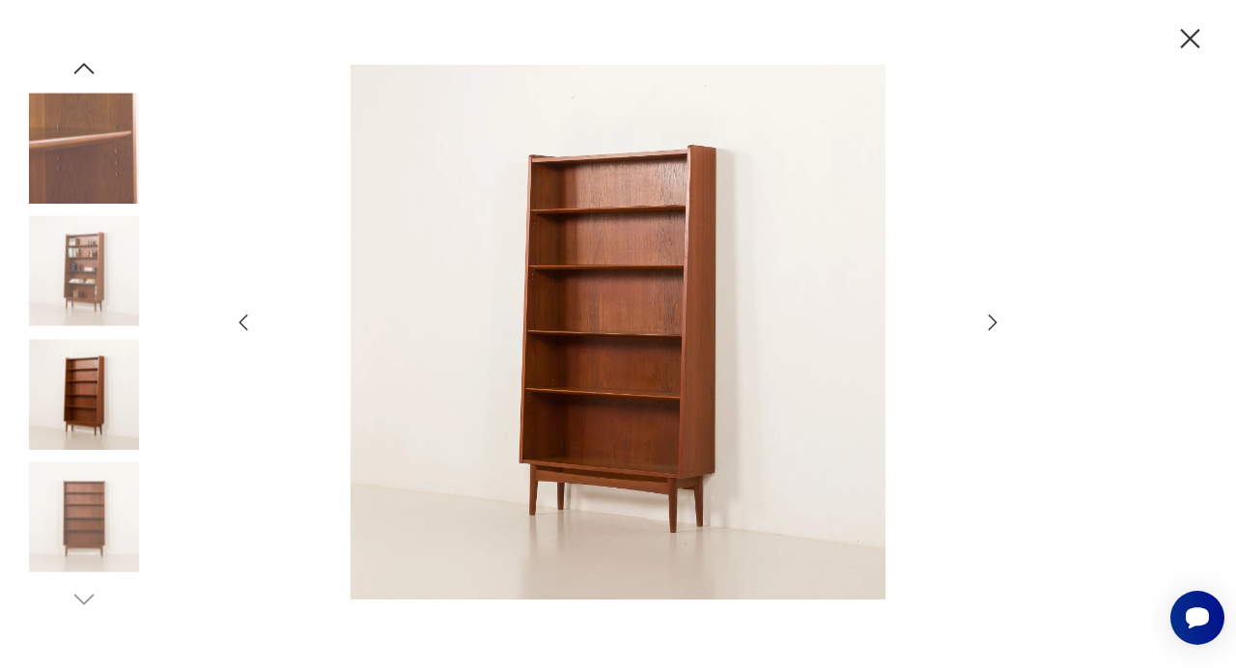
click at [1193, 32] on icon "button" at bounding box center [1190, 39] width 34 height 34
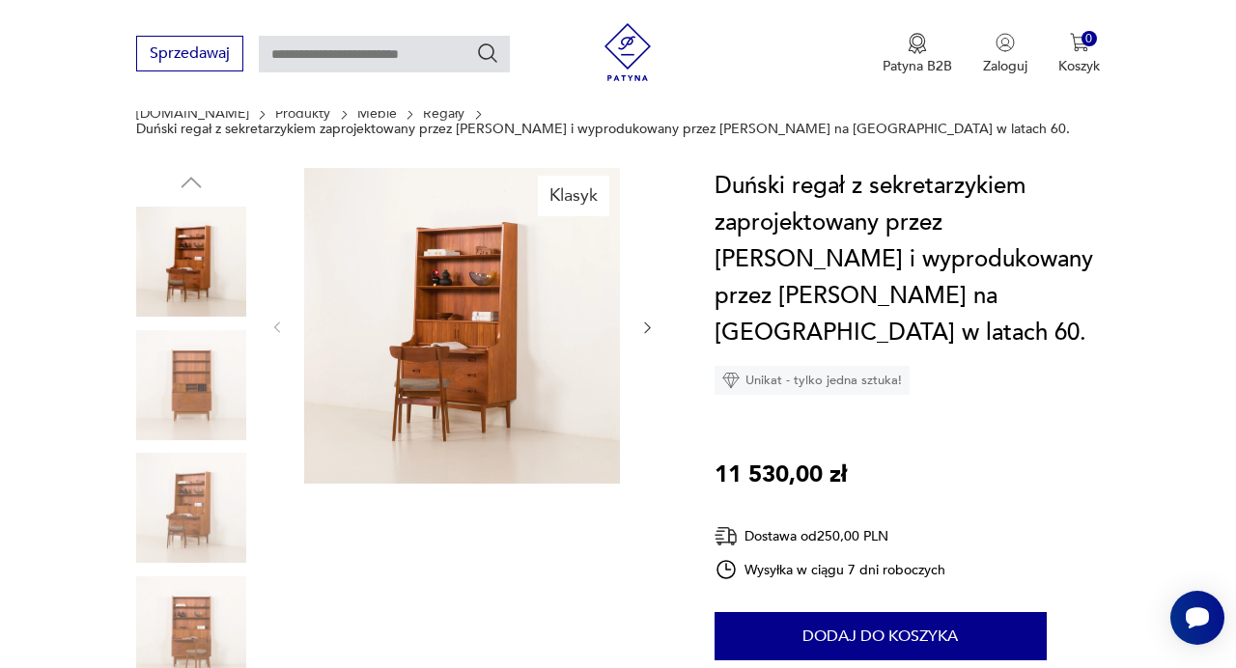
scroll to position [171, 0]
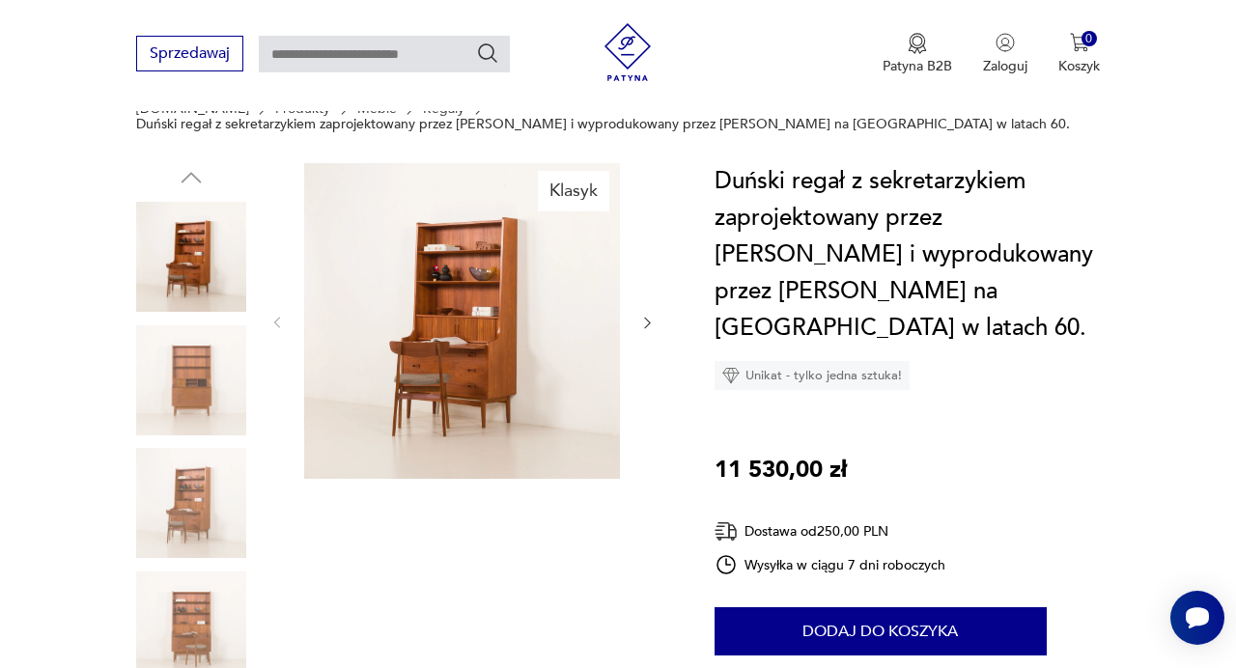
click at [533, 372] on img at bounding box center [462, 321] width 316 height 316
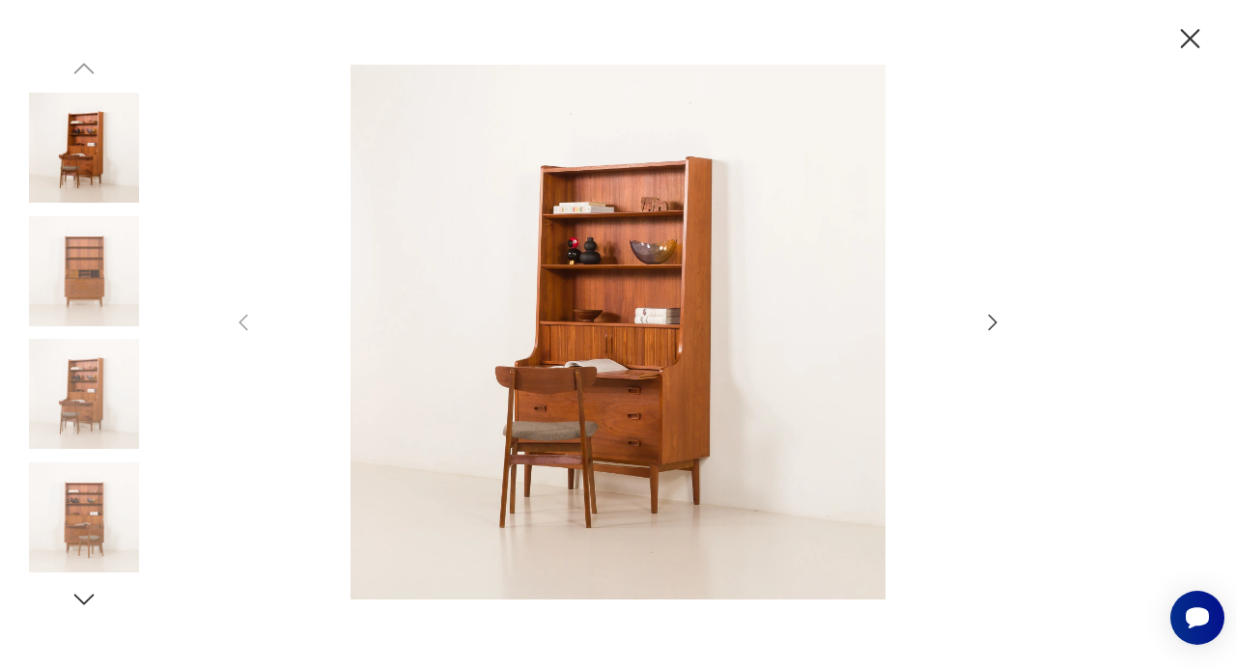
click at [982, 323] on icon "button" at bounding box center [992, 322] width 23 height 23
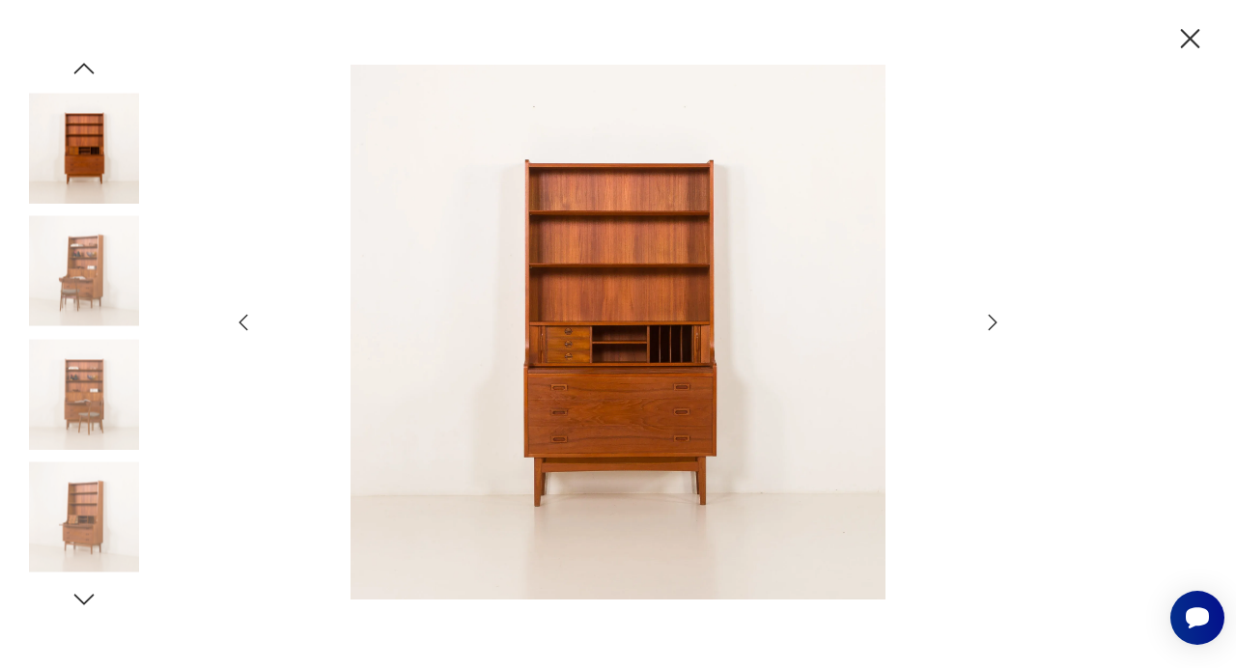
click at [982, 323] on icon "button" at bounding box center [992, 322] width 23 height 23
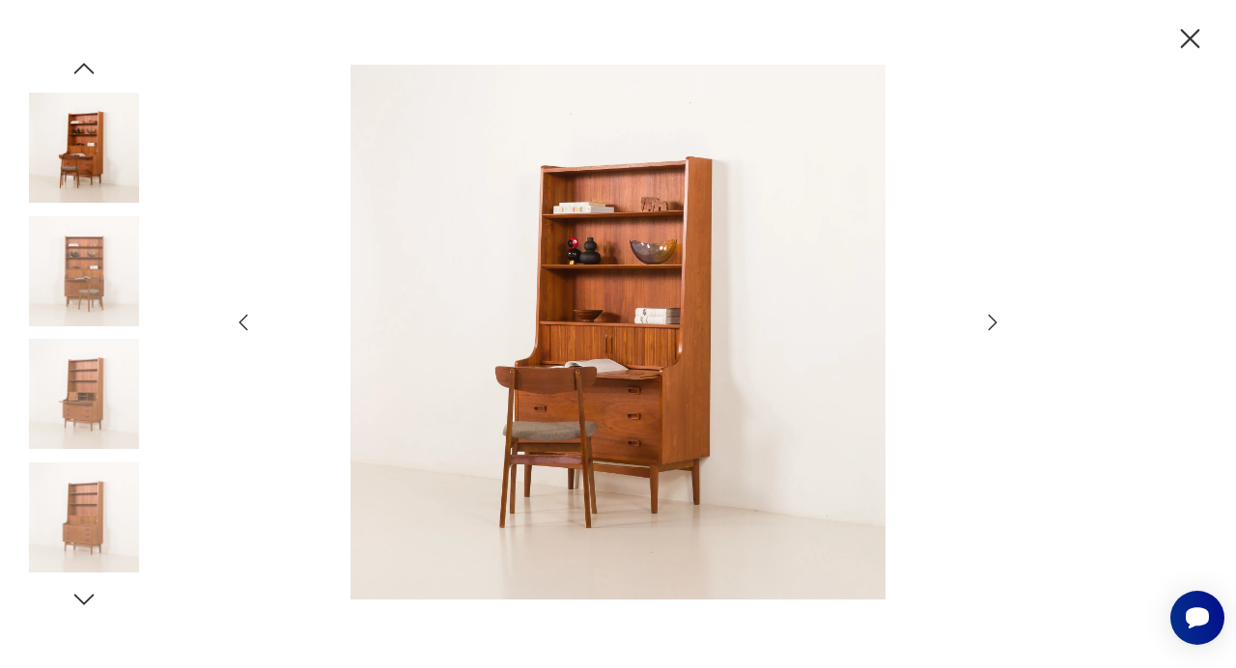
click at [982, 323] on icon "button" at bounding box center [992, 322] width 23 height 23
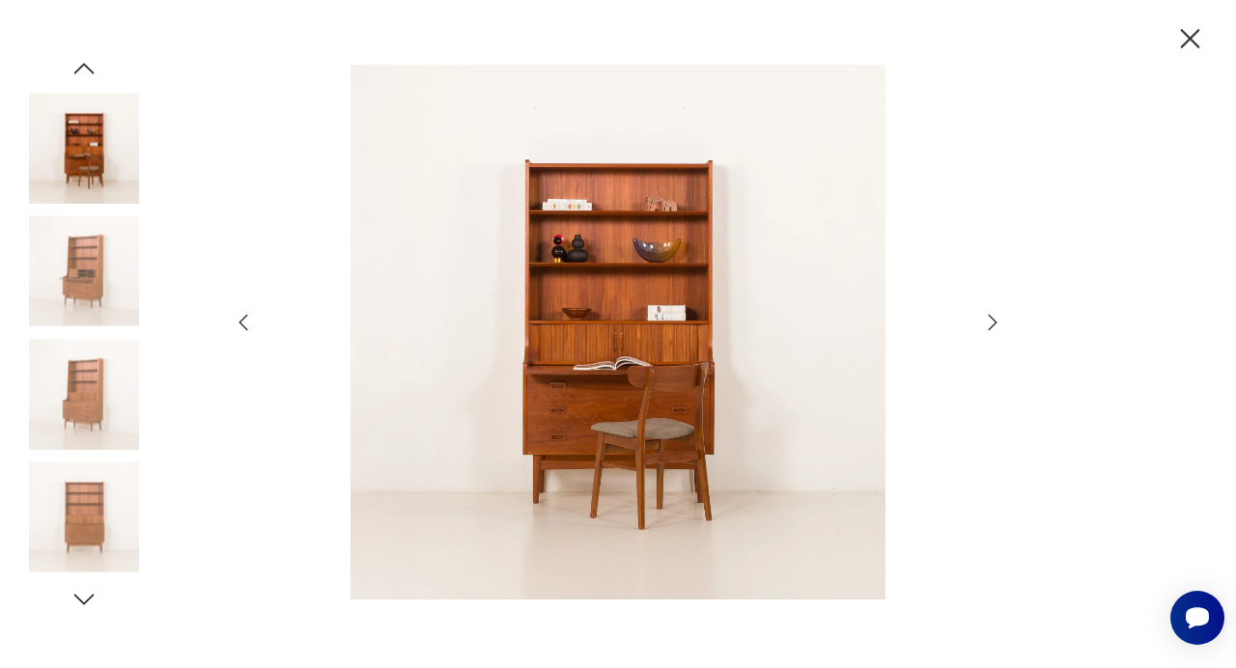
click at [982, 323] on icon "button" at bounding box center [992, 322] width 23 height 23
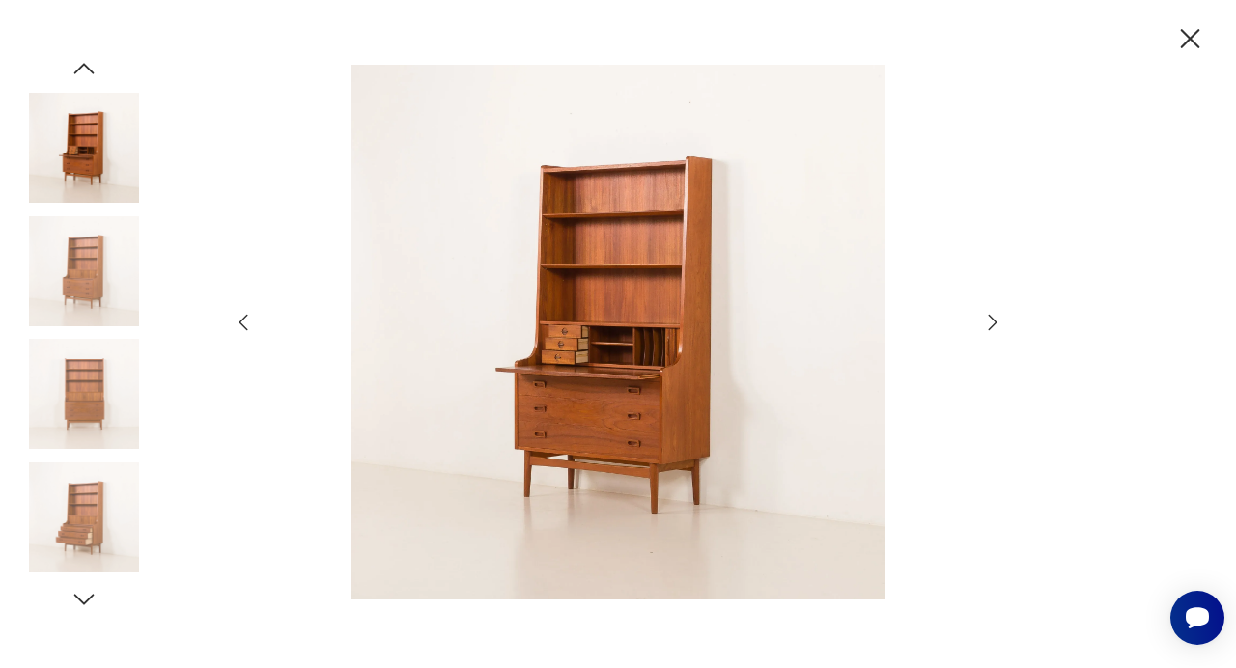
click at [982, 323] on icon "button" at bounding box center [992, 322] width 23 height 23
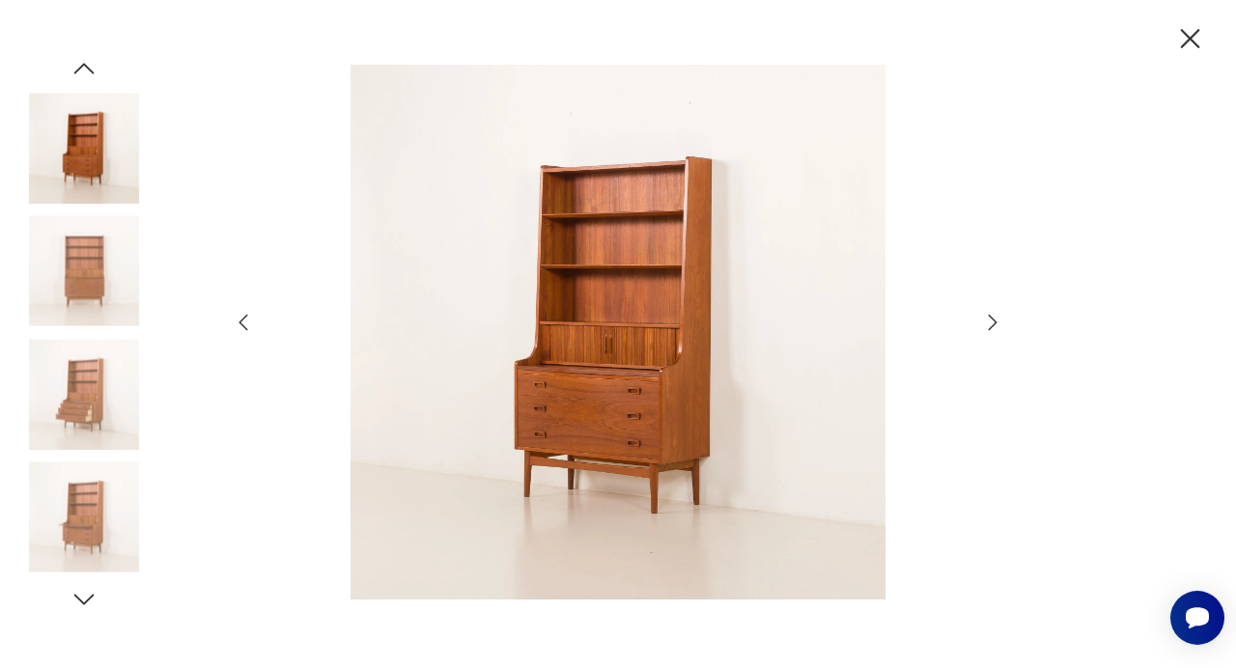
click at [982, 323] on icon "button" at bounding box center [992, 322] width 23 height 23
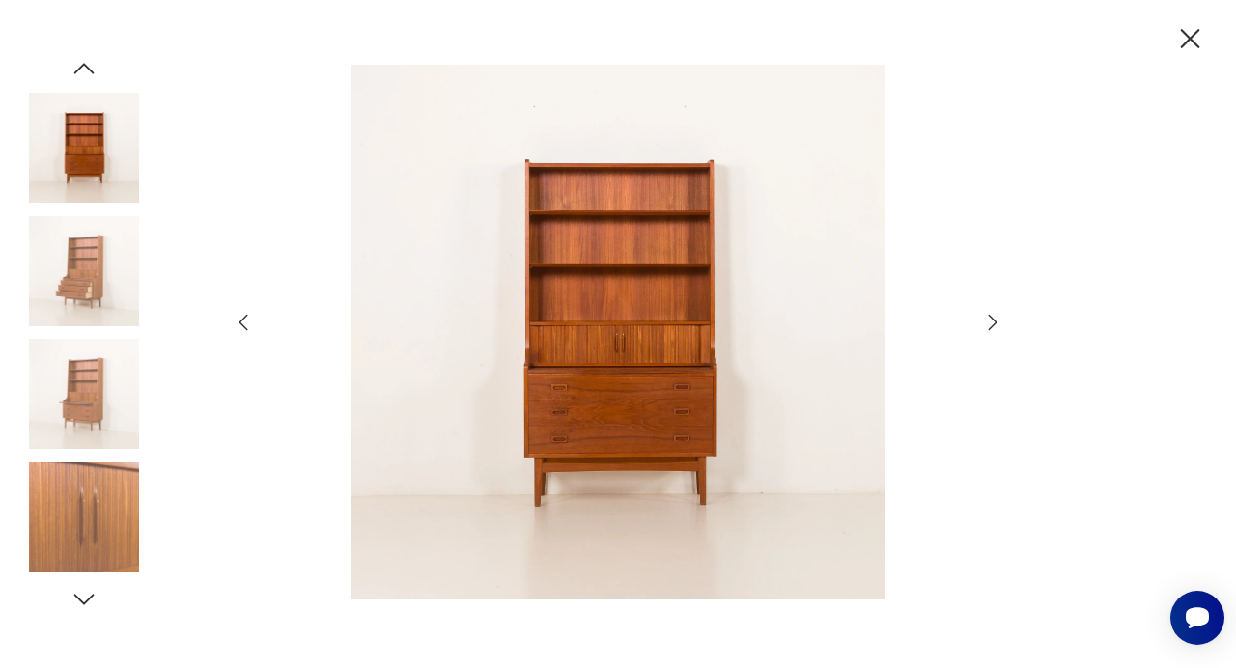
click at [982, 323] on icon "button" at bounding box center [992, 322] width 23 height 23
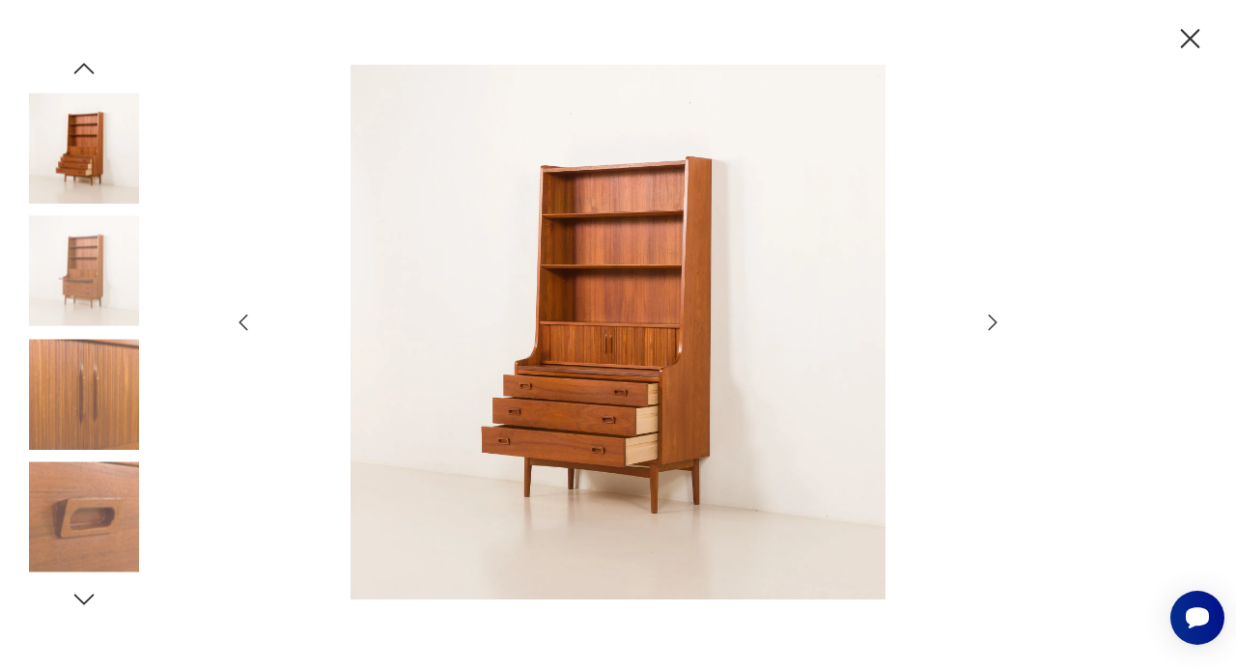
click at [982, 323] on icon "button" at bounding box center [992, 322] width 23 height 23
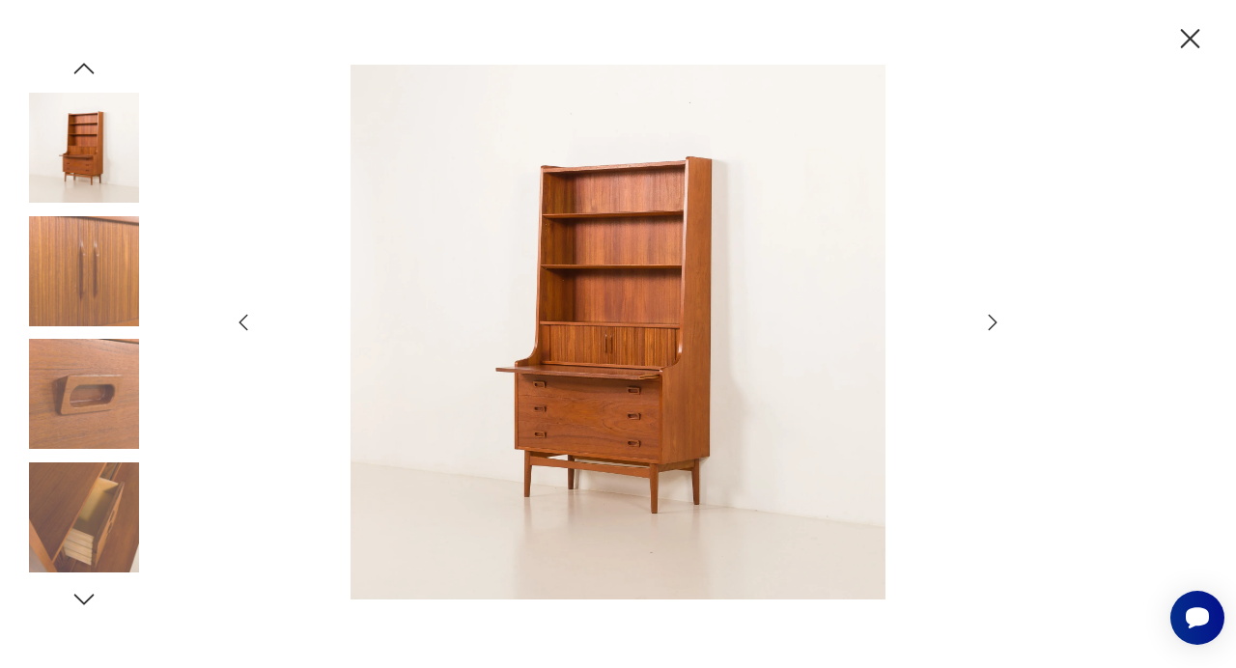
click at [982, 323] on icon "button" at bounding box center [992, 322] width 23 height 23
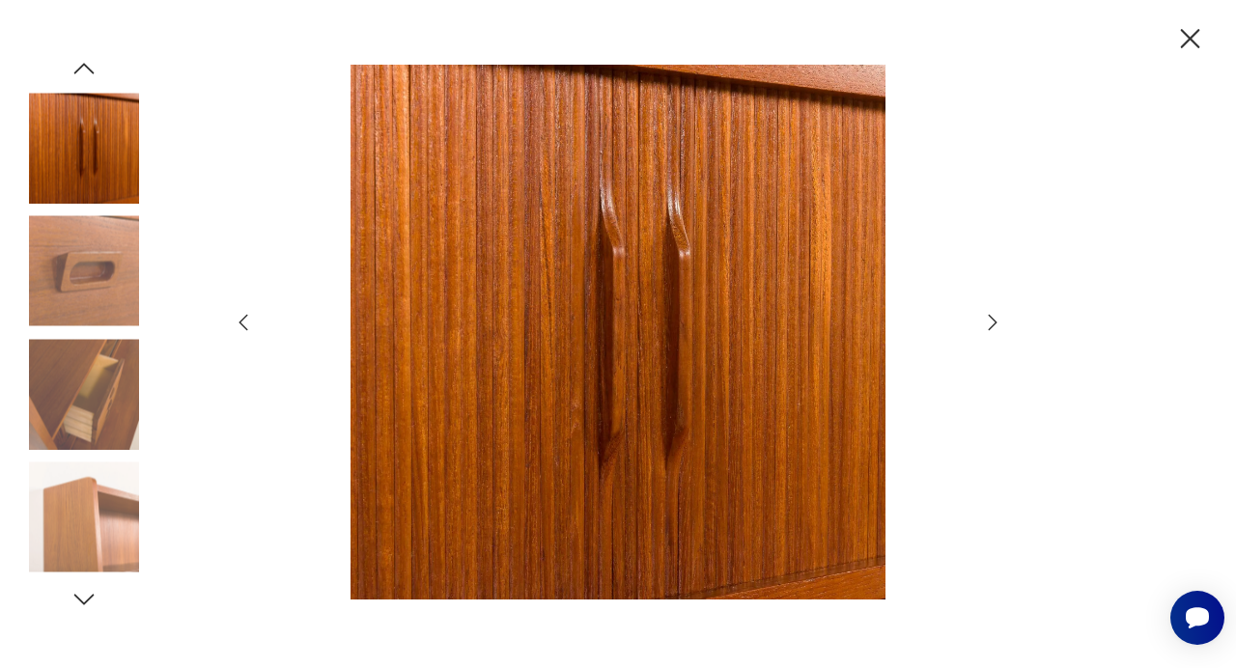
click at [982, 323] on icon "button" at bounding box center [992, 322] width 23 height 23
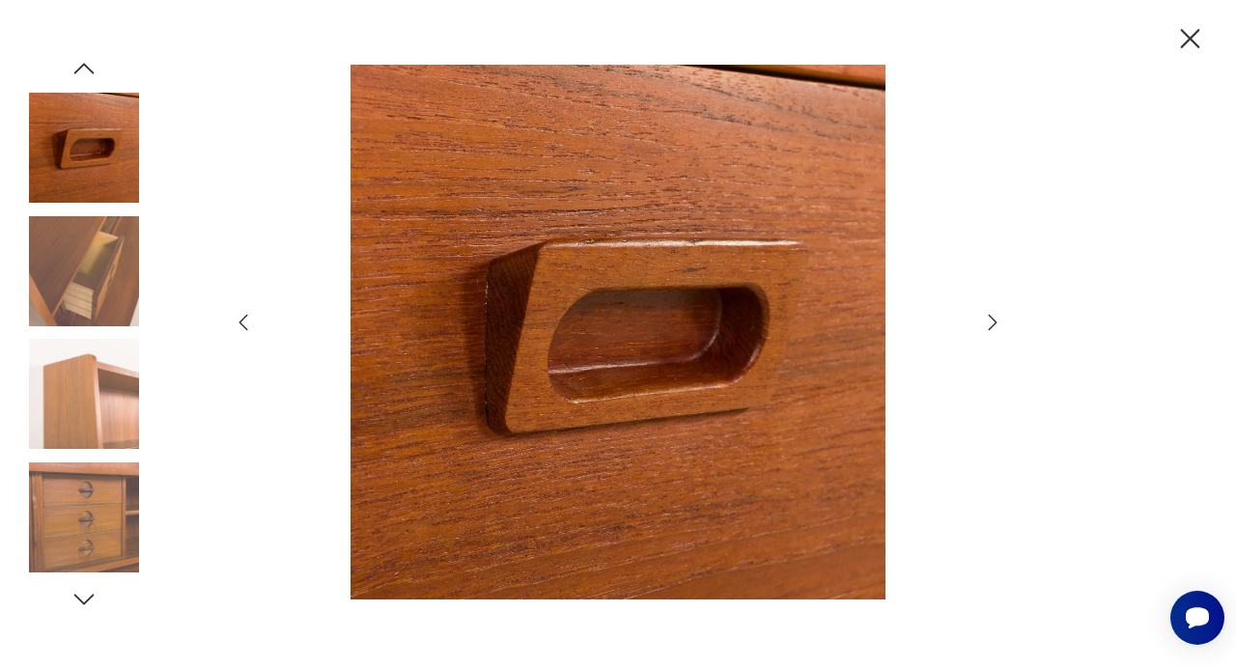
click at [982, 323] on icon "button" at bounding box center [992, 322] width 23 height 23
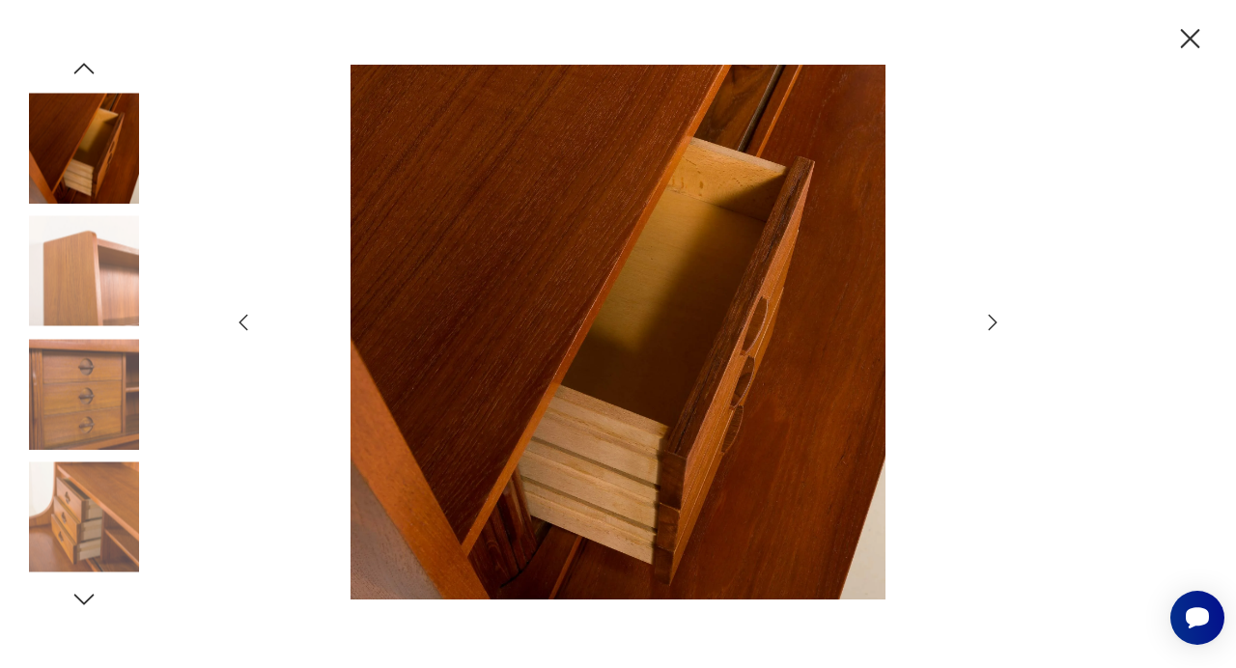
click at [982, 323] on icon "button" at bounding box center [992, 322] width 23 height 23
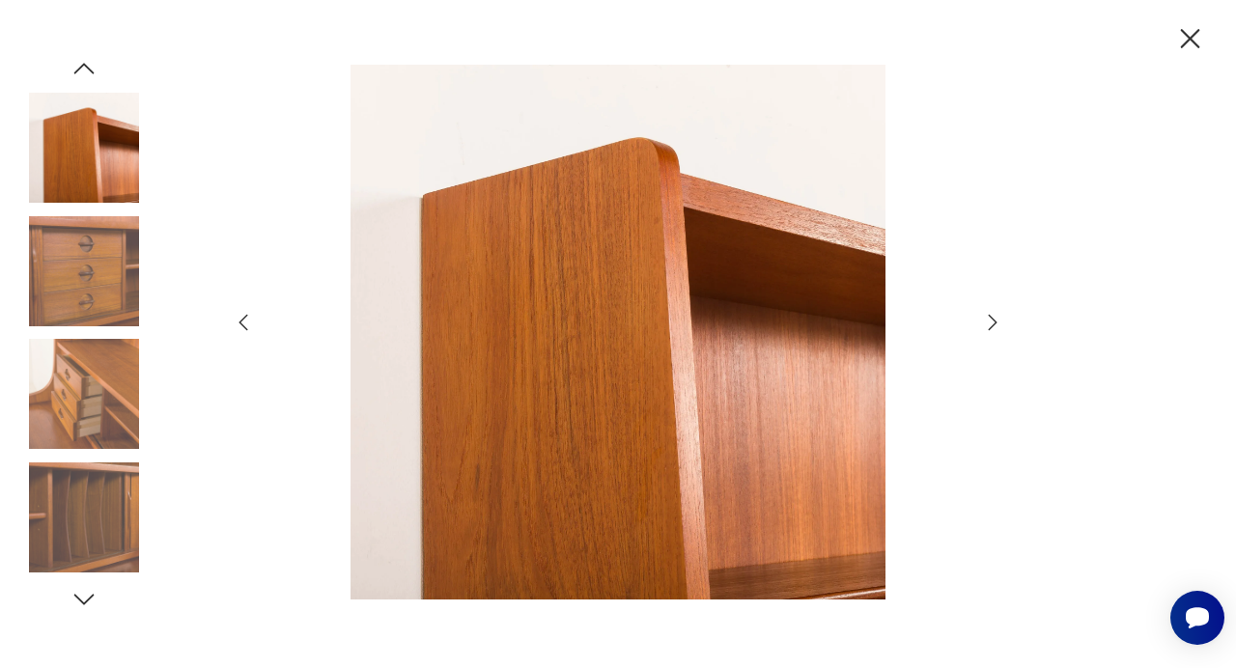
click at [982, 323] on icon "button" at bounding box center [992, 322] width 23 height 23
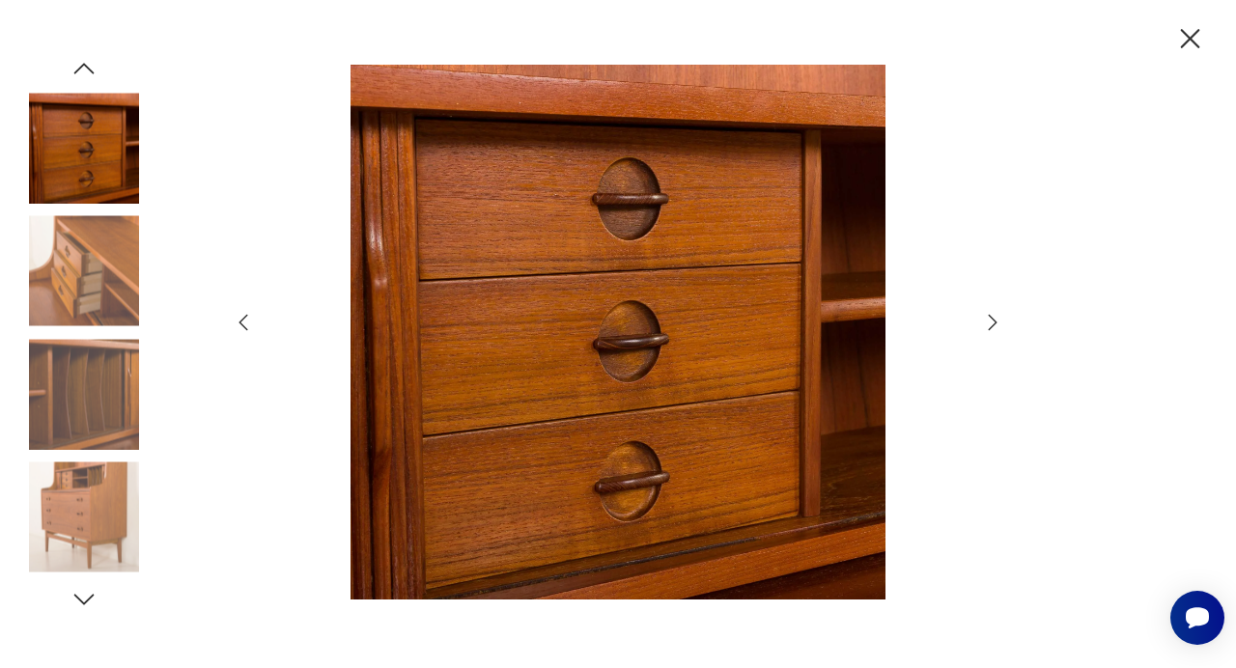
click at [982, 323] on icon "button" at bounding box center [992, 322] width 23 height 23
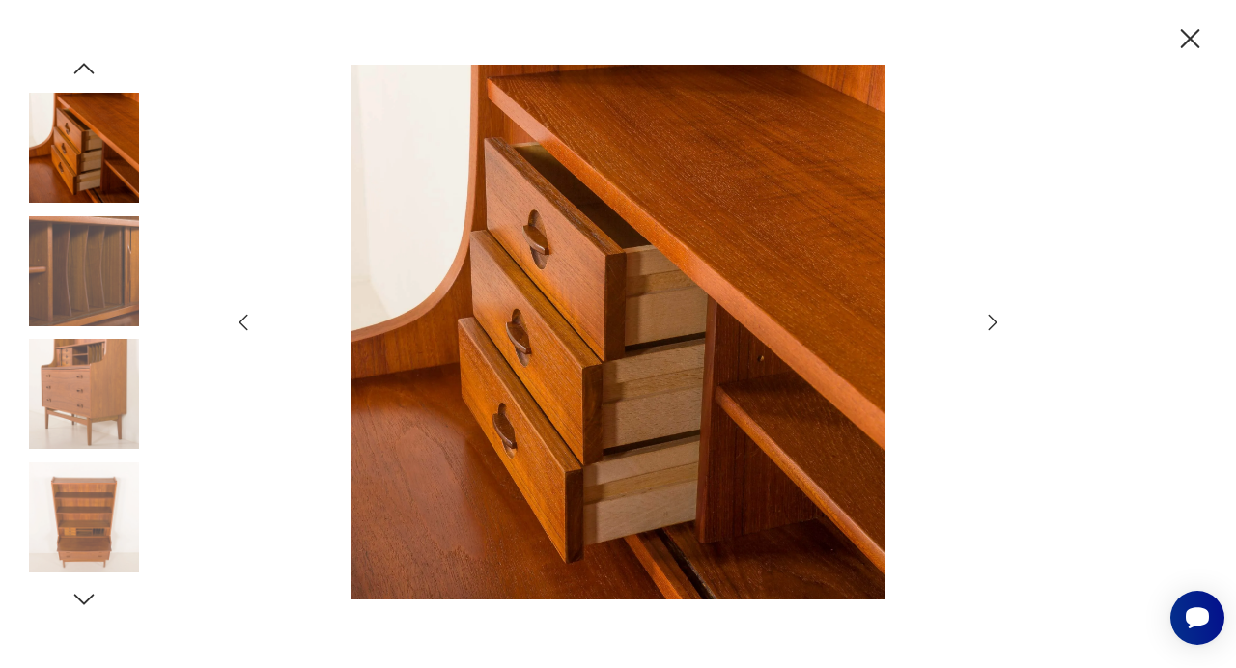
click at [982, 323] on icon "button" at bounding box center [992, 322] width 23 height 23
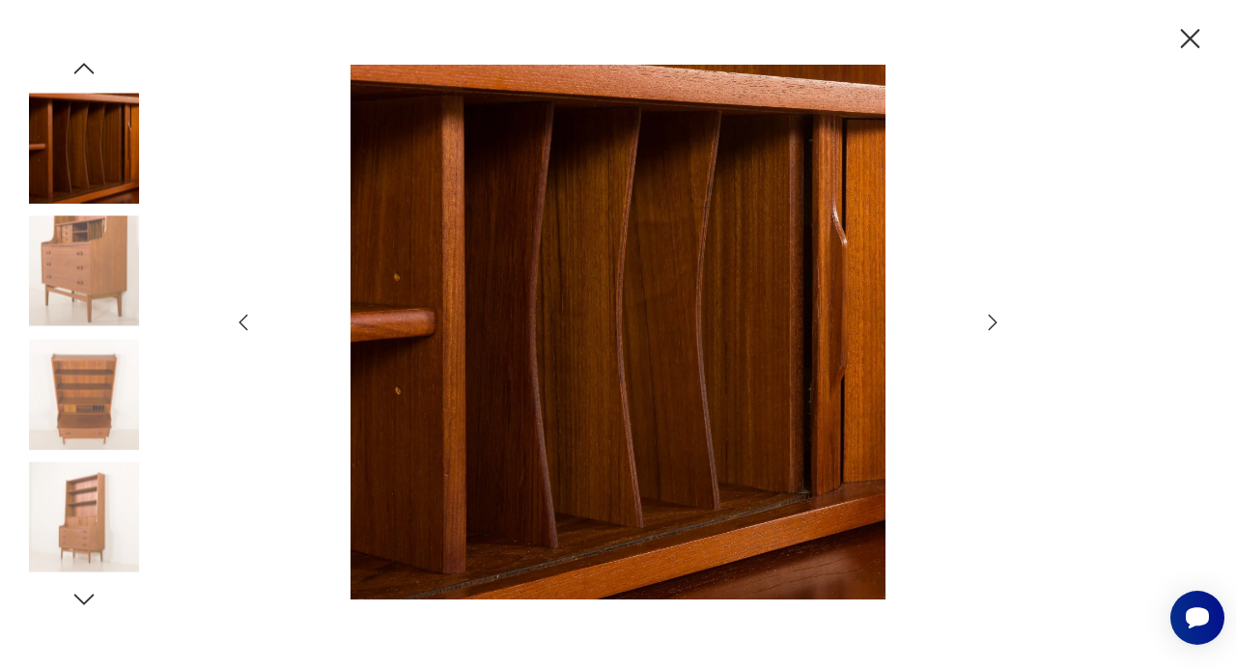
click at [982, 323] on icon "button" at bounding box center [992, 322] width 23 height 23
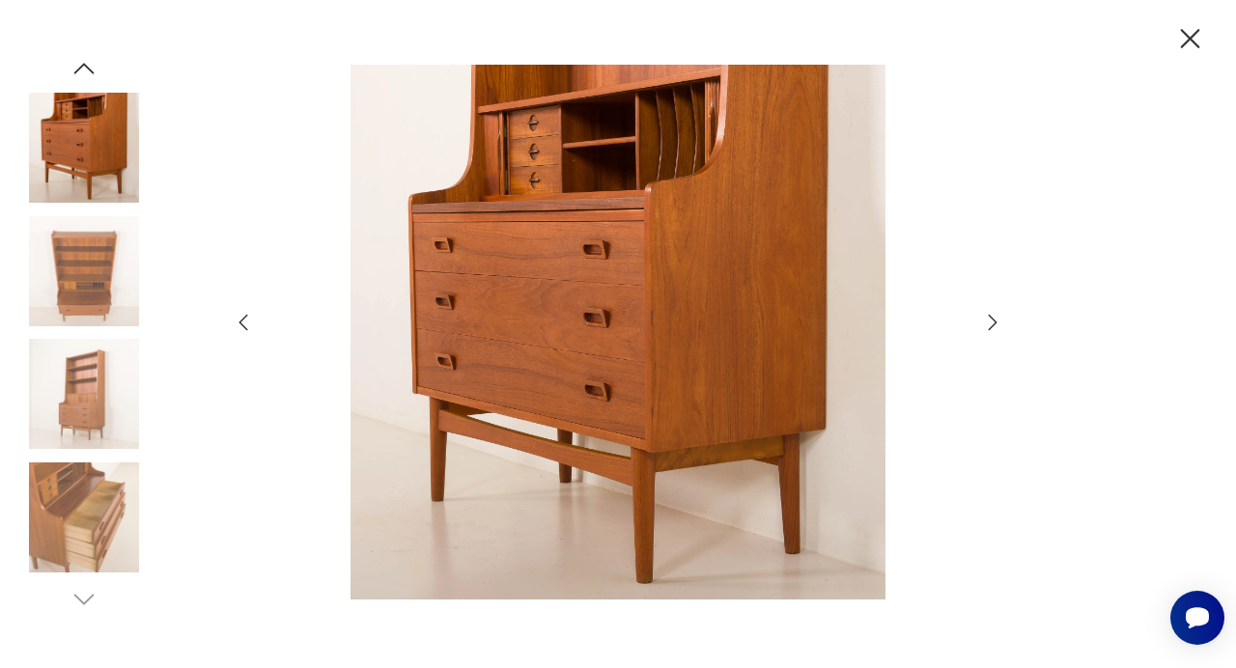
click at [982, 323] on icon "button" at bounding box center [992, 322] width 23 height 23
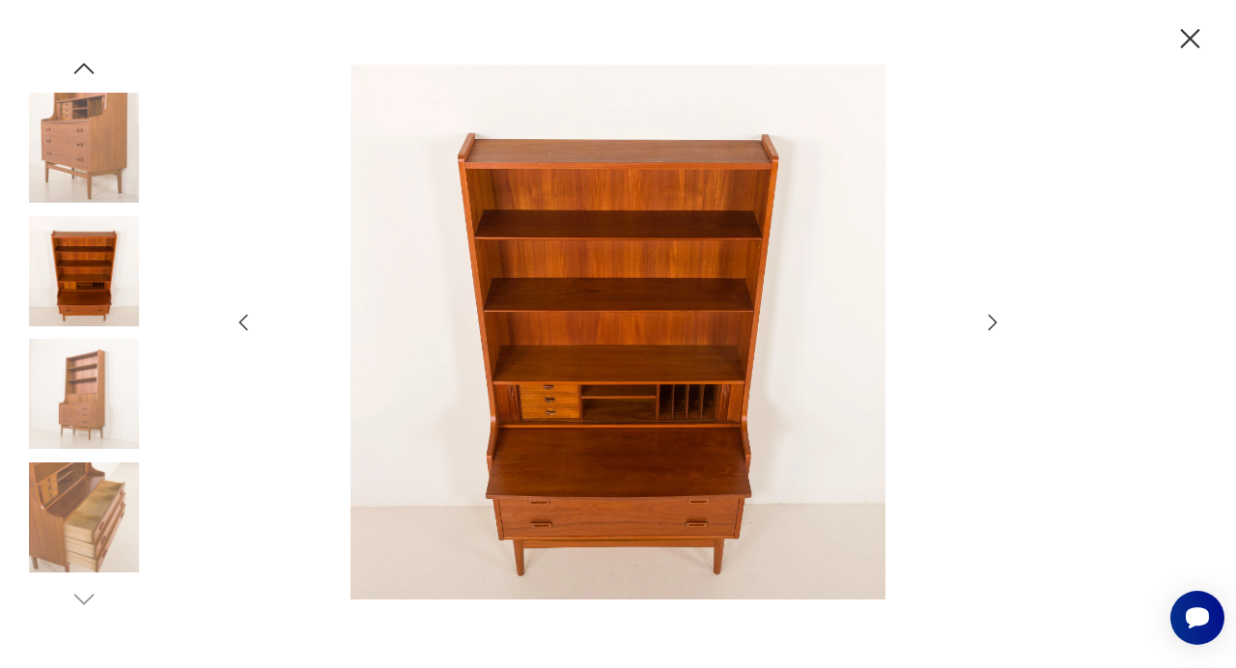
click at [982, 323] on icon "button" at bounding box center [992, 322] width 23 height 23
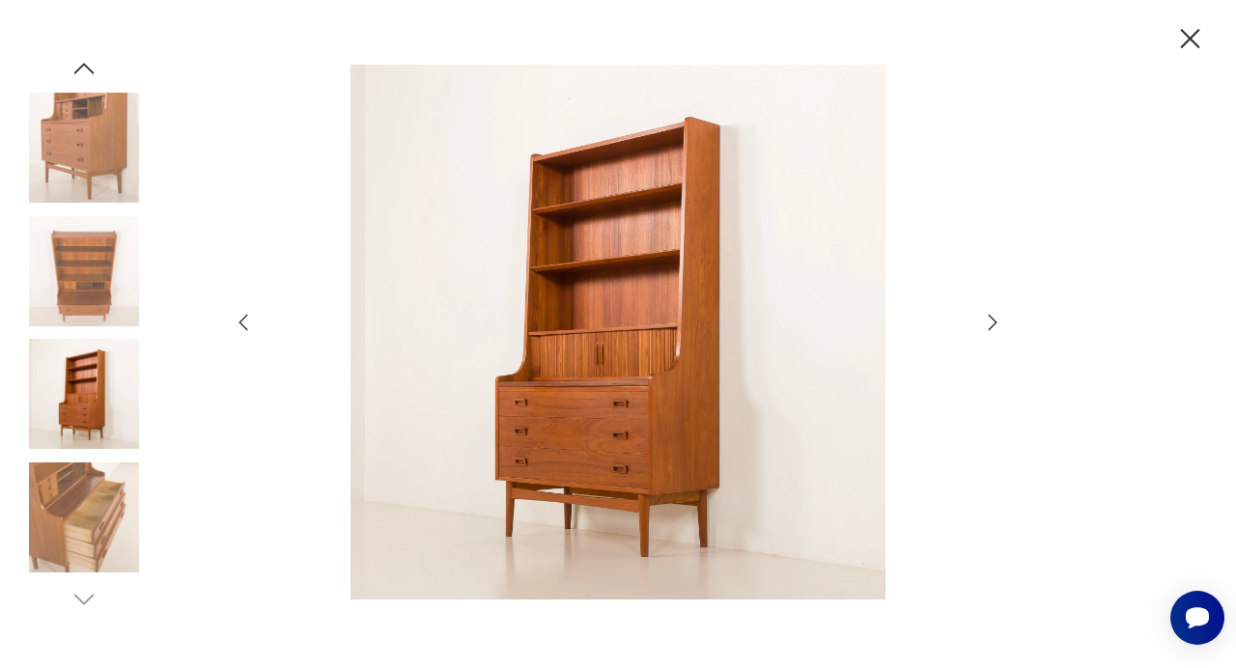
click at [982, 323] on icon "button" at bounding box center [992, 322] width 23 height 23
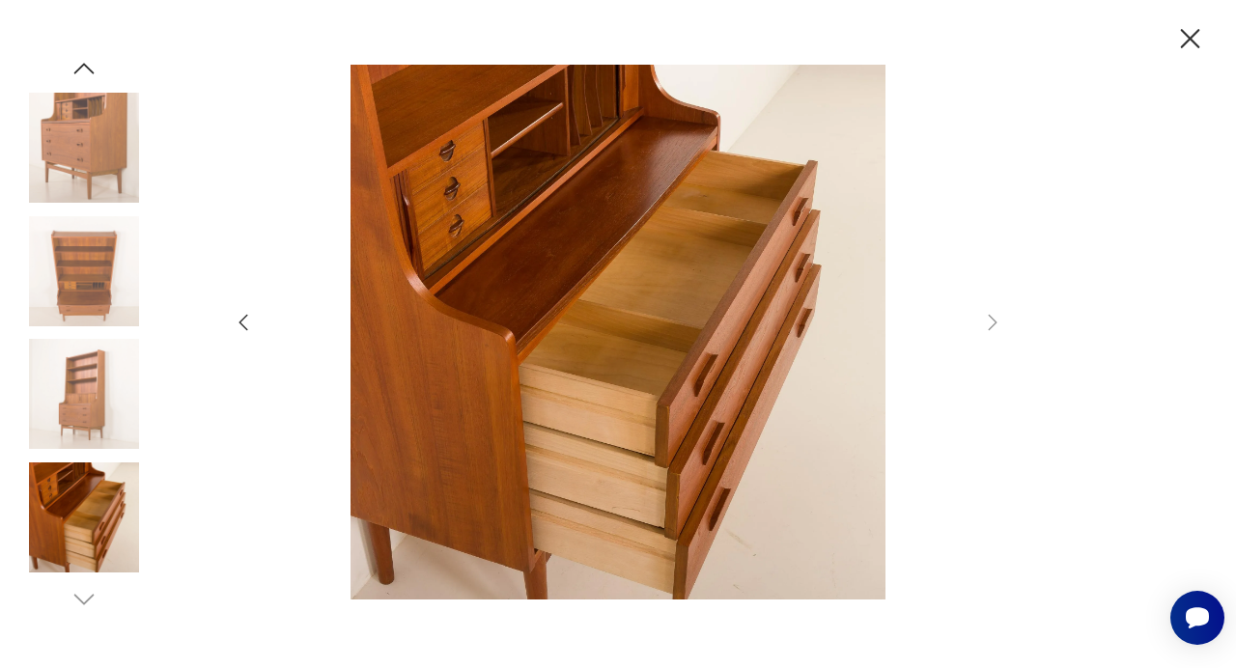
click at [1187, 24] on icon "button" at bounding box center [1190, 39] width 34 height 34
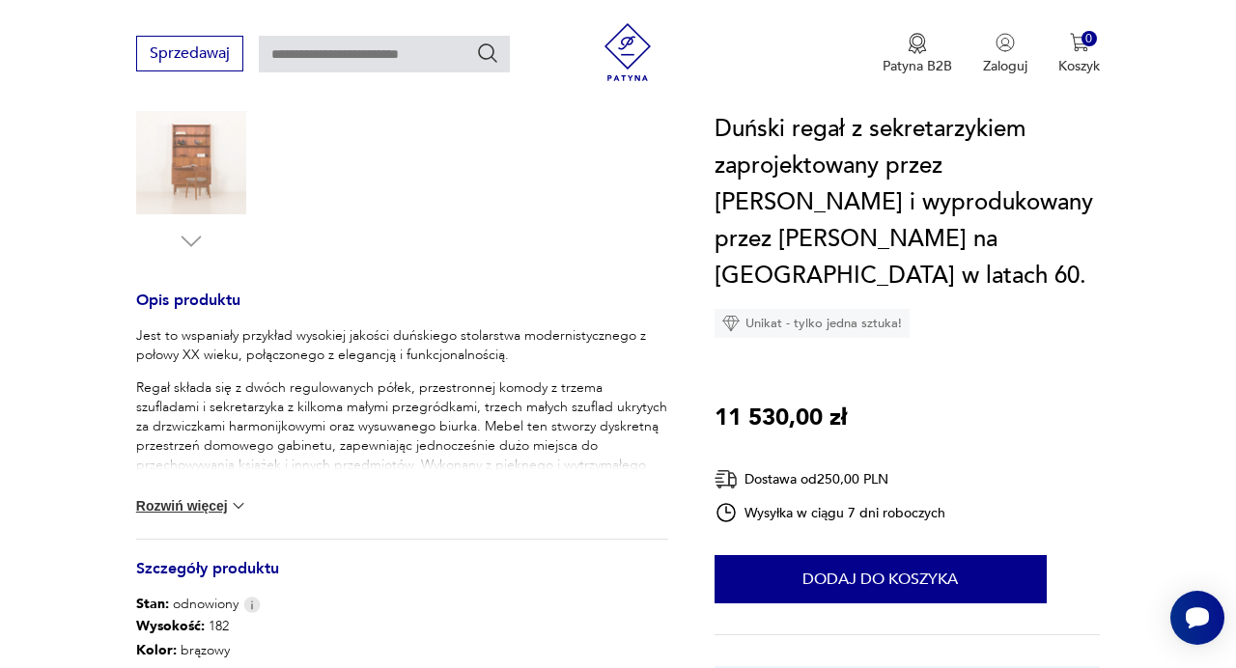
scroll to position [747, 0]
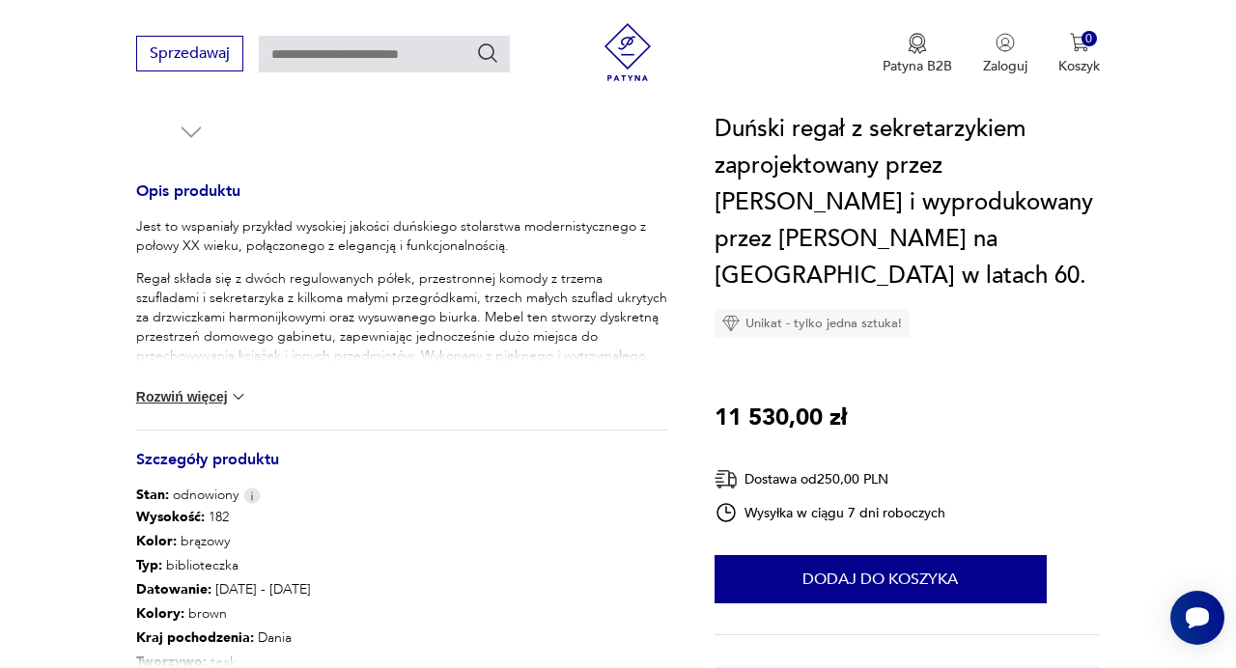
click at [234, 403] on img at bounding box center [238, 396] width 19 height 19
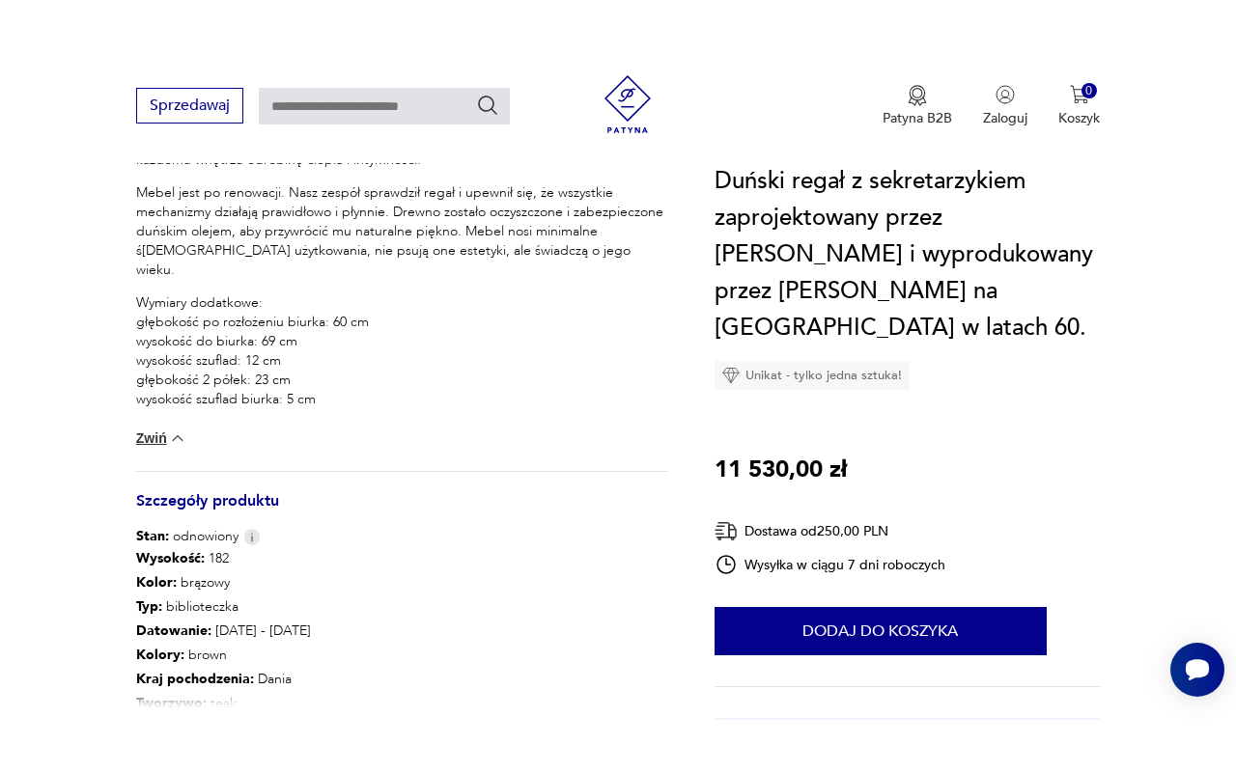
scroll to position [1054, 0]
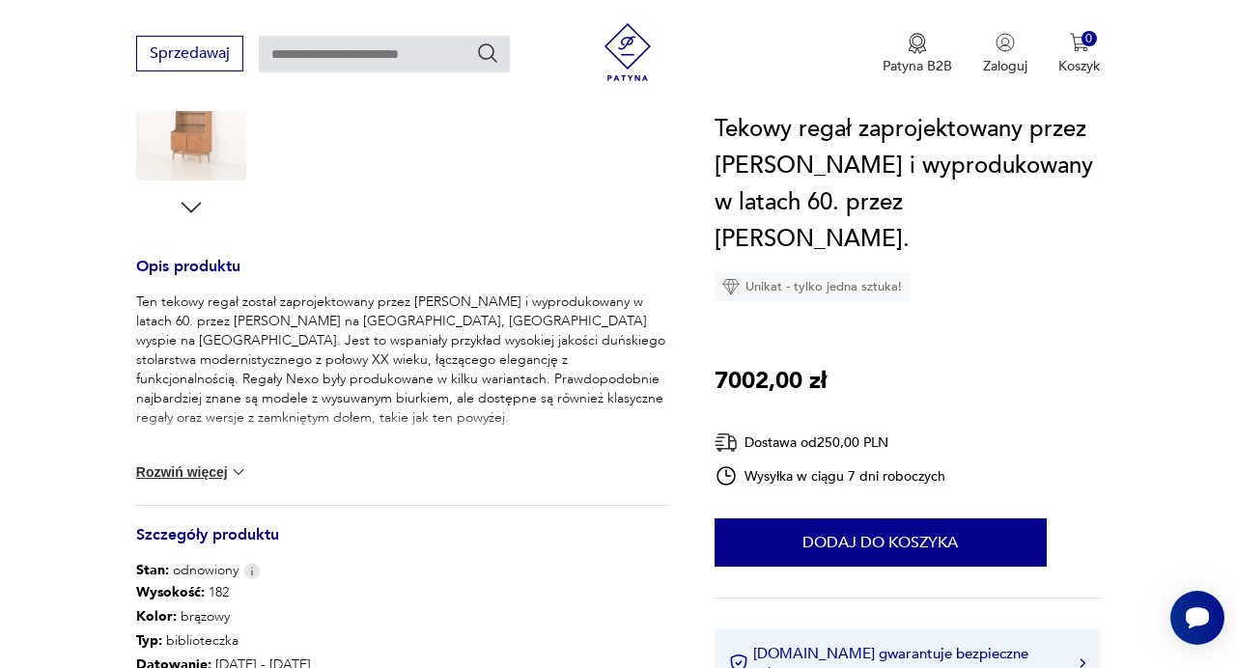
scroll to position [737, 0]
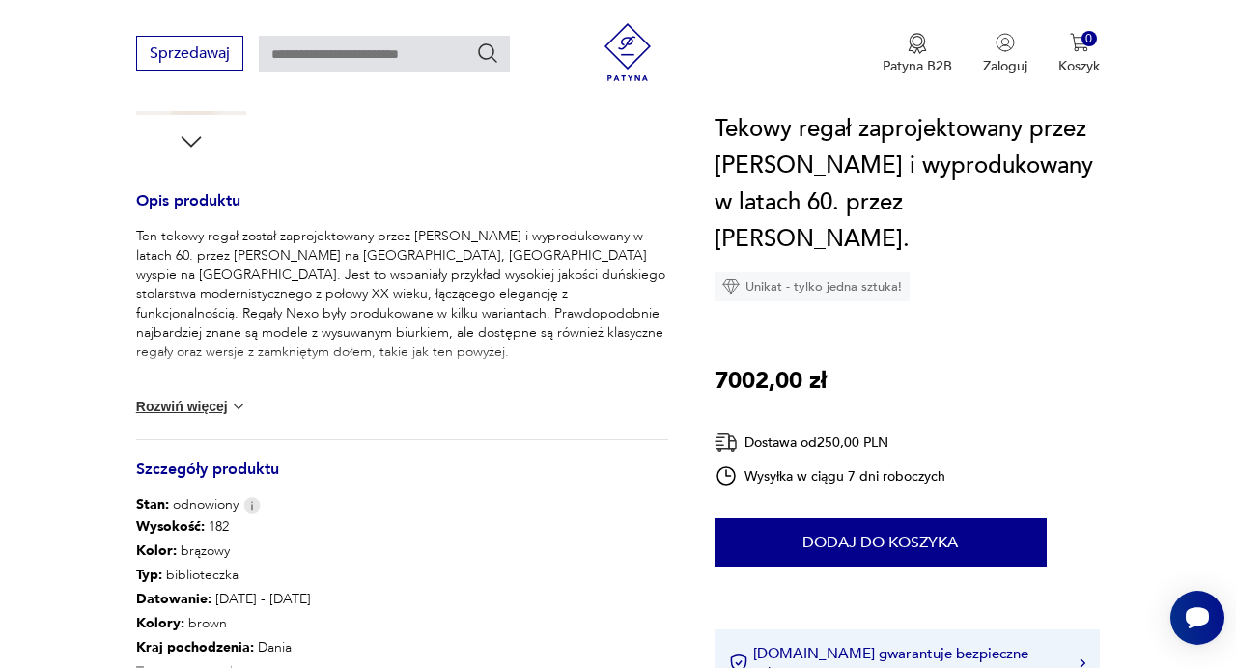
click at [239, 411] on img at bounding box center [238, 406] width 19 height 19
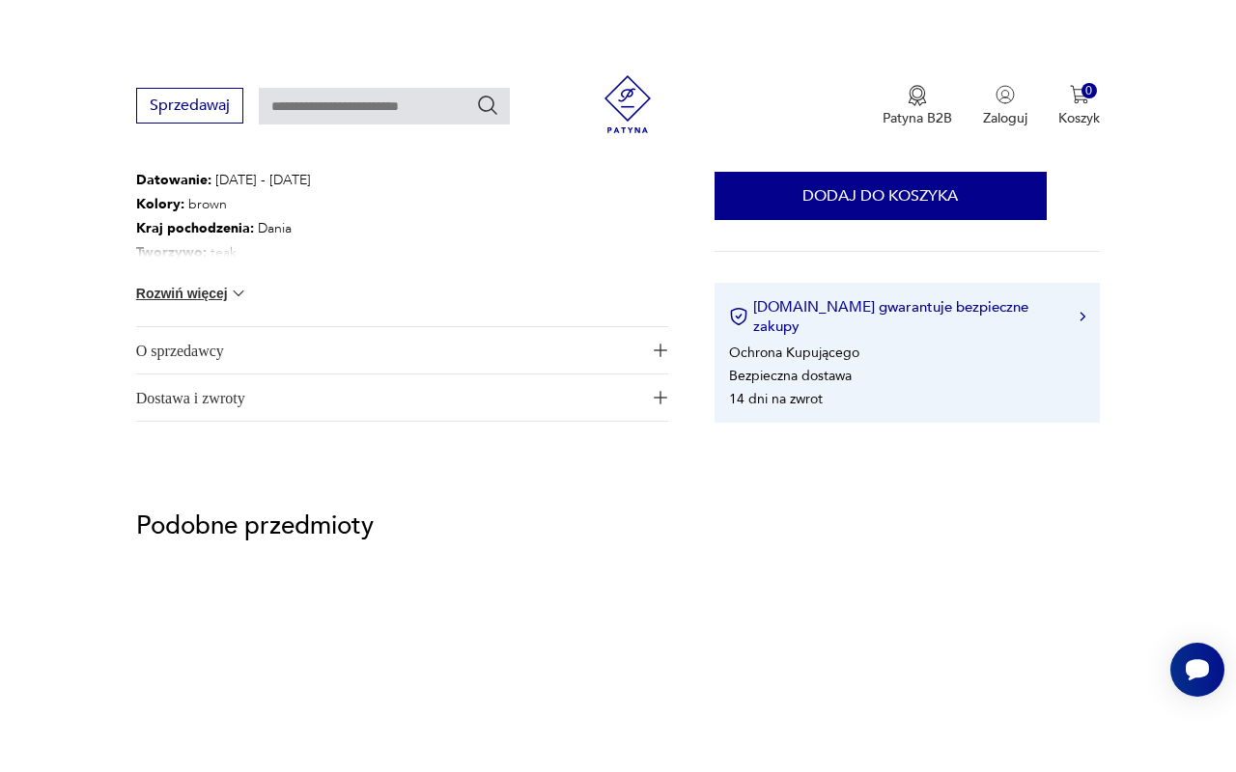
scroll to position [1214, 0]
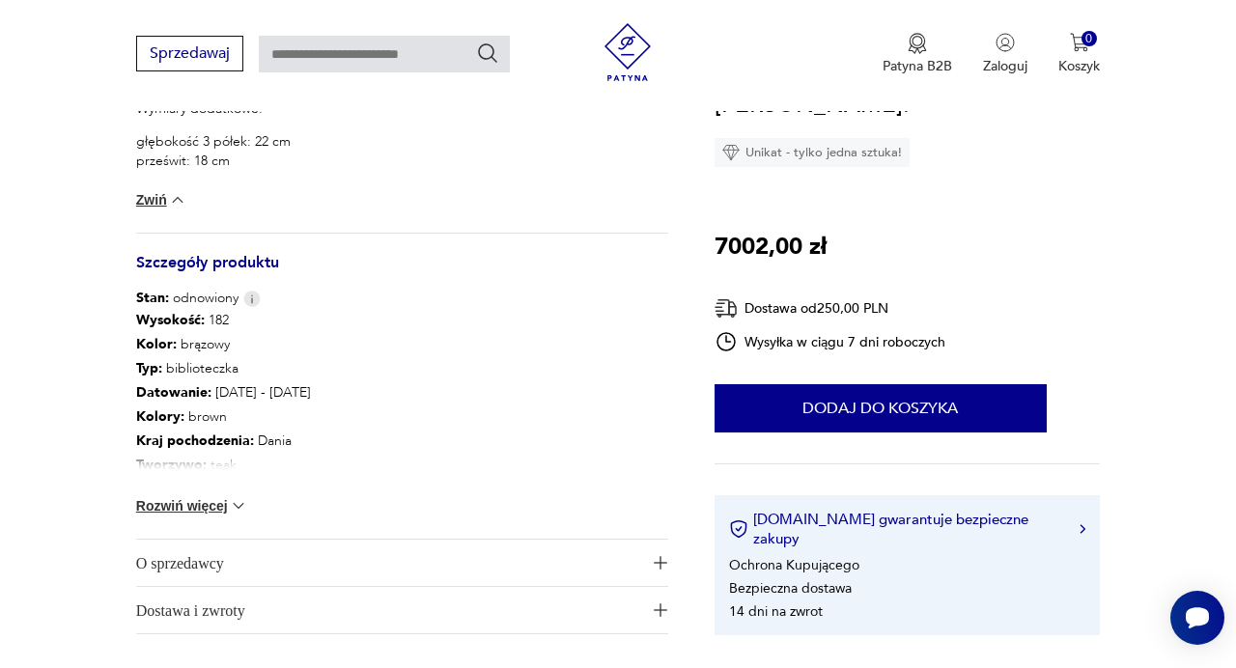
click at [237, 507] on img at bounding box center [238, 505] width 19 height 19
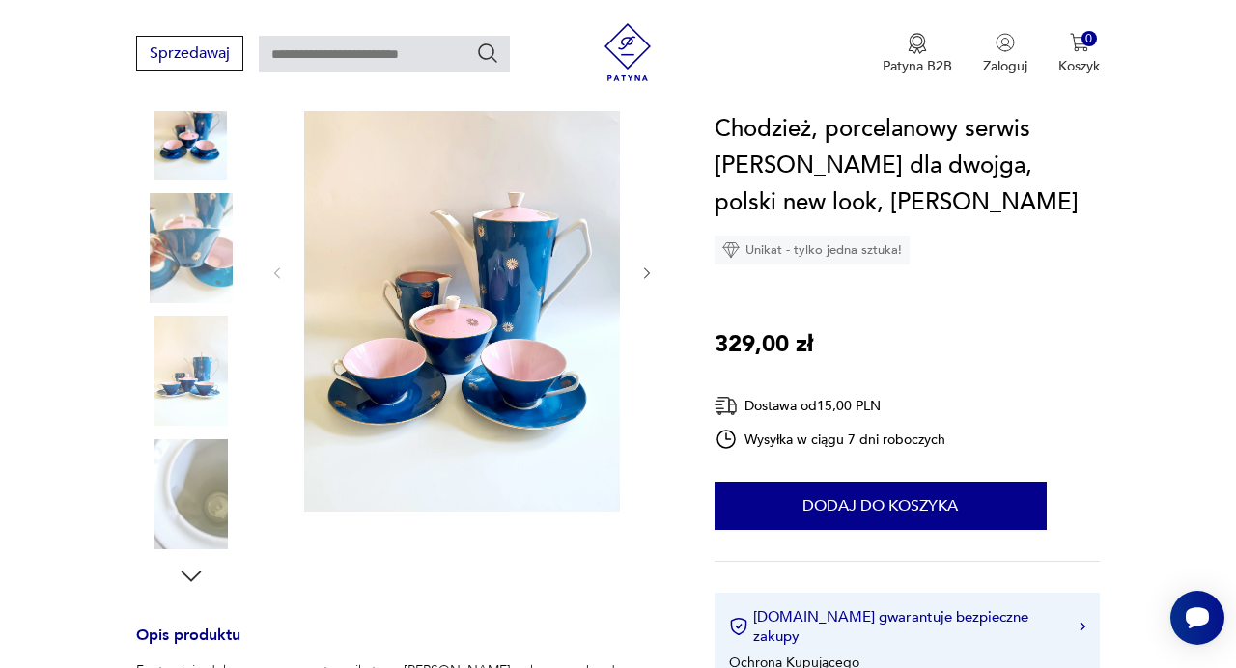
scroll to position [322, 0]
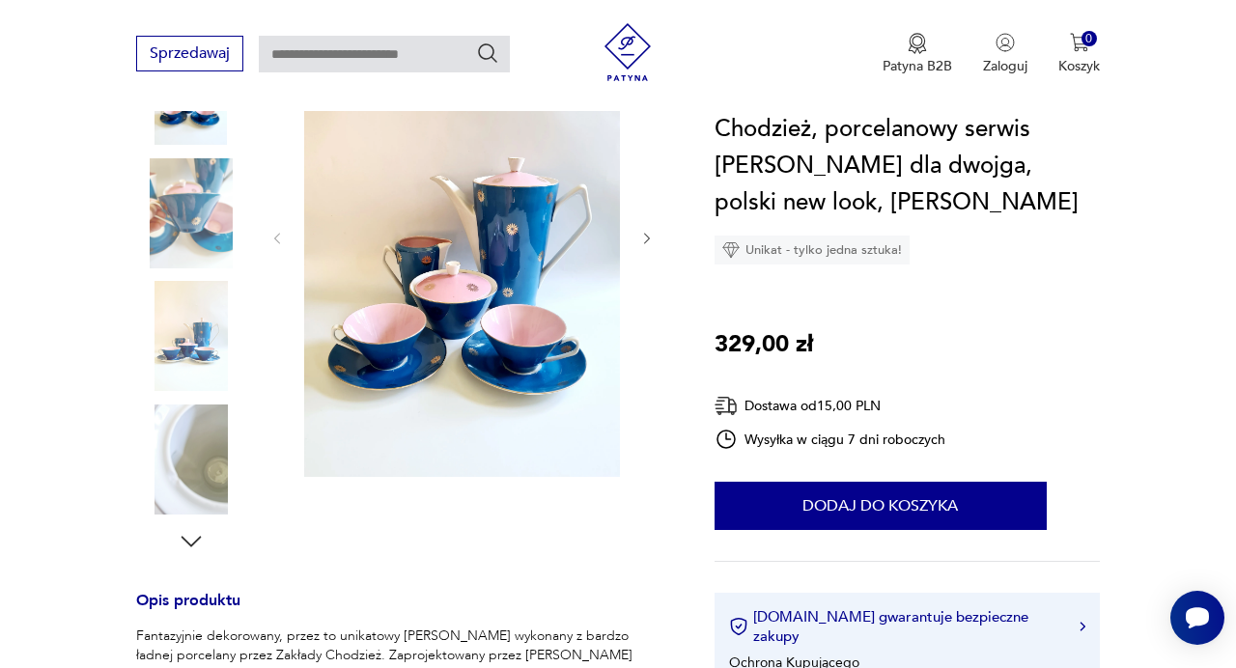
click at [491, 299] on img at bounding box center [462, 236] width 316 height 481
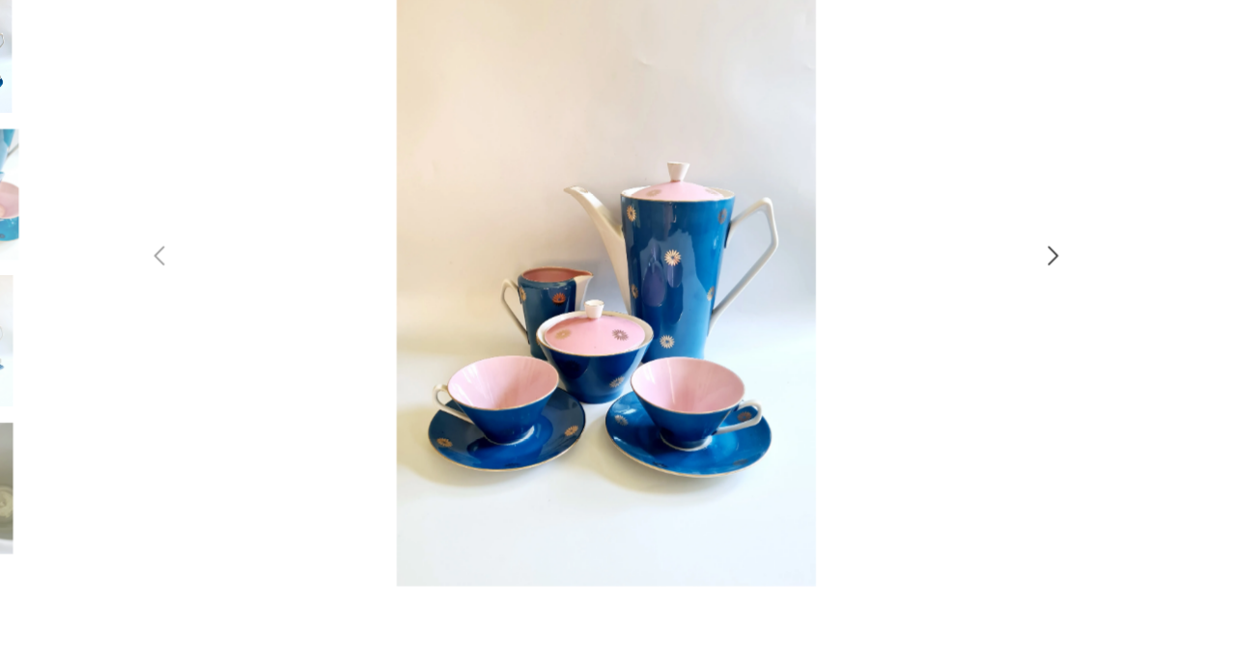
click at [934, 153] on img at bounding box center [617, 332] width 687 height 535
click at [1007, 159] on div at bounding box center [618, 334] width 1236 height 668
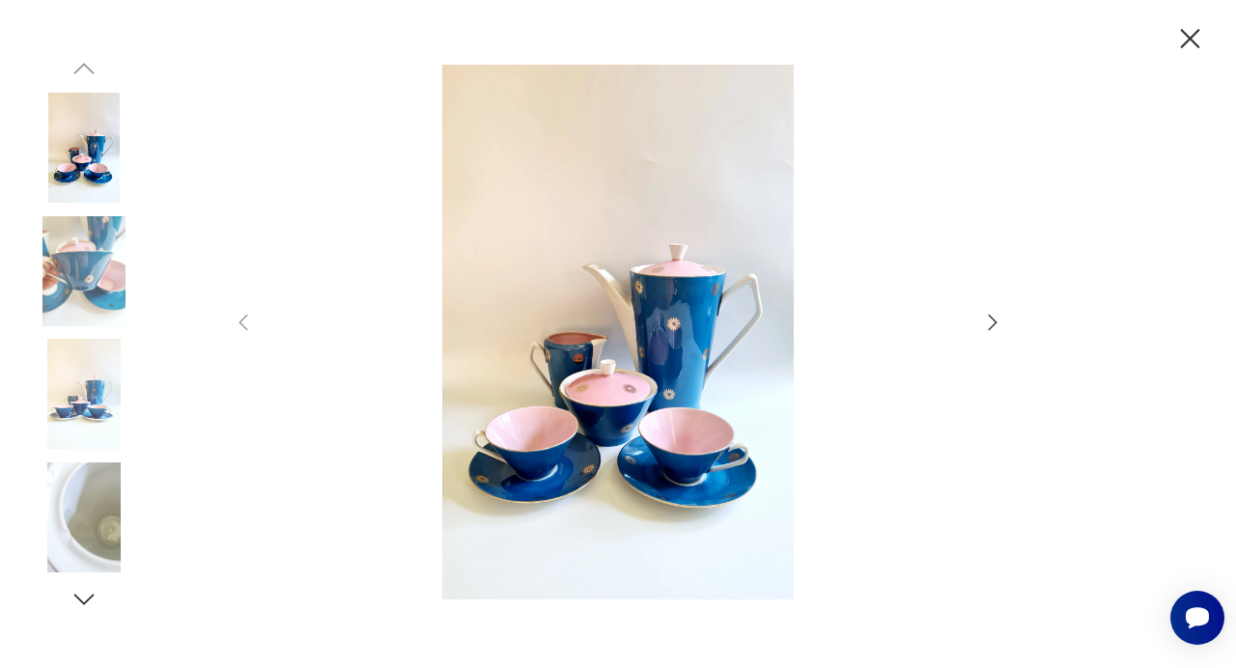
click at [97, 244] on img at bounding box center [84, 271] width 110 height 110
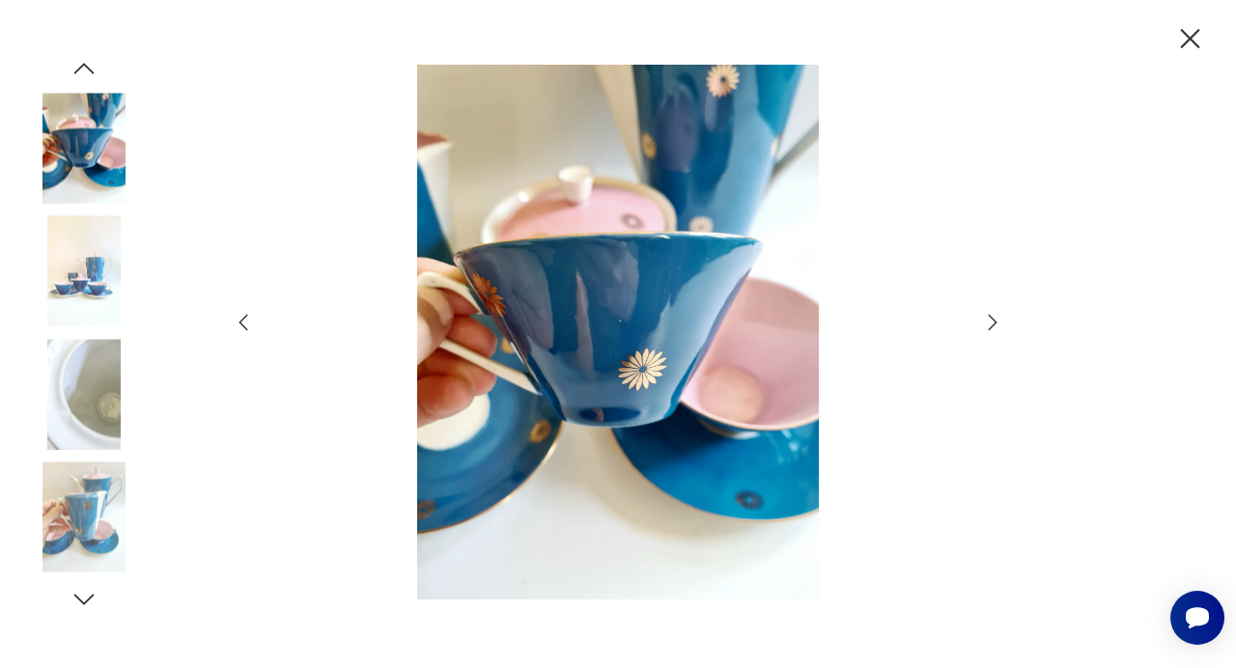
click at [97, 383] on img at bounding box center [84, 394] width 110 height 110
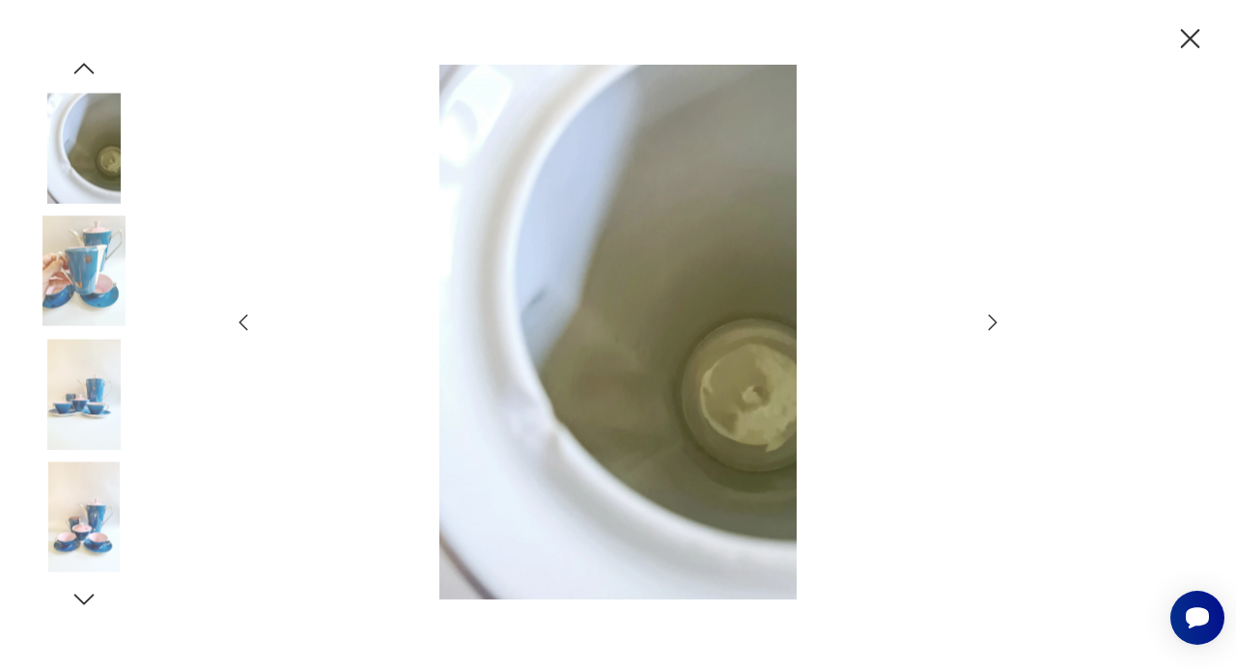
click at [93, 485] on img at bounding box center [84, 517] width 110 height 110
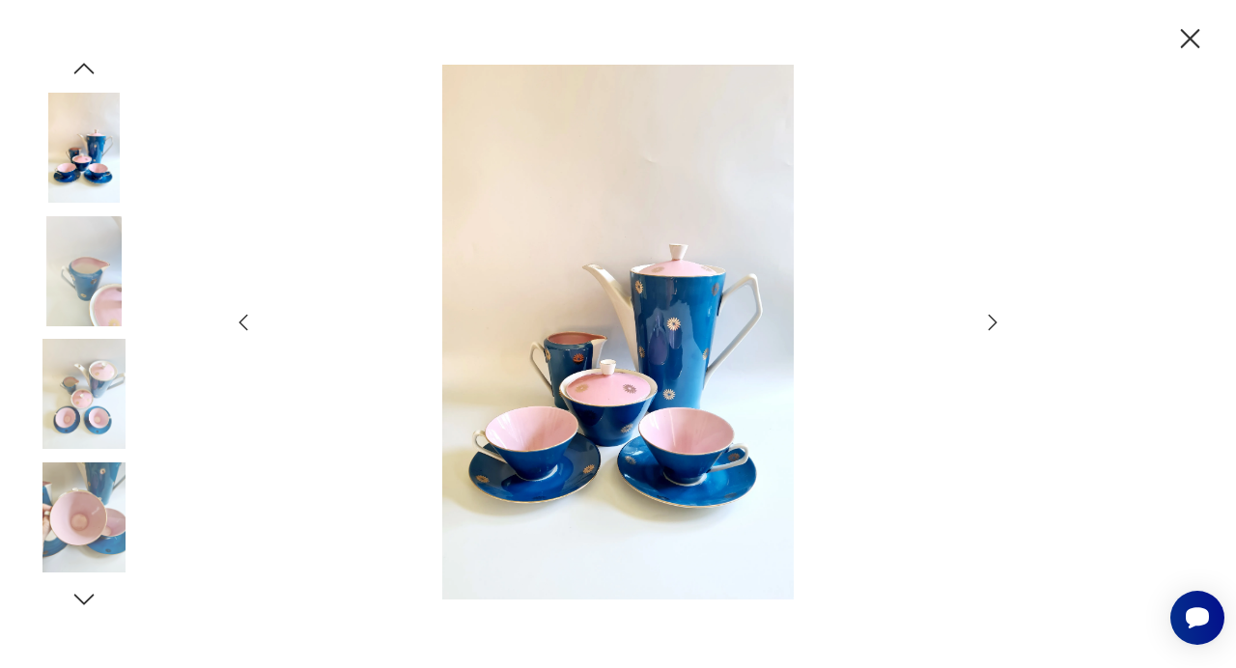
click at [1192, 25] on icon "button" at bounding box center [1190, 39] width 34 height 34
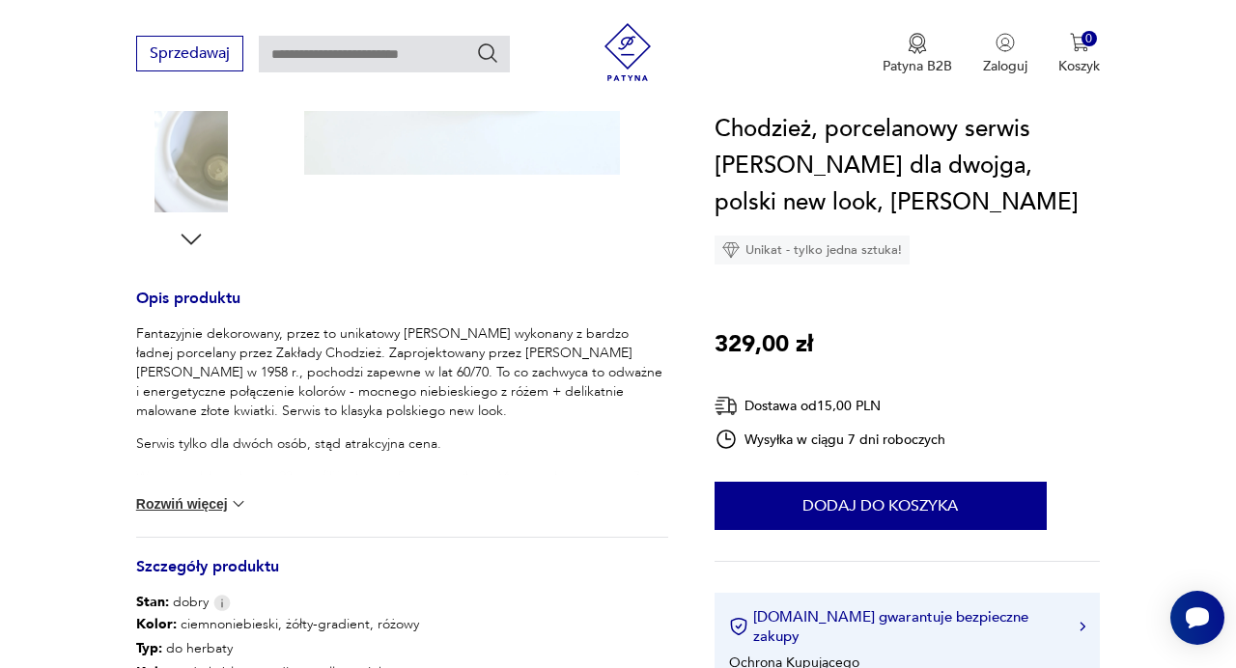
scroll to position [631, 0]
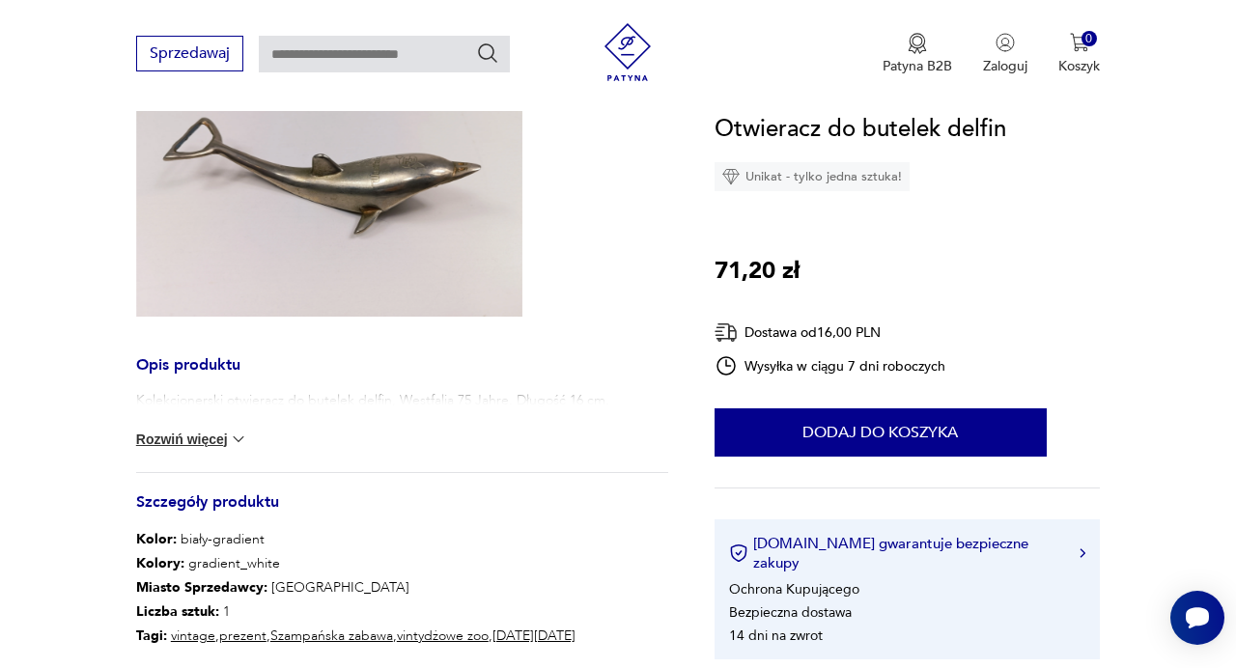
scroll to position [289, 0]
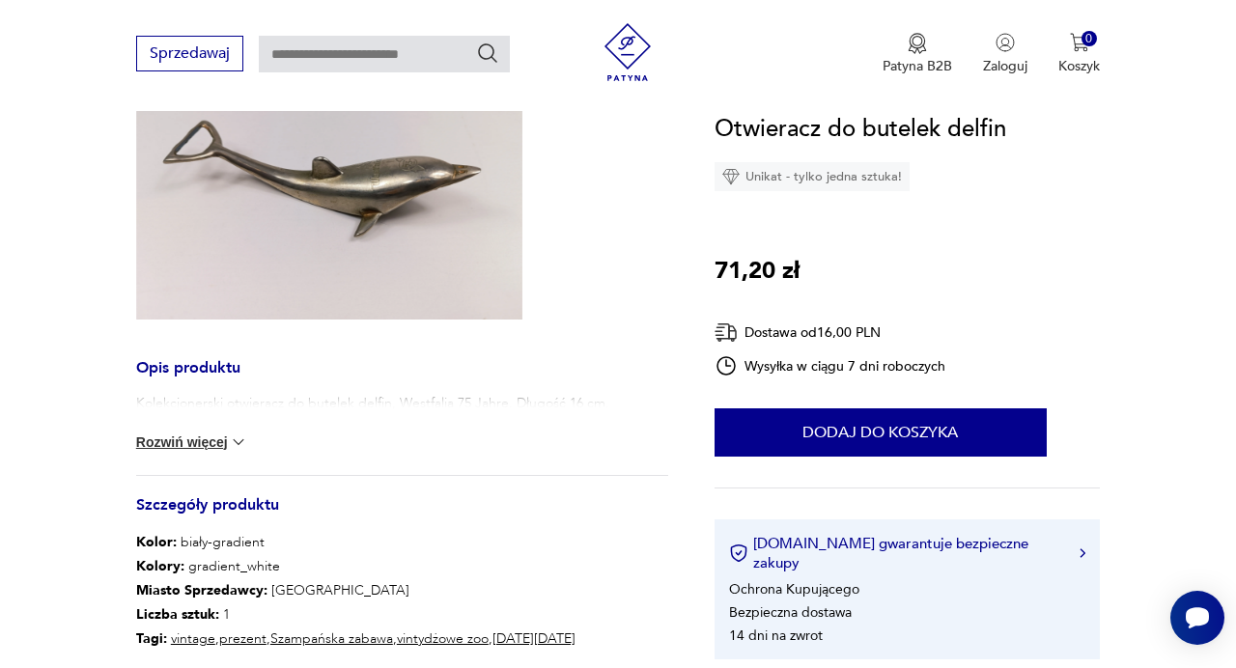
click at [236, 444] on img at bounding box center [238, 441] width 19 height 19
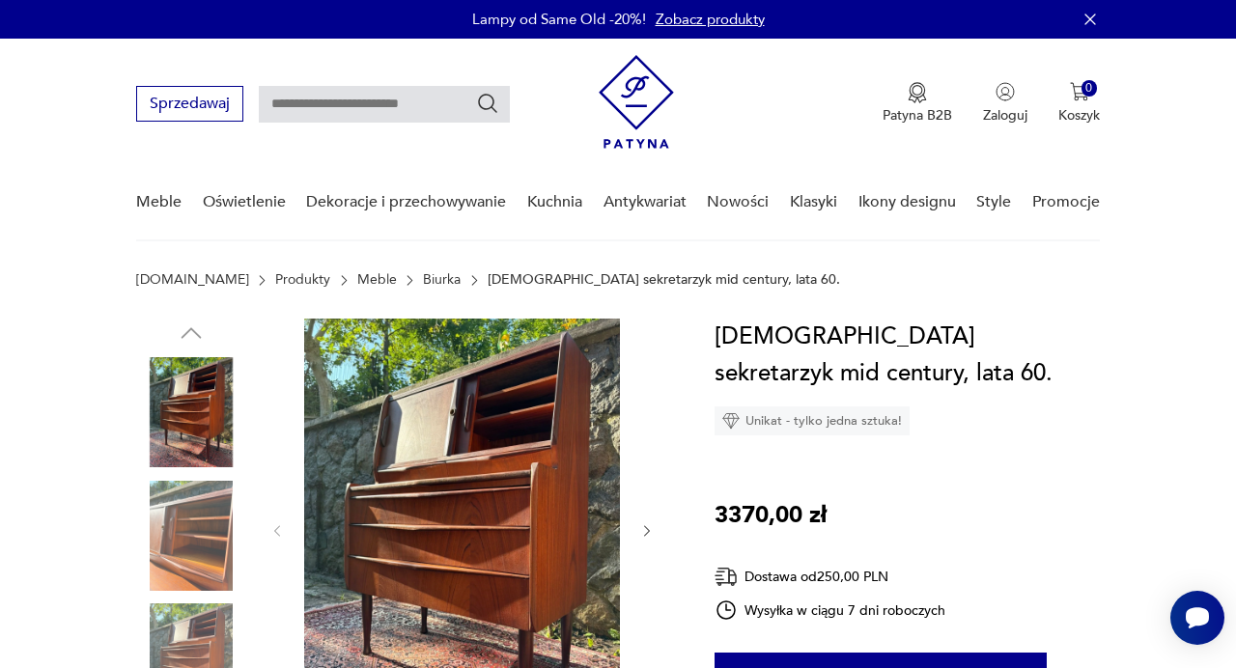
scroll to position [45, 0]
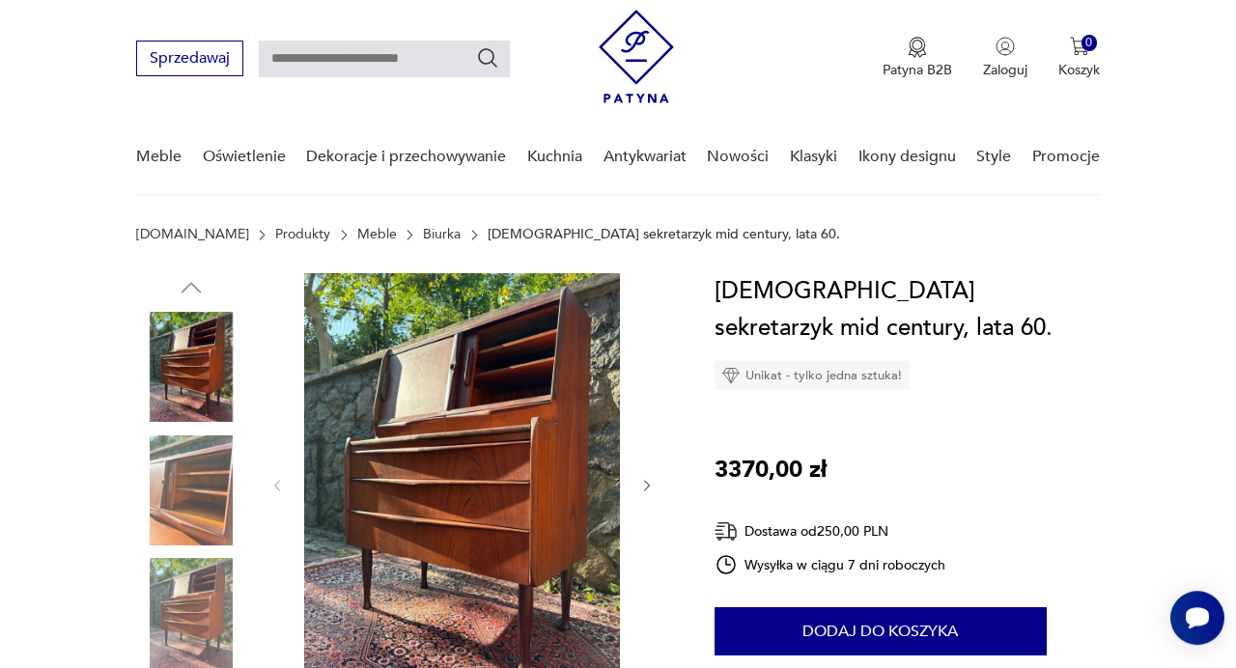
click at [403, 413] on img at bounding box center [462, 483] width 316 height 421
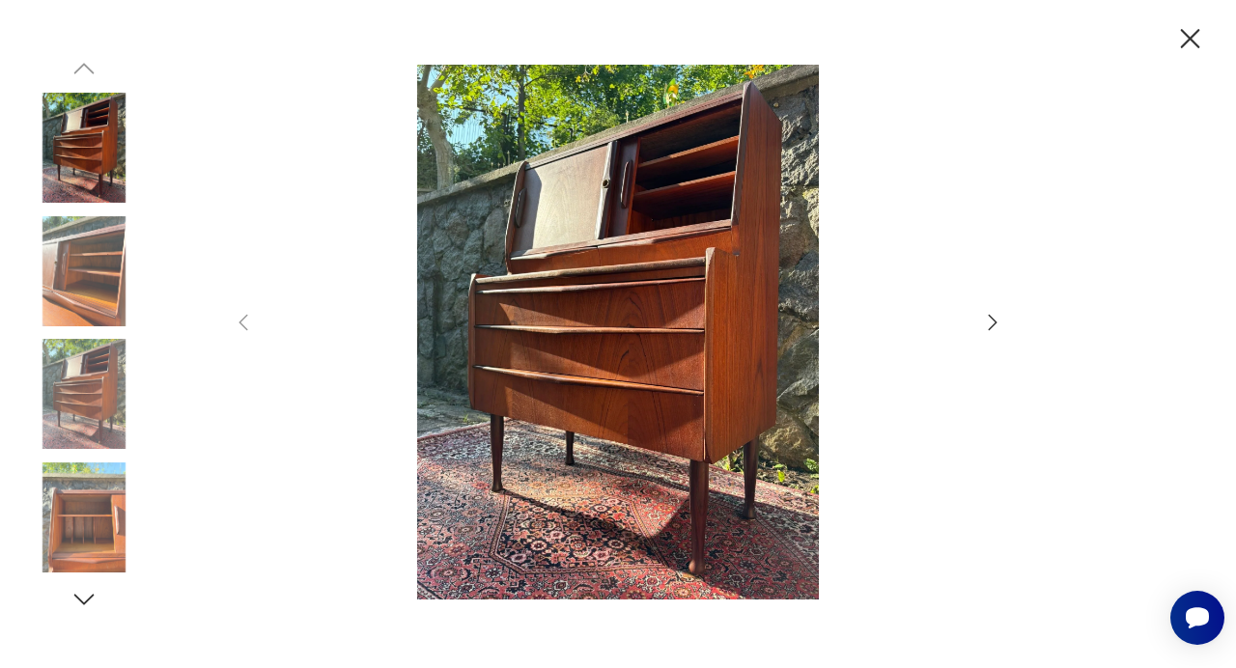
click at [988, 324] on icon "button" at bounding box center [992, 322] width 23 height 23
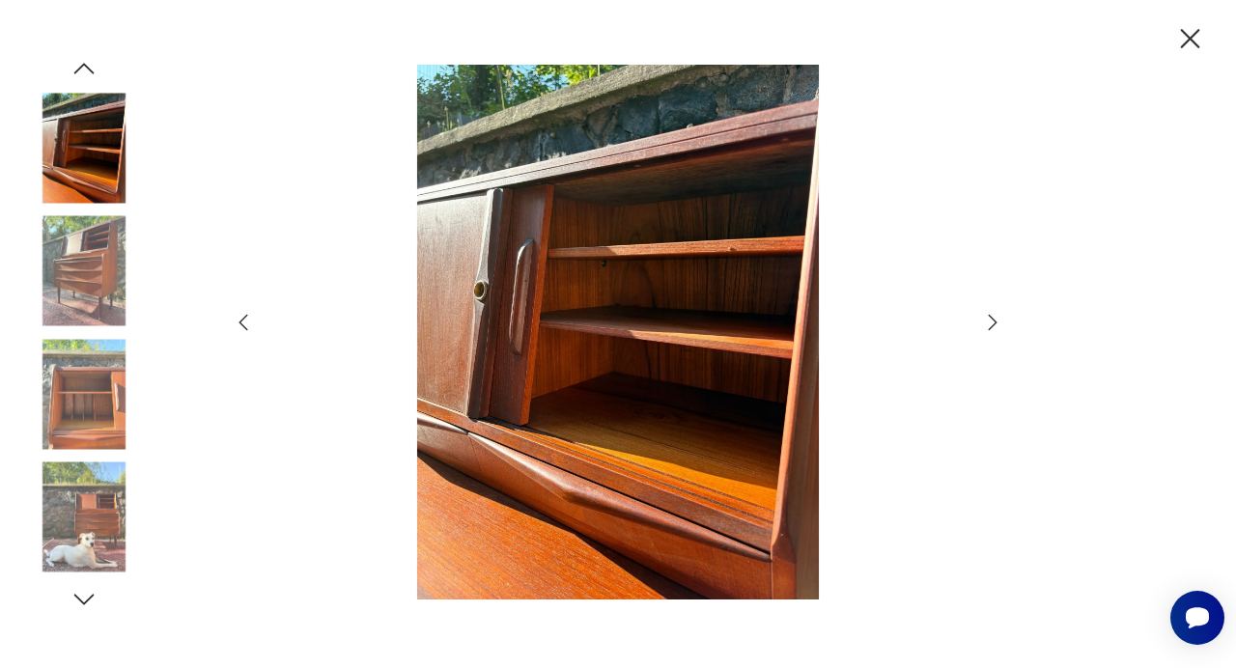
click at [988, 324] on icon "button" at bounding box center [992, 322] width 23 height 23
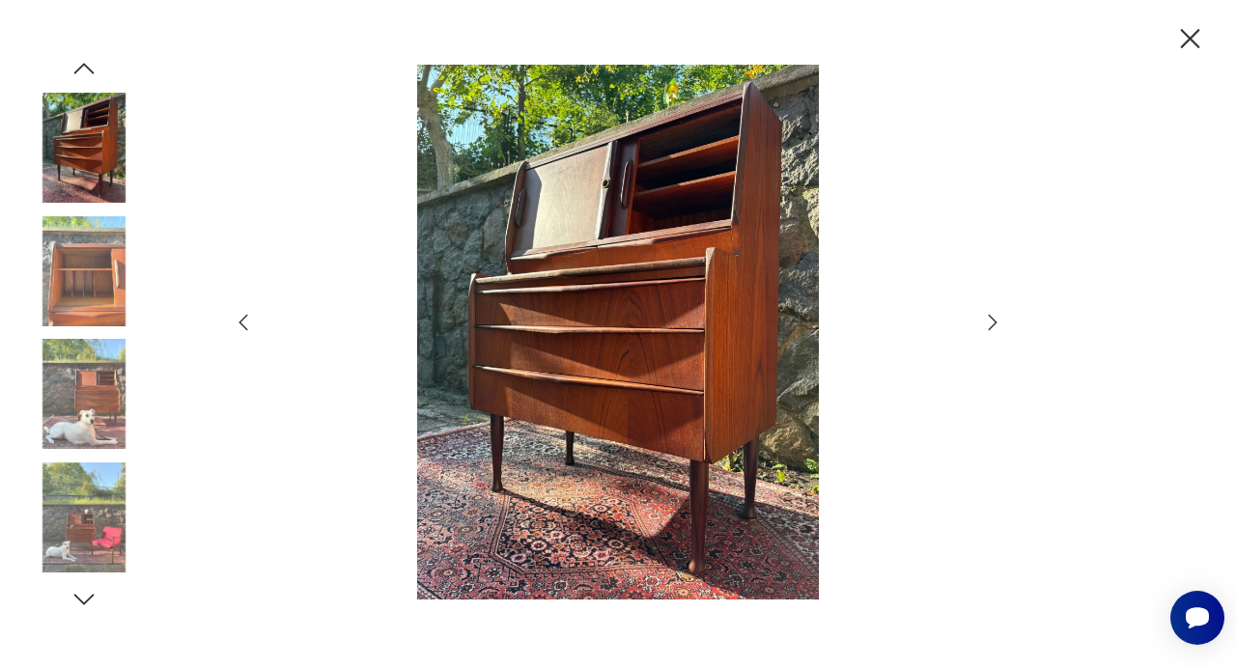
click at [988, 324] on icon "button" at bounding box center [992, 322] width 23 height 23
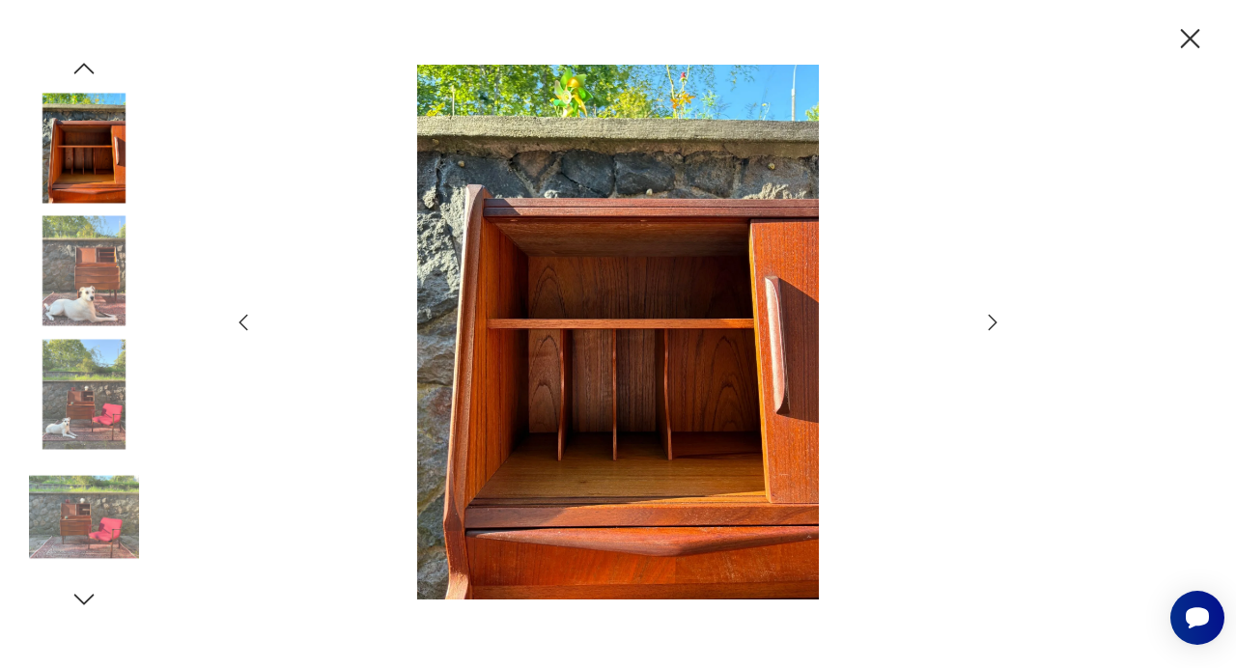
click at [988, 324] on icon "button" at bounding box center [992, 322] width 23 height 23
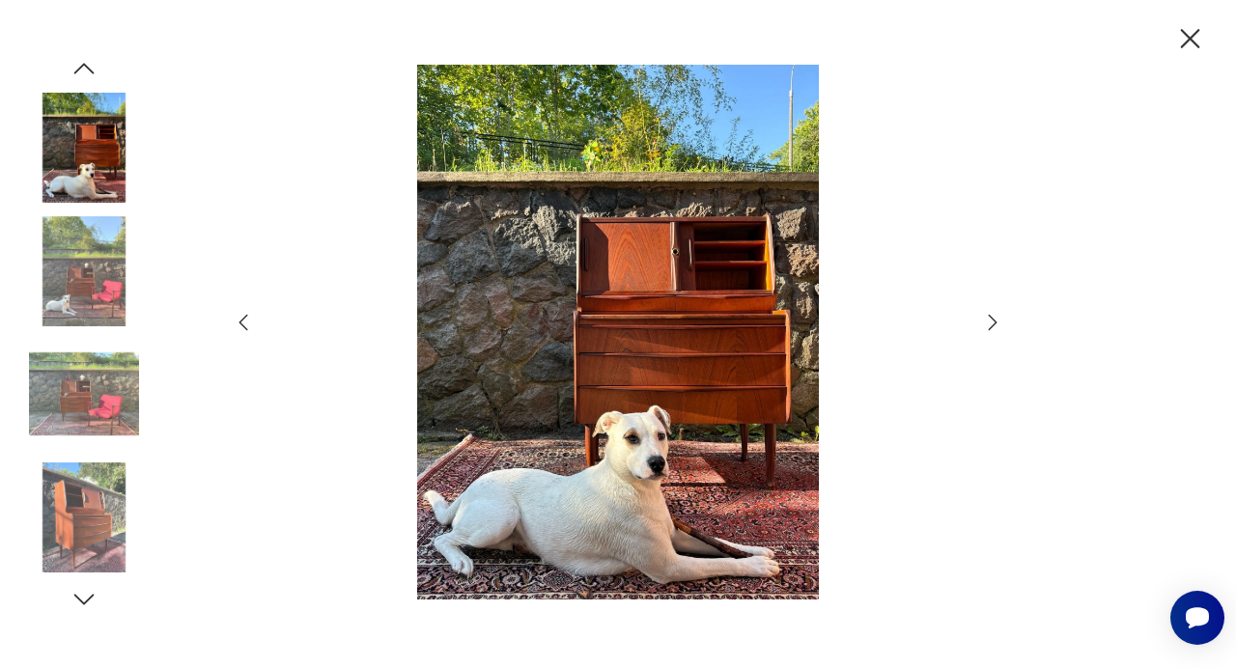
click at [988, 324] on icon "button" at bounding box center [992, 322] width 23 height 23
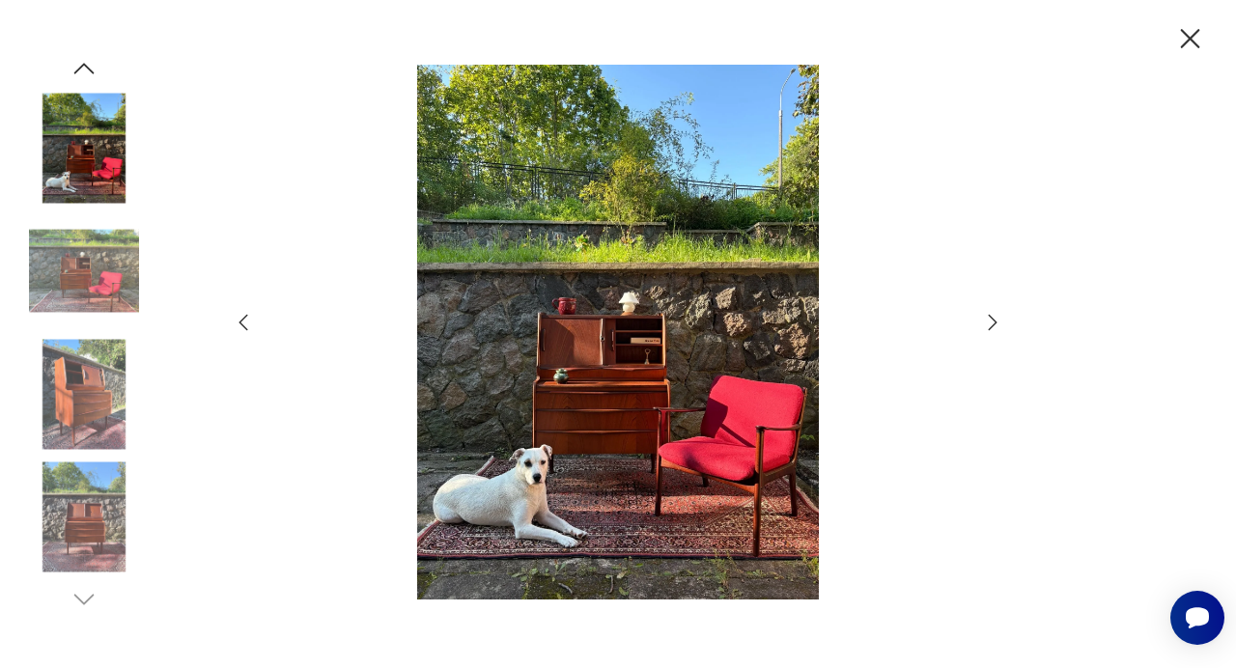
click at [988, 324] on icon "button" at bounding box center [992, 322] width 23 height 23
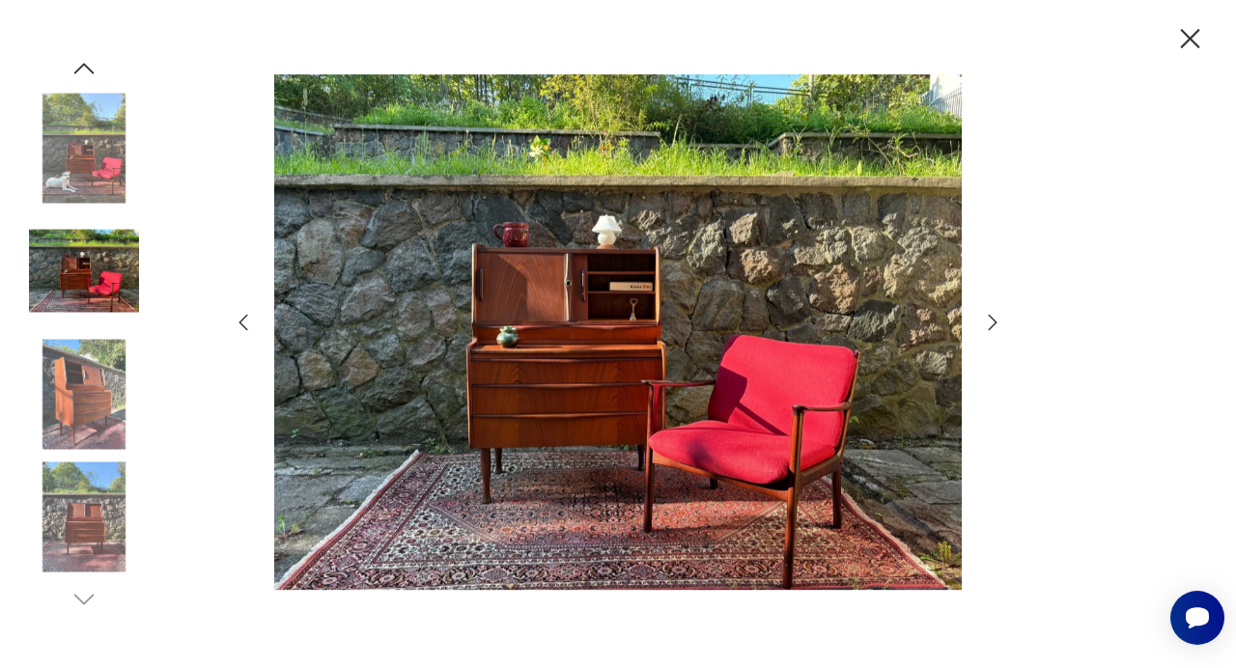
click at [988, 324] on icon "button" at bounding box center [992, 322] width 23 height 23
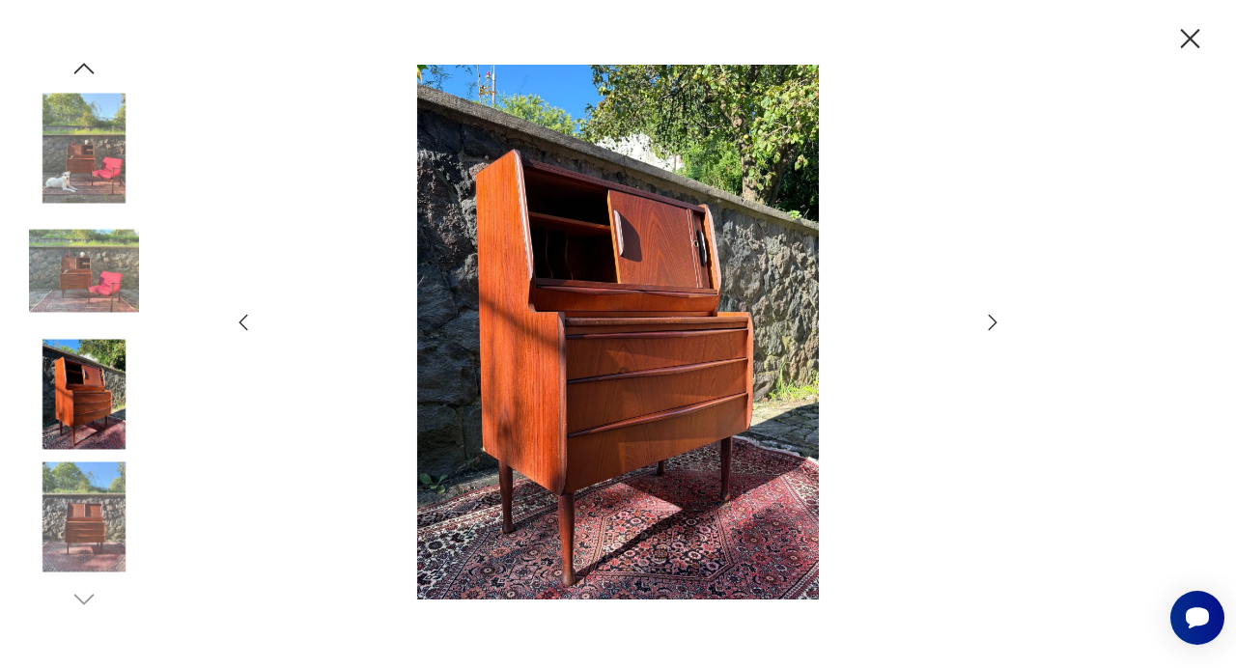
click at [988, 324] on icon "button" at bounding box center [992, 322] width 23 height 23
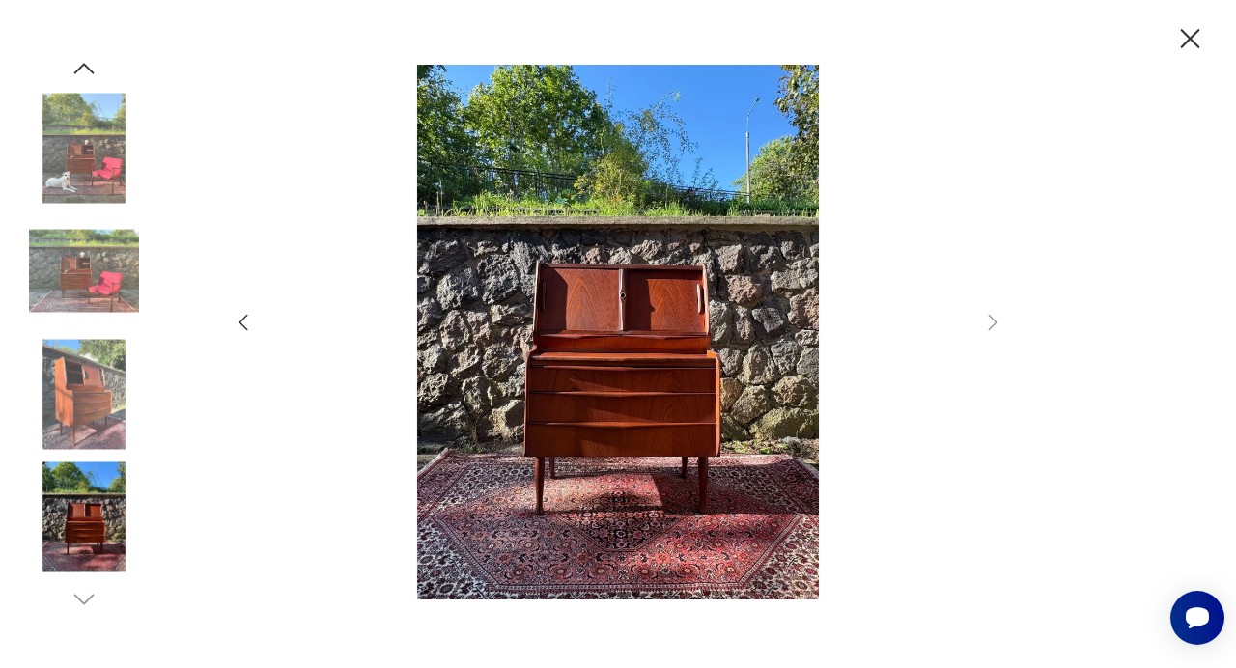
click at [250, 318] on icon "button" at bounding box center [243, 322] width 23 height 23
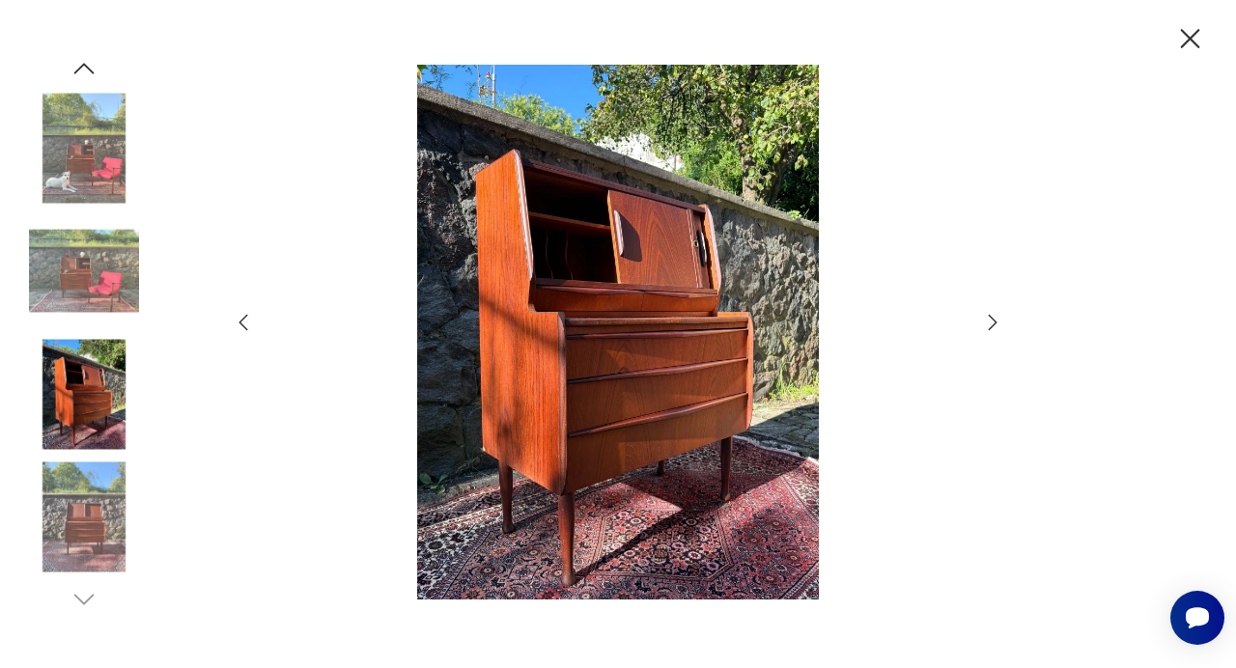
click at [1196, 42] on icon "button" at bounding box center [1190, 39] width 34 height 34
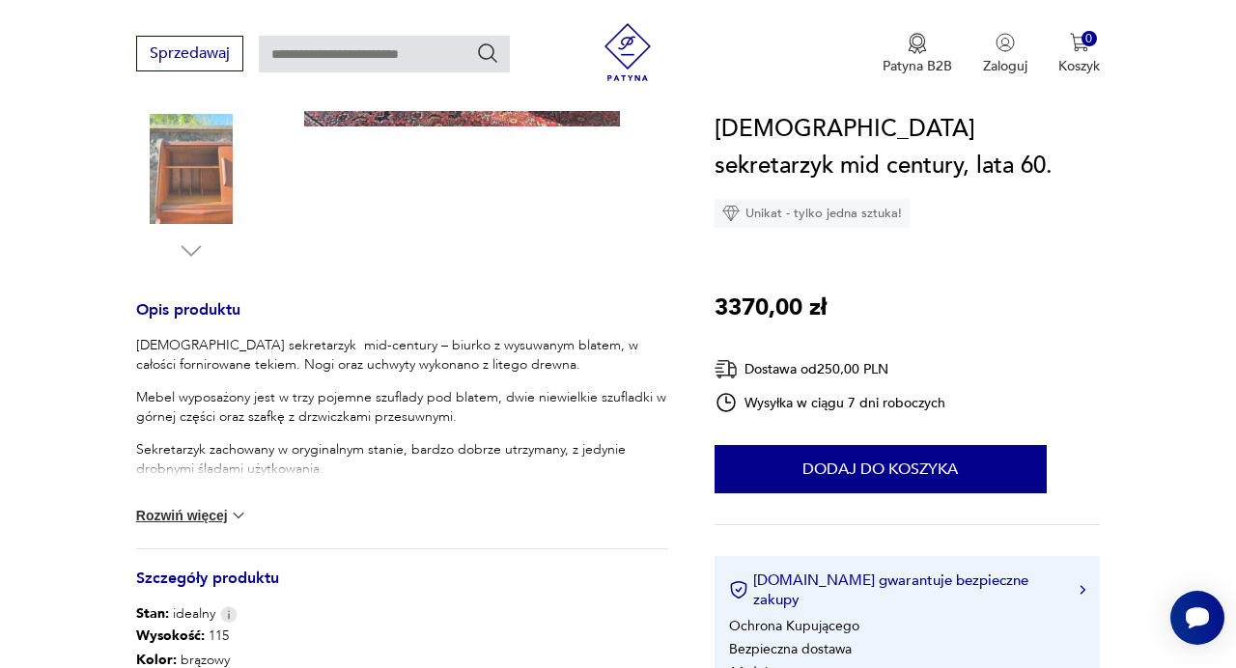
scroll to position [626, 0]
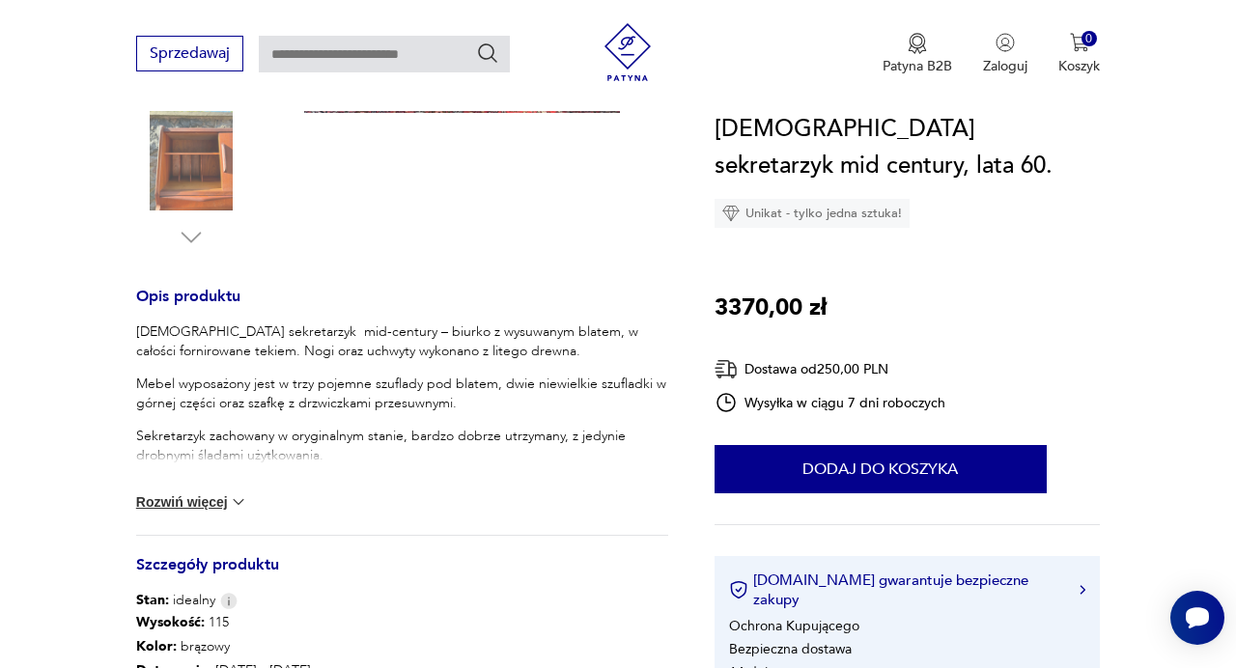
click at [237, 505] on img at bounding box center [238, 501] width 19 height 19
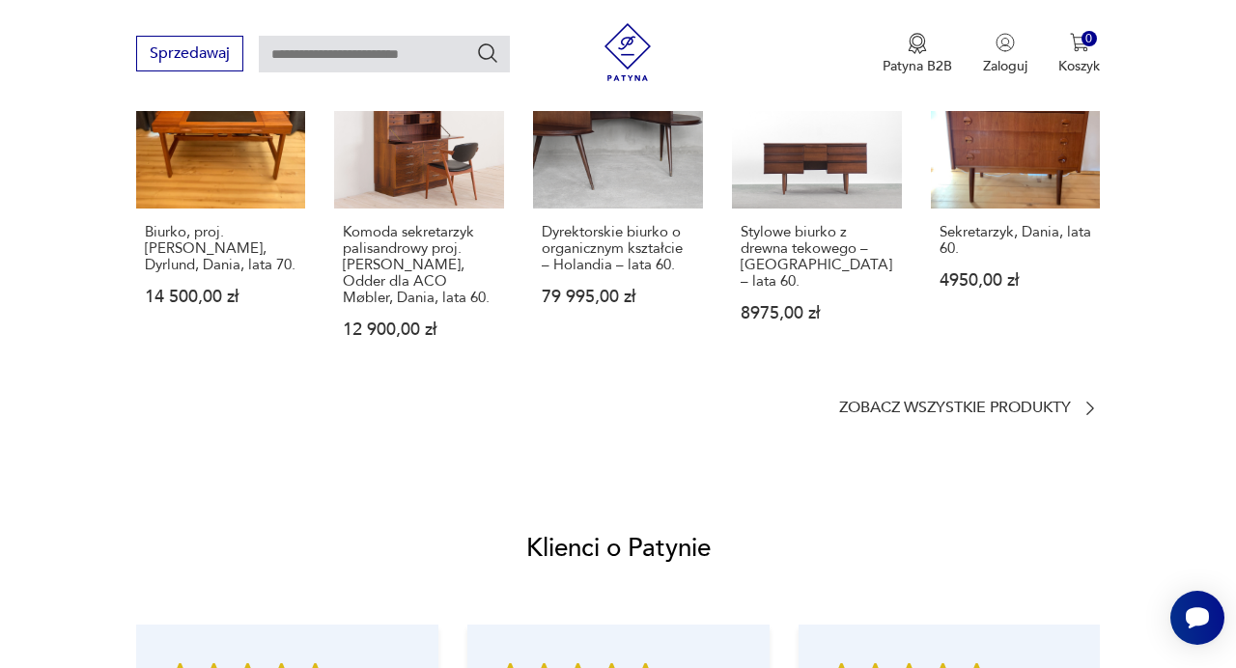
scroll to position [1811, 0]
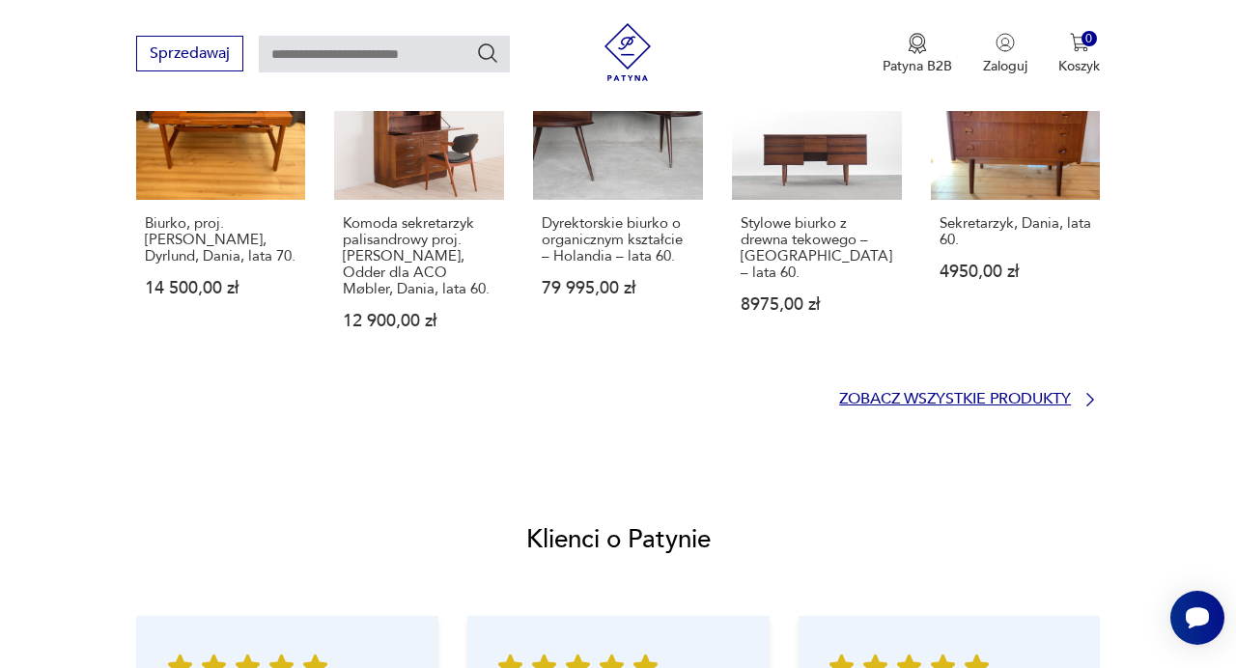
click at [903, 403] on p "Zobacz wszystkie produkty" at bounding box center [955, 399] width 232 height 13
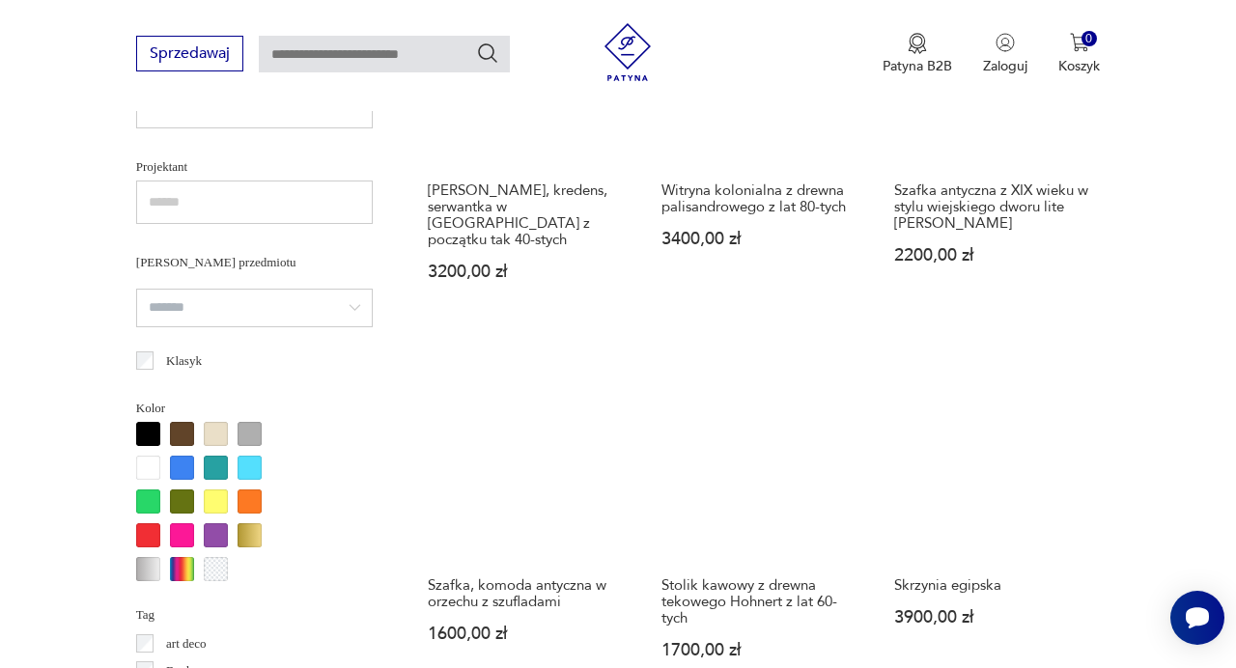
scroll to position [1343, 0]
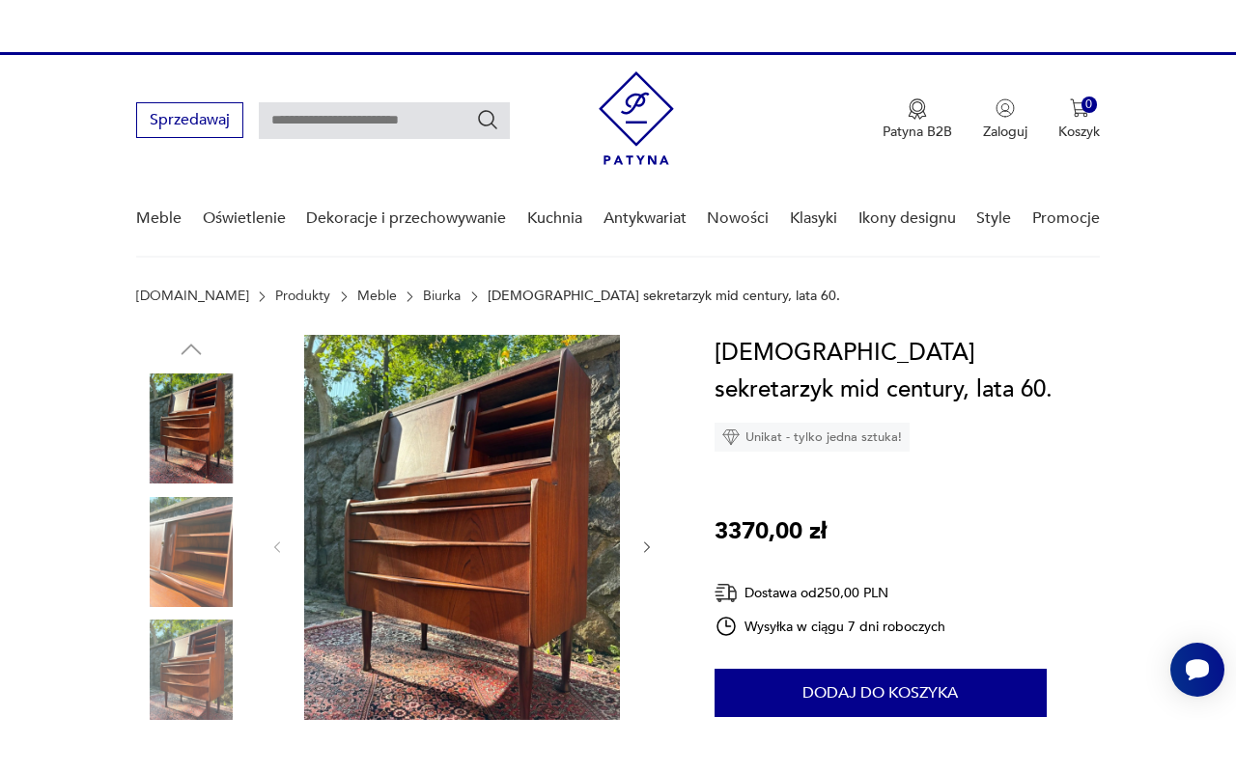
scroll to position [24, 0]
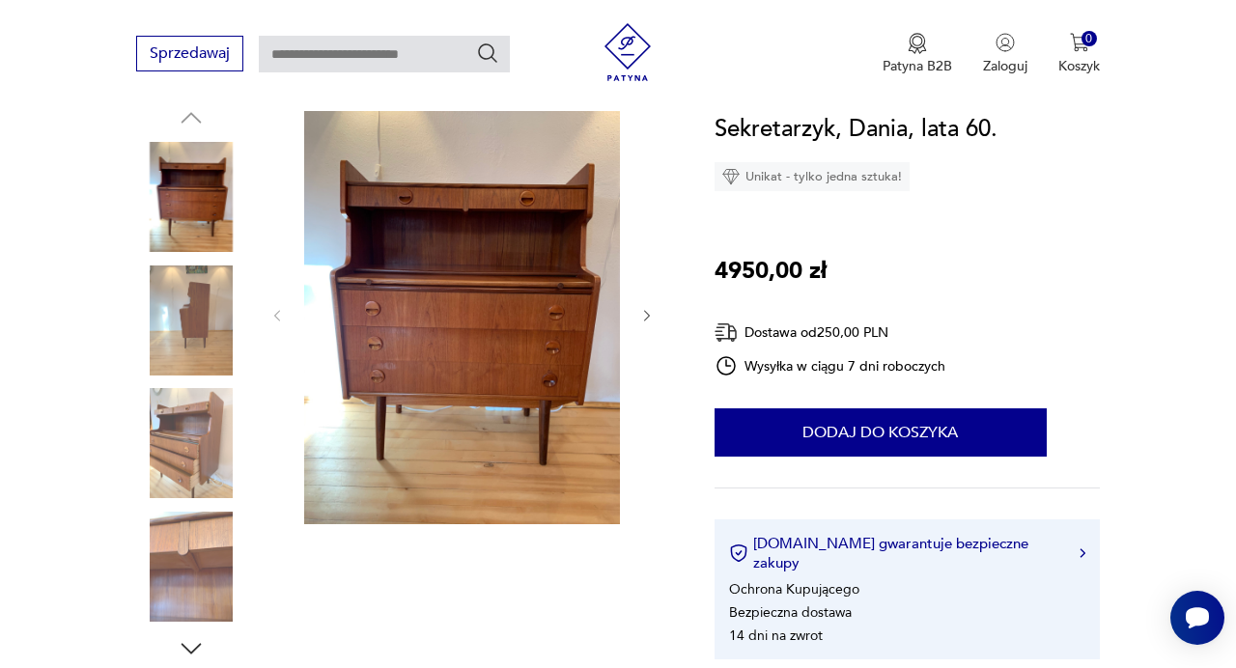
scroll to position [214, 0]
click at [643, 318] on icon "button" at bounding box center [646, 316] width 15 height 15
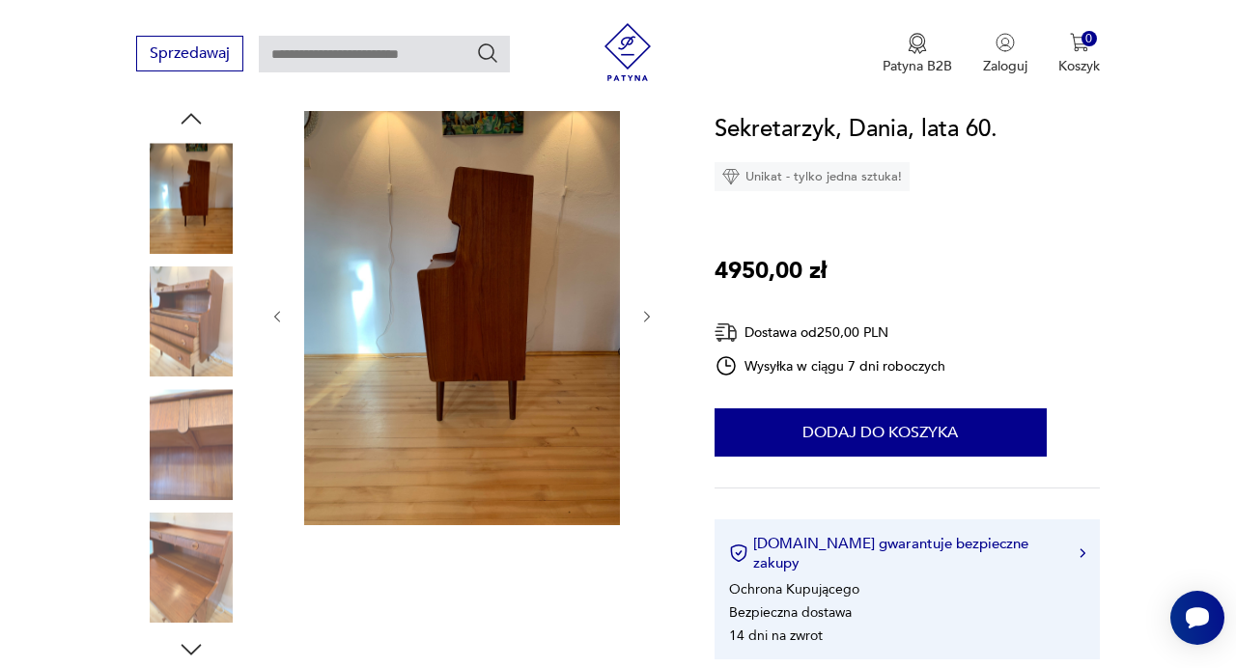
click at [643, 318] on icon "button" at bounding box center [646, 316] width 15 height 15
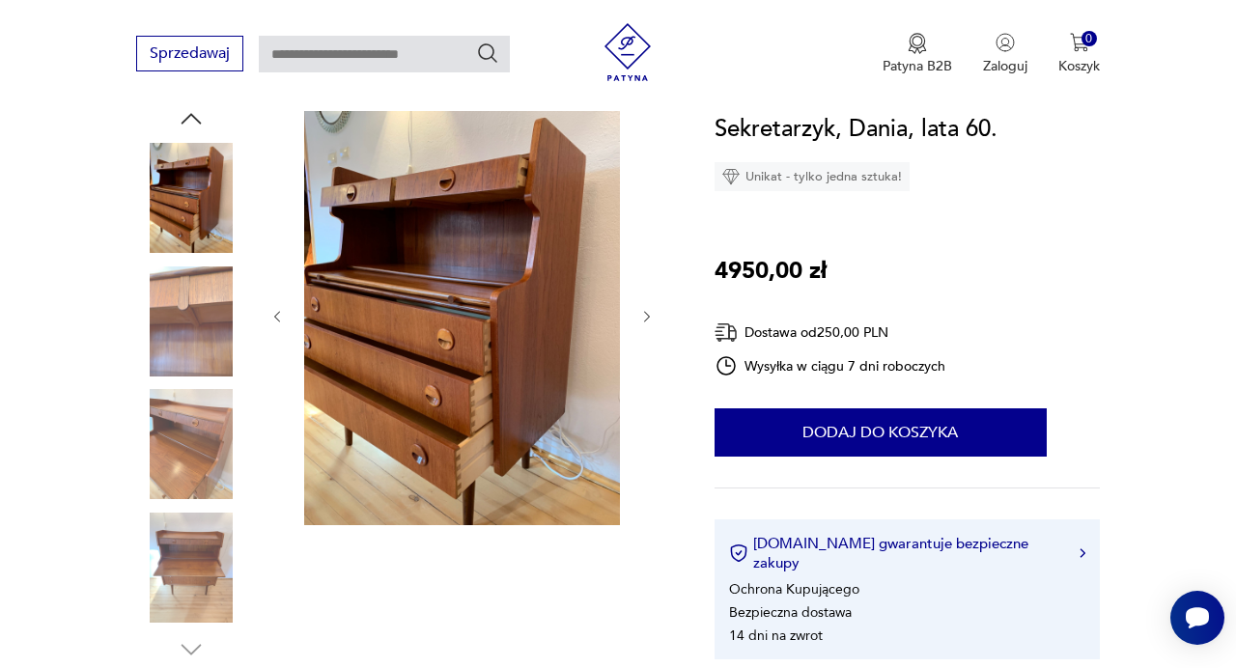
click at [643, 318] on icon "button" at bounding box center [646, 316] width 15 height 15
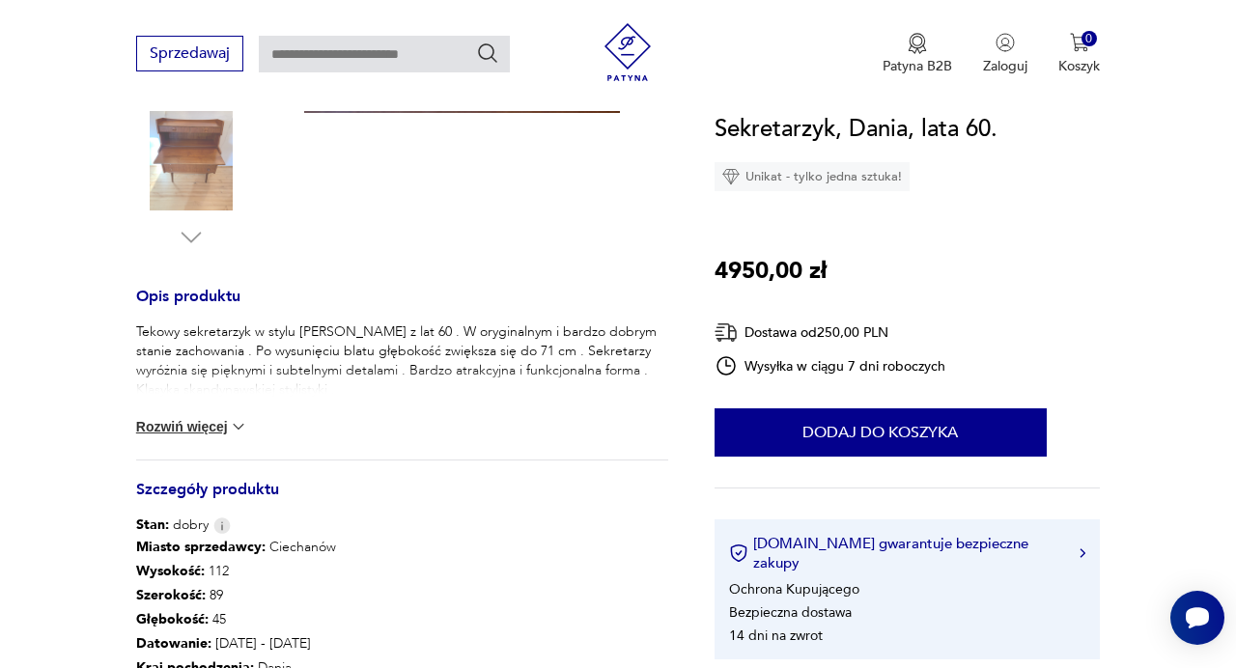
scroll to position [627, 0]
click at [245, 430] on img at bounding box center [238, 425] width 19 height 19
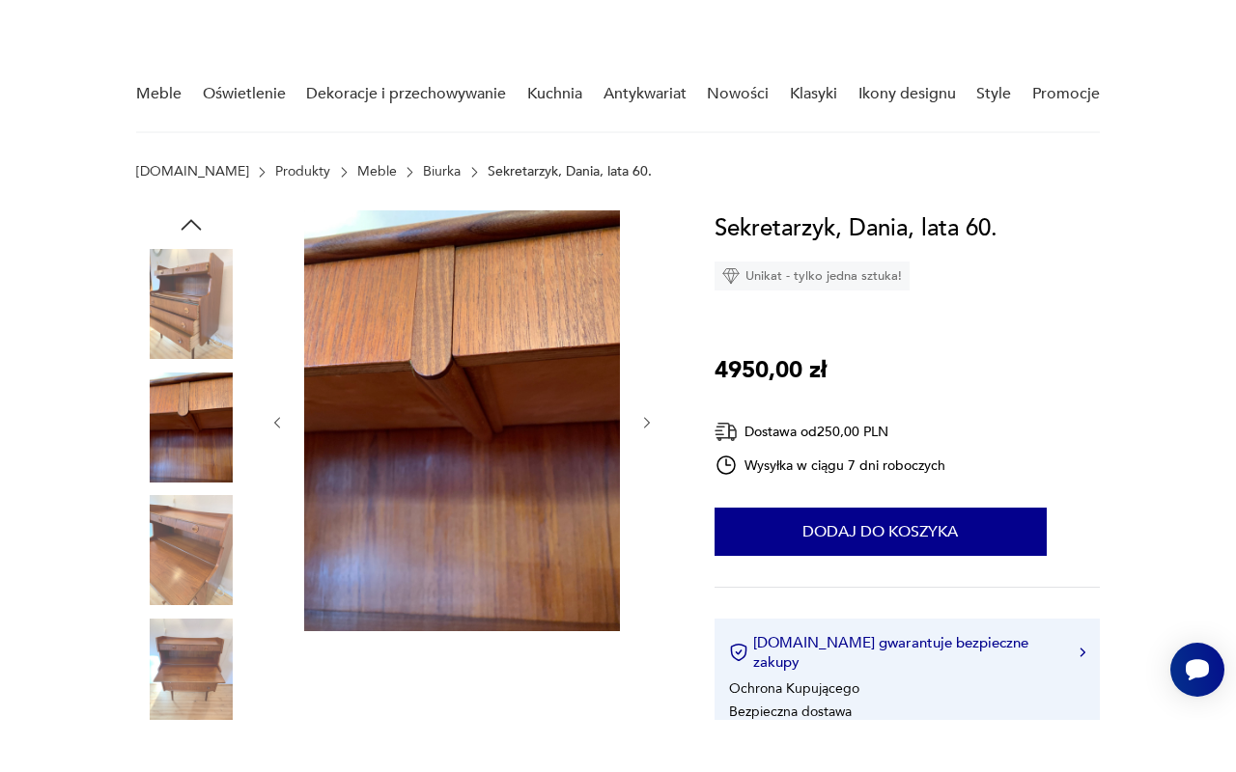
scroll to position [226, 0]
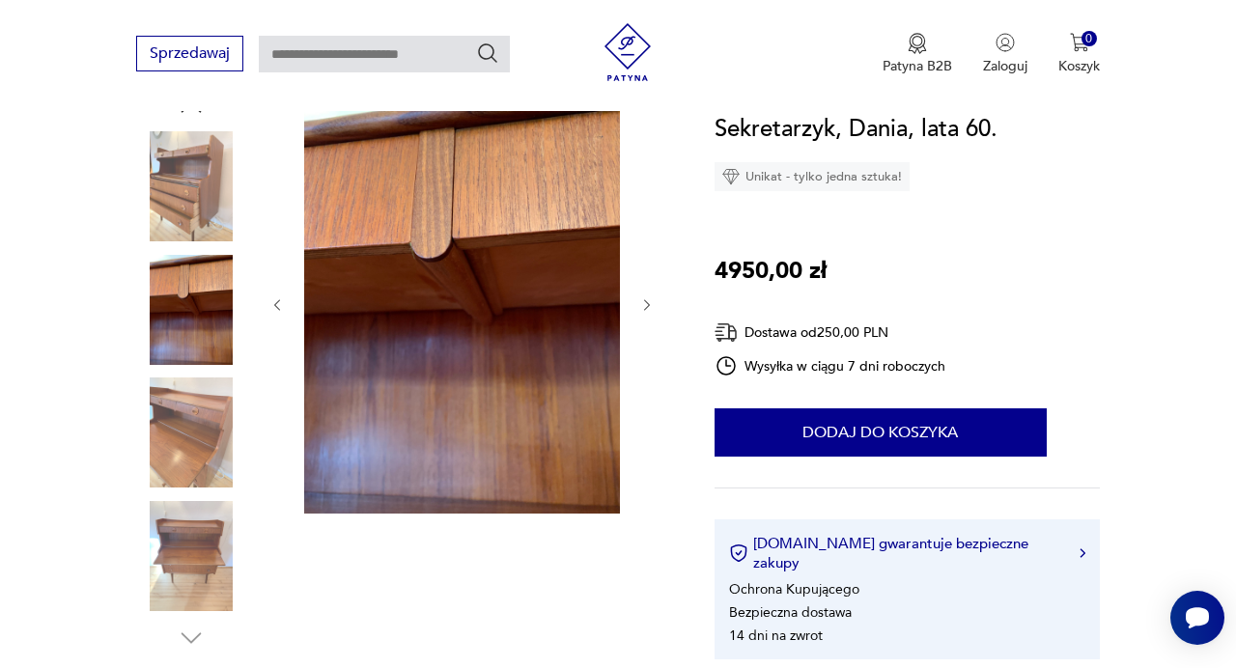
click at [649, 306] on icon "button" at bounding box center [646, 304] width 15 height 15
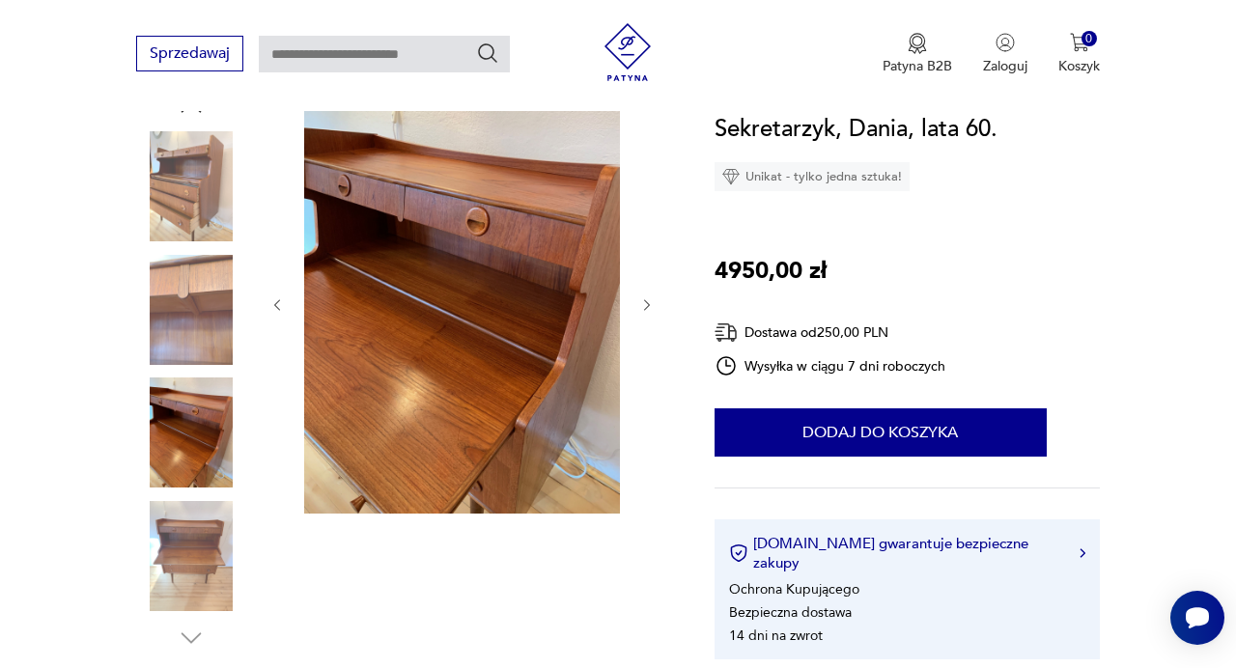
click at [649, 306] on icon "button" at bounding box center [646, 304] width 15 height 15
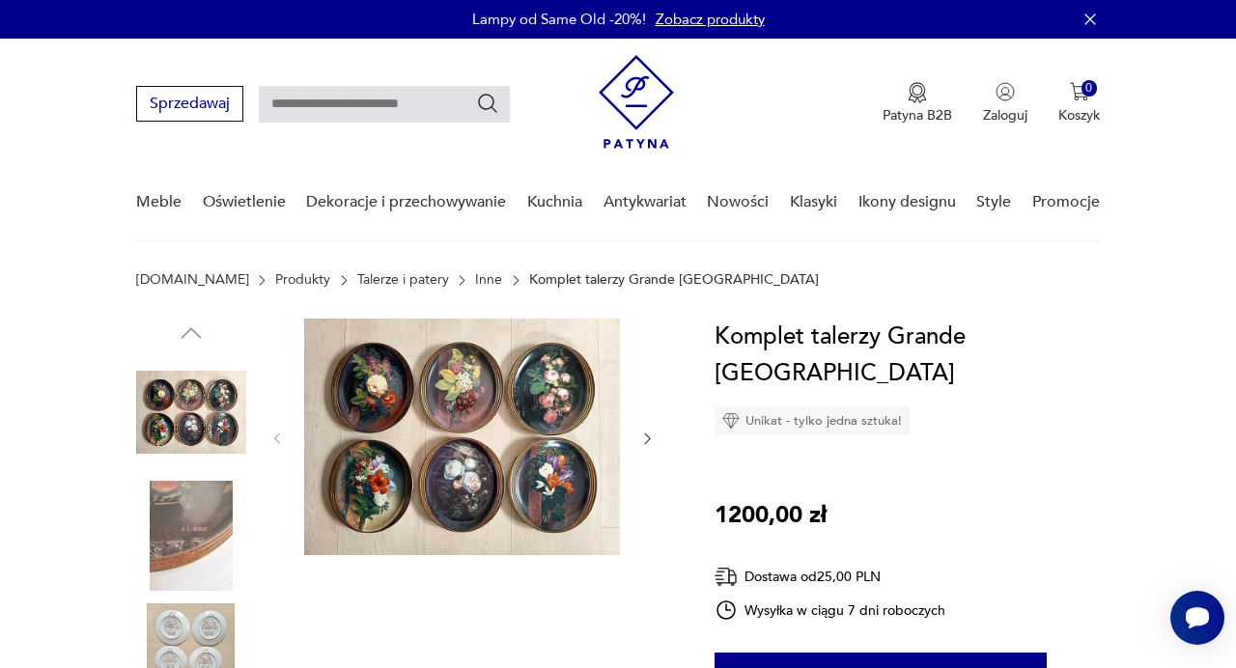
click at [453, 492] on img at bounding box center [462, 437] width 316 height 236
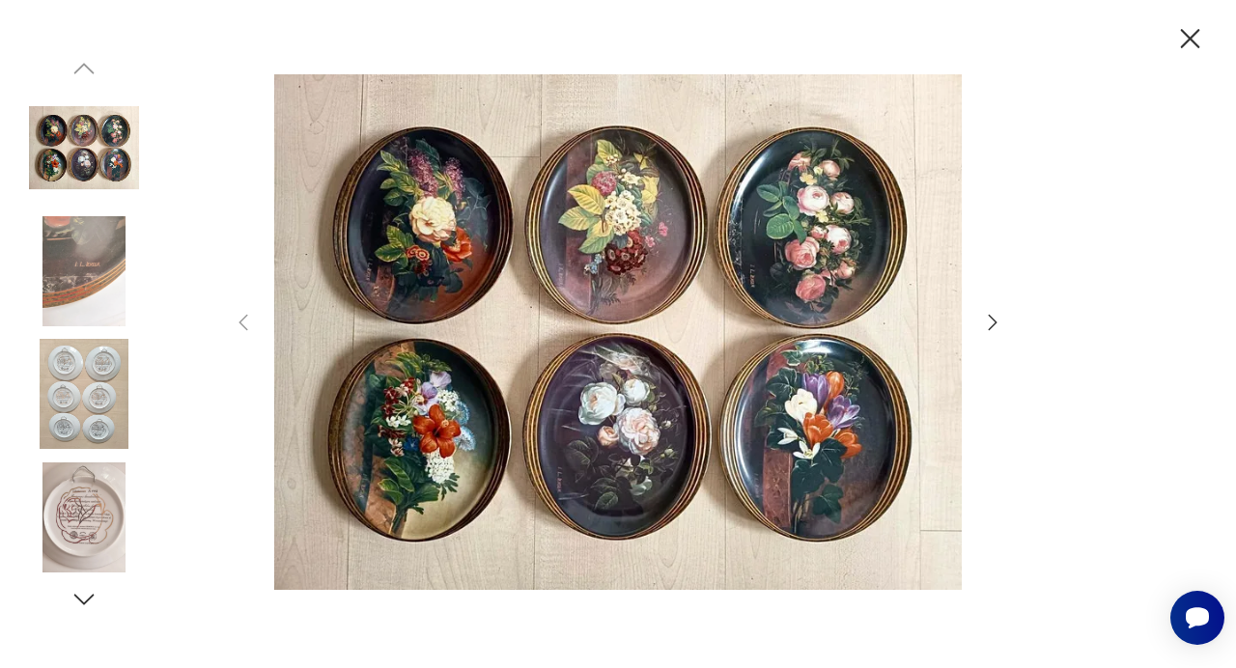
click at [1012, 318] on div at bounding box center [618, 334] width 1236 height 668
click at [996, 320] on icon "button" at bounding box center [992, 322] width 23 height 23
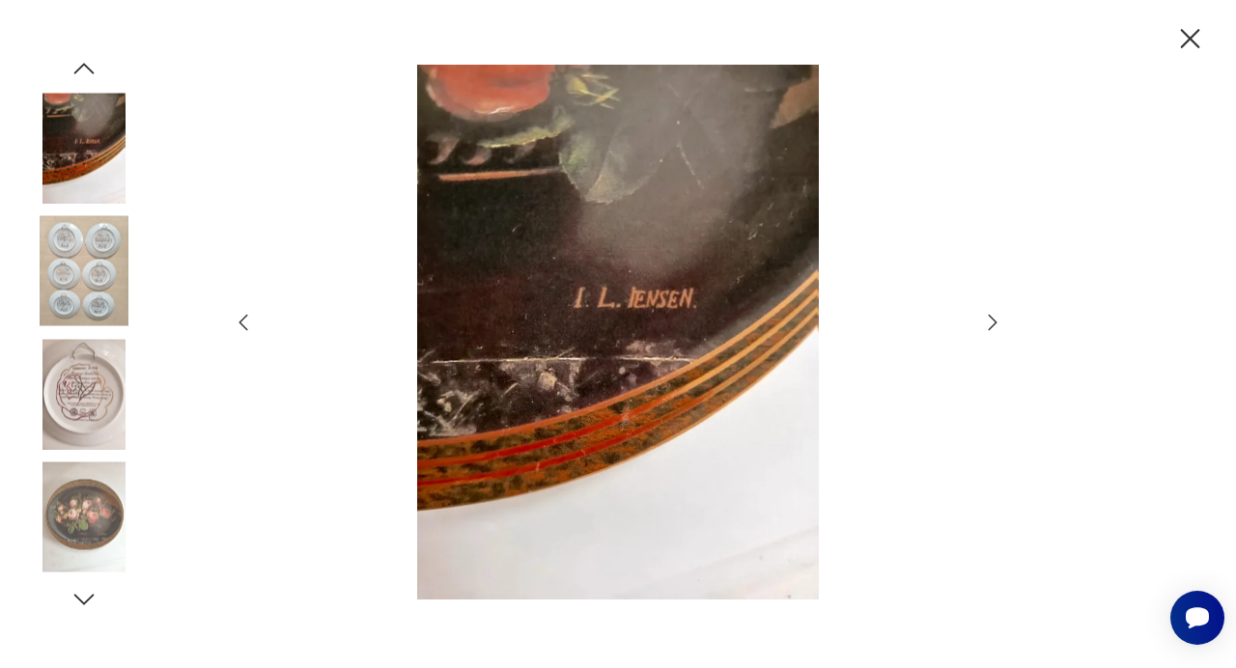
click at [243, 323] on icon "button" at bounding box center [243, 322] width 23 height 23
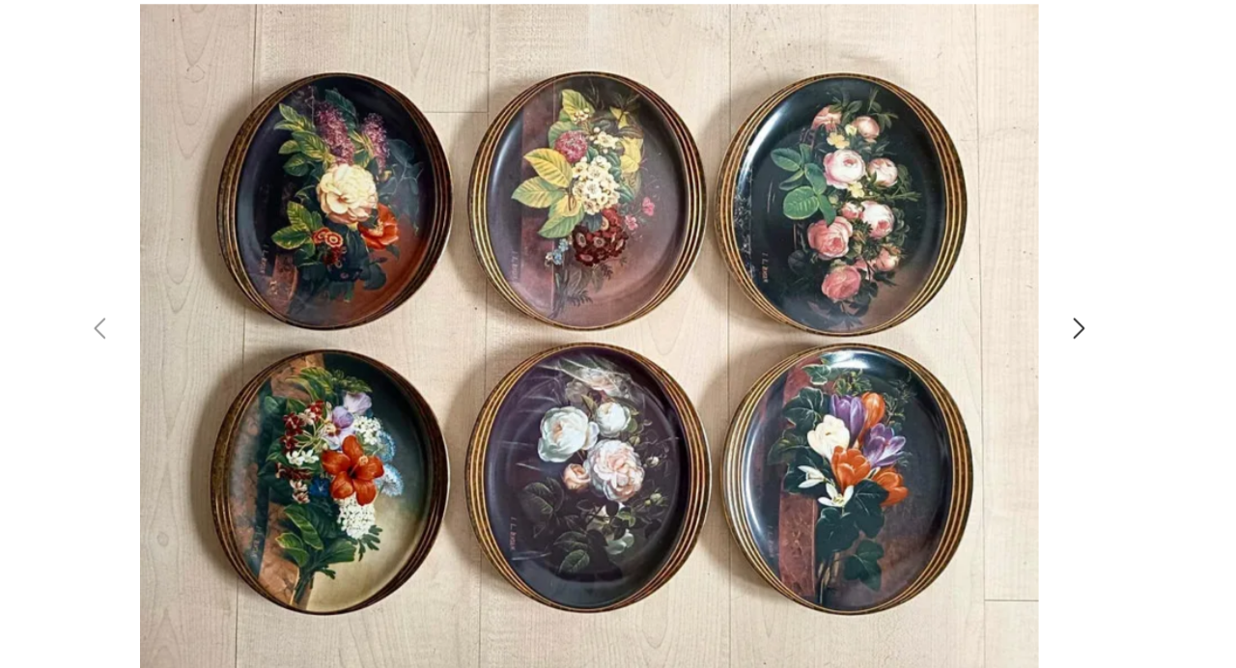
click at [993, 335] on div at bounding box center [618, 334] width 772 height 539
click at [992, 320] on icon "button" at bounding box center [992, 322] width 9 height 15
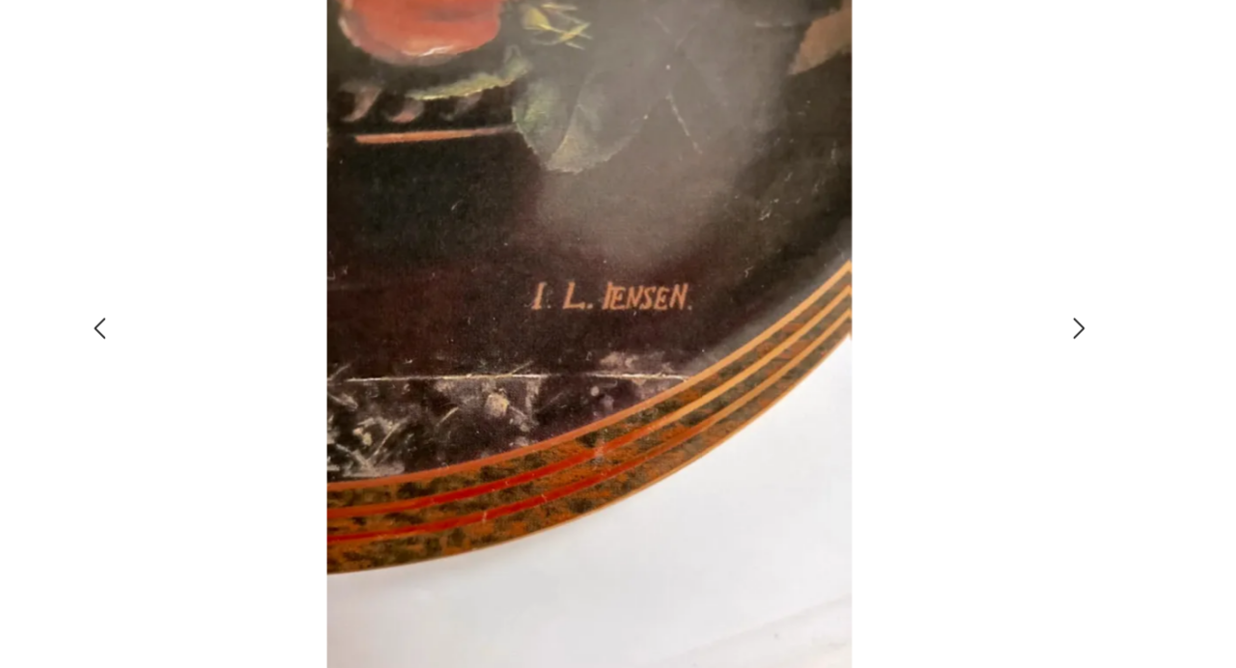
click at [992, 320] on icon "button" at bounding box center [992, 322] width 9 height 15
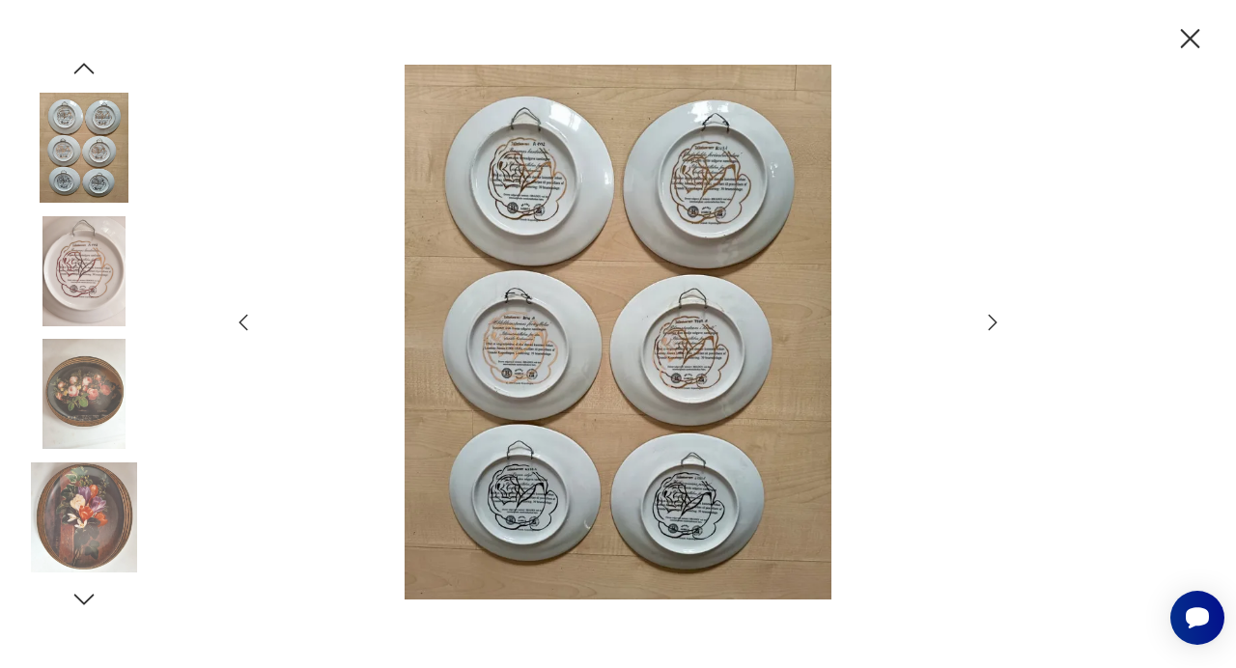
click at [1186, 37] on icon "button" at bounding box center [1190, 38] width 19 height 19
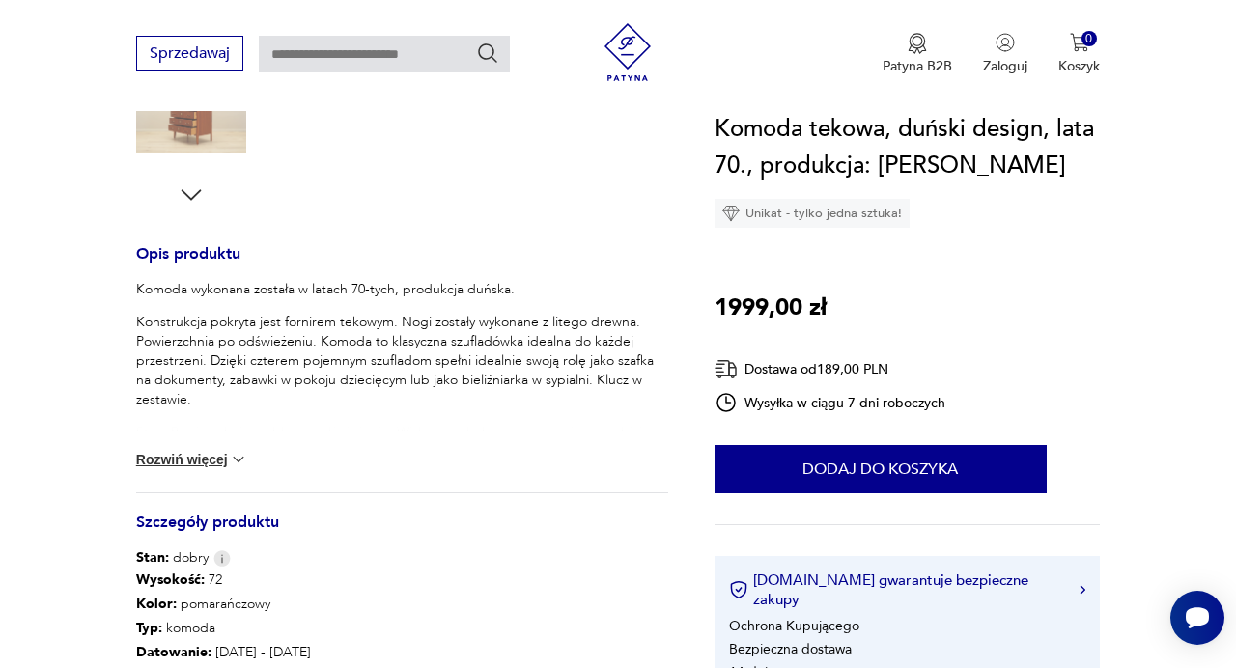
scroll to position [685, 0]
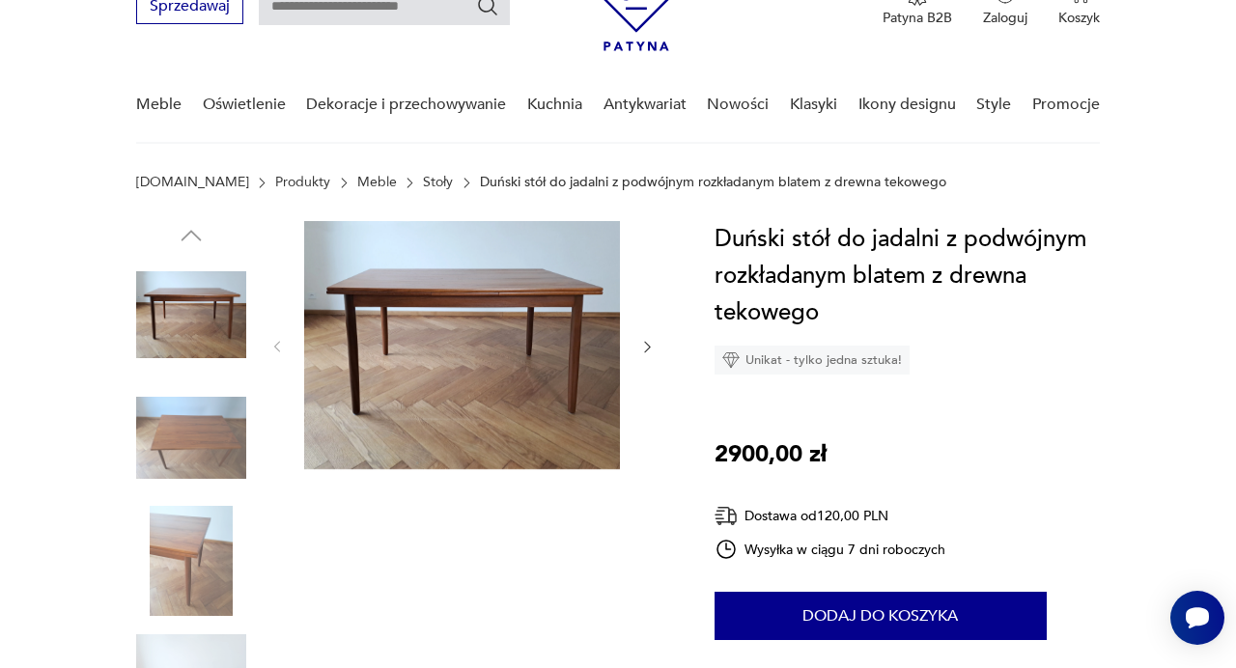
scroll to position [13, 0]
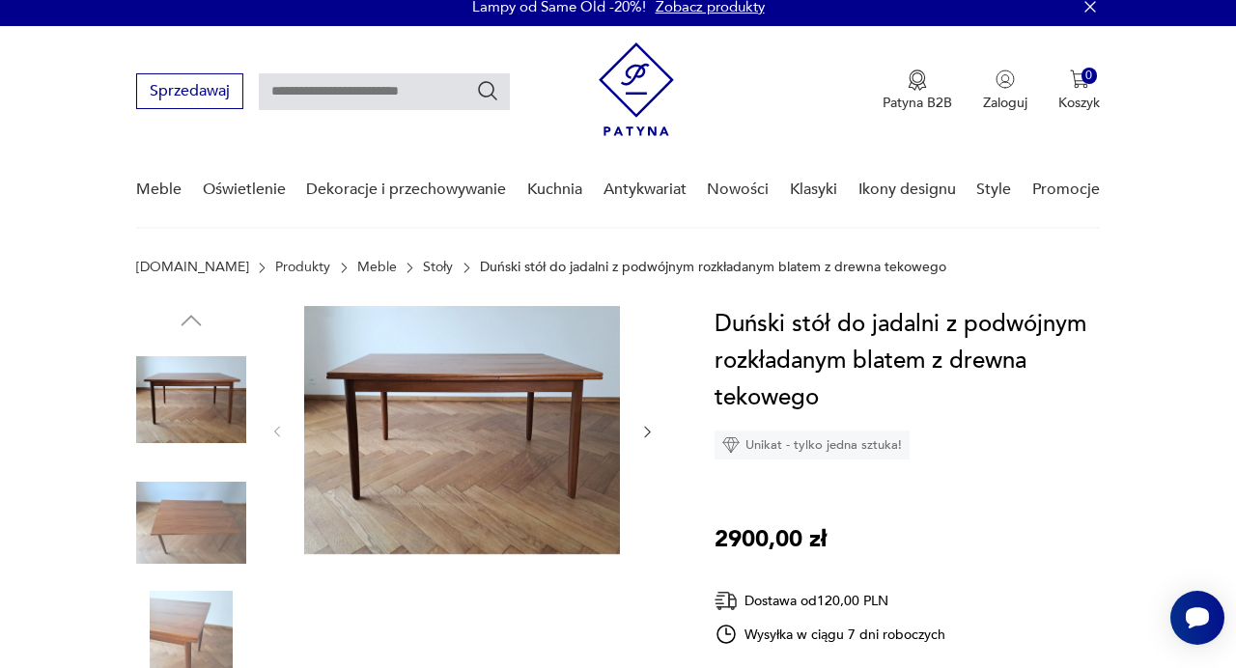
click at [413, 415] on img at bounding box center [462, 430] width 316 height 248
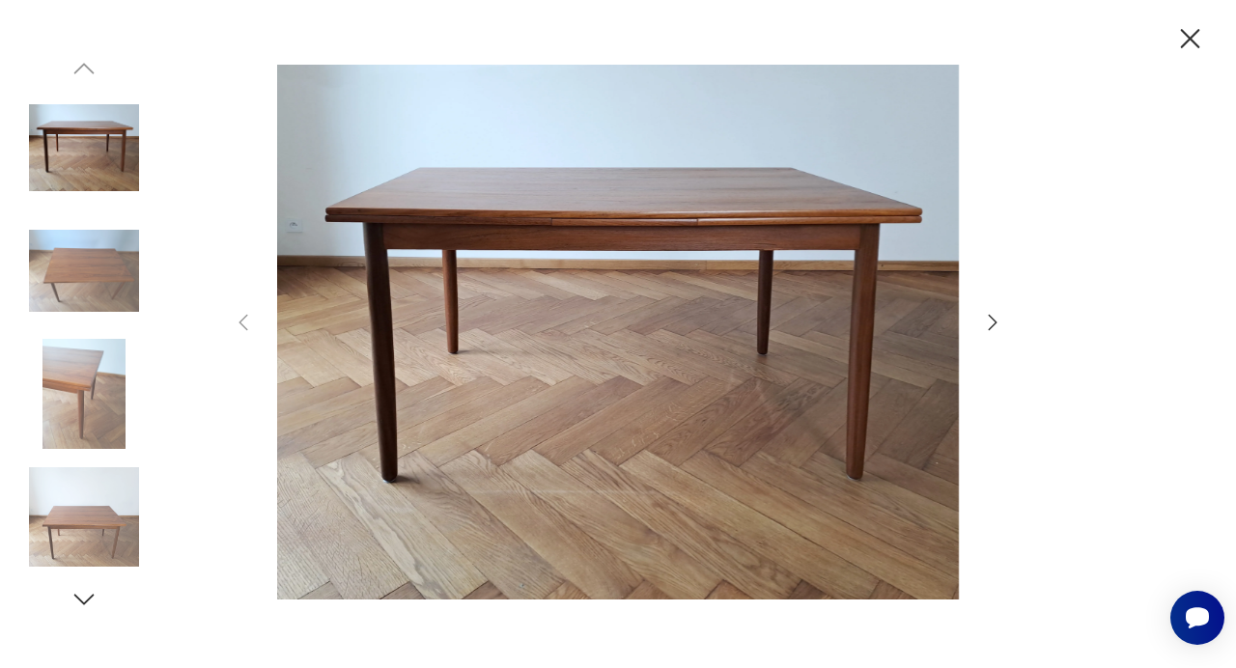
click at [989, 336] on div at bounding box center [618, 334] width 772 height 539
click at [993, 322] on icon "button" at bounding box center [992, 322] width 23 height 23
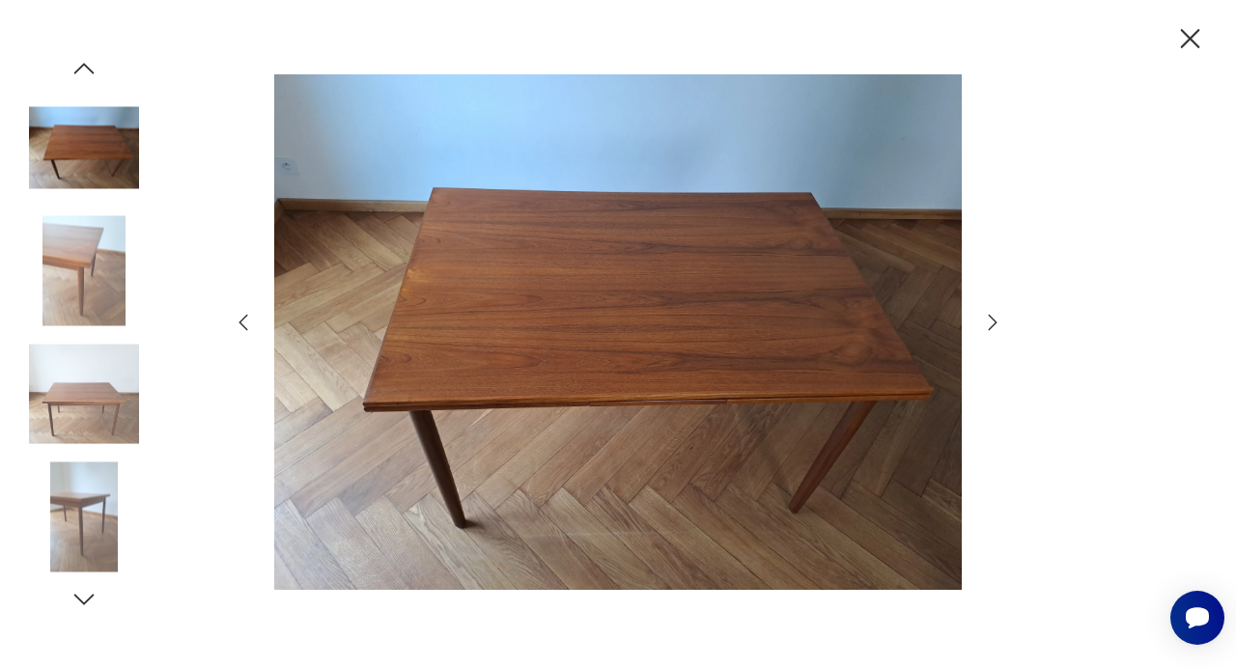
click at [993, 322] on icon "button" at bounding box center [992, 322] width 23 height 23
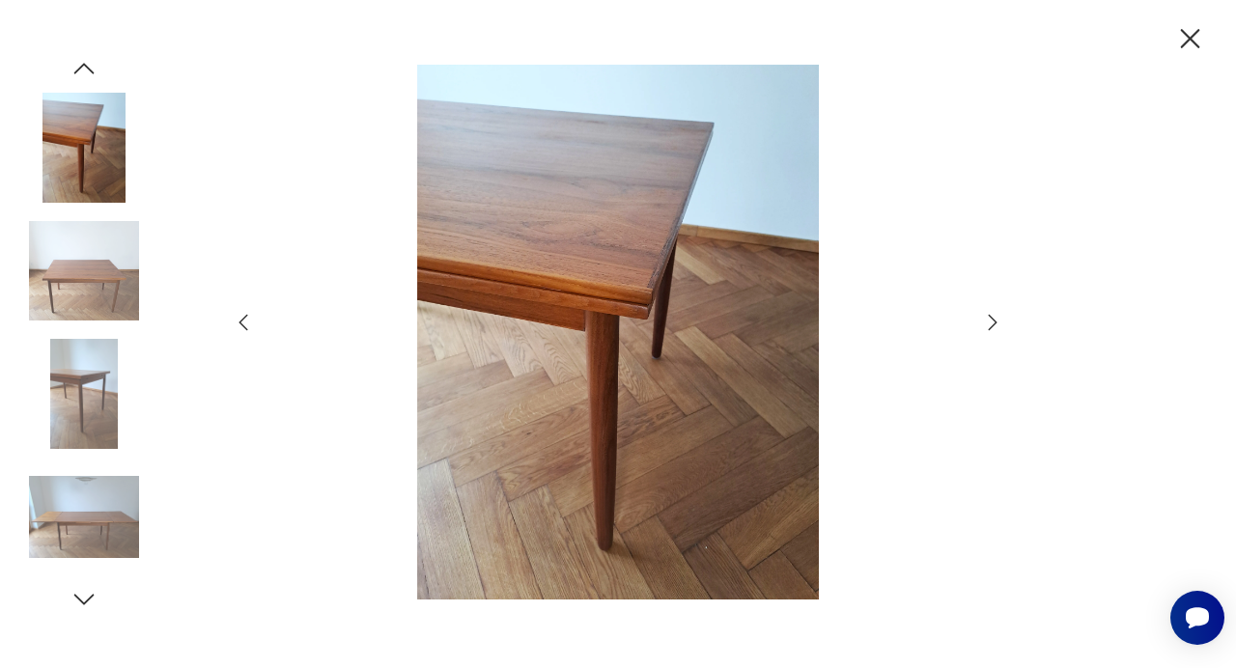
click at [993, 322] on icon "button" at bounding box center [992, 322] width 23 height 23
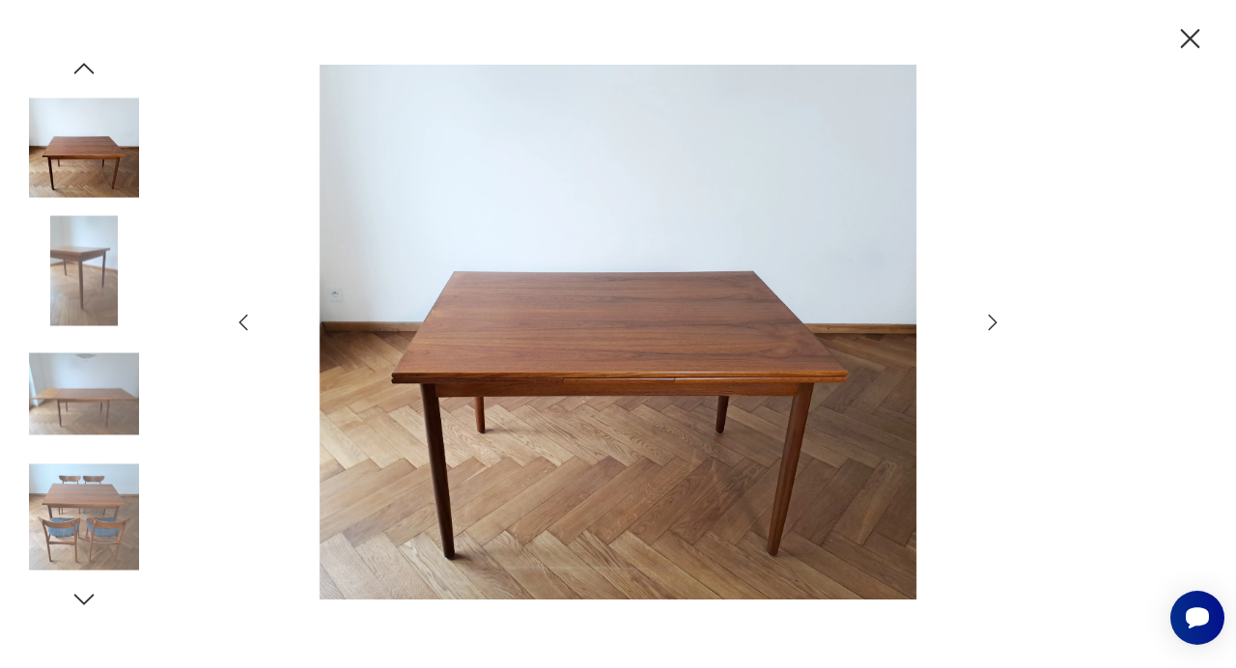
click at [993, 322] on icon "button" at bounding box center [992, 322] width 23 height 23
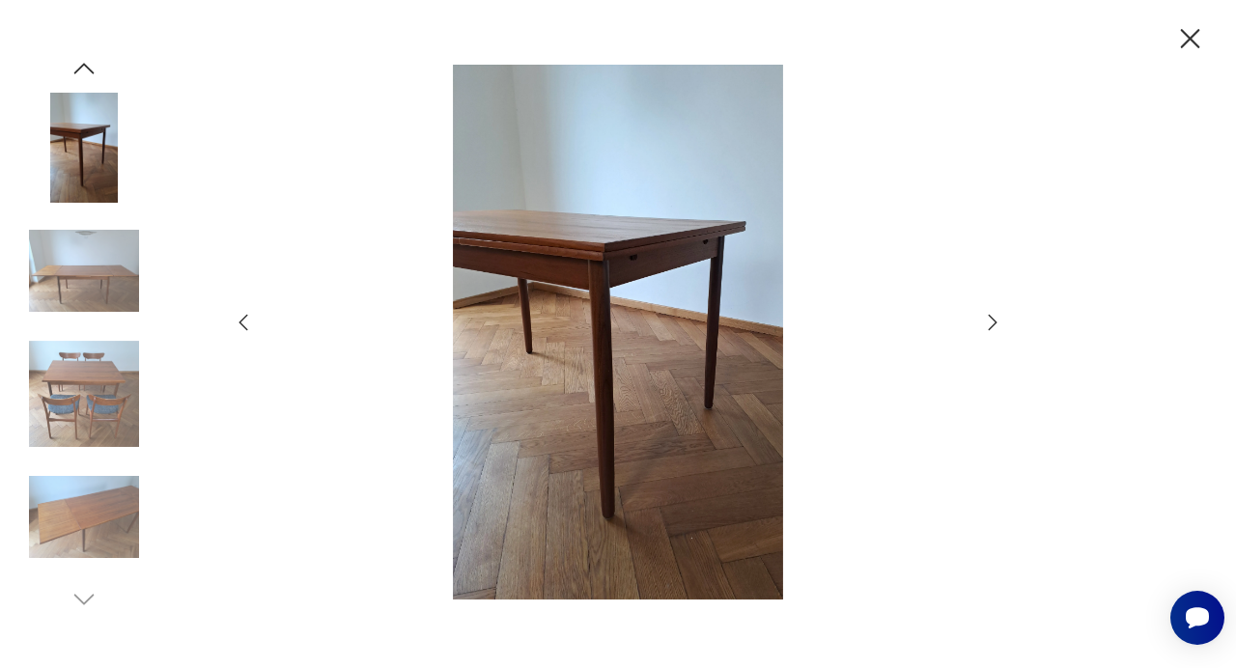
click at [993, 322] on icon "button" at bounding box center [992, 322] width 23 height 23
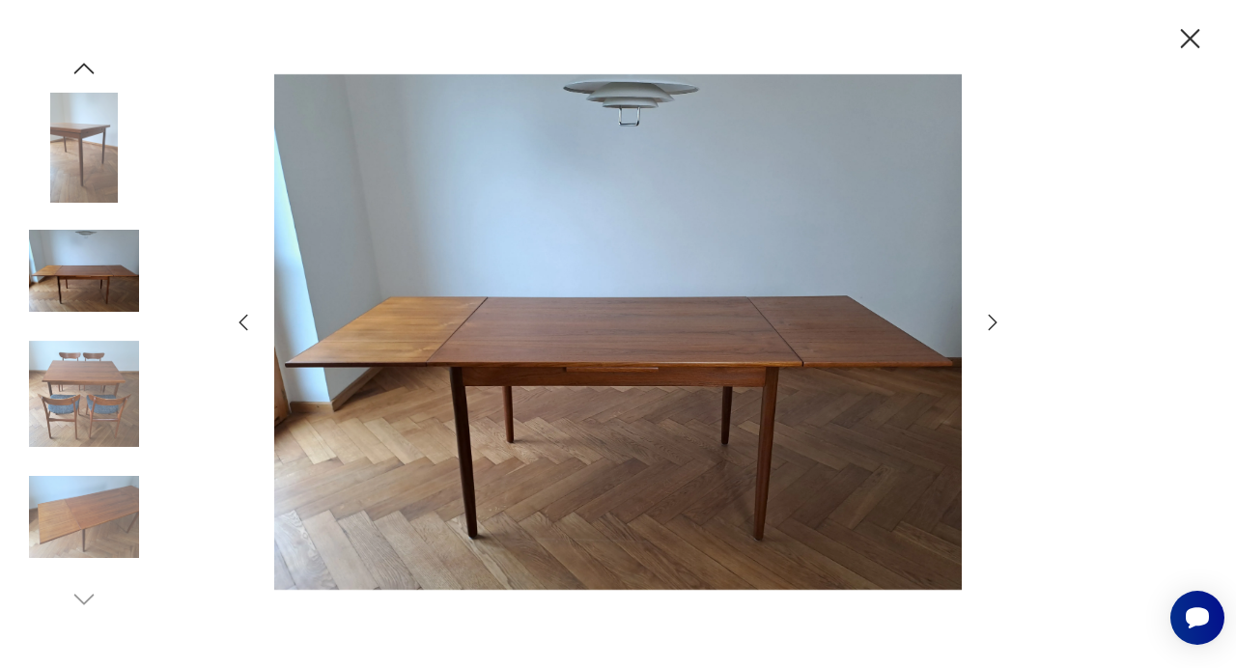
click at [993, 322] on icon "button" at bounding box center [992, 322] width 23 height 23
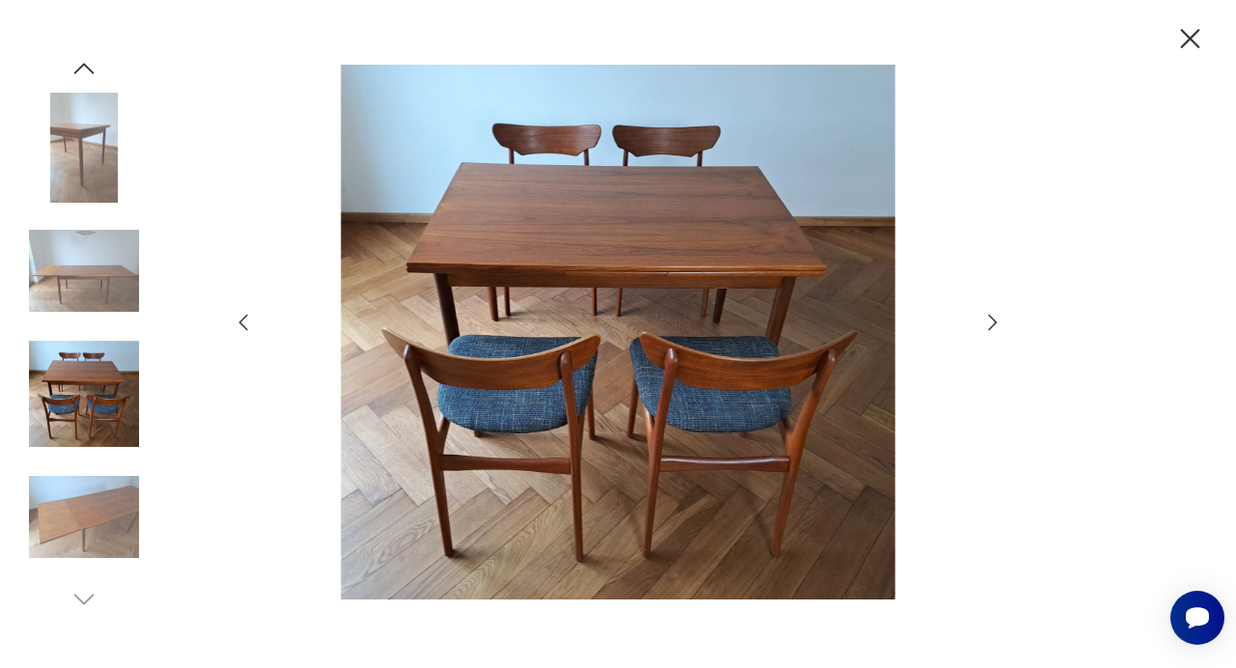
click at [993, 322] on icon "button" at bounding box center [992, 322] width 23 height 23
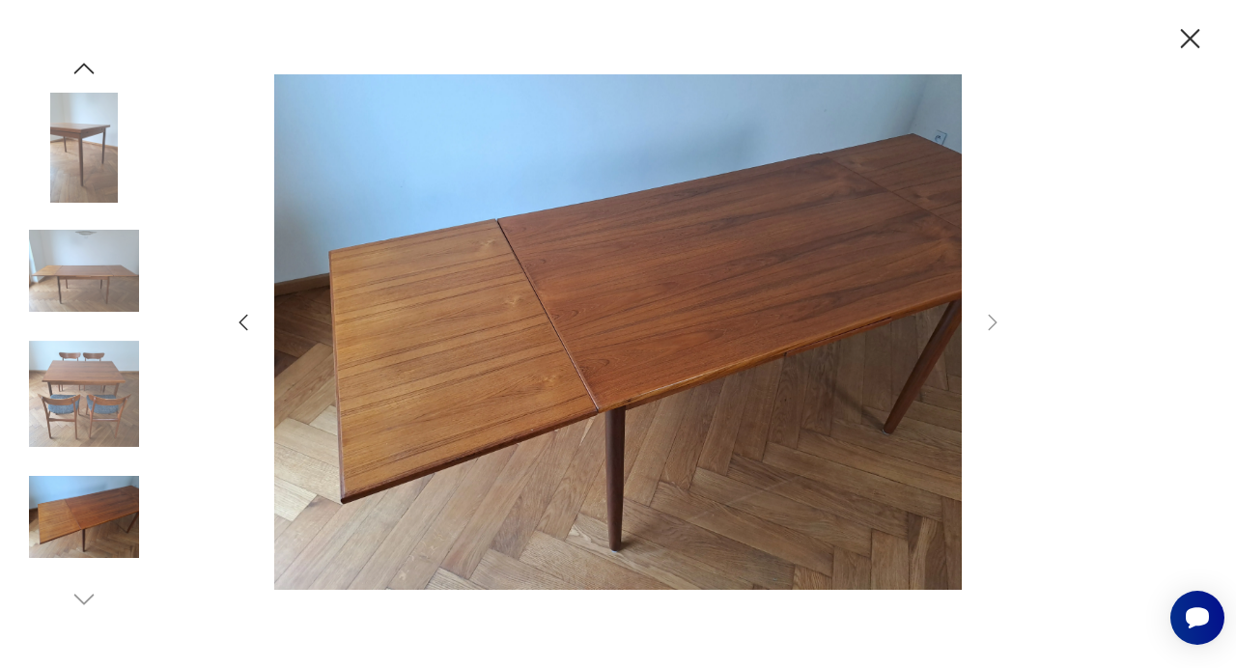
click at [1198, 33] on icon "button" at bounding box center [1190, 39] width 34 height 34
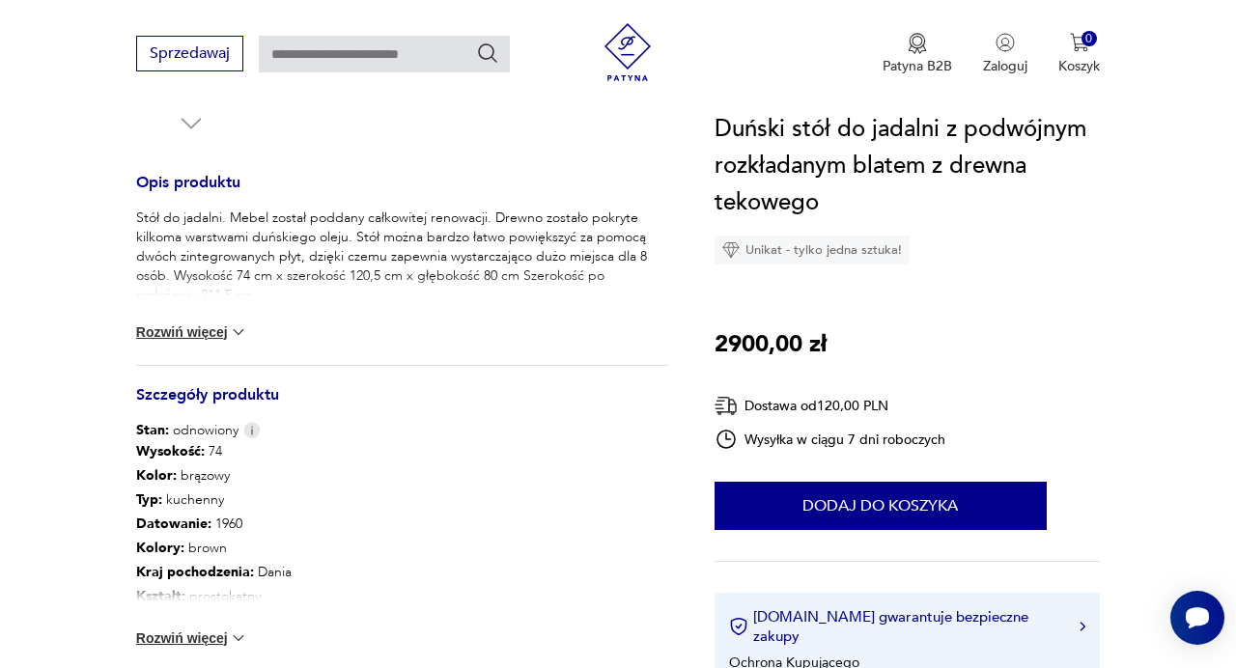
scroll to position [742, 0]
click at [235, 332] on img at bounding box center [238, 329] width 19 height 19
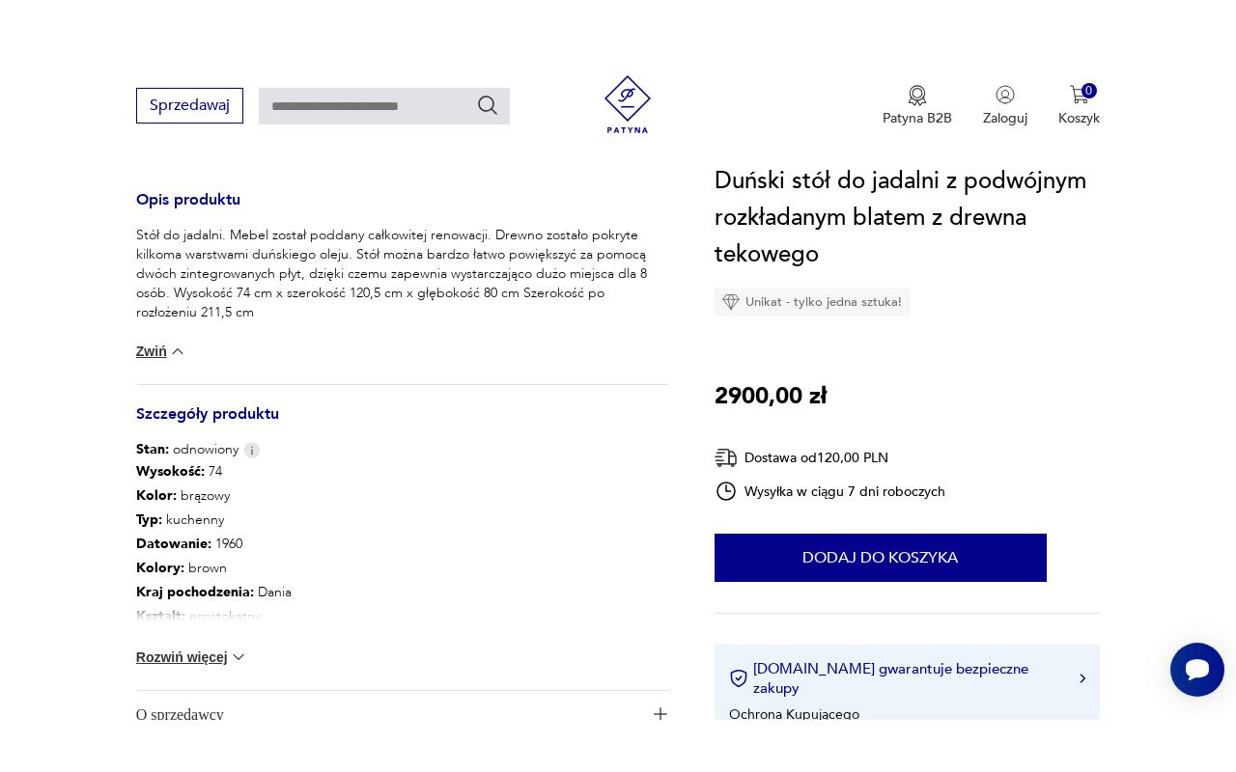
scroll to position [200, 0]
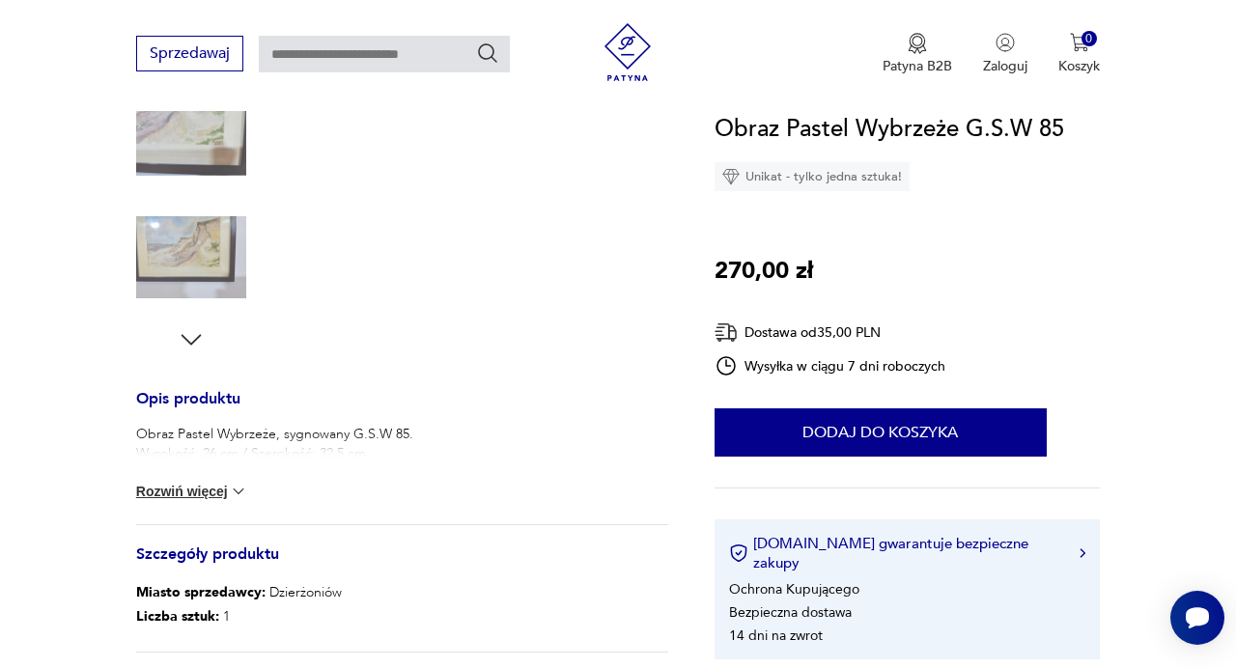
scroll to position [539, 0]
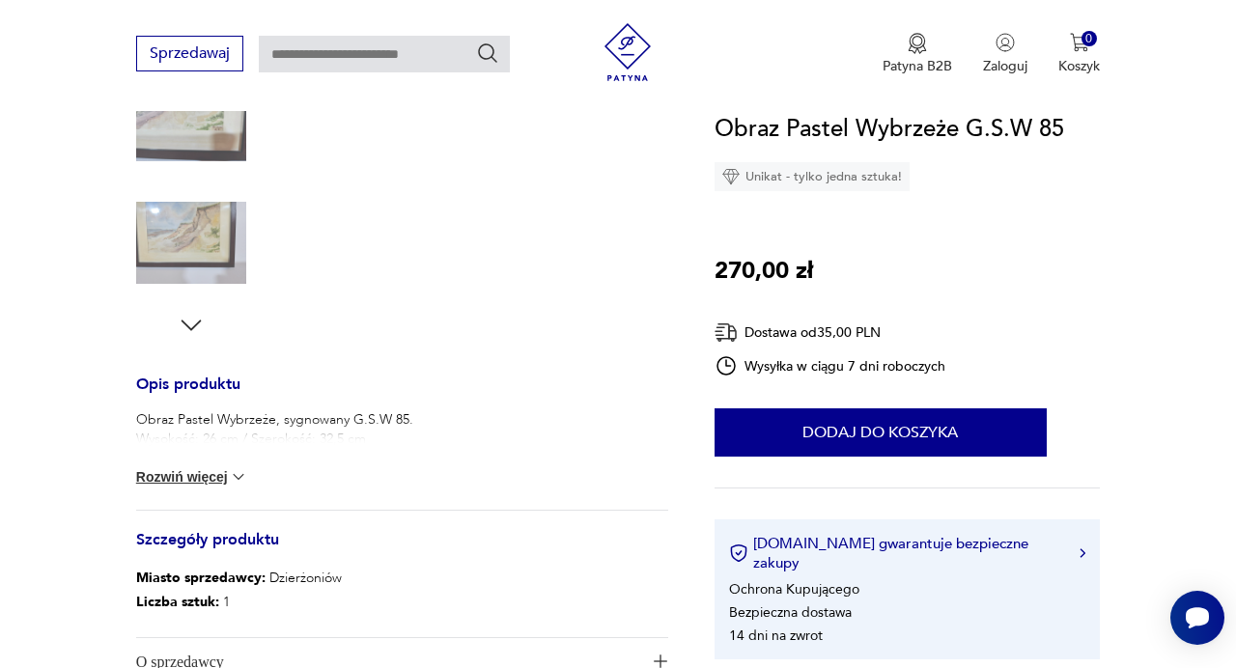
click at [229, 483] on button "Rozwiń więcej" at bounding box center [192, 476] width 112 height 19
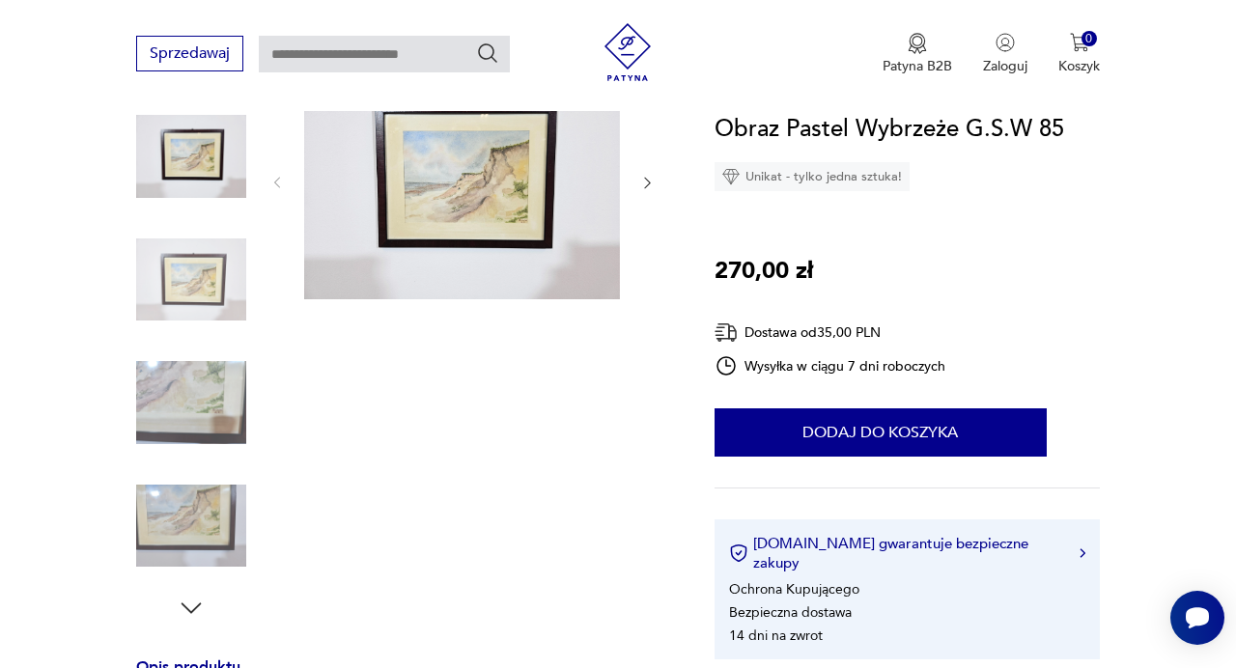
scroll to position [249, 0]
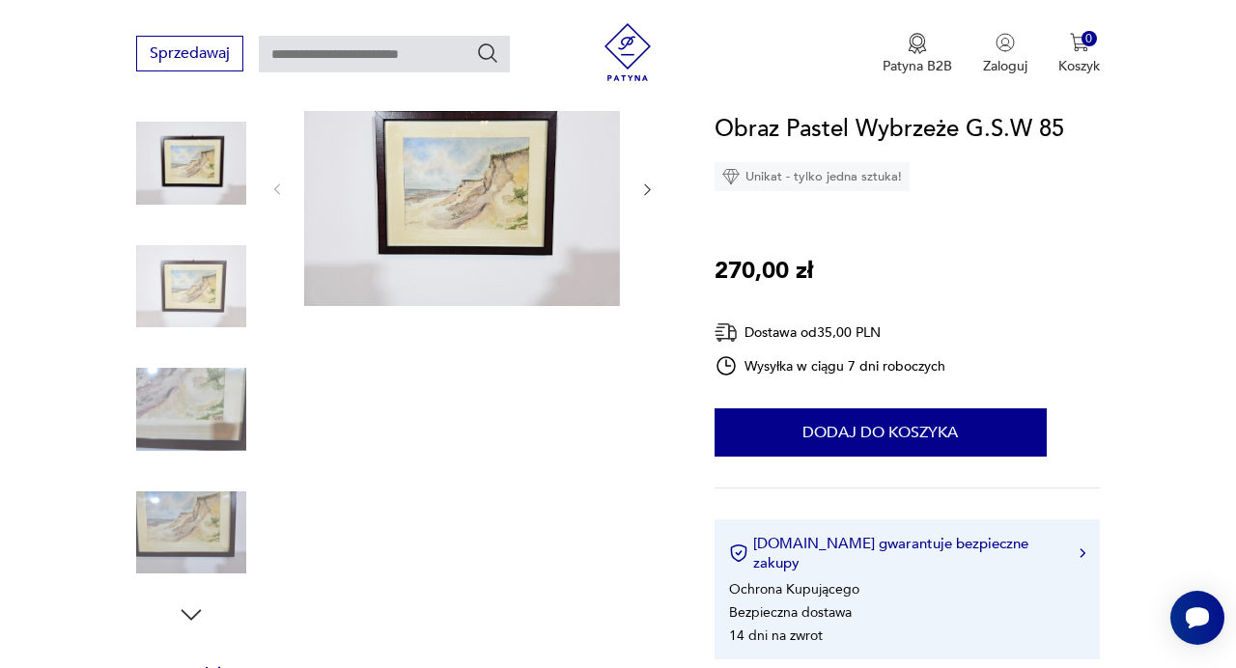
click at [441, 223] on img at bounding box center [462, 187] width 316 height 236
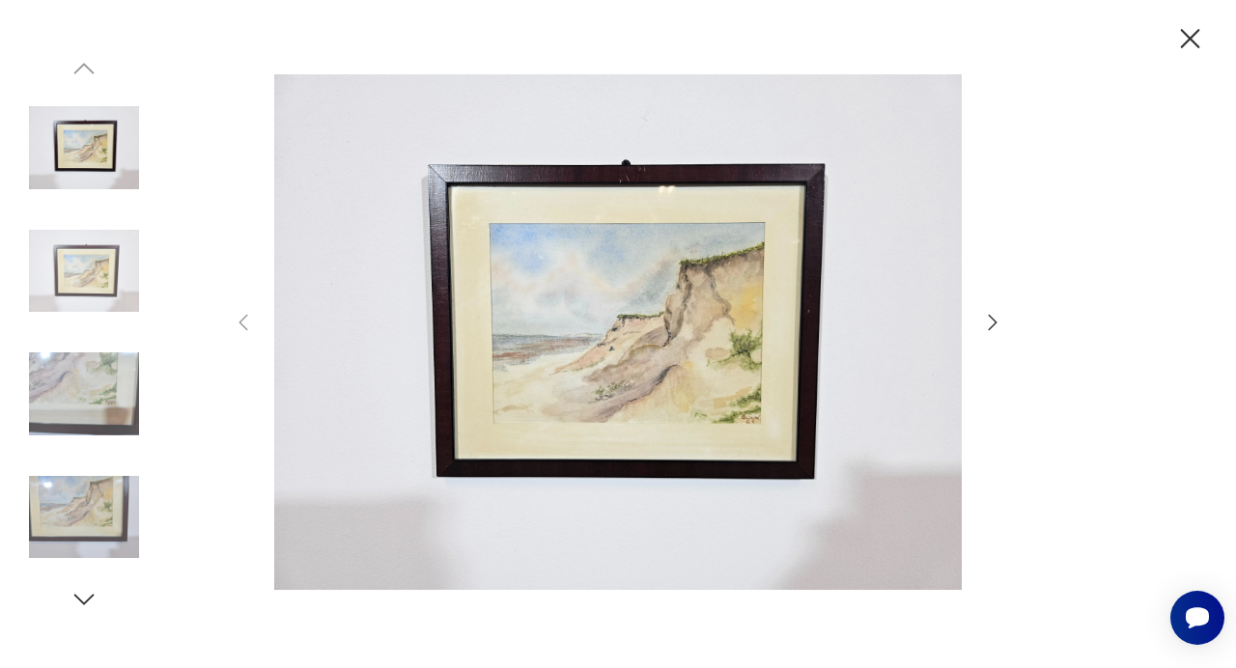
click at [996, 330] on icon "button" at bounding box center [992, 322] width 23 height 23
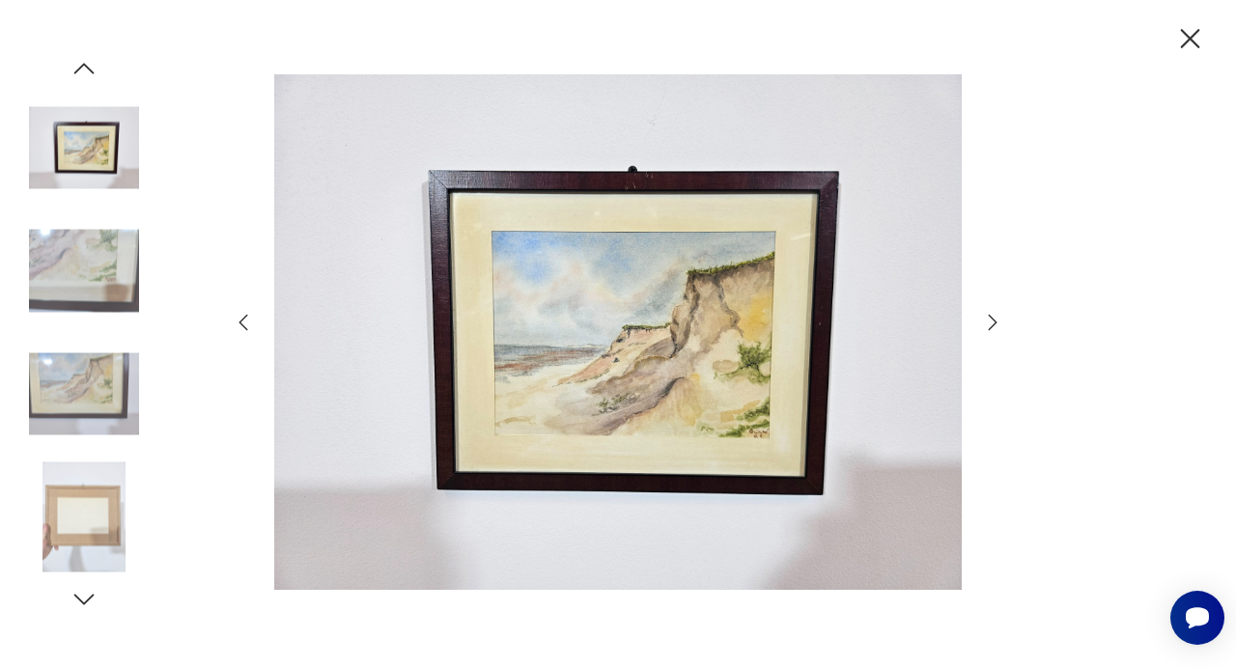
click at [996, 330] on icon "button" at bounding box center [992, 322] width 23 height 23
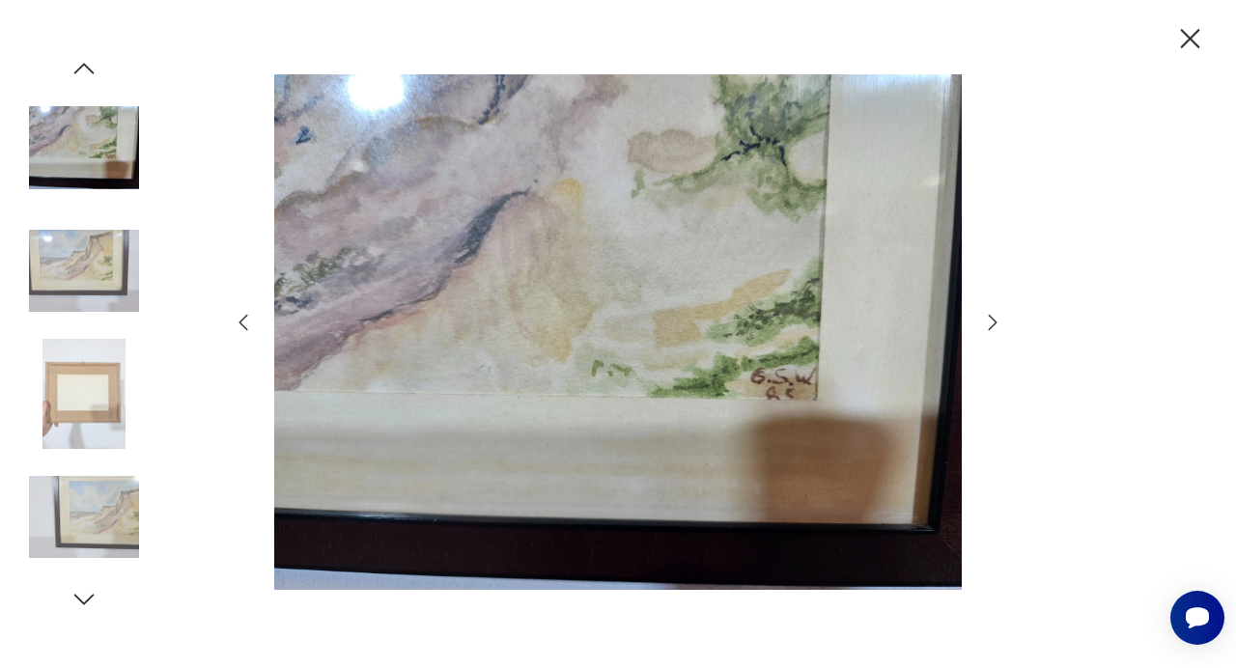
click at [996, 330] on icon "button" at bounding box center [992, 322] width 23 height 23
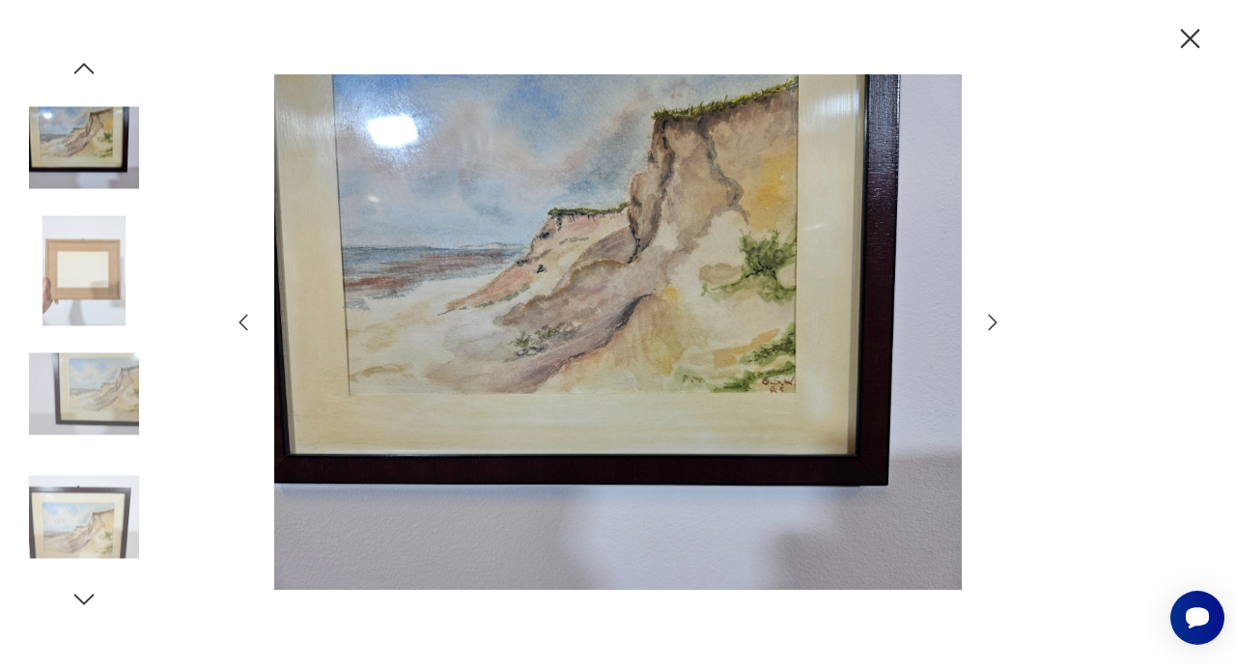
click at [1181, 49] on icon "button" at bounding box center [1190, 39] width 34 height 34
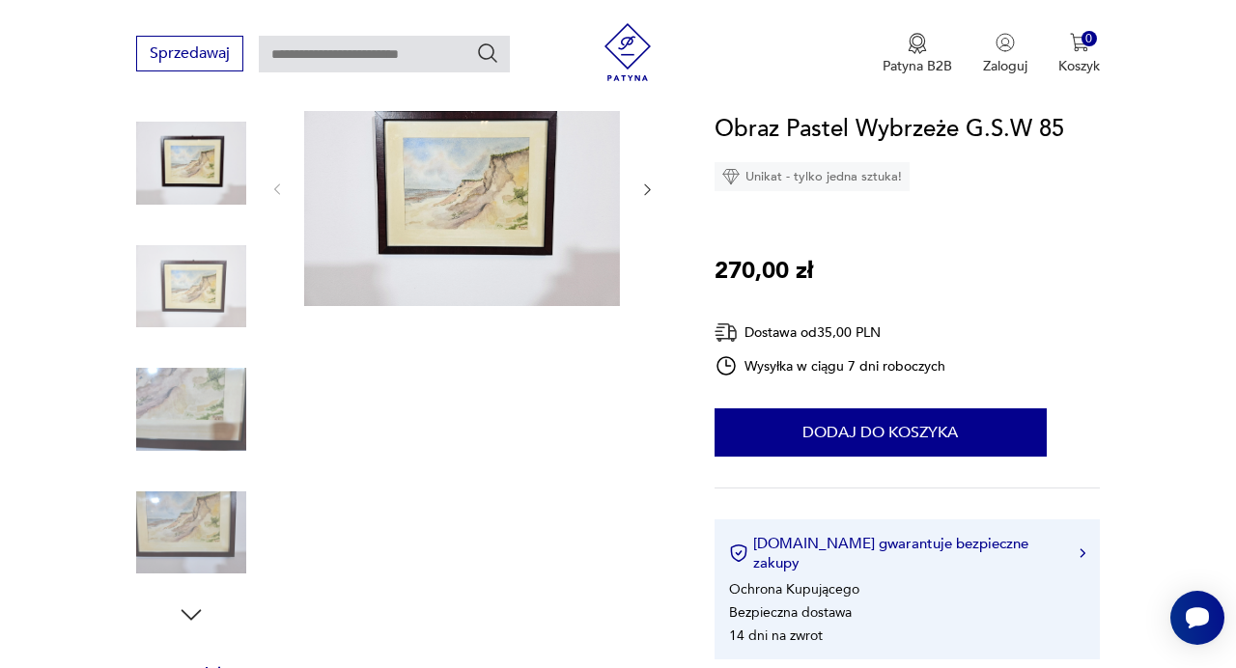
click at [109, 158] on section "Opis produktu Obraz Pastel Wybrzeże, sygnowany G.S.W 85. Wysokość: 26 cm / Szer…" at bounding box center [618, 569] width 1236 height 1000
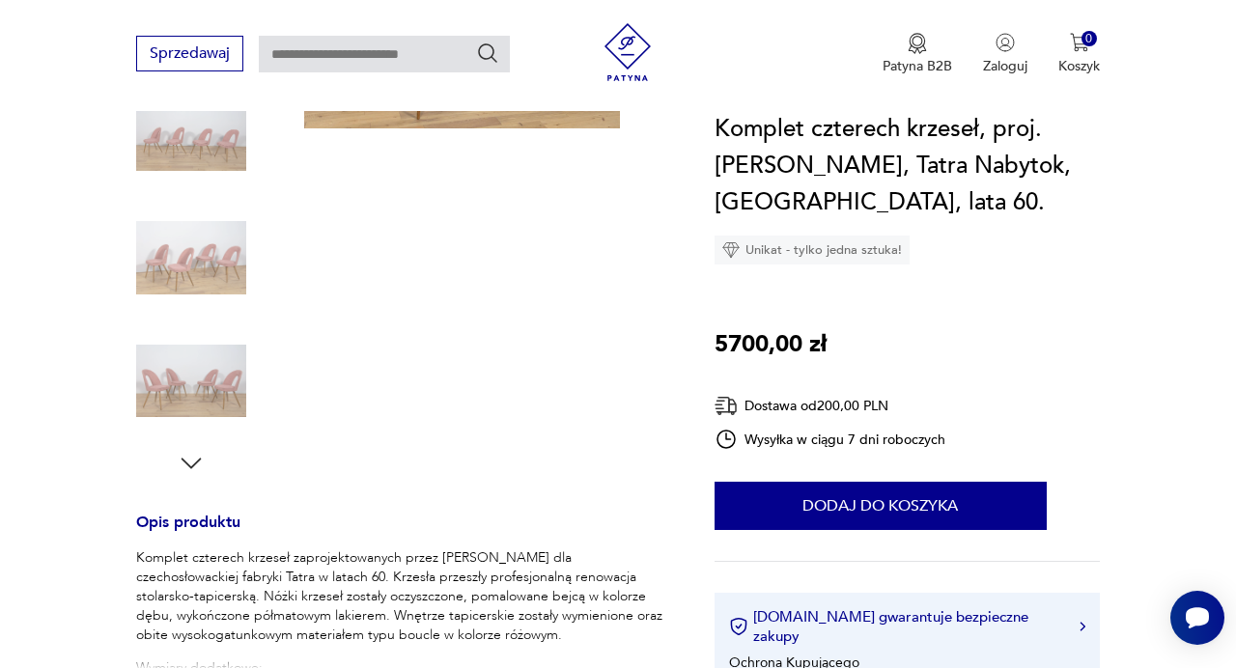
scroll to position [238, 0]
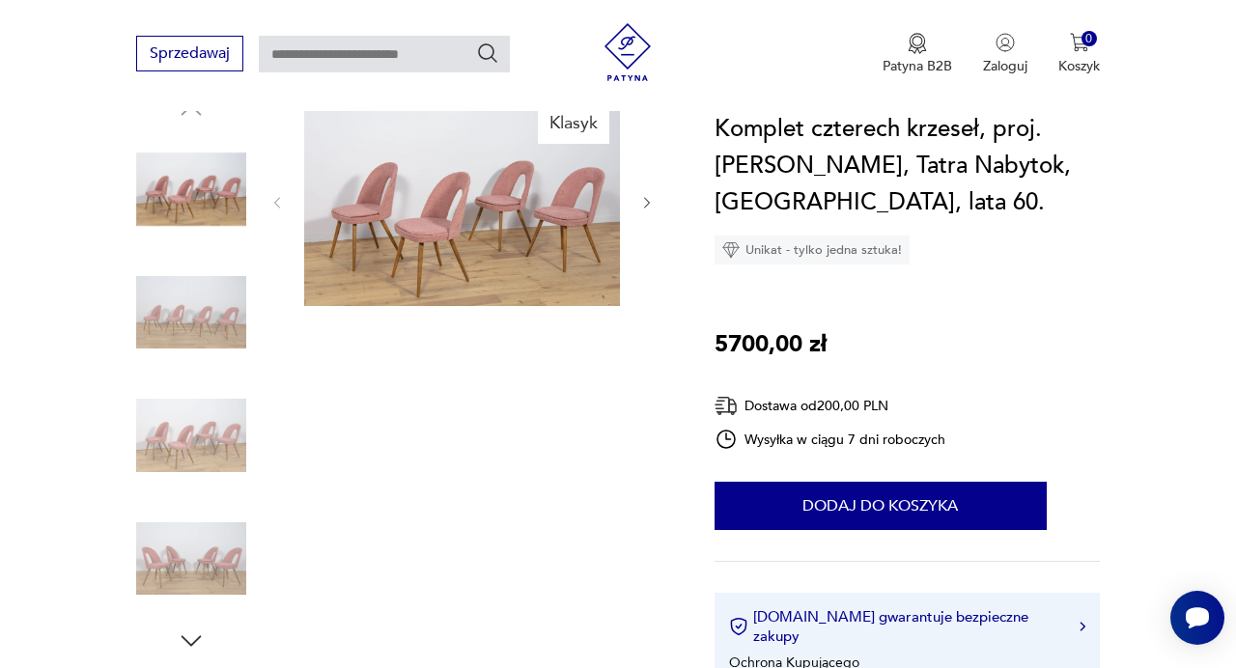
click at [648, 195] on icon "button" at bounding box center [646, 202] width 15 height 15
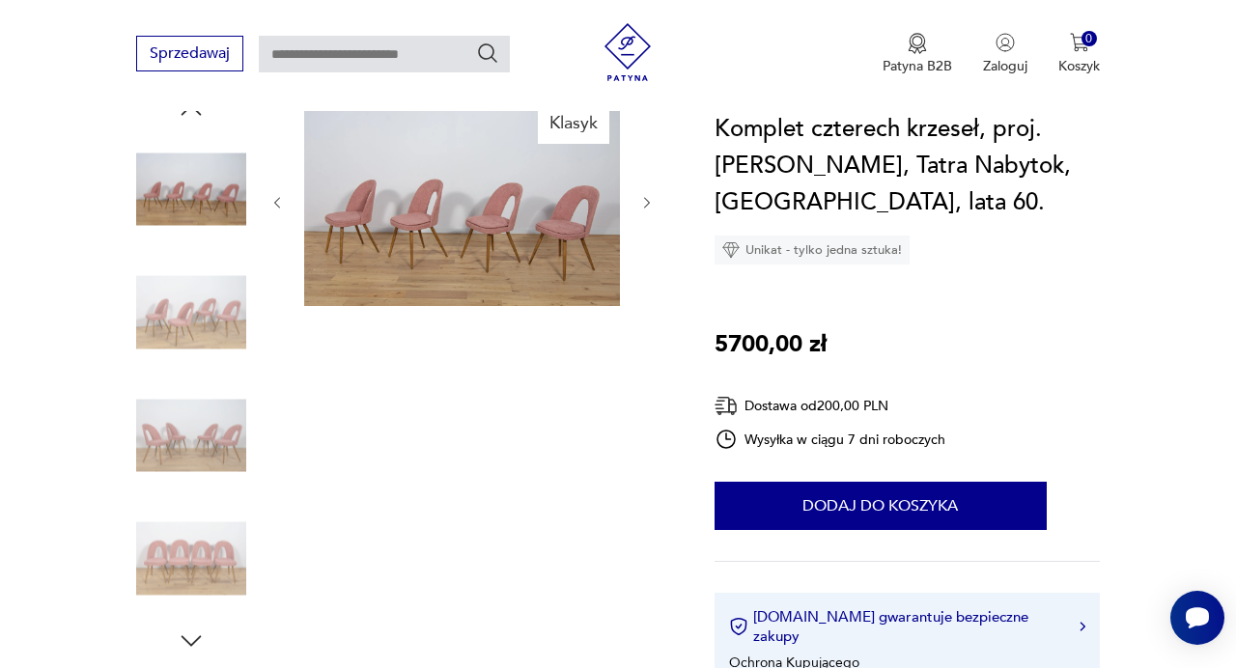
click at [648, 195] on icon "button" at bounding box center [646, 202] width 15 height 15
